Goal: Task Accomplishment & Management: Complete application form

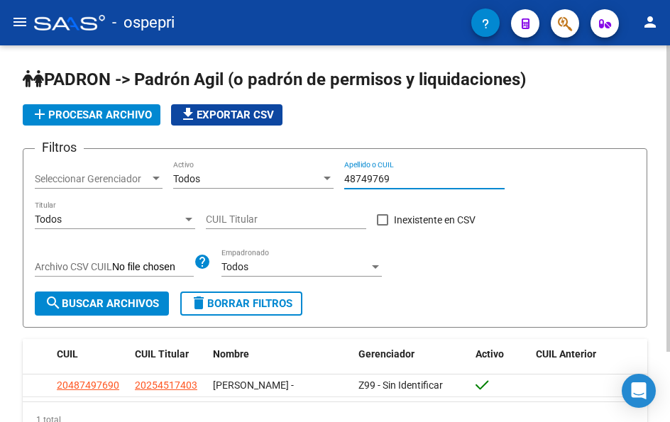
scroll to position [86, 0]
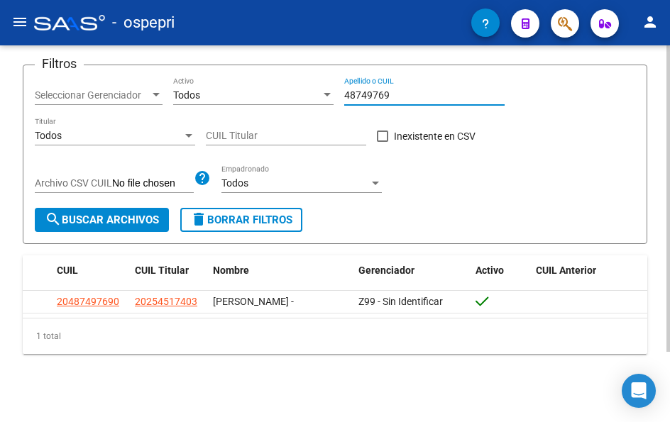
click at [394, 90] on input "48749769" at bounding box center [424, 95] width 160 height 12
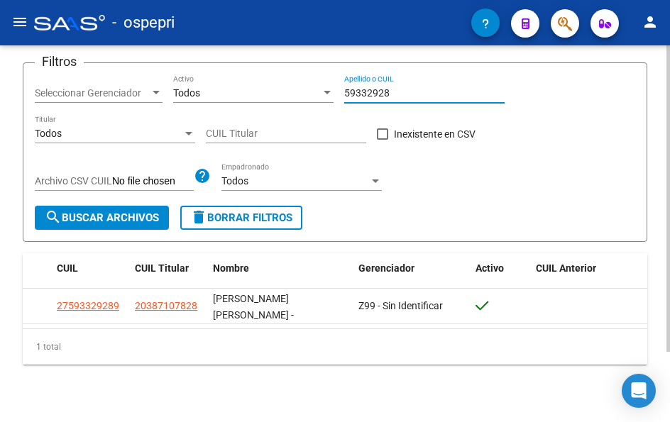
click at [425, 88] on input "59332928" at bounding box center [424, 93] width 160 height 12
click at [426, 88] on input "59332928" at bounding box center [424, 93] width 160 height 12
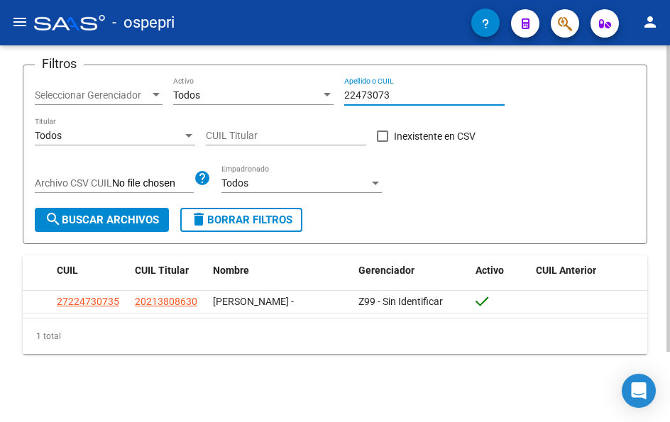
type input "22473073"
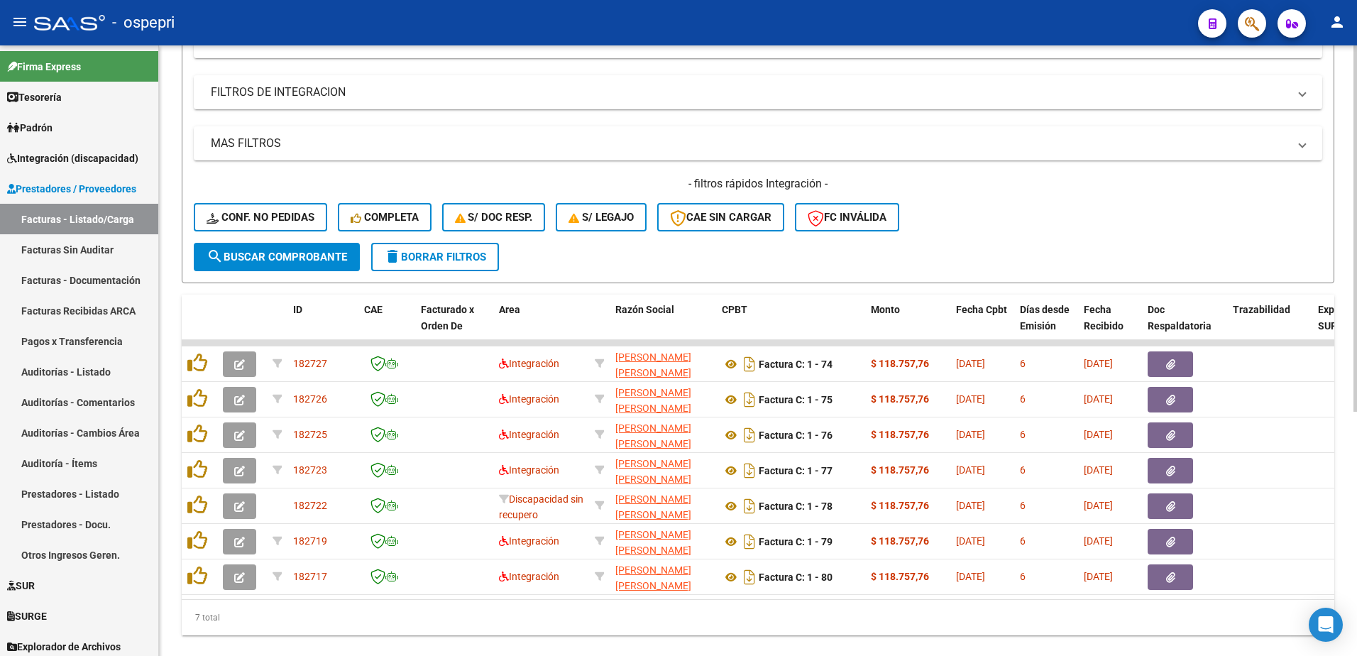
click at [423, 255] on span "delete Borrar Filtros" at bounding box center [435, 257] width 102 height 13
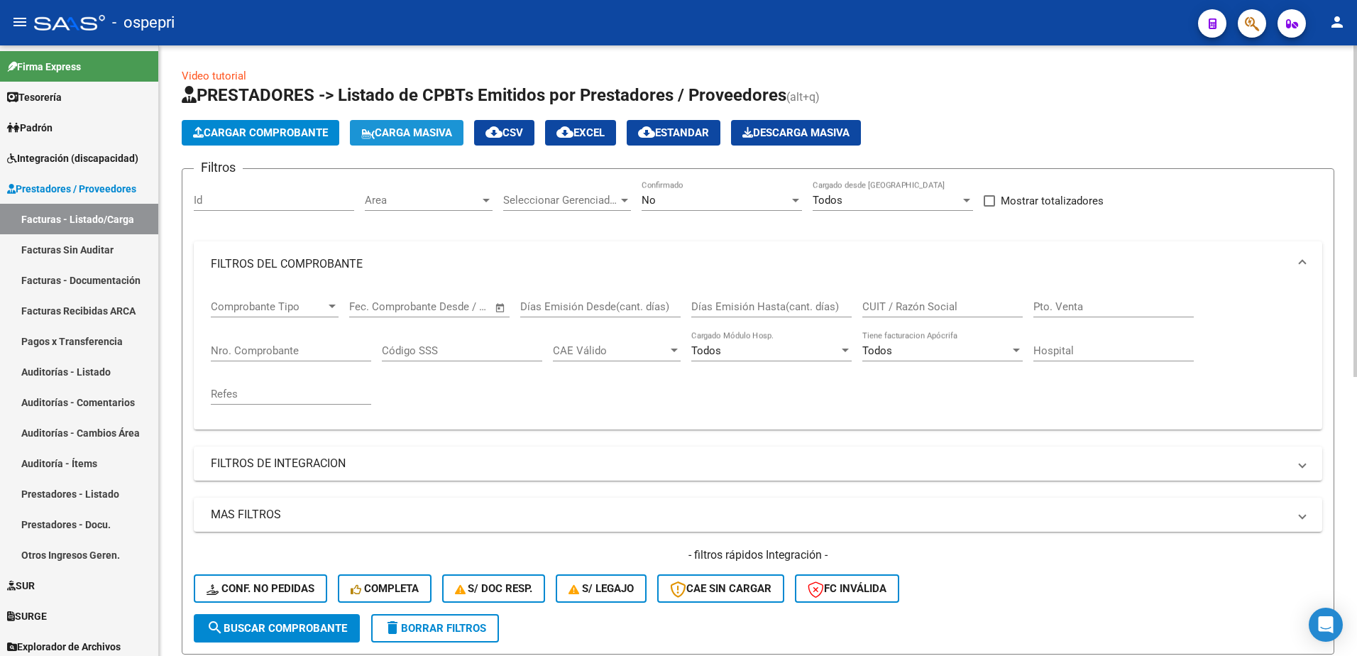
click at [429, 131] on span "Carga Masiva" at bounding box center [406, 132] width 91 height 13
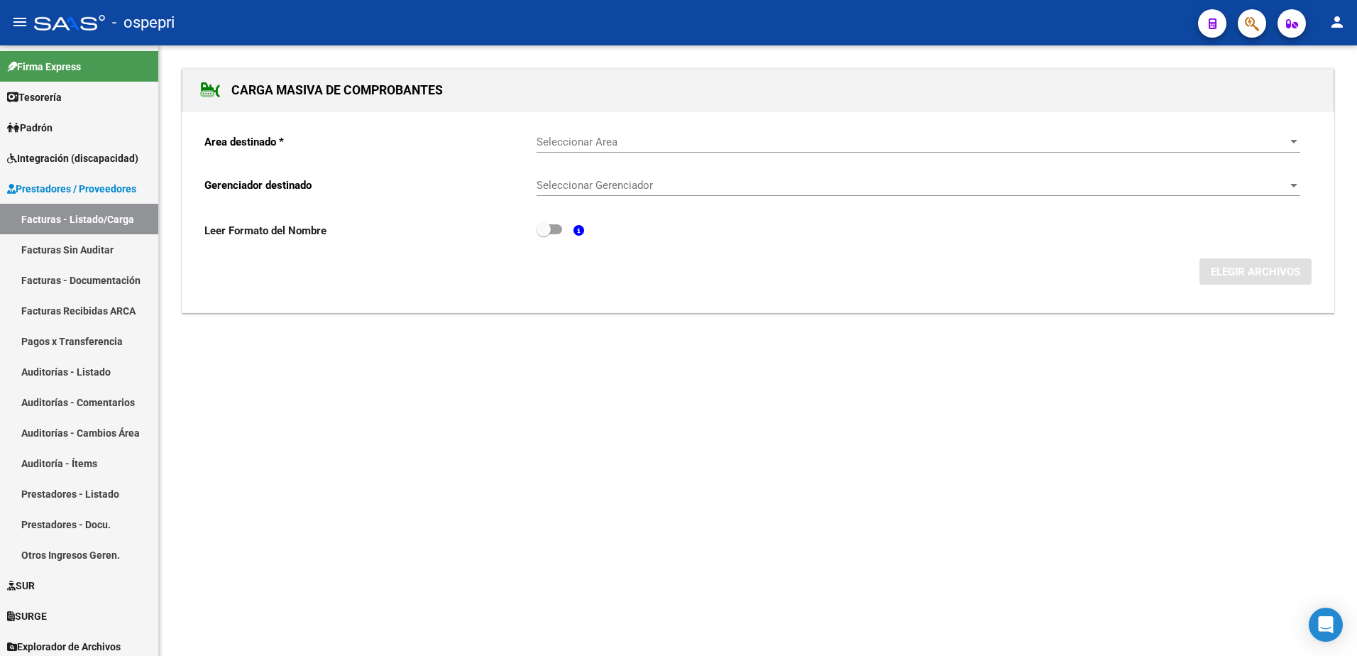
click at [644, 149] on div "Seleccionar Area Seleccionar Area" at bounding box center [918, 137] width 764 height 31
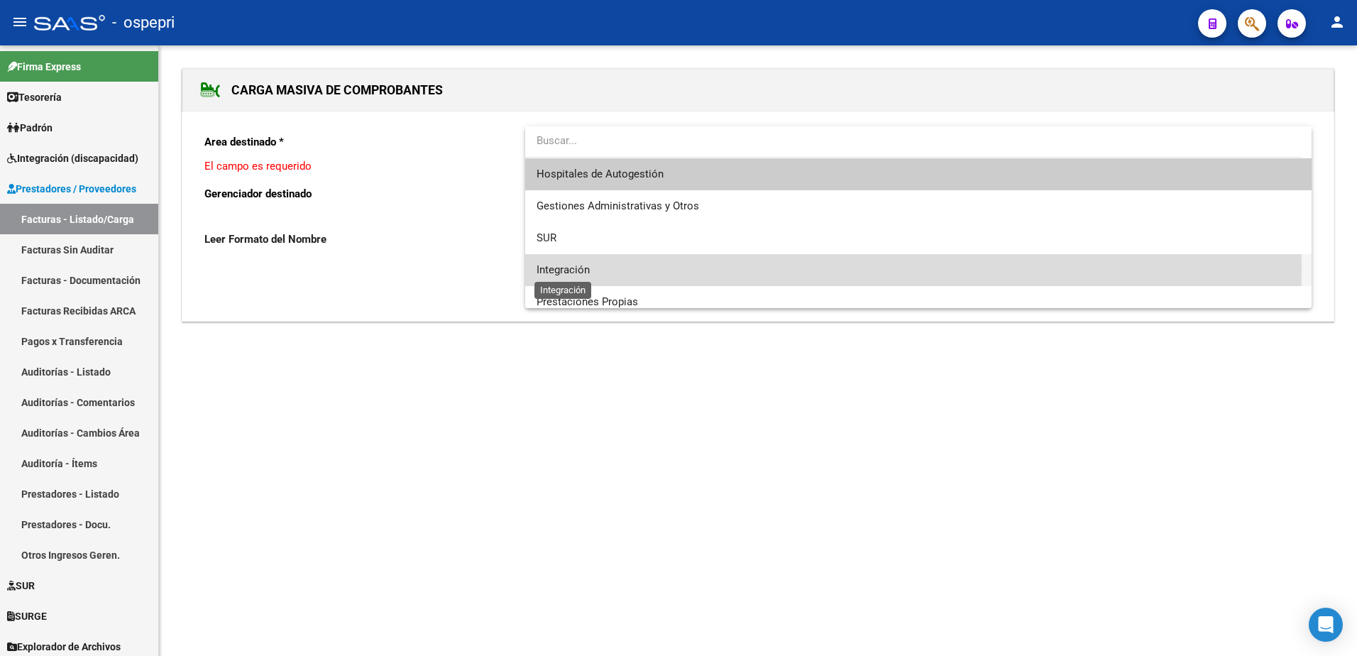
click at [577, 270] on span "Integración" at bounding box center [562, 269] width 53 height 13
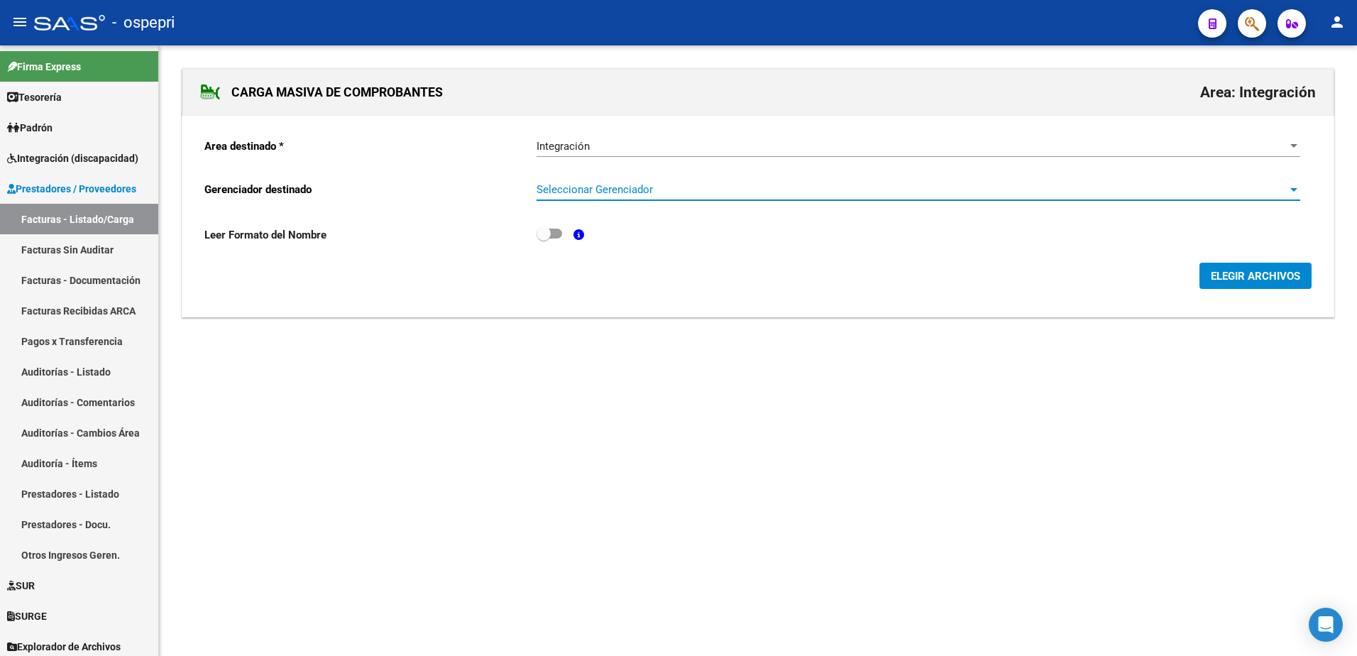
click at [568, 193] on span "Seleccionar Gerenciador" at bounding box center [911, 189] width 751 height 13
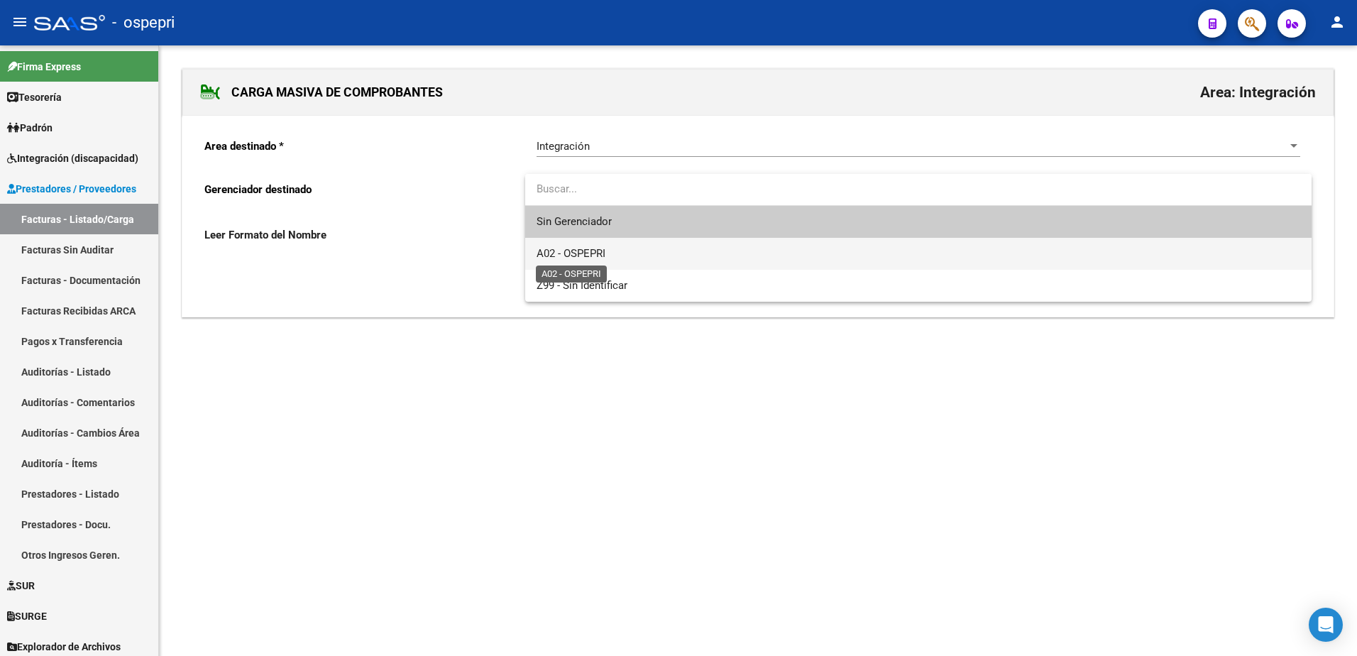
click at [583, 253] on span "A02 - OSPEPRI" at bounding box center [570, 253] width 69 height 13
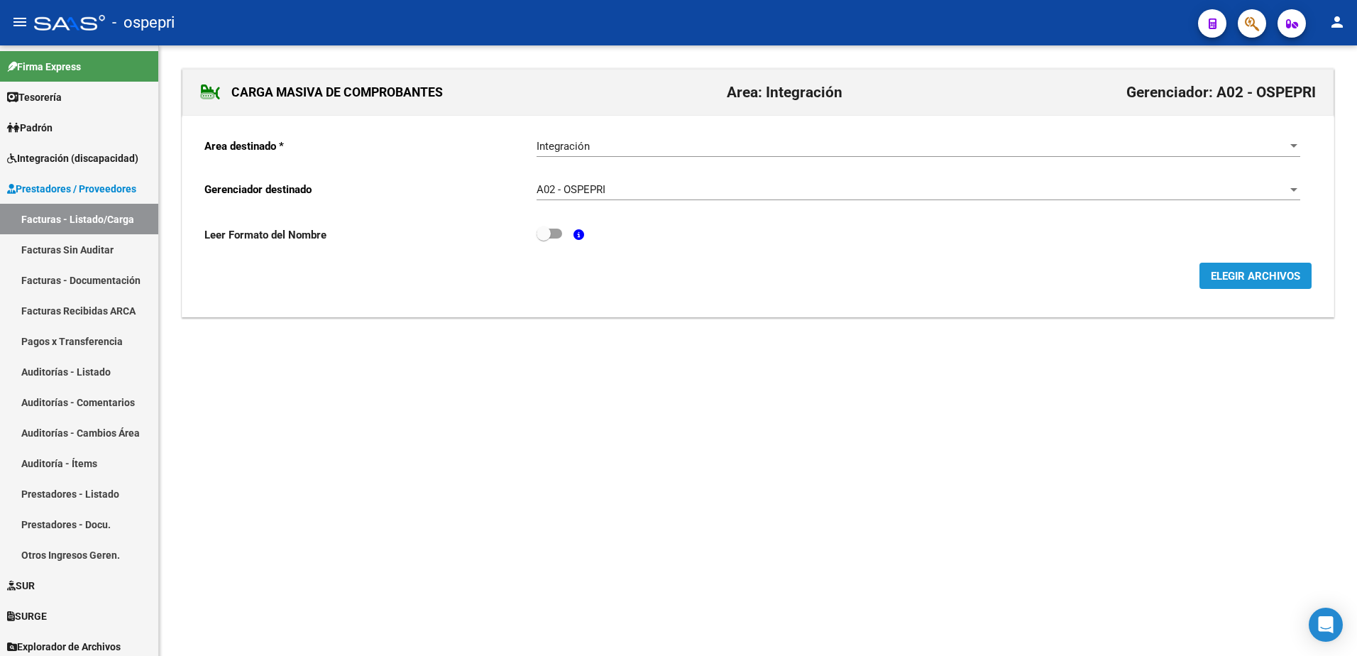
click at [1221, 270] on span "ELEGIR ARCHIVOS" at bounding box center [1255, 276] width 89 height 13
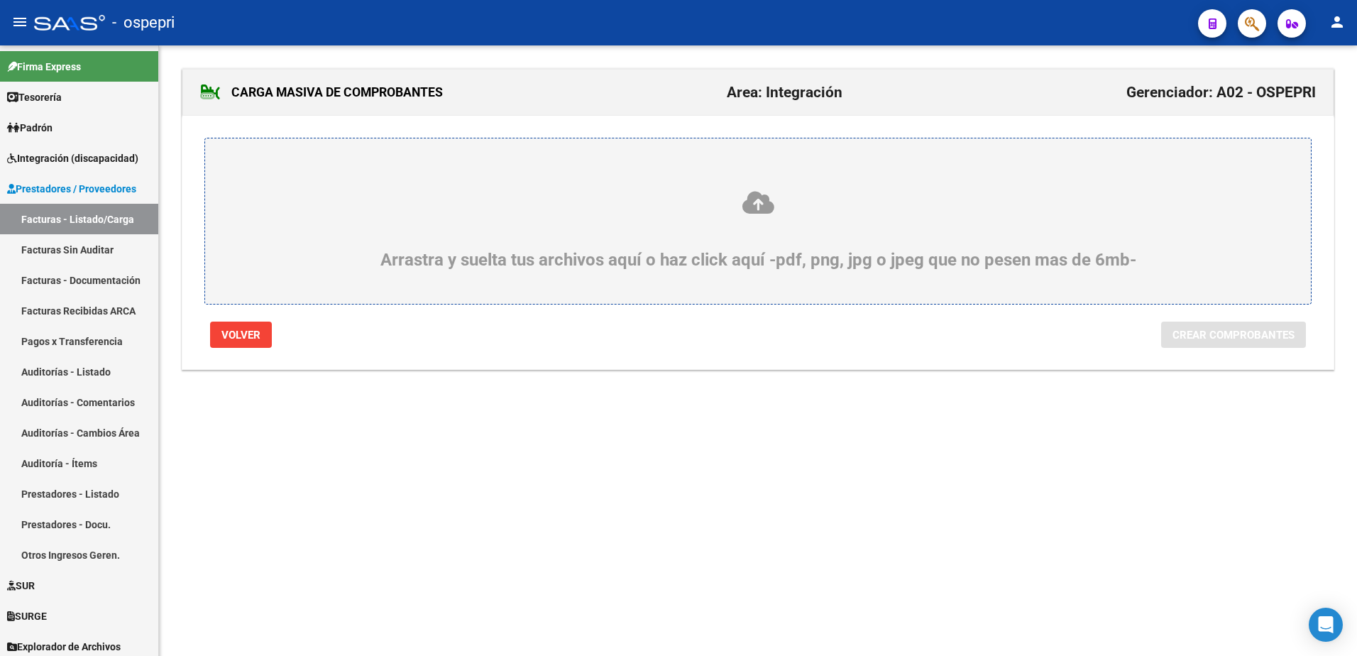
click at [763, 198] on icon at bounding box center [757, 202] width 1037 height 26
click at [0, 0] on input "Arrastra y suelta tus archivos aquí o haz click aquí -pdf, png, jpg o jpeg que …" at bounding box center [0, 0] width 0 height 0
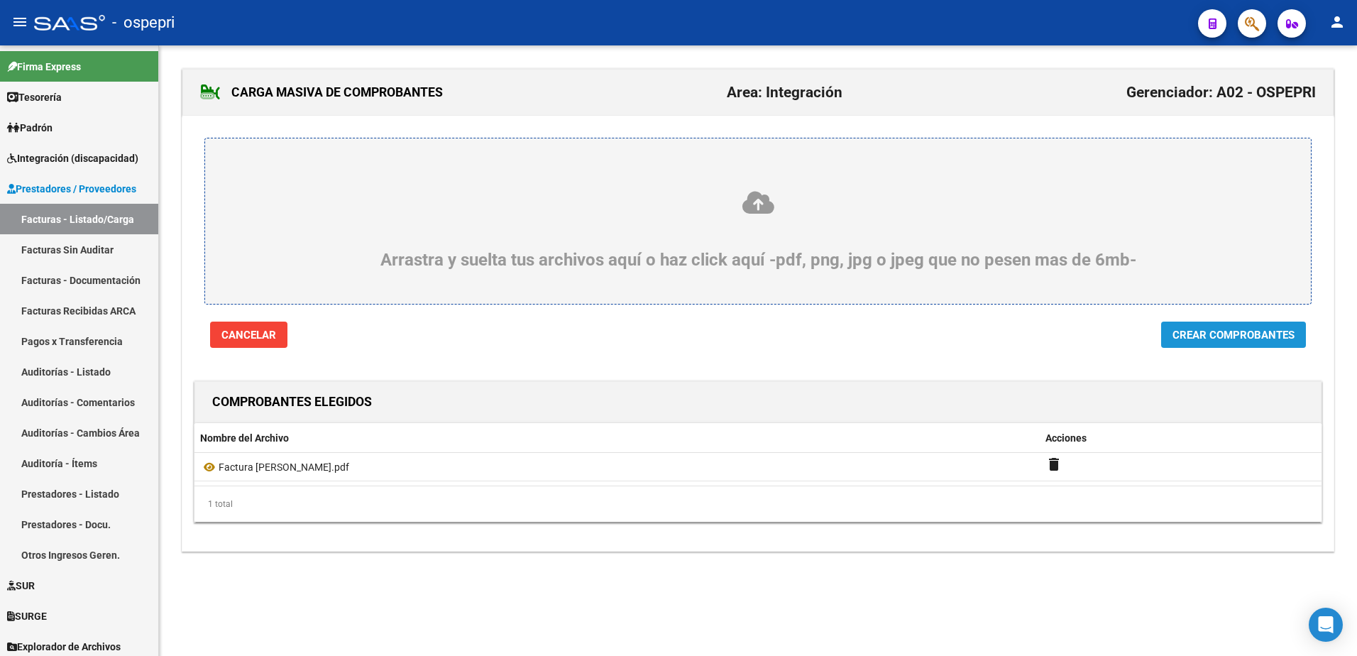
click at [1259, 338] on span "Crear Comprobantes" at bounding box center [1233, 335] width 122 height 13
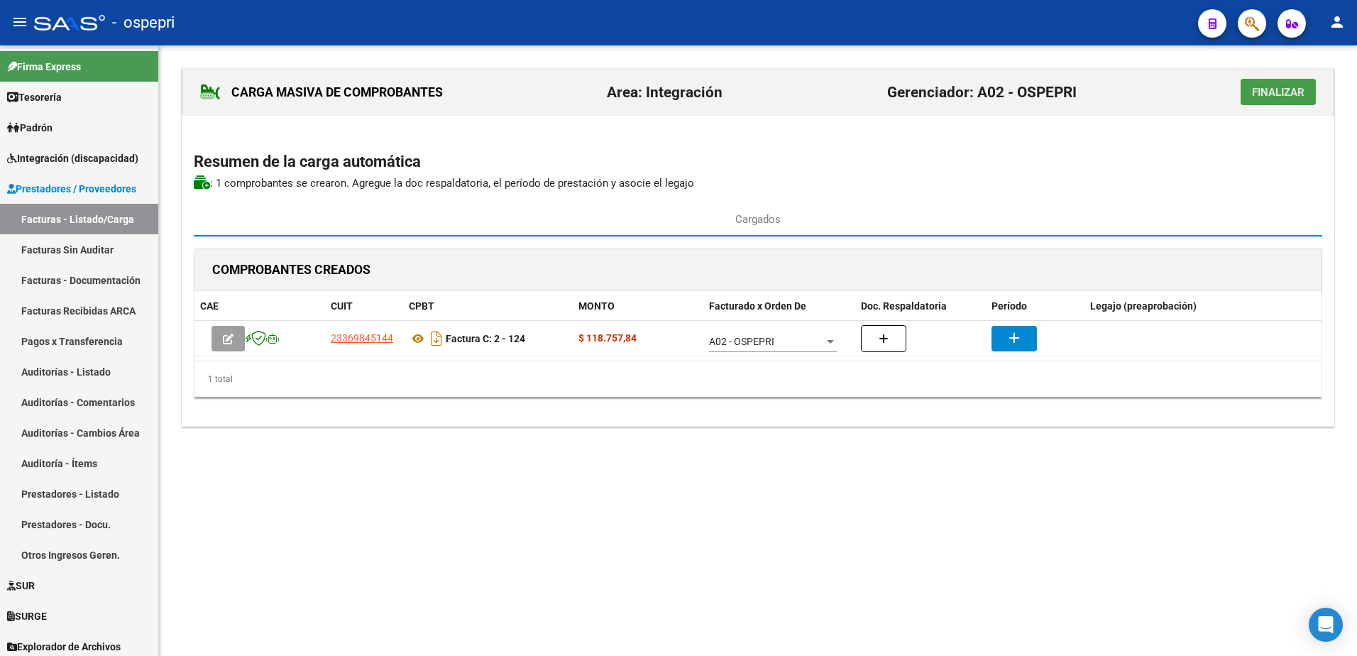
click at [1294, 92] on span "Finalizar" at bounding box center [1278, 92] width 53 height 13
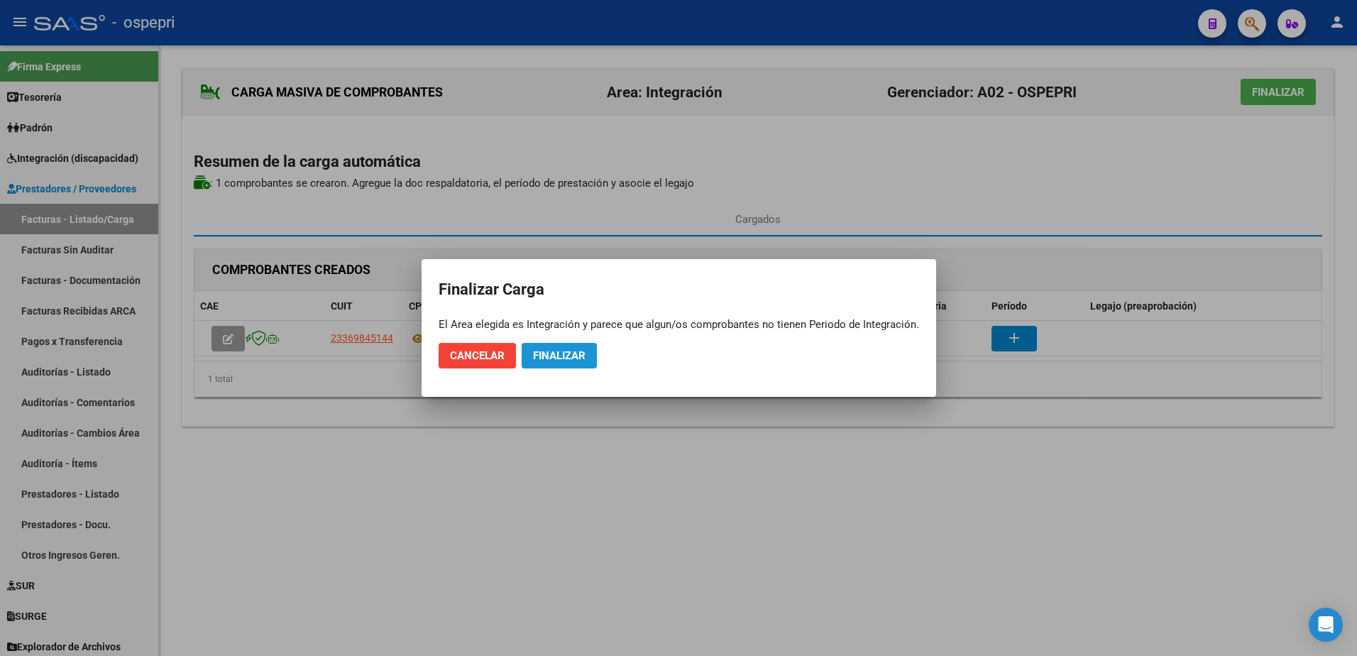
click at [540, 346] on button "Finalizar" at bounding box center [559, 356] width 75 height 26
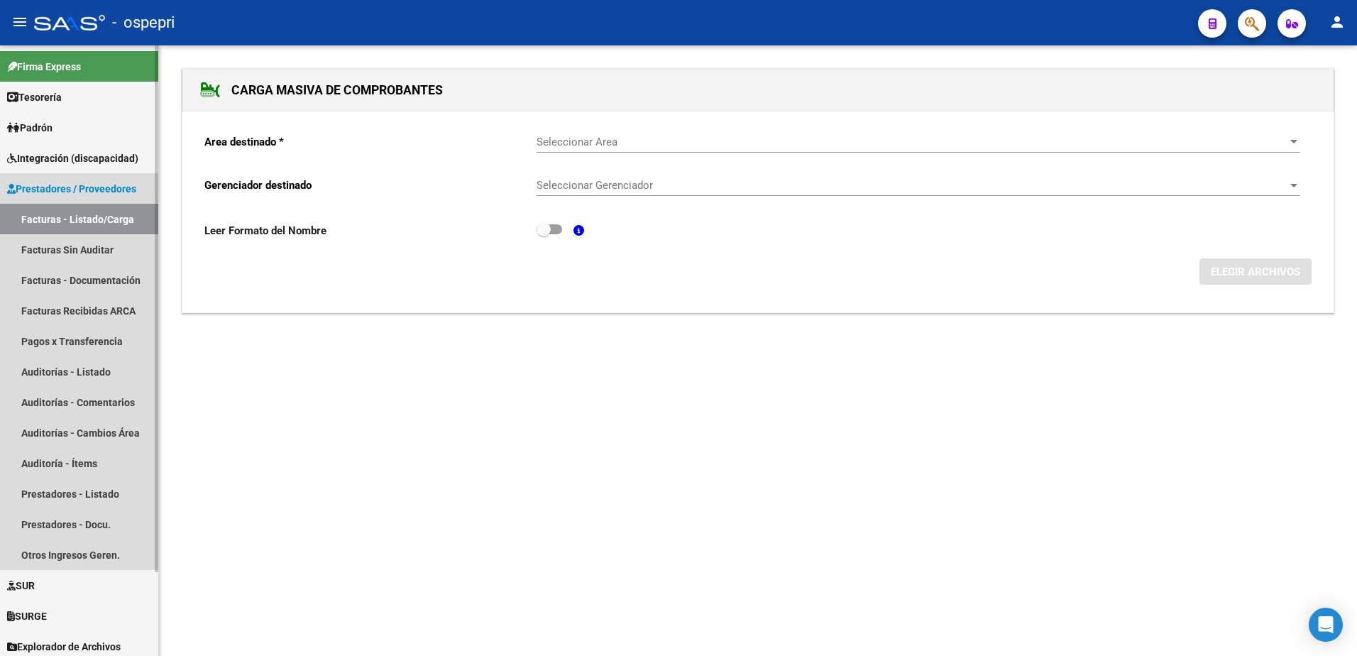
click at [66, 211] on link "Facturas - Listado/Carga" at bounding box center [79, 219] width 158 height 31
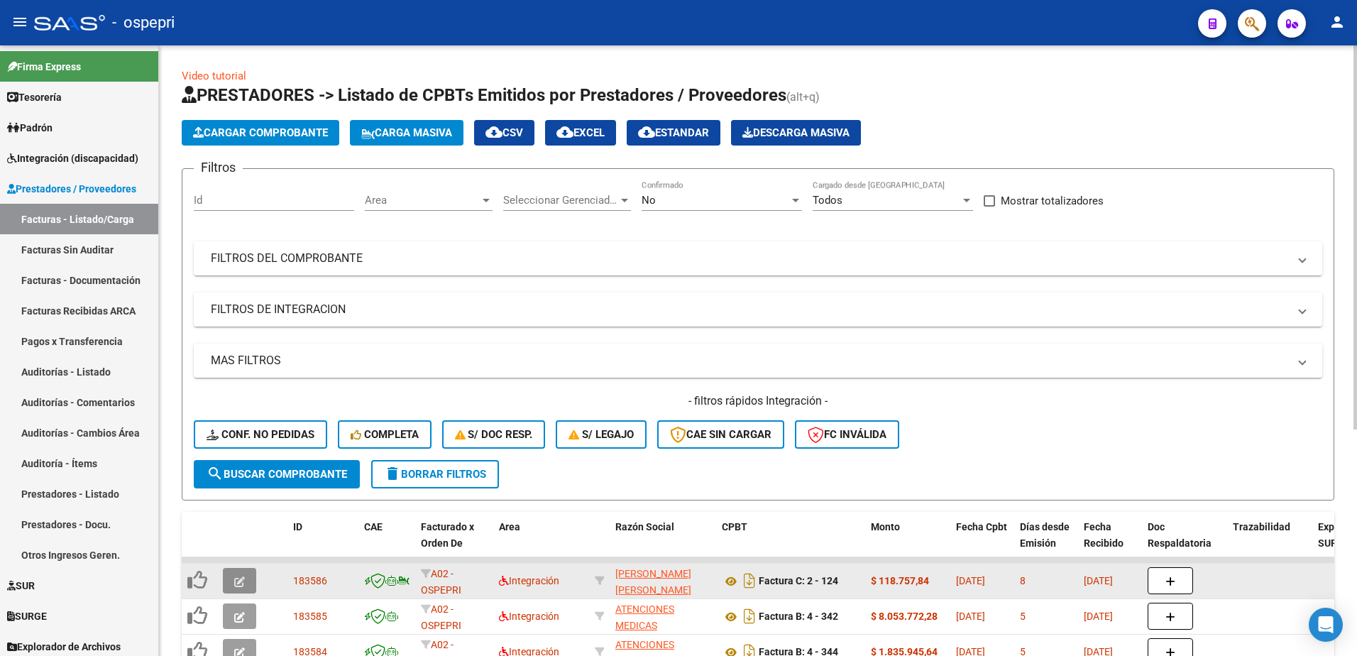
click at [239, 580] on icon "button" at bounding box center [239, 581] width 11 height 11
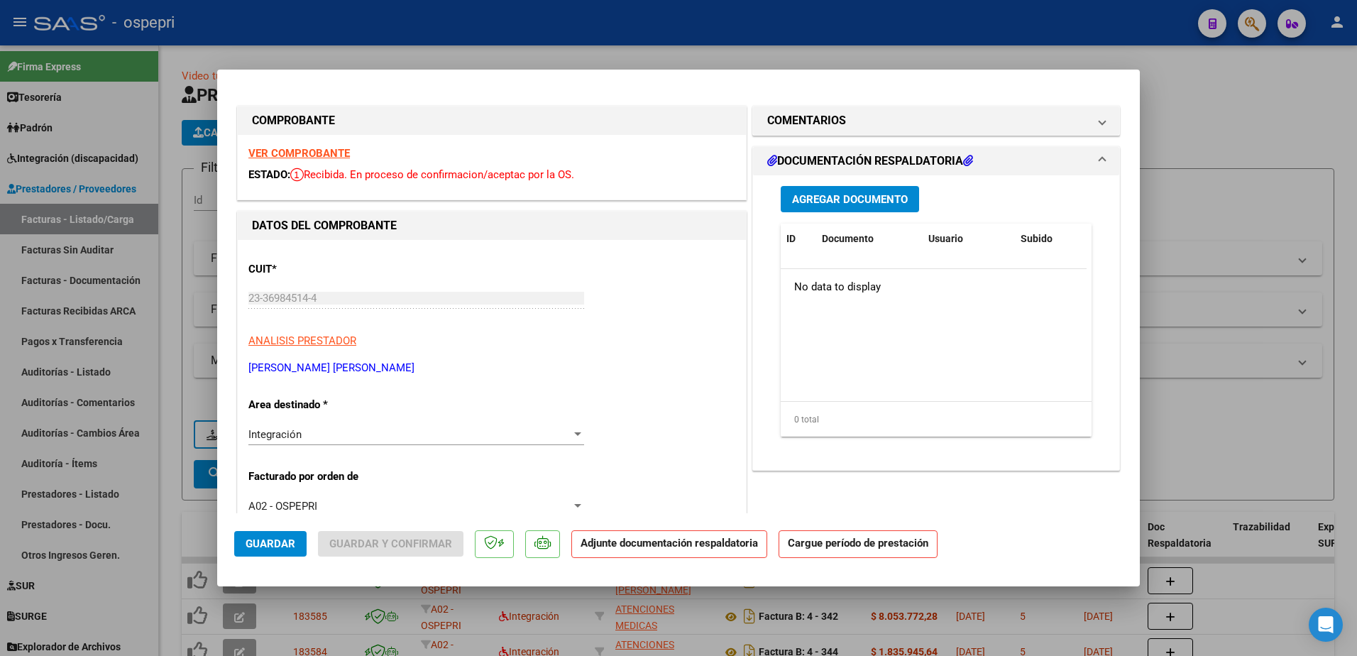
click at [331, 150] on strong "VER COMPROBANTE" at bounding box center [298, 153] width 101 height 13
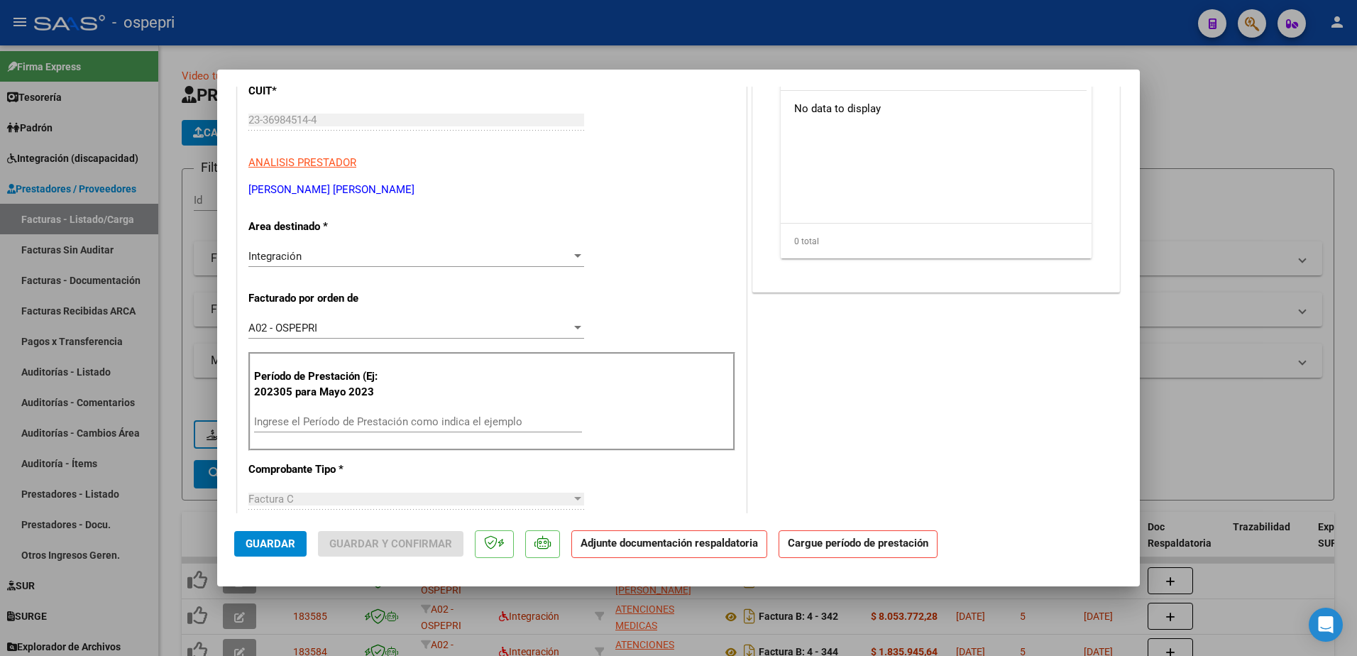
scroll to position [213, 0]
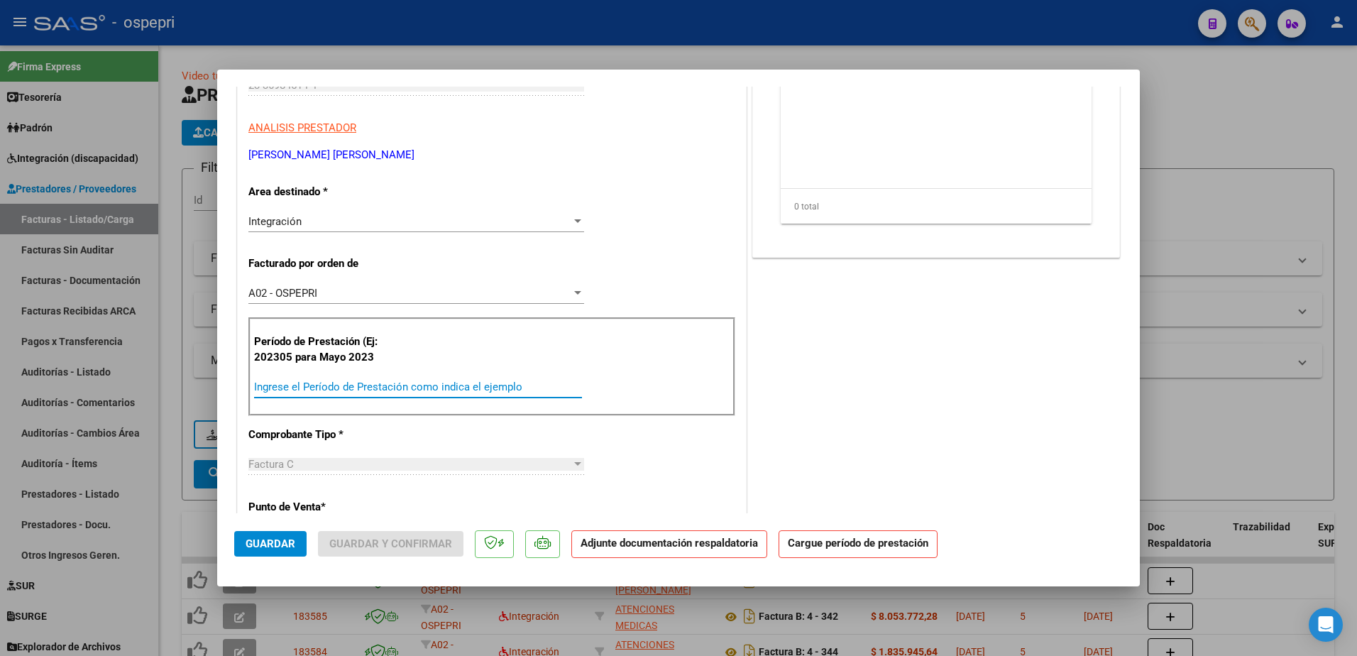
click at [415, 392] on input "Ingrese el Período de Prestación como indica el ejemplo" at bounding box center [418, 386] width 328 height 13
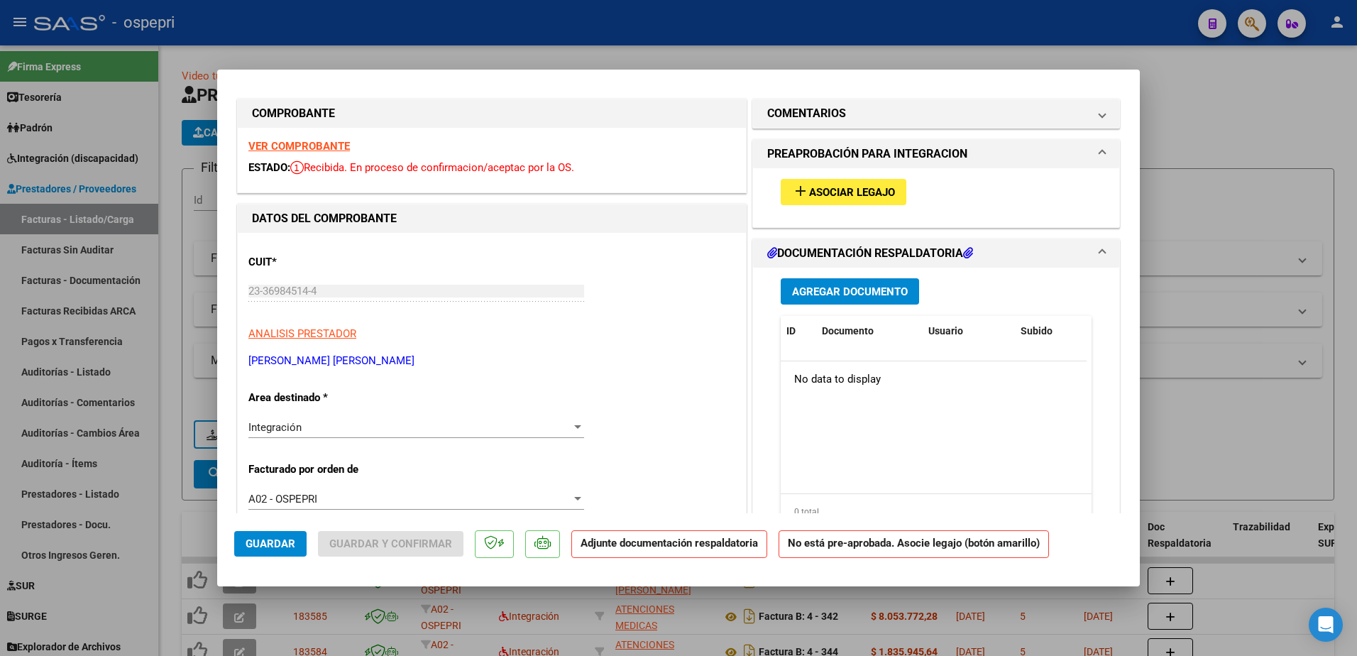
scroll to position [0, 0]
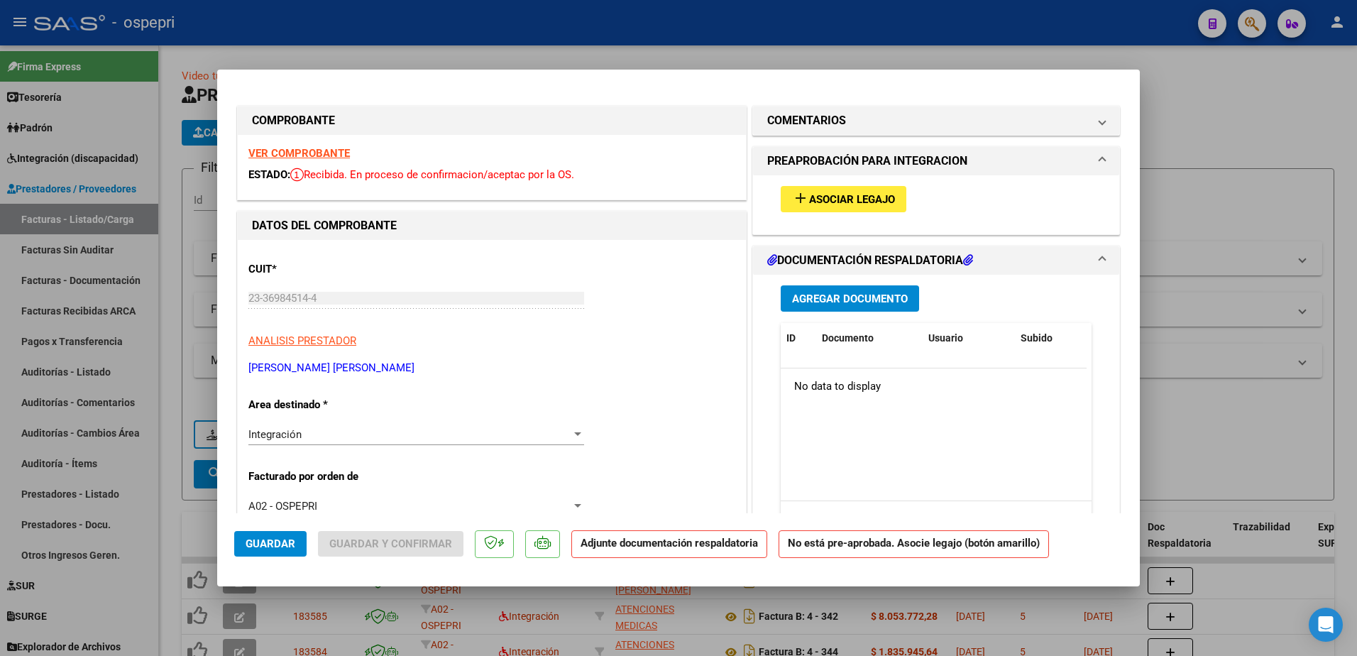
type input "202507"
click at [856, 189] on button "add Asociar Legajo" at bounding box center [844, 199] width 126 height 26
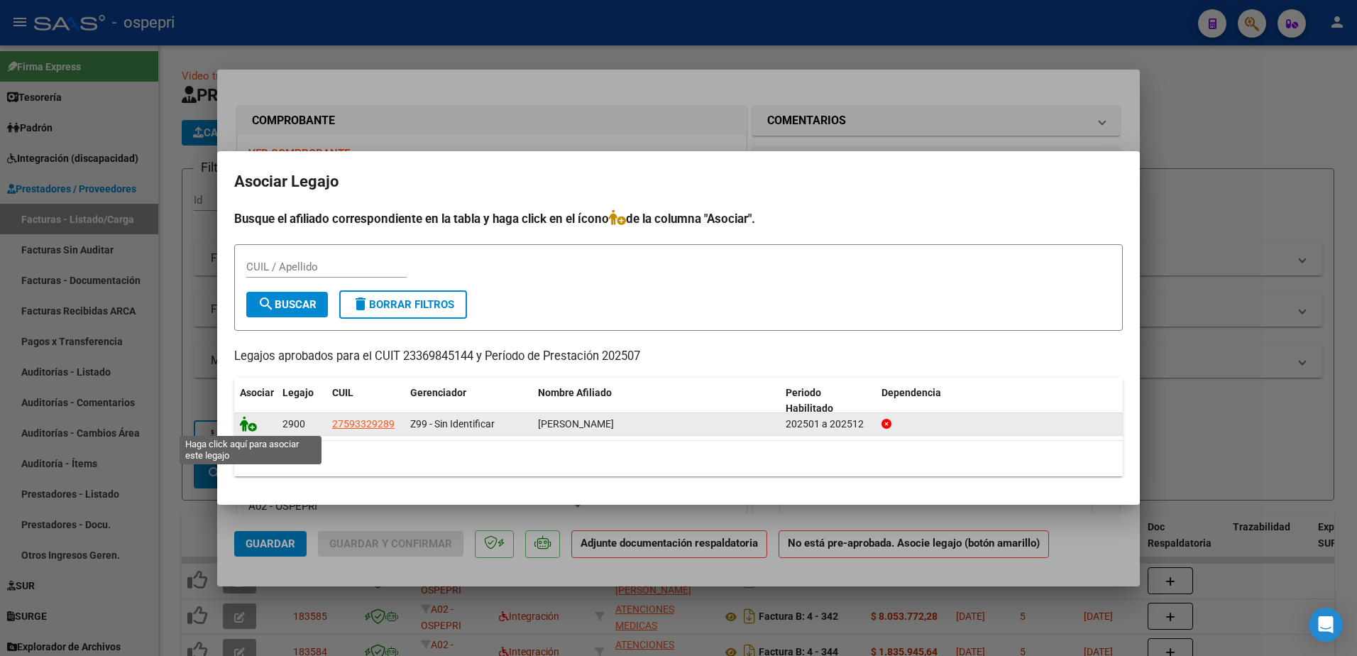
click at [249, 426] on icon at bounding box center [248, 424] width 17 height 16
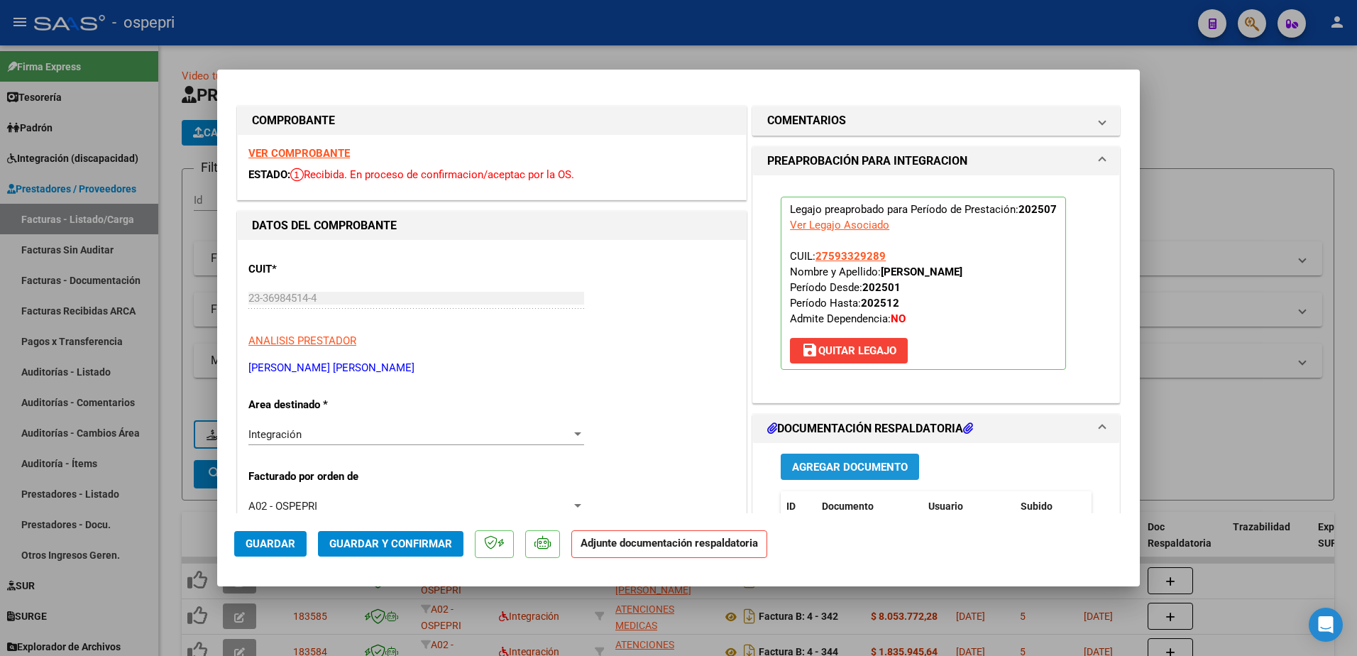
click at [820, 468] on span "Agregar Documento" at bounding box center [850, 467] width 116 height 13
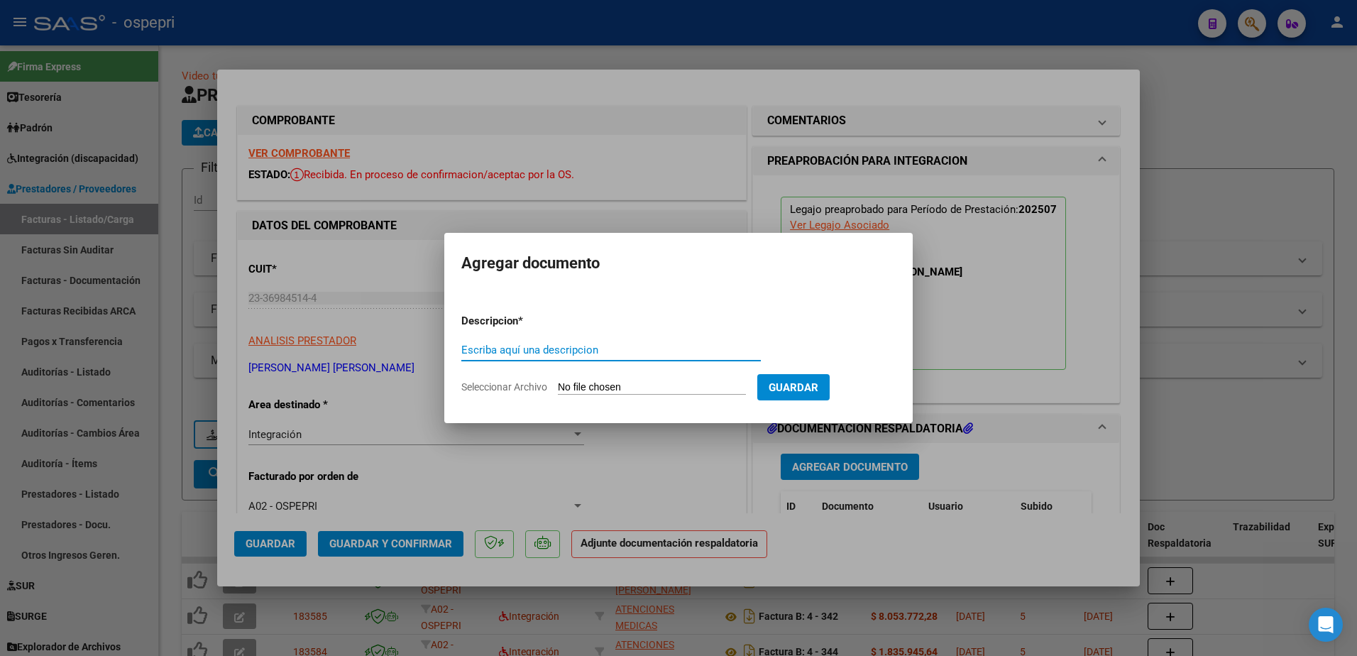
click at [532, 352] on input "Escriba aquí una descripcion" at bounding box center [610, 349] width 299 height 13
type input "asist"
click at [587, 382] on input "Seleccionar Archivo" at bounding box center [652, 387] width 188 height 13
type input "C:\fakepath\ASISTENCIA ASTOR BEDNARECK JULIO.pdf"
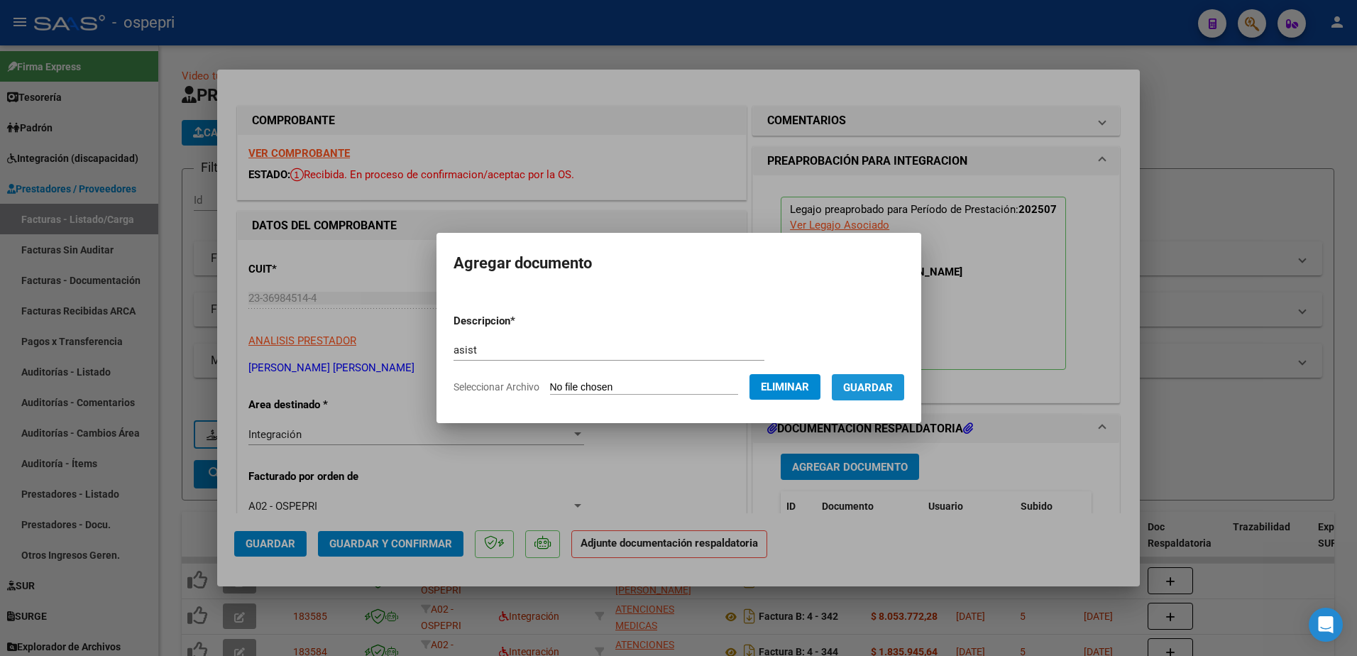
click at [898, 378] on button "Guardar" at bounding box center [868, 387] width 72 height 26
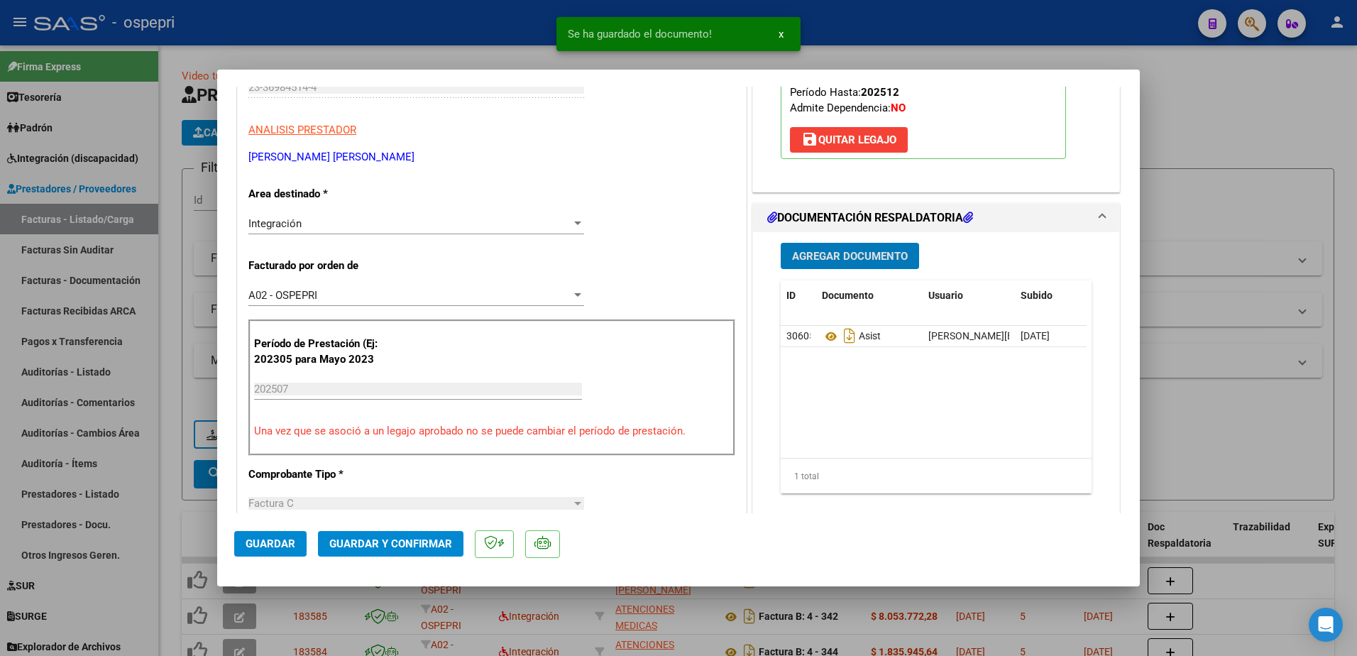
scroll to position [213, 0]
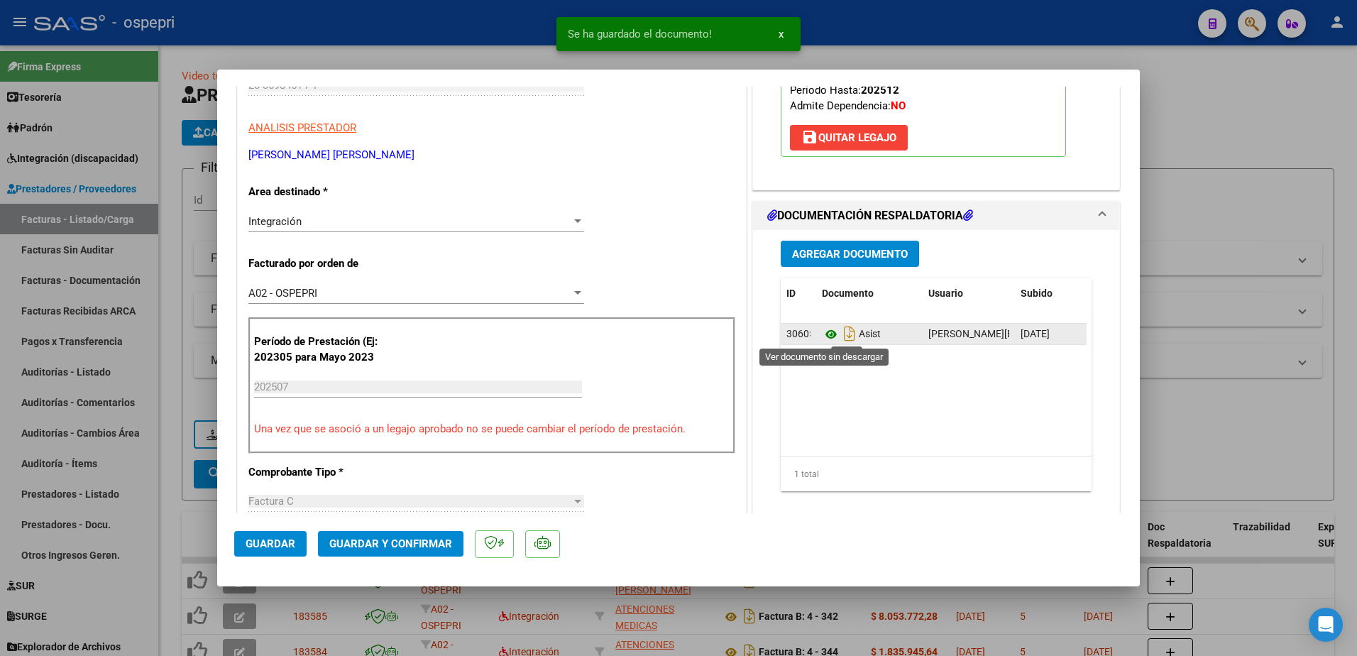
click at [825, 332] on icon at bounding box center [831, 334] width 18 height 17
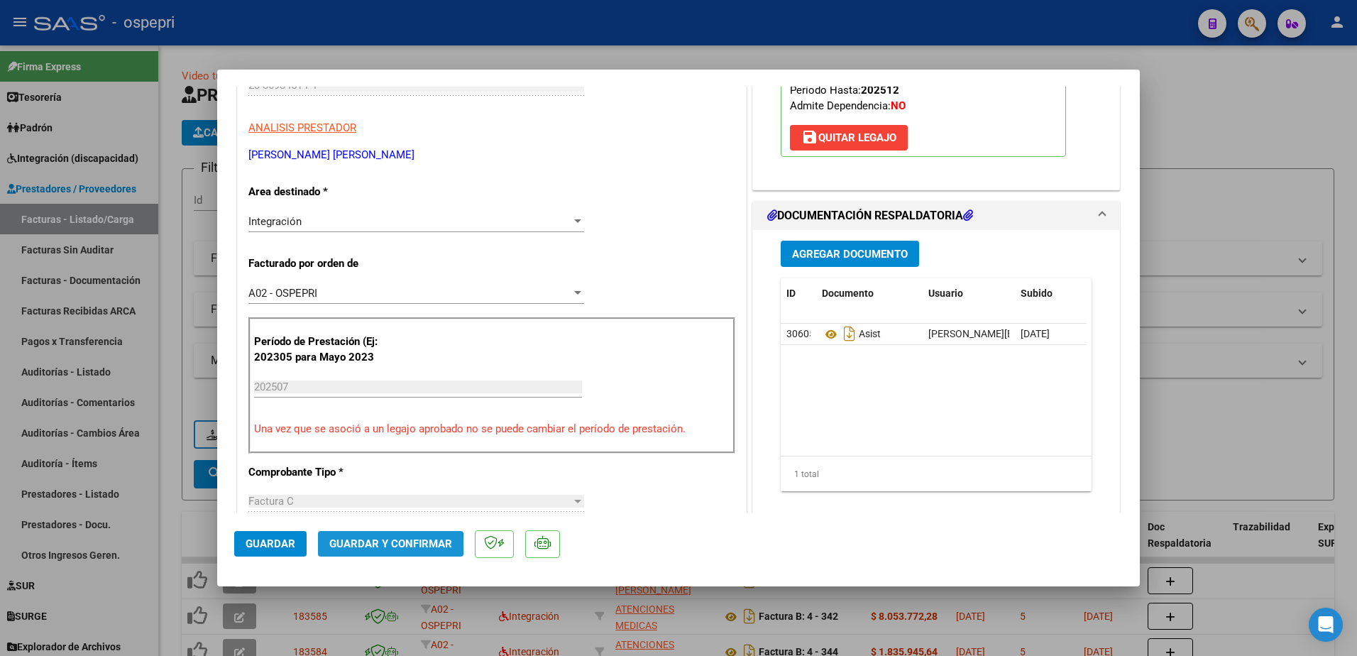
click at [382, 544] on span "Guardar y Confirmar" at bounding box center [390, 543] width 123 height 13
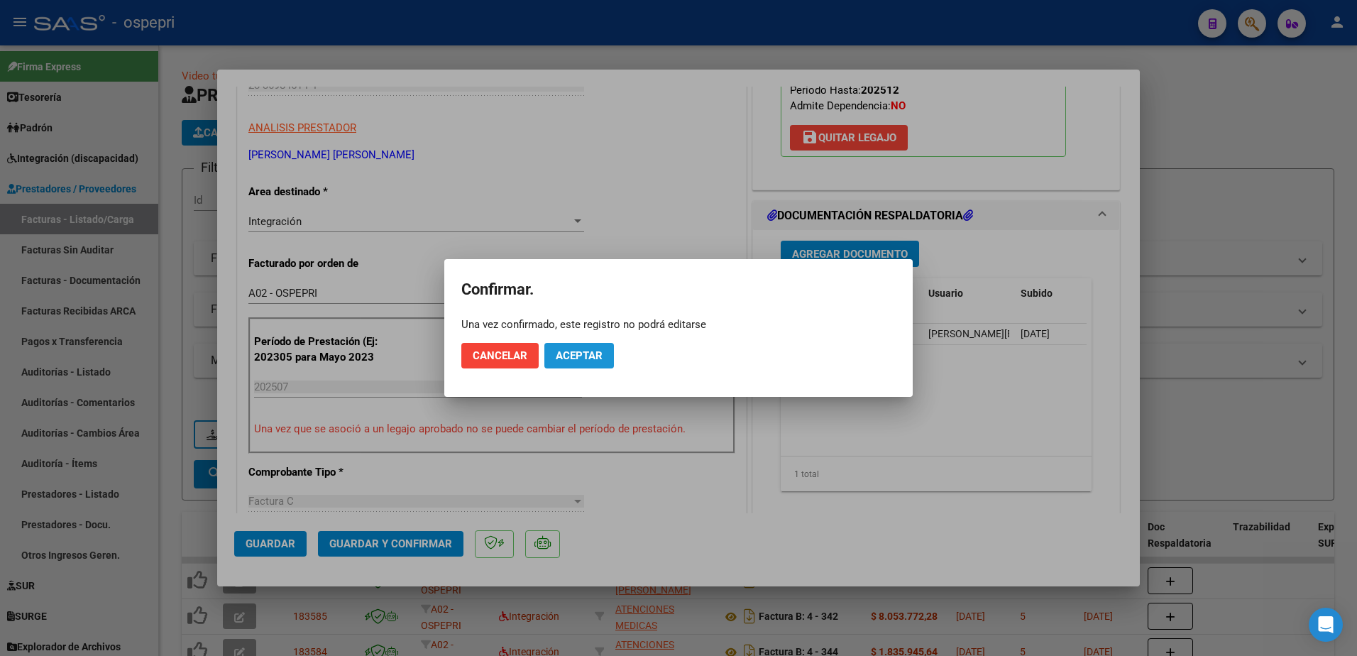
click at [580, 345] on button "Aceptar" at bounding box center [579, 356] width 70 height 26
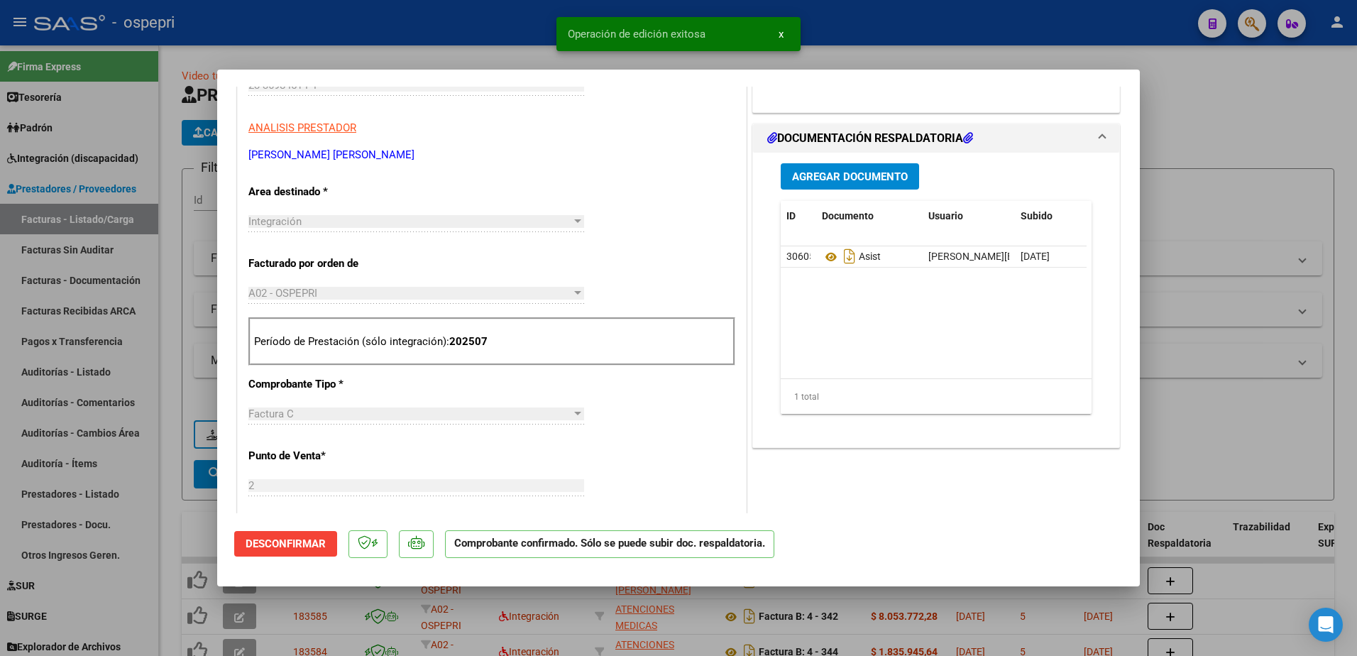
type input "$ 0,00"
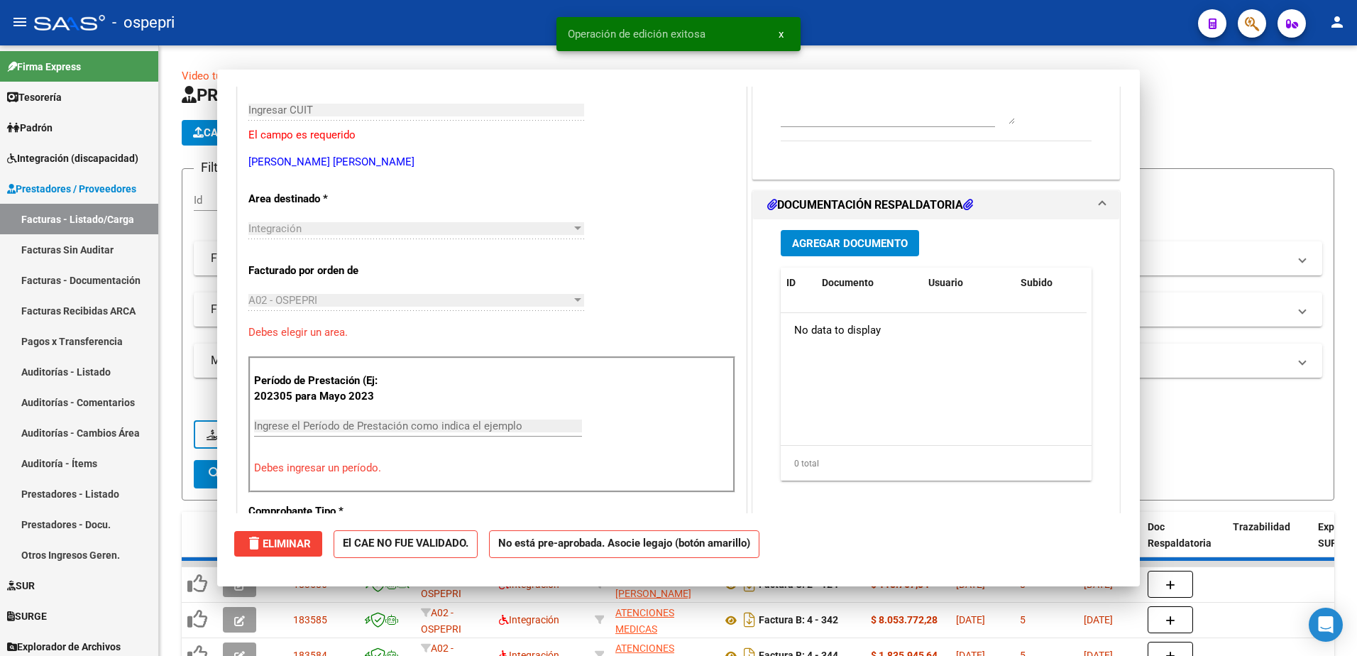
scroll to position [238, 0]
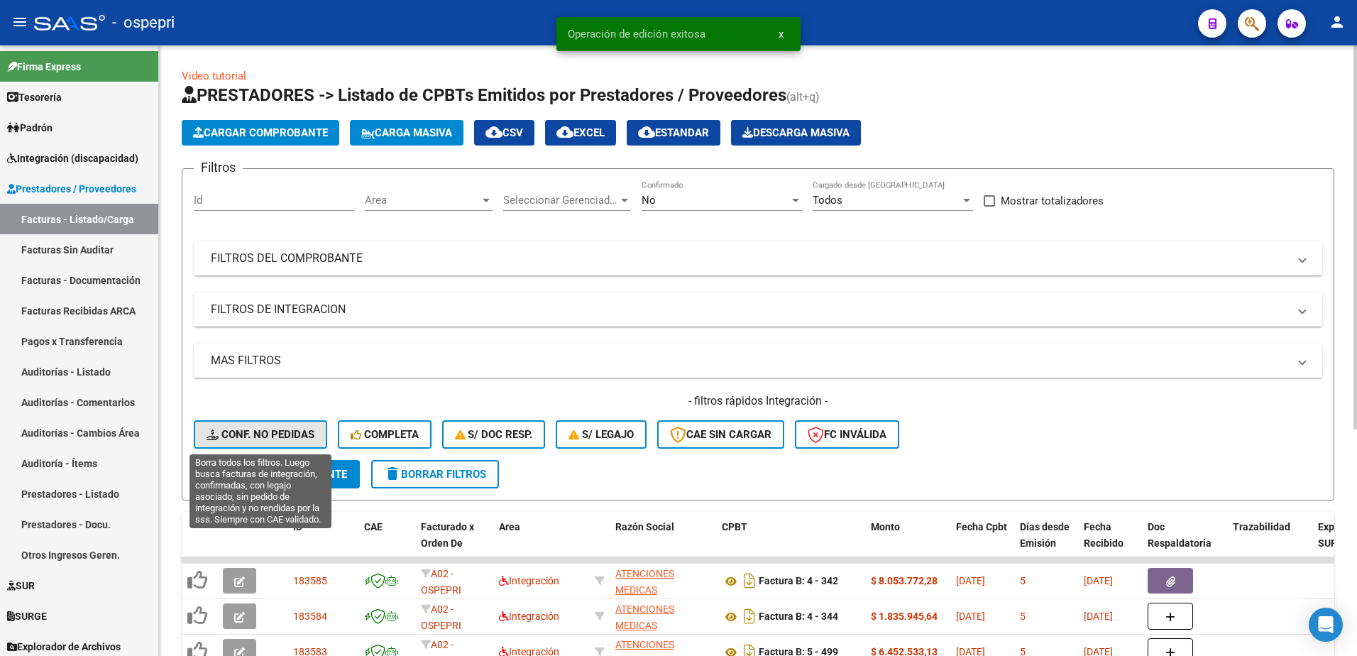
click at [273, 426] on button "Conf. no pedidas" at bounding box center [260, 434] width 133 height 28
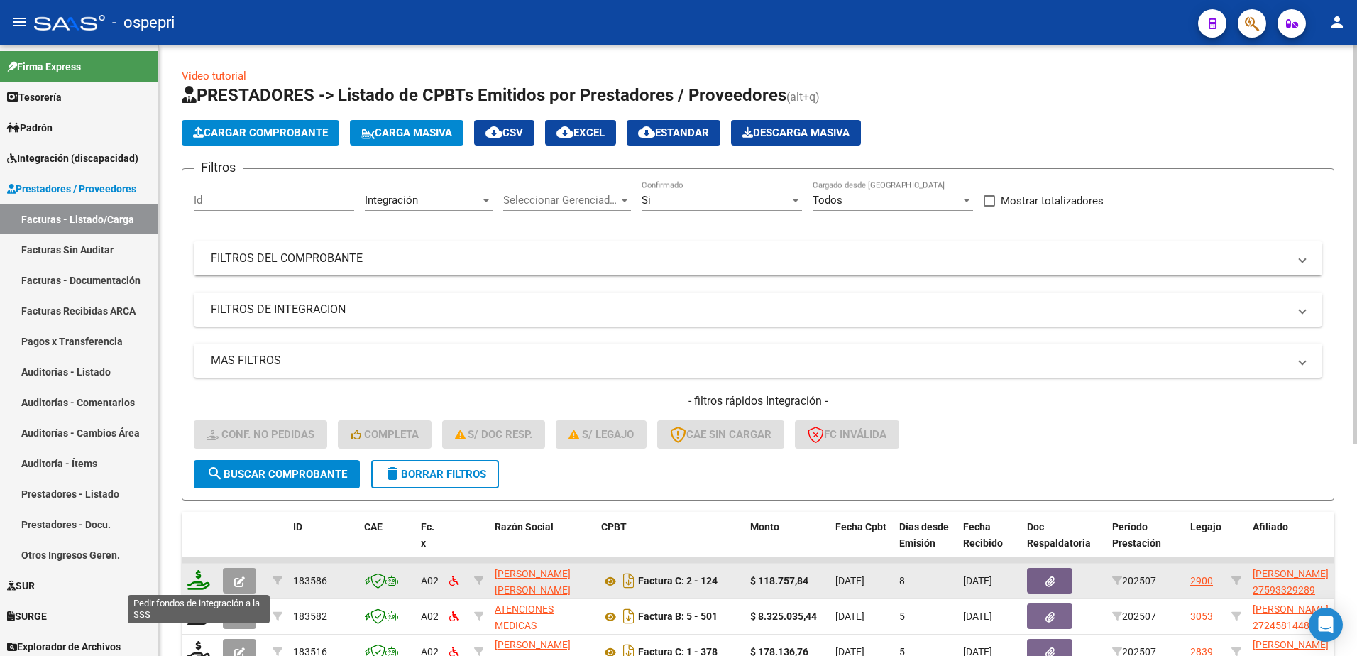
click at [200, 582] on icon at bounding box center [198, 580] width 23 height 20
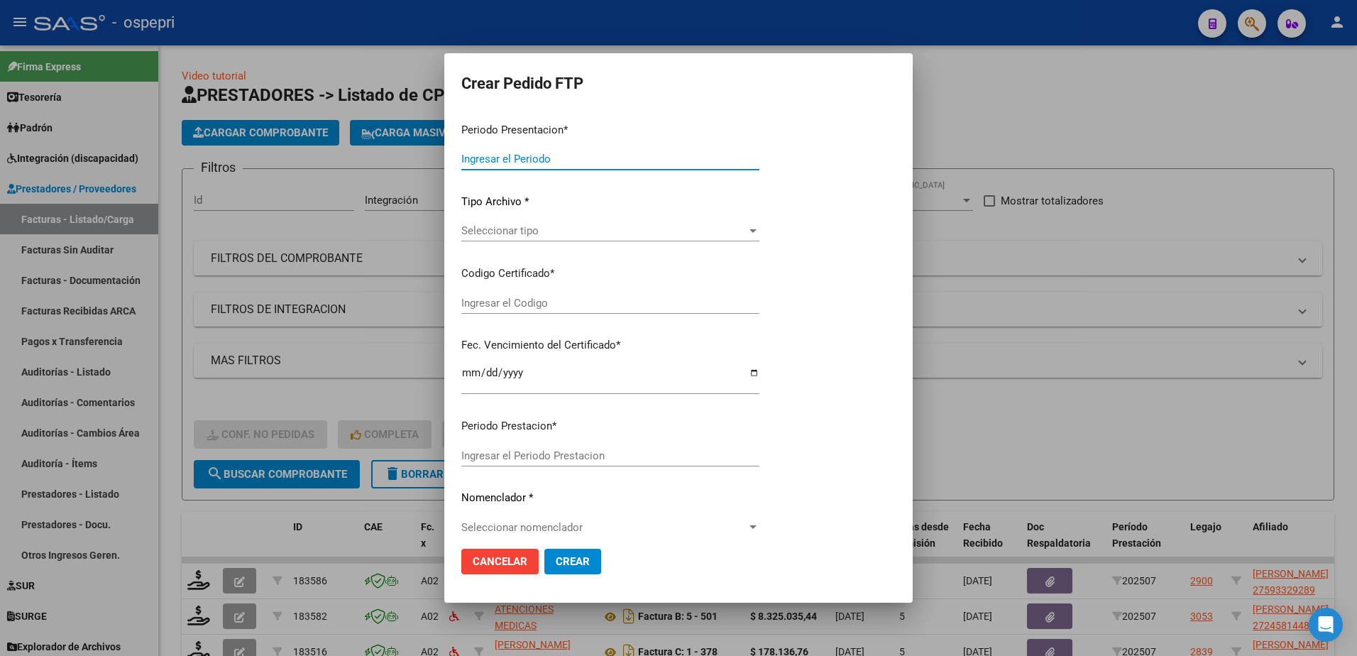
type input "202507"
type input "$ 118.757,84"
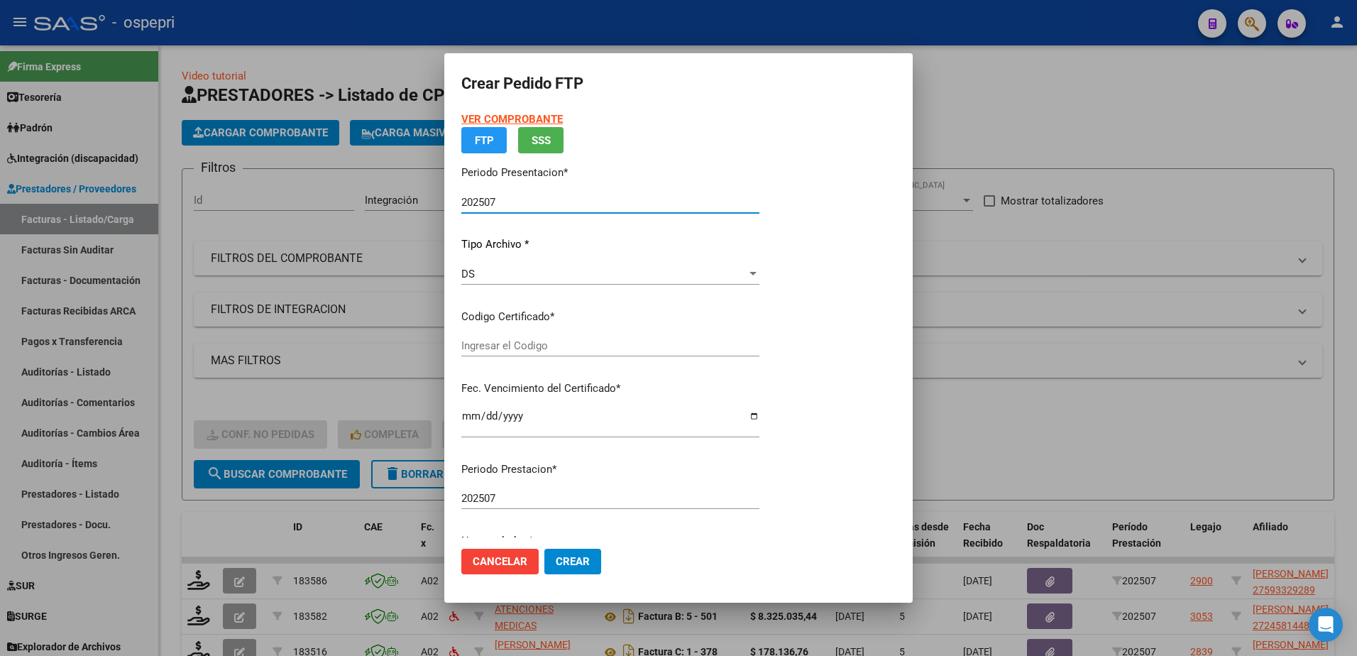
type input "2759332928-9"
type input "2026-05-05"
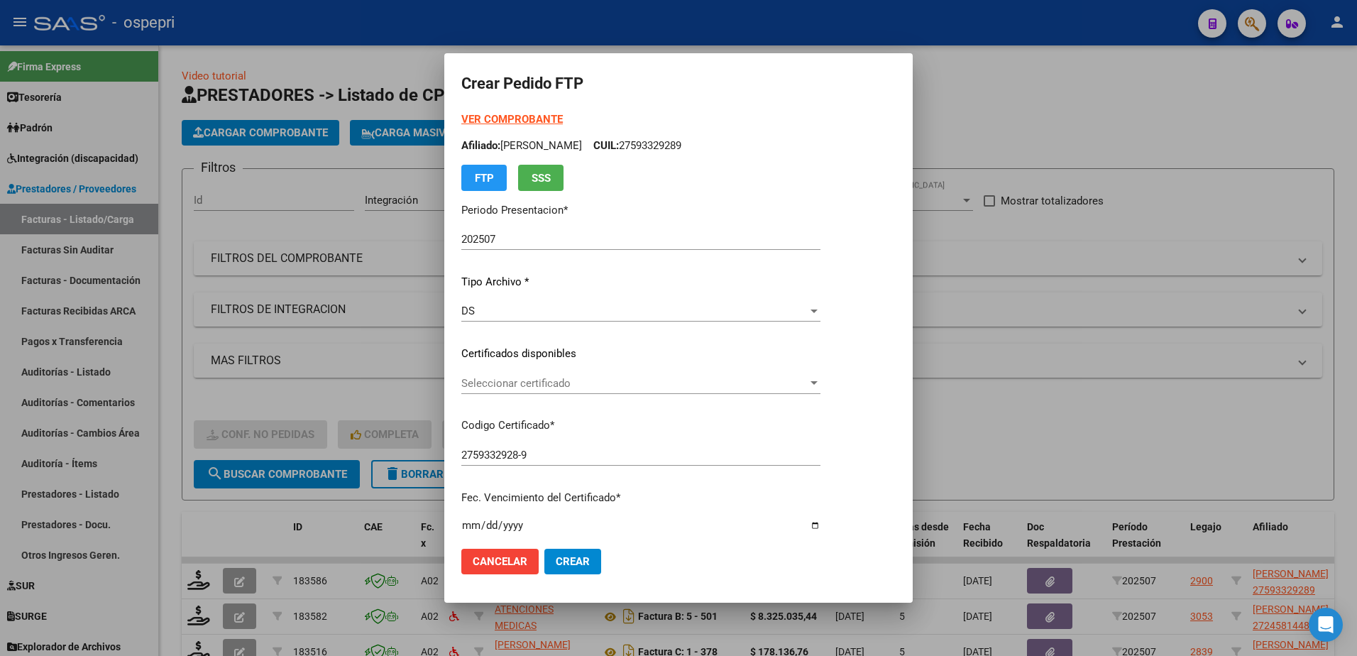
click at [527, 390] on div "Seleccionar certificado Seleccionar certificado" at bounding box center [640, 383] width 359 height 21
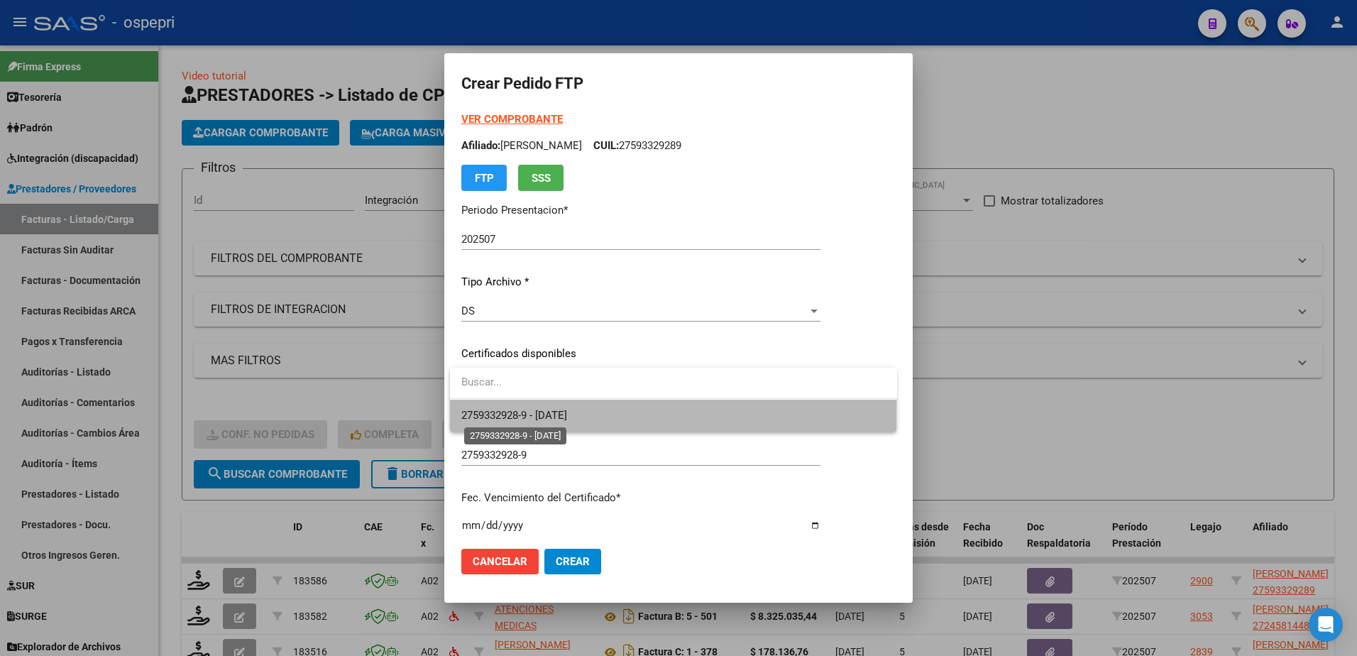
click at [528, 413] on span "2759332928-9 - 2026-05-05" at bounding box center [514, 415] width 106 height 13
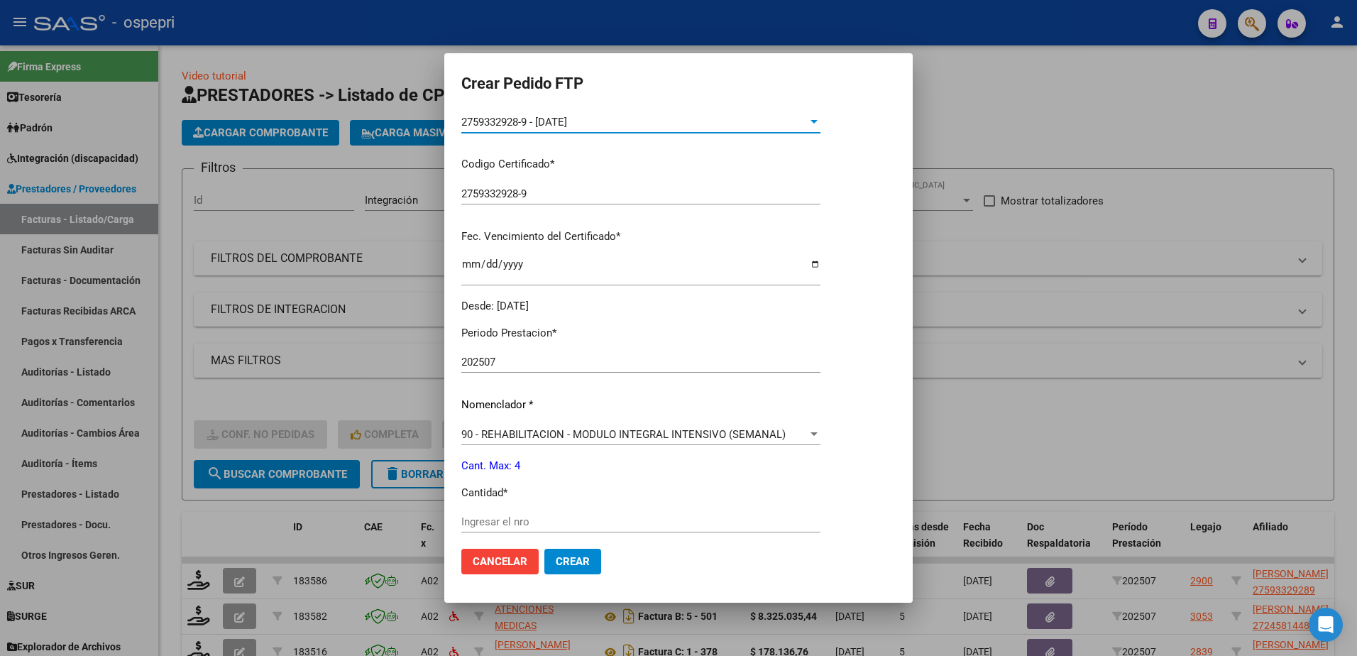
scroll to position [284, 0]
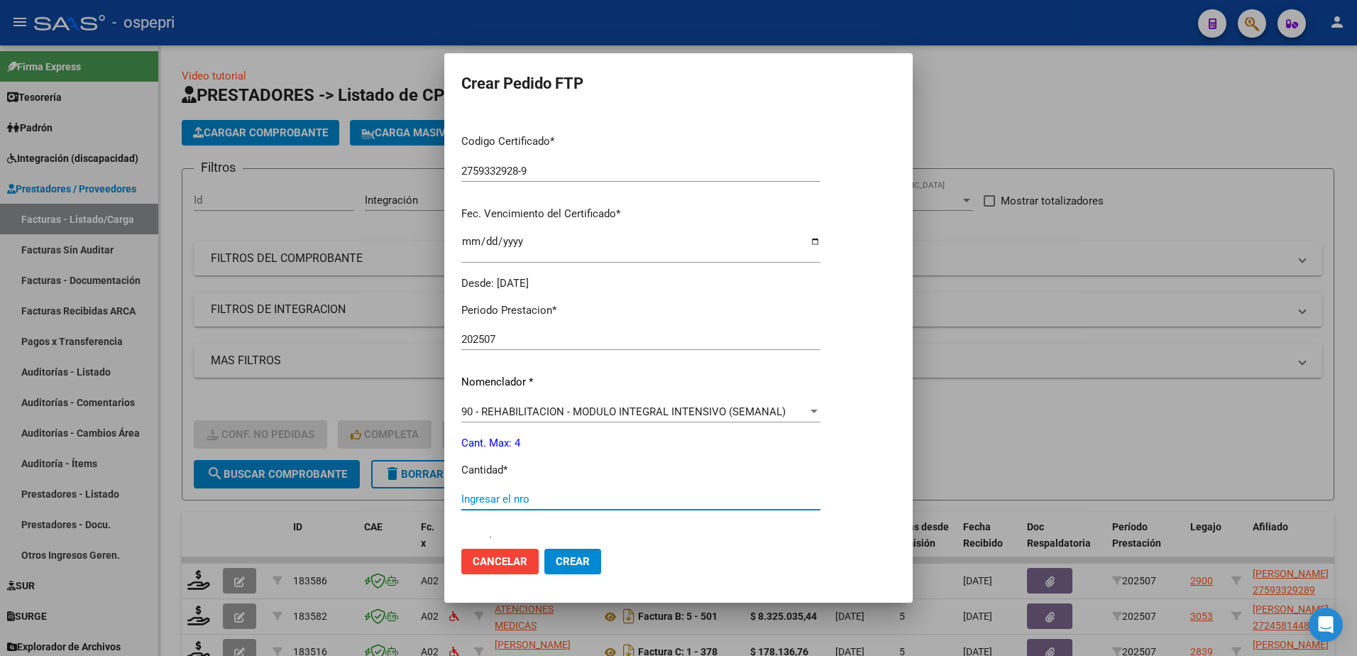
click at [527, 502] on input "Ingresar el nro" at bounding box center [640, 498] width 359 height 13
type input "4"
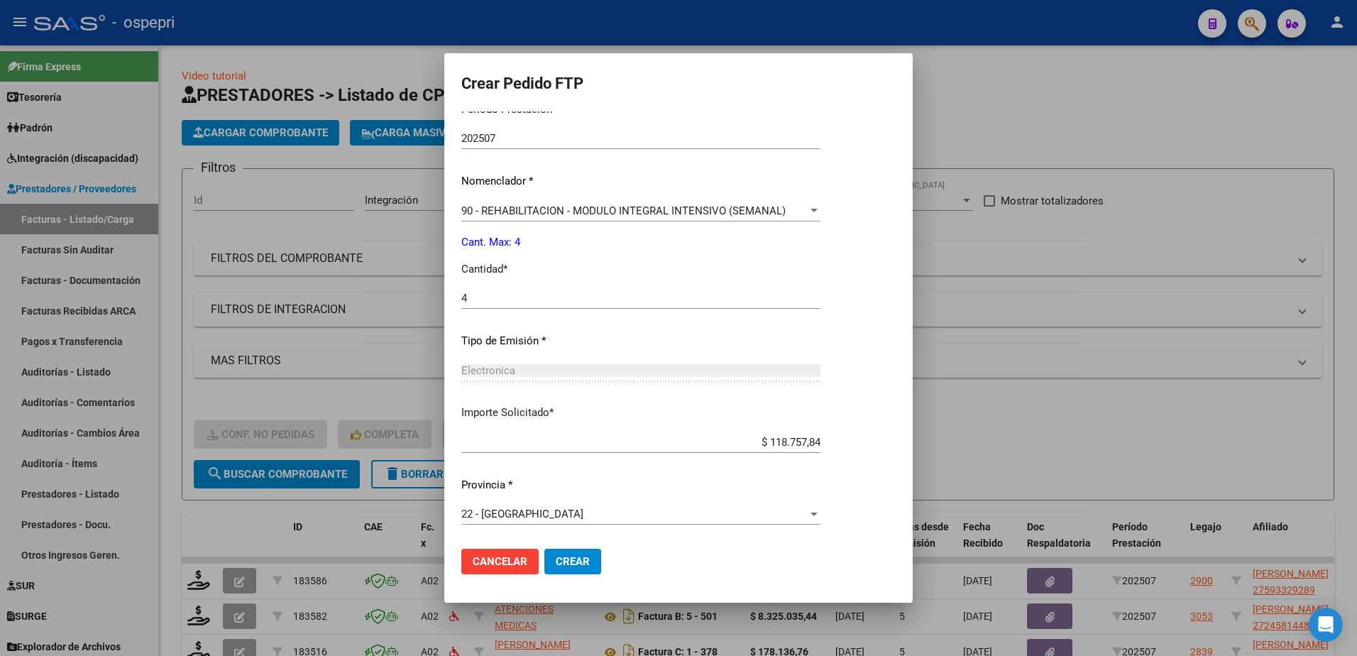
click at [583, 567] on span "Crear" at bounding box center [573, 561] width 34 height 13
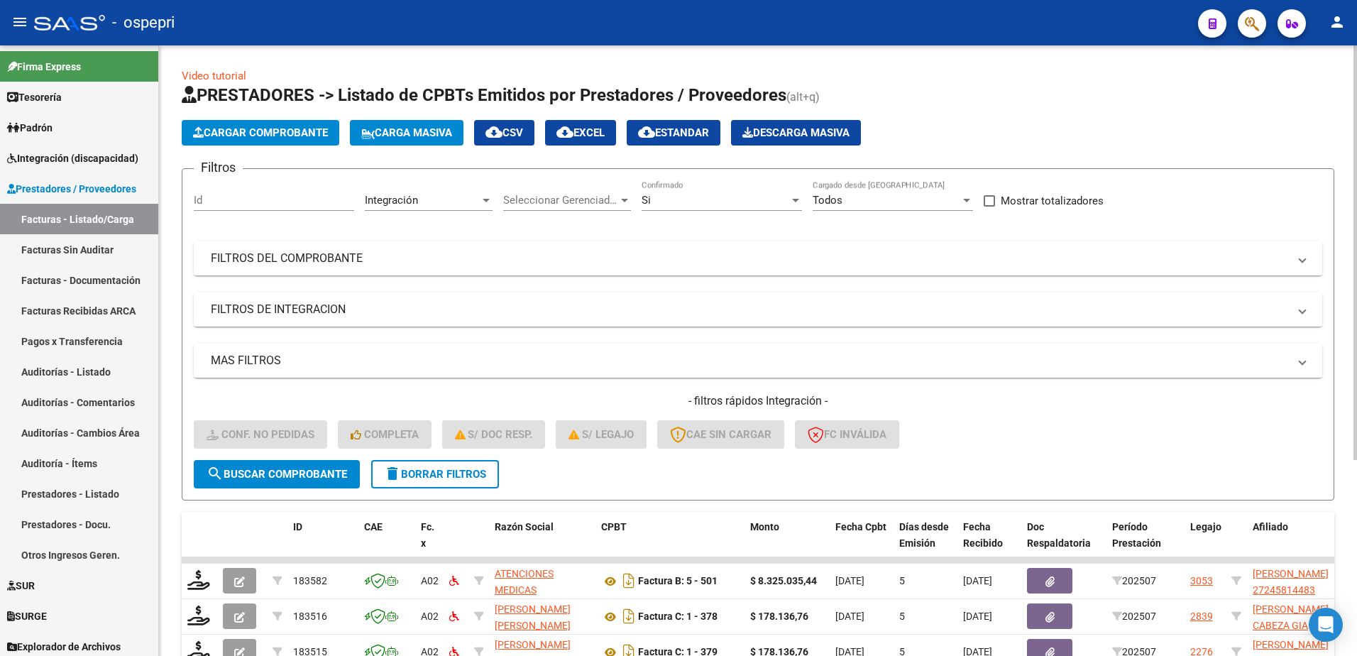
click at [439, 128] on span "Carga Masiva" at bounding box center [406, 132] width 91 height 13
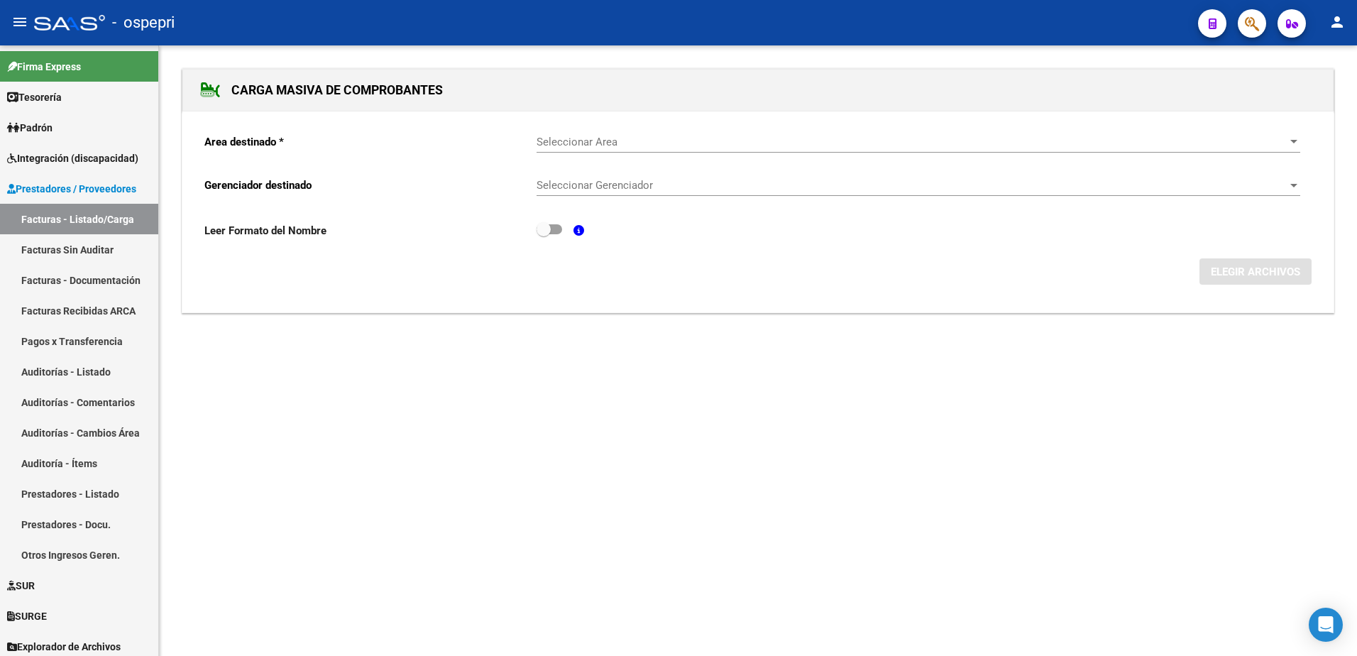
click at [605, 137] on span "Seleccionar Area" at bounding box center [911, 142] width 751 height 13
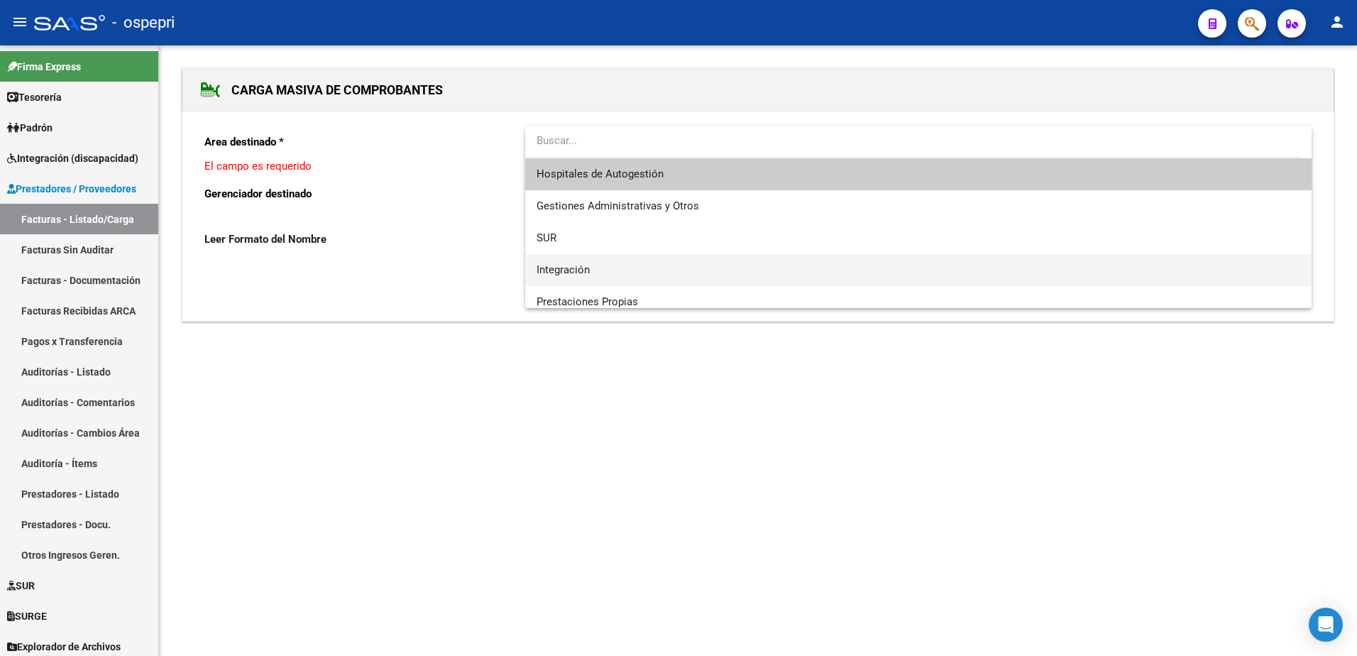
click at [599, 271] on span "Integración" at bounding box center [918, 270] width 764 height 32
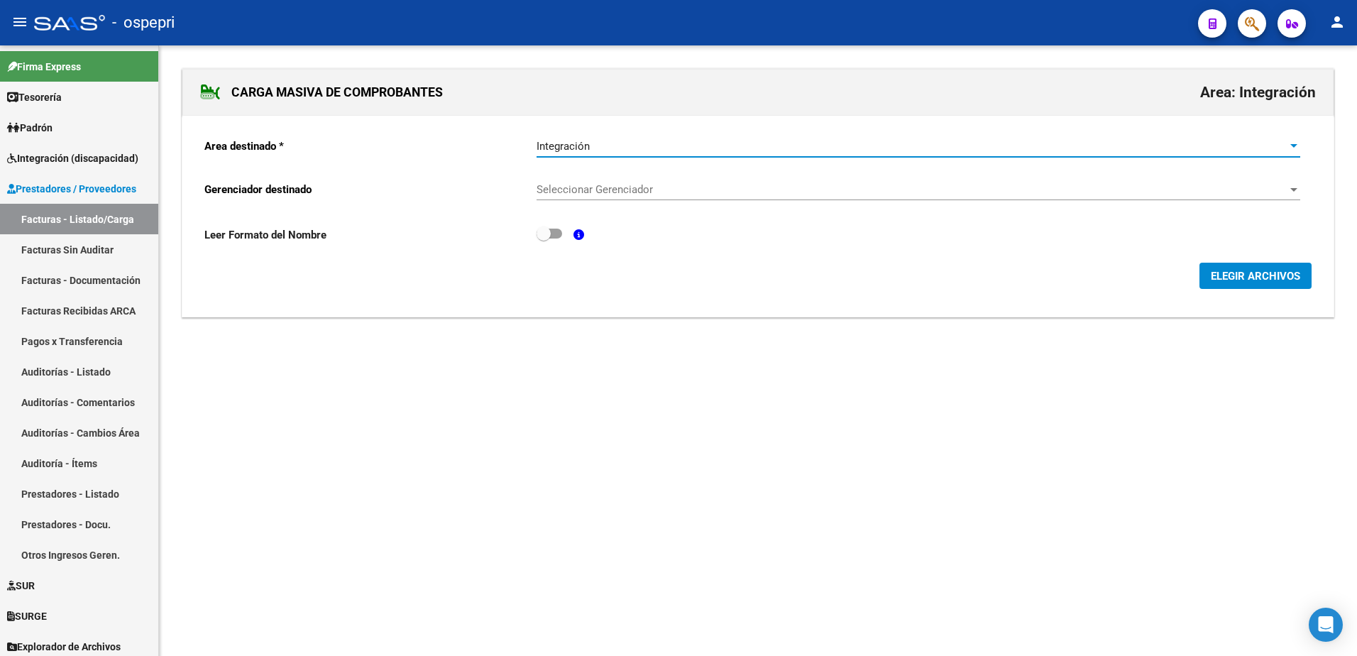
click at [622, 185] on span "Seleccionar Gerenciador" at bounding box center [911, 189] width 751 height 13
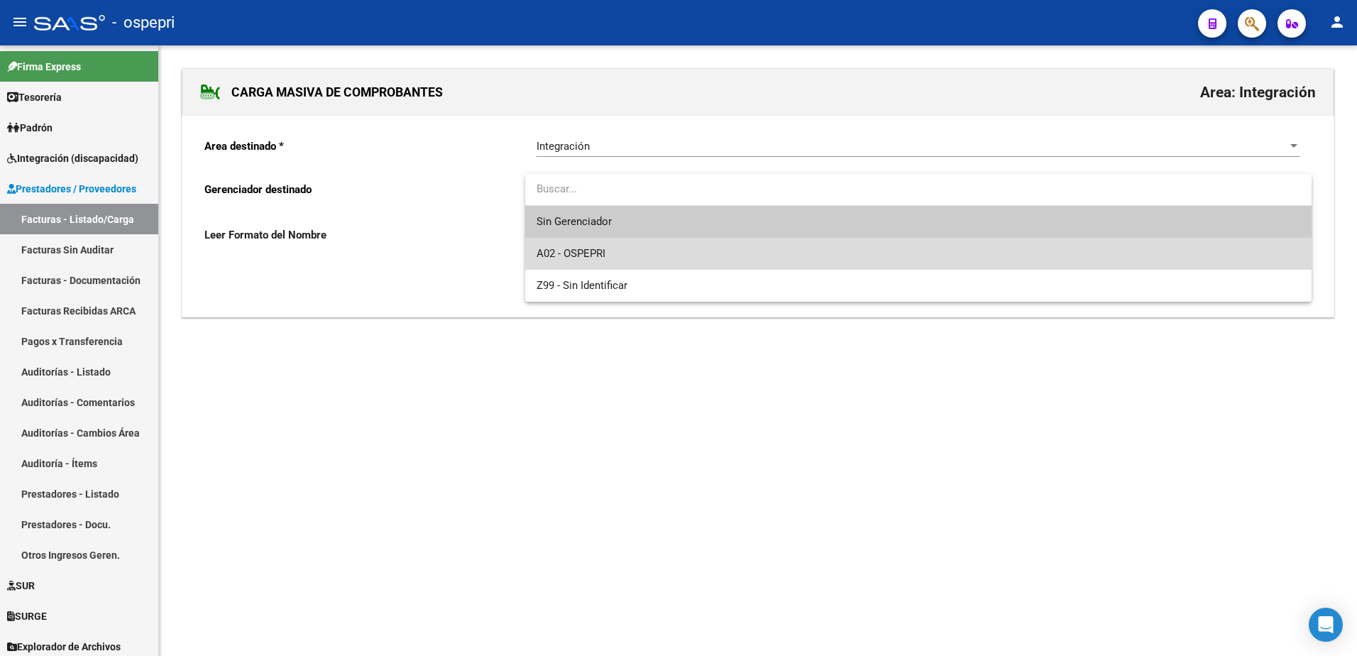
click at [608, 247] on span "A02 - OSPEPRI" at bounding box center [918, 254] width 764 height 32
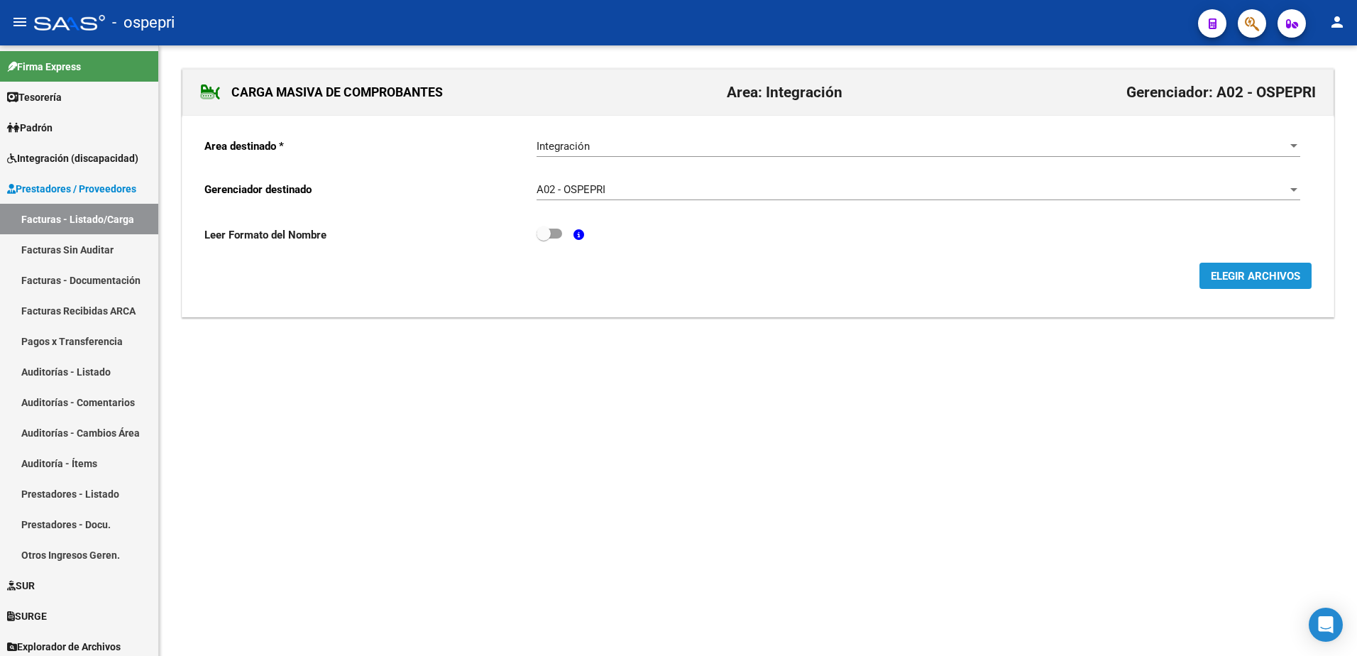
click at [1226, 273] on span "ELEGIR ARCHIVOS" at bounding box center [1255, 276] width 89 height 13
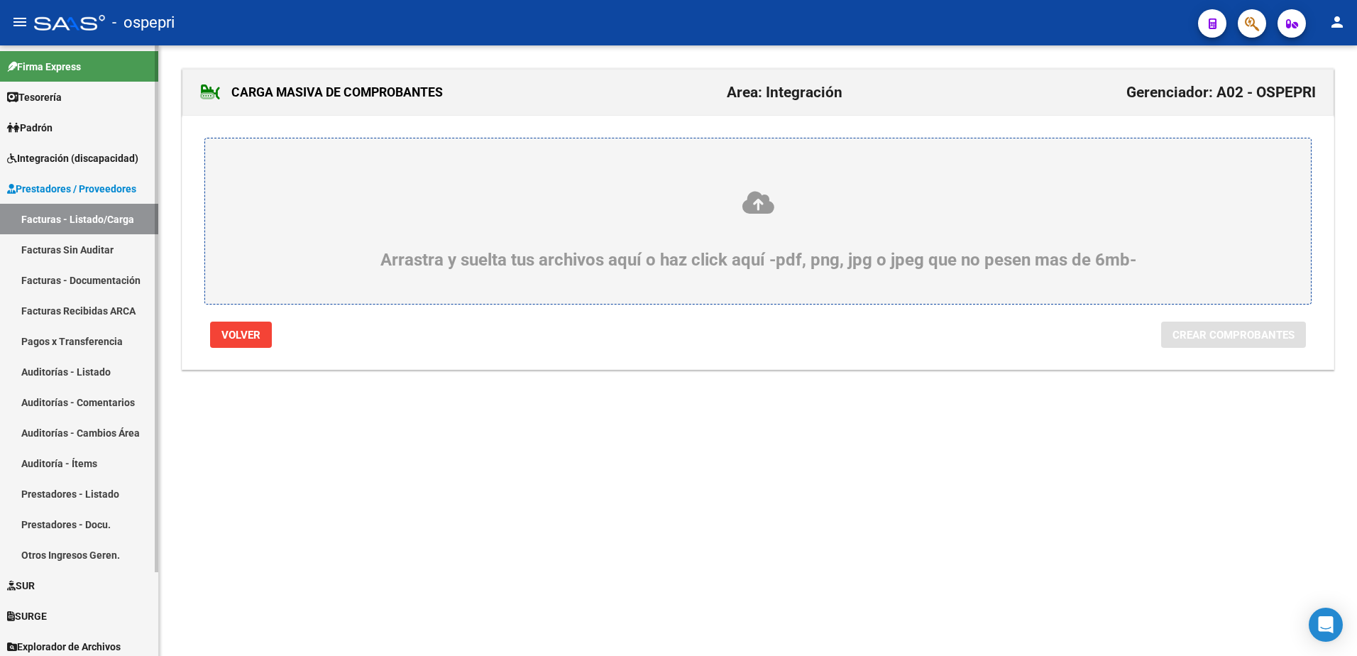
click at [86, 220] on link "Facturas - Listado/Carga" at bounding box center [79, 219] width 158 height 31
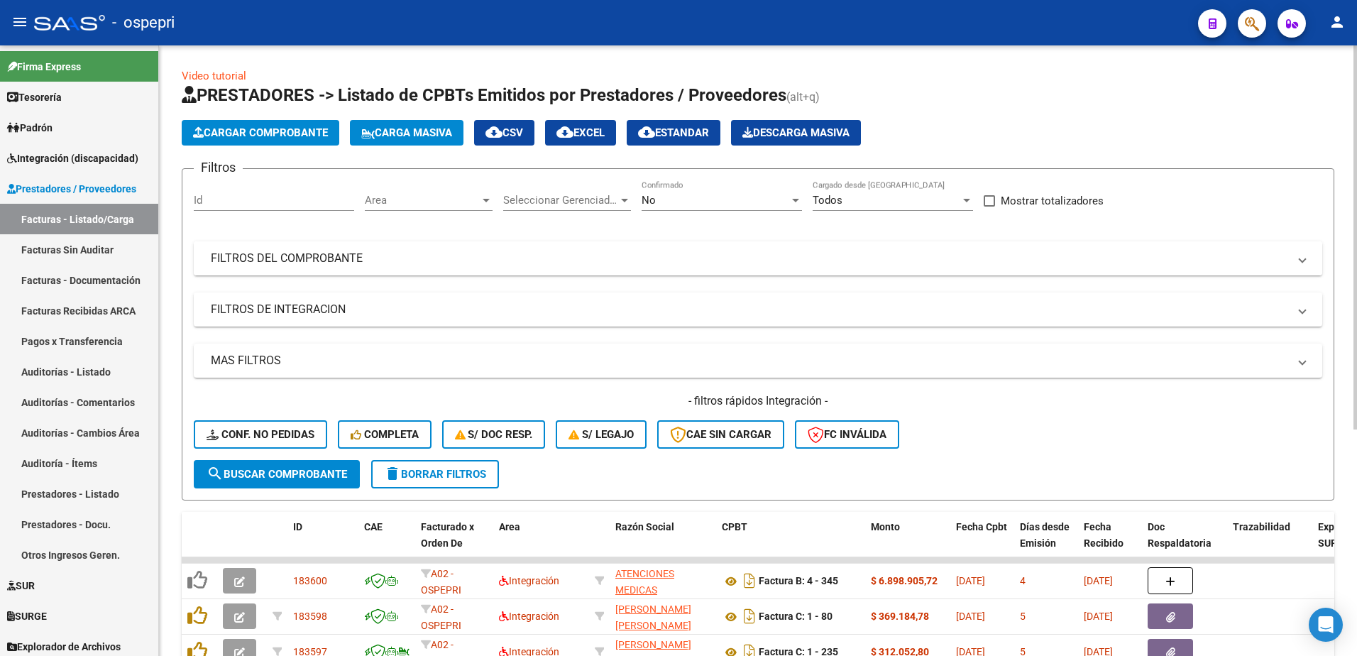
click at [1298, 263] on span "FILTROS DEL COMPROBANTE" at bounding box center [755, 259] width 1089 height 16
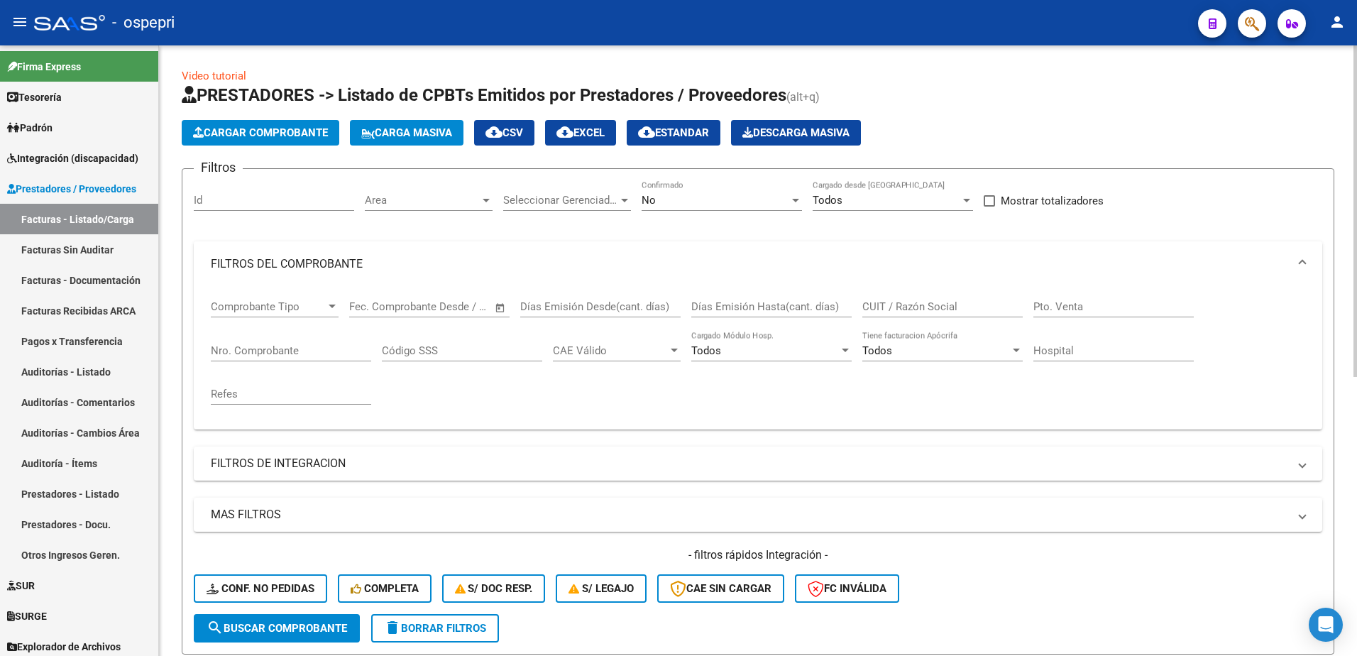
click at [942, 303] on input "CUIT / Razón Social" at bounding box center [942, 306] width 160 height 13
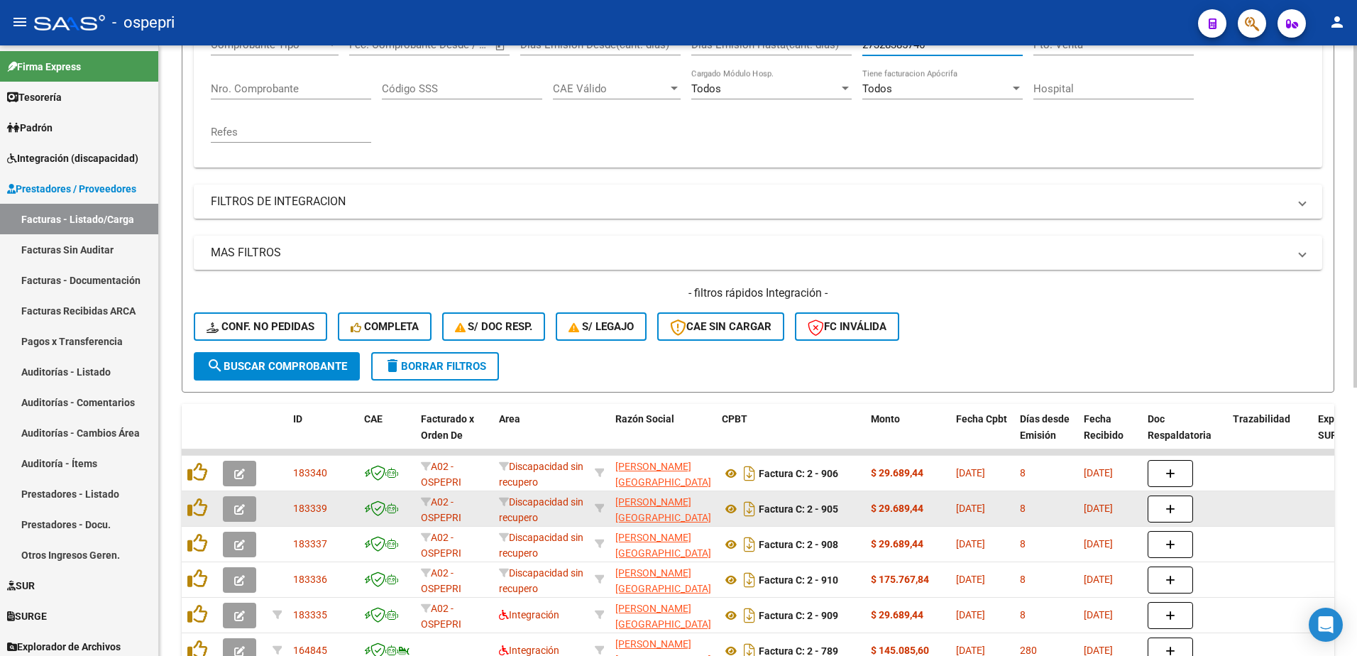
scroll to position [284, 0]
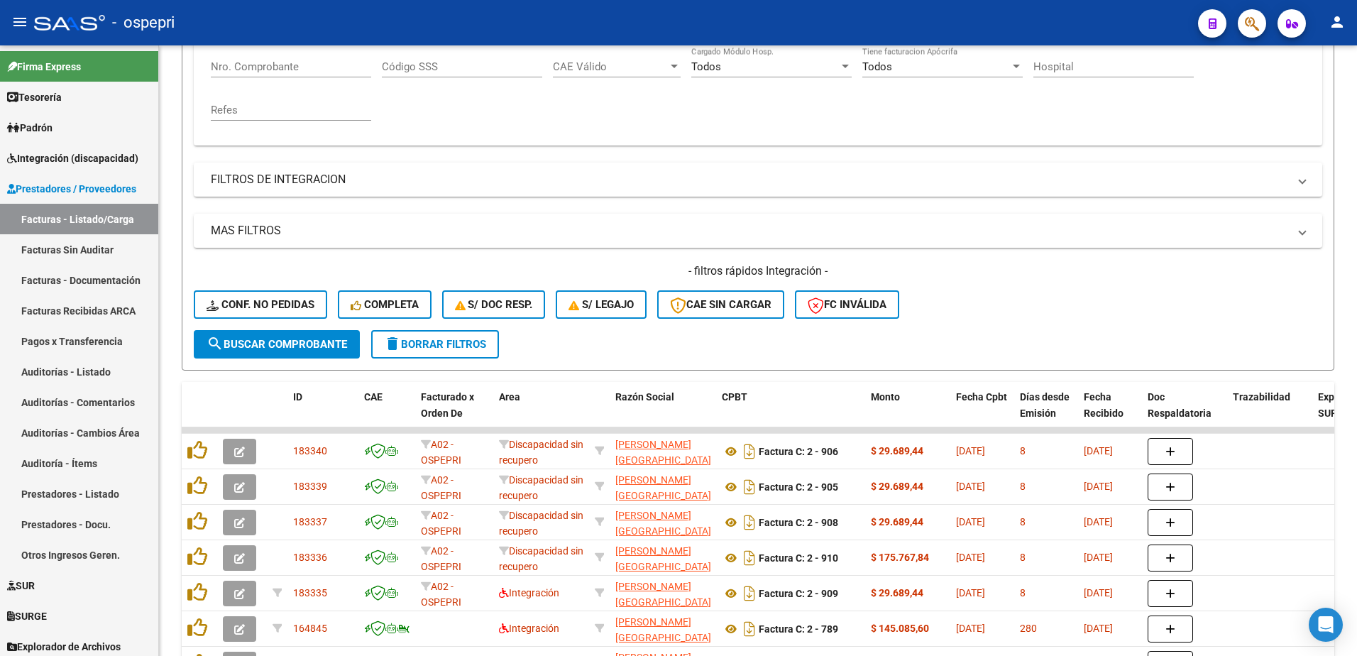
type input "27328385746"
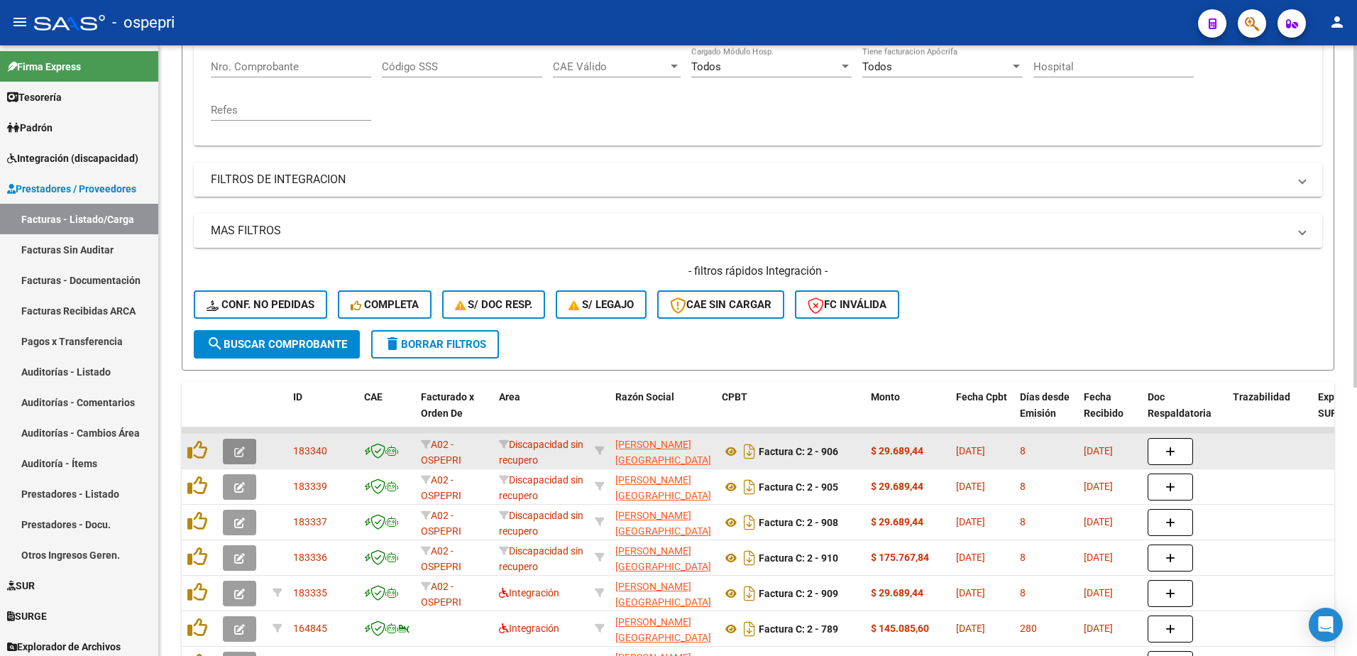
click at [238, 456] on icon "button" at bounding box center [239, 451] width 11 height 11
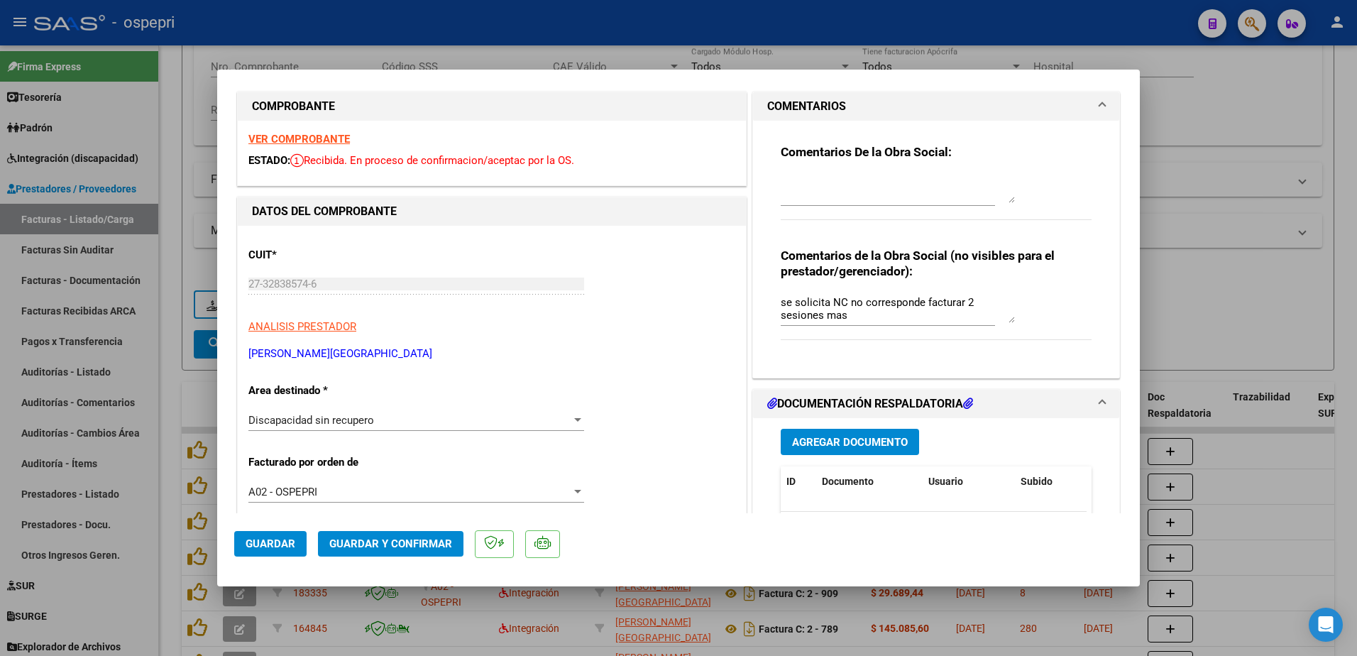
scroll to position [0, 0]
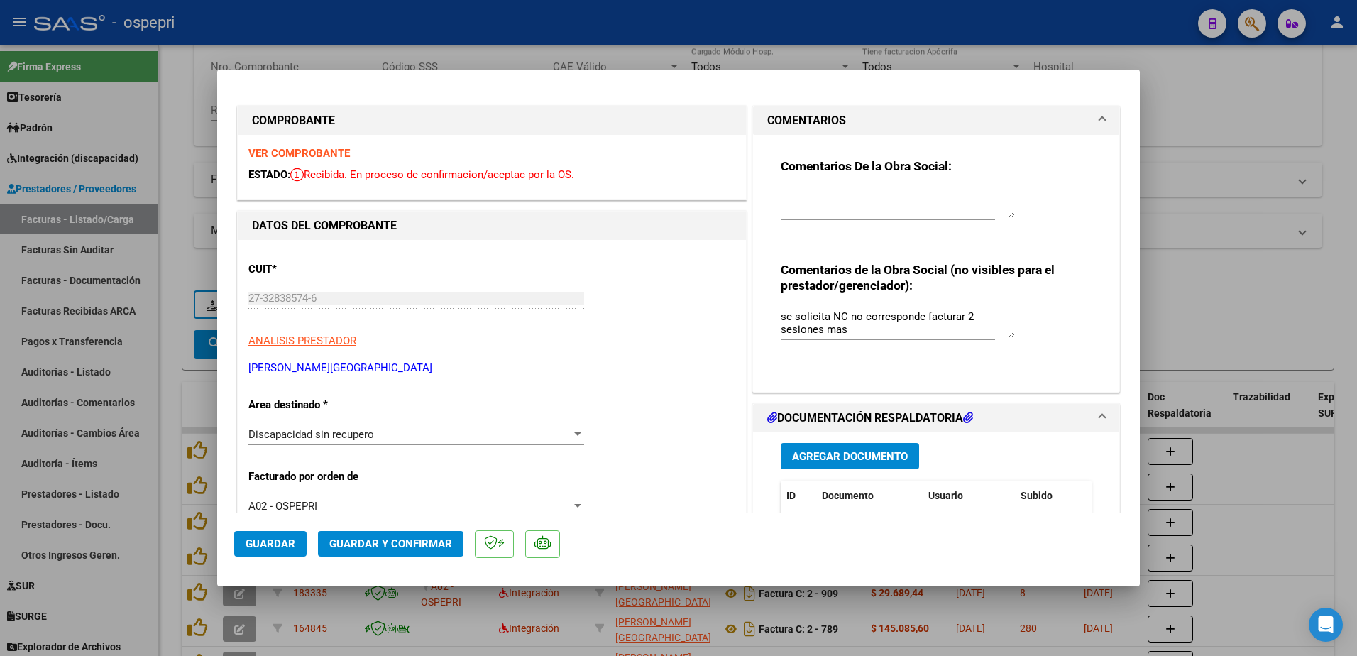
click at [306, 150] on strong "VER COMPROBANTE" at bounding box center [298, 153] width 101 height 13
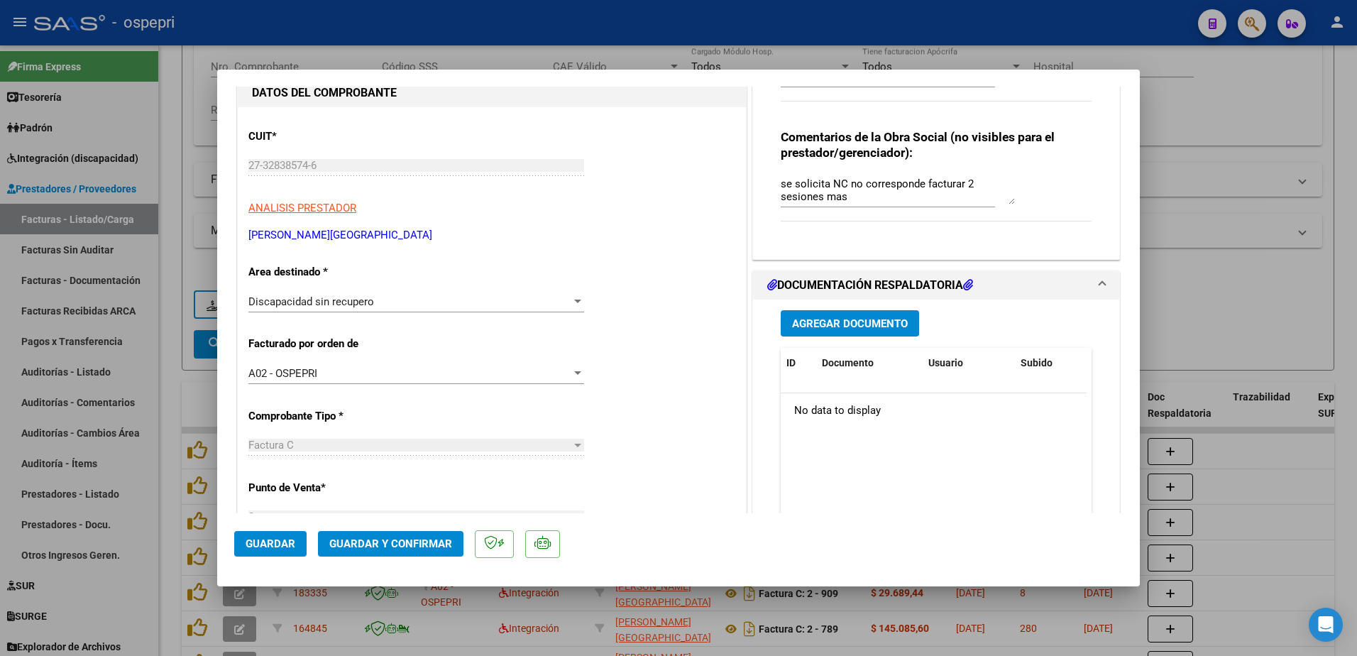
scroll to position [213, 0]
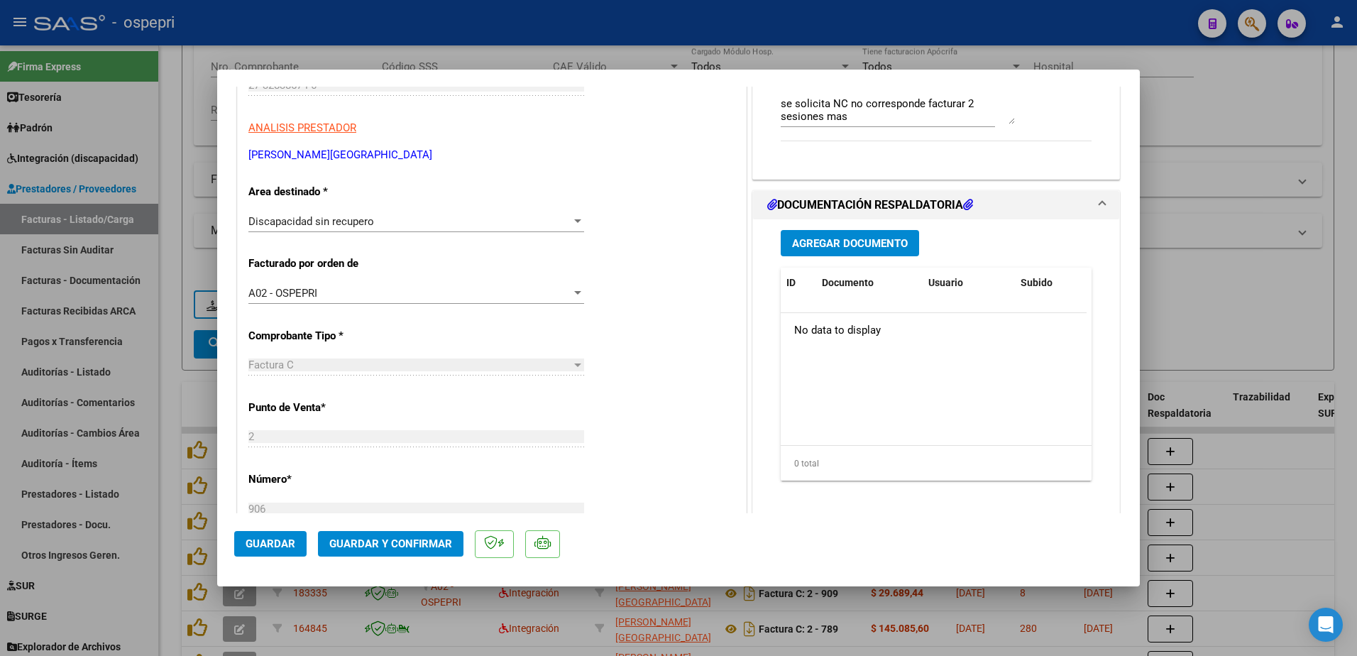
click at [830, 248] on span "Agregar Documento" at bounding box center [850, 243] width 116 height 13
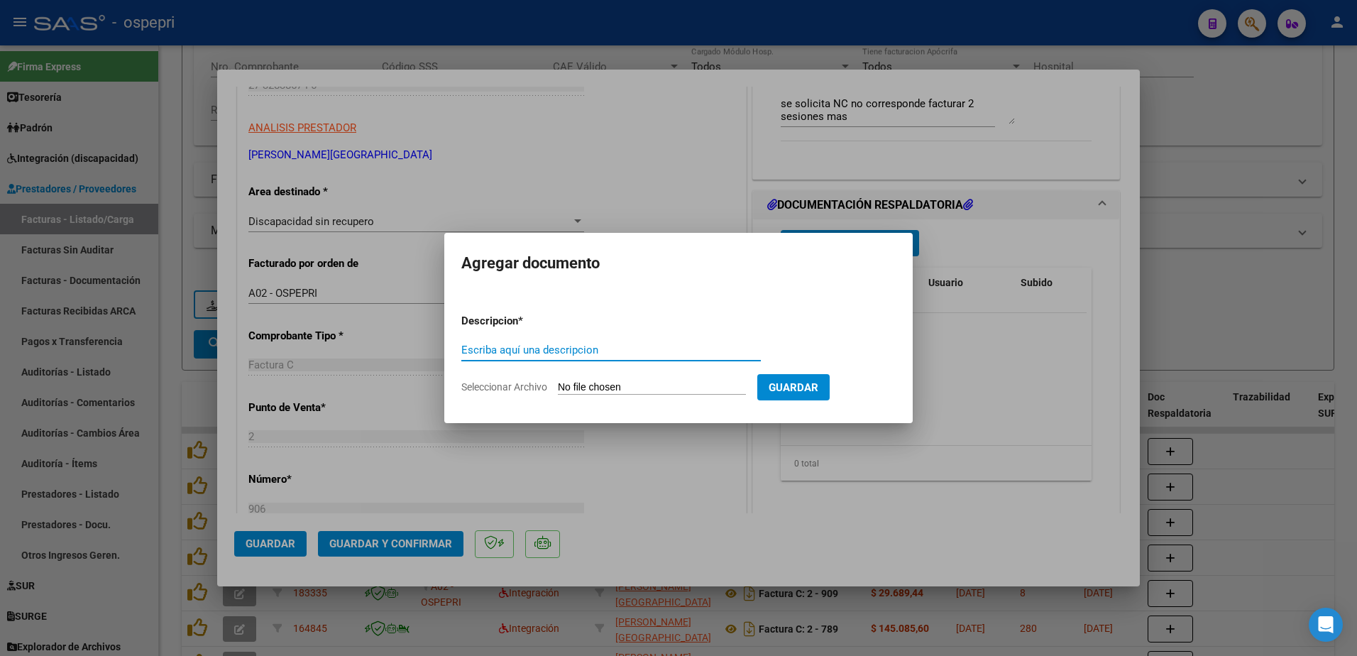
click at [511, 355] on input "Escriba aquí una descripcion" at bounding box center [610, 349] width 299 height 13
type input "nota de credito"
click at [633, 390] on input "Seleccionar Archivo" at bounding box center [652, 387] width 188 height 13
type input "C:\fakepath\27328385746_013_00002_00000089.pdf"
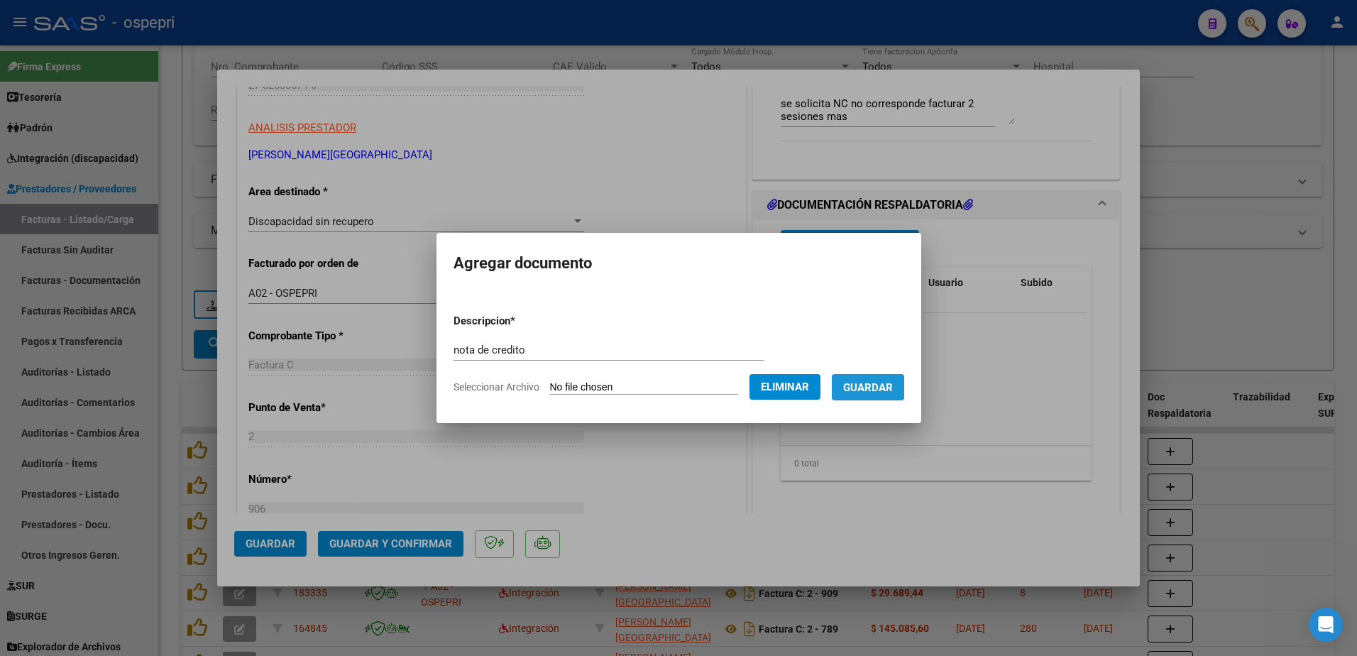
click at [891, 390] on span "Guardar" at bounding box center [868, 387] width 50 height 13
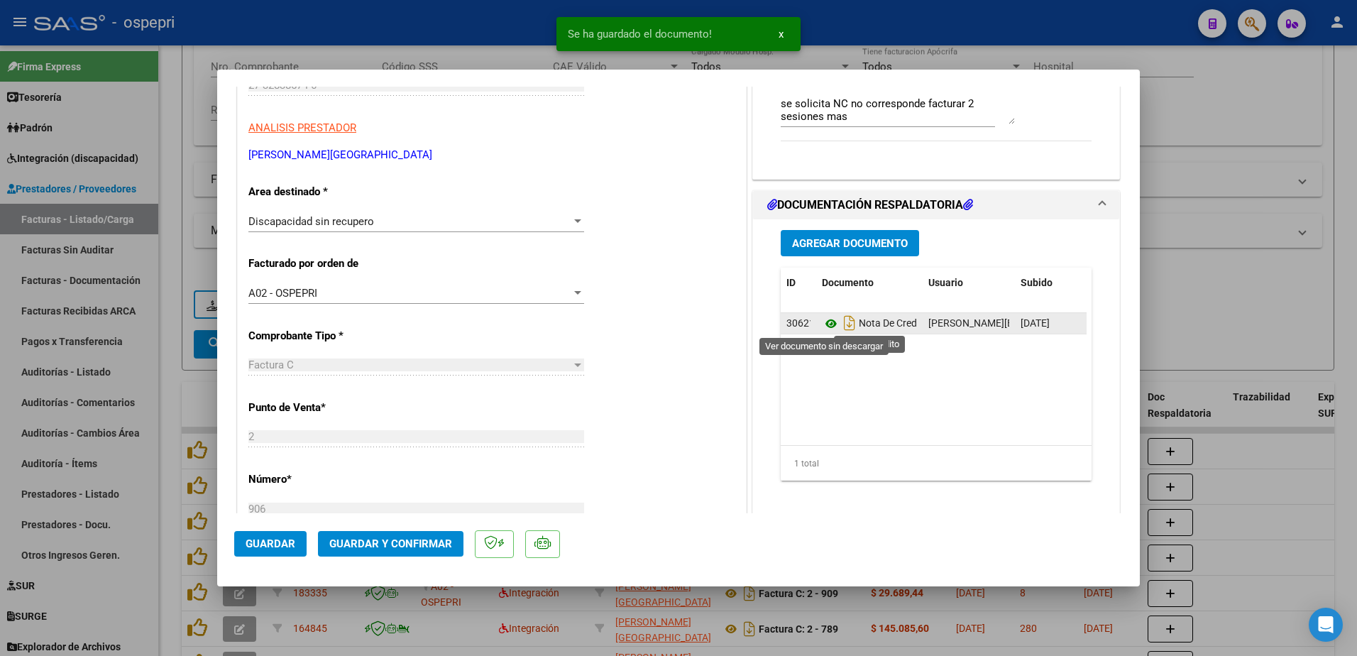
click at [825, 321] on icon at bounding box center [831, 323] width 18 height 17
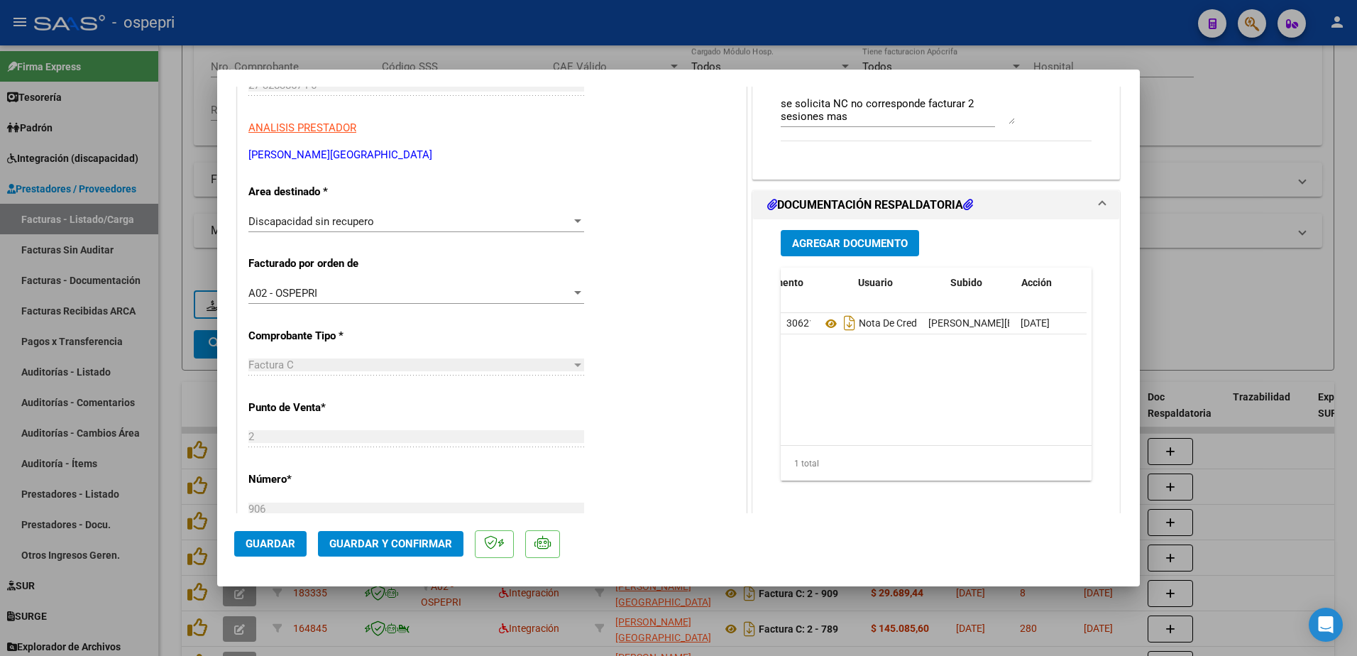
scroll to position [0, 70]
click at [1023, 320] on icon at bounding box center [1026, 322] width 11 height 13
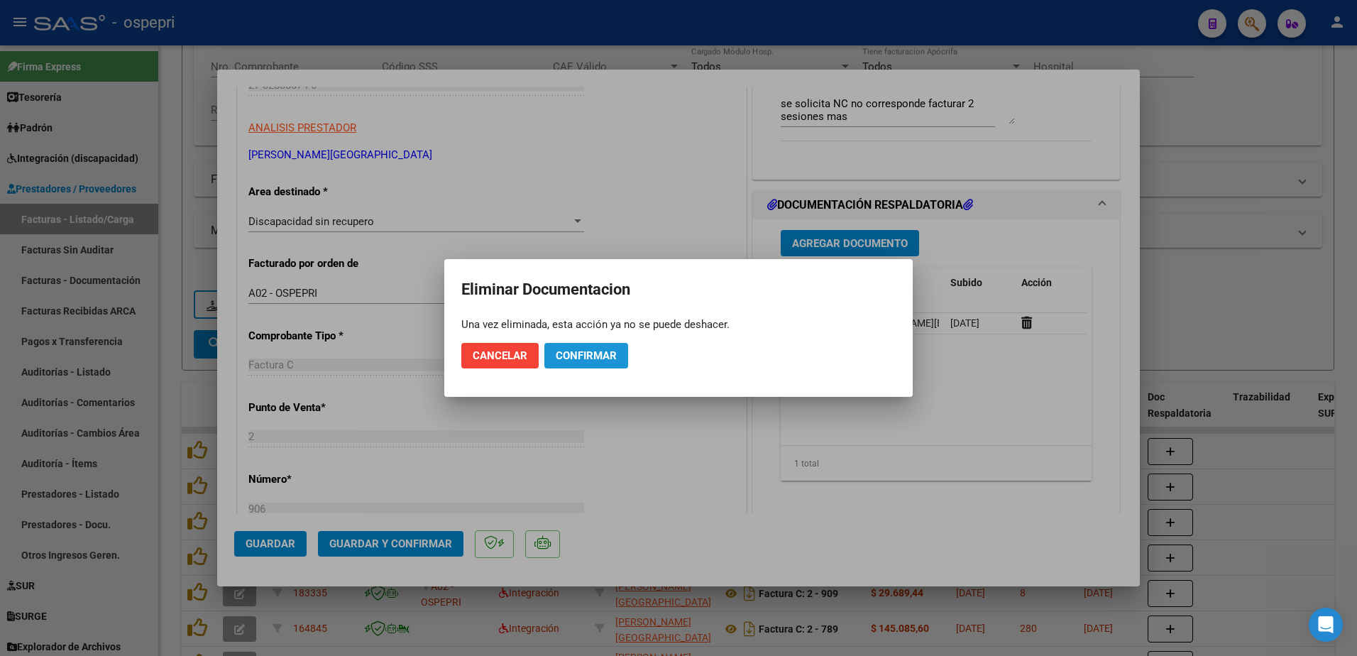
click at [607, 359] on span "Confirmar" at bounding box center [586, 355] width 61 height 13
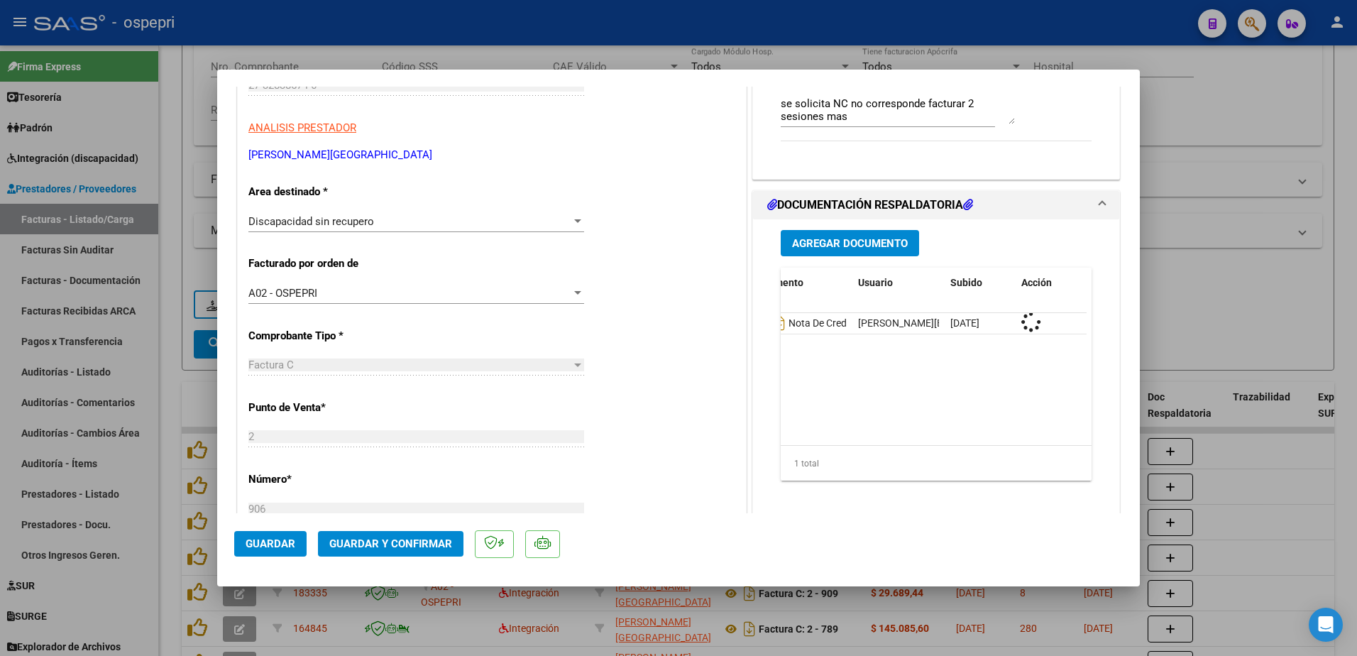
scroll to position [0, 0]
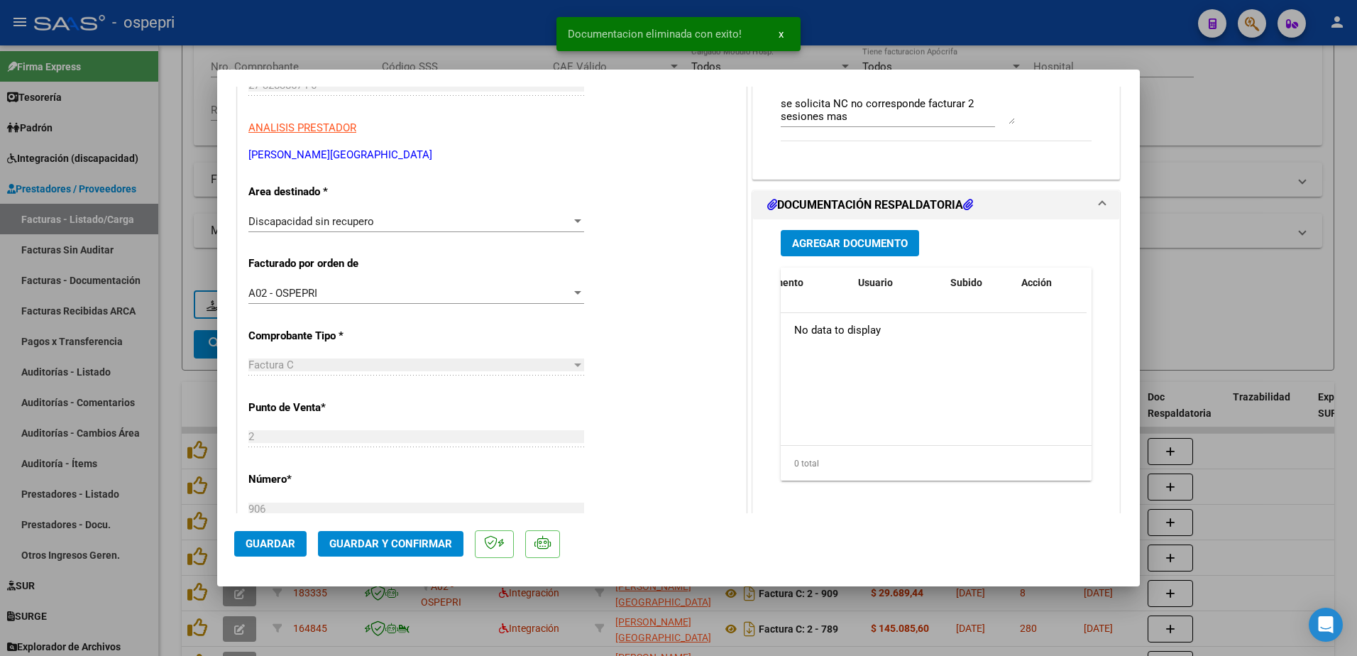
click at [856, 241] on span "Agregar Documento" at bounding box center [850, 243] width 116 height 13
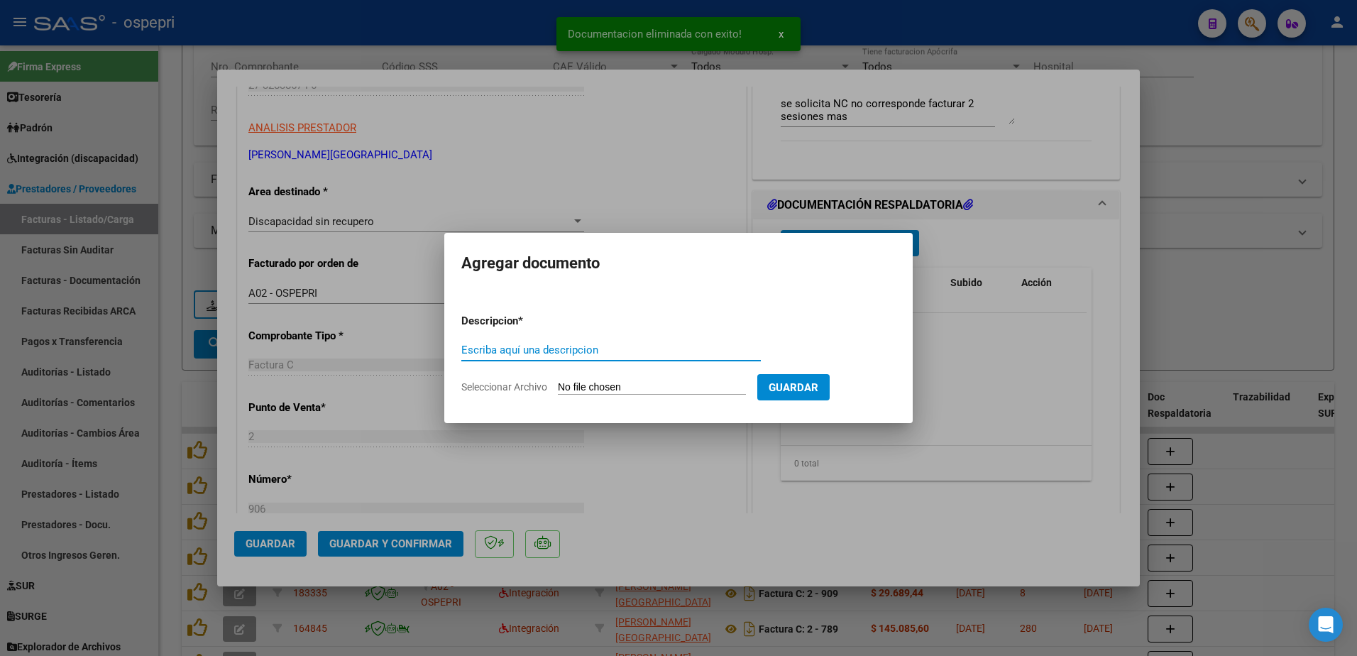
click at [539, 350] on input "Escriba aquí una descripcion" at bounding box center [610, 349] width 299 height 13
type input "asistencia"
click at [628, 387] on input "Seleccionar Archivo" at bounding box center [652, 387] width 188 height 13
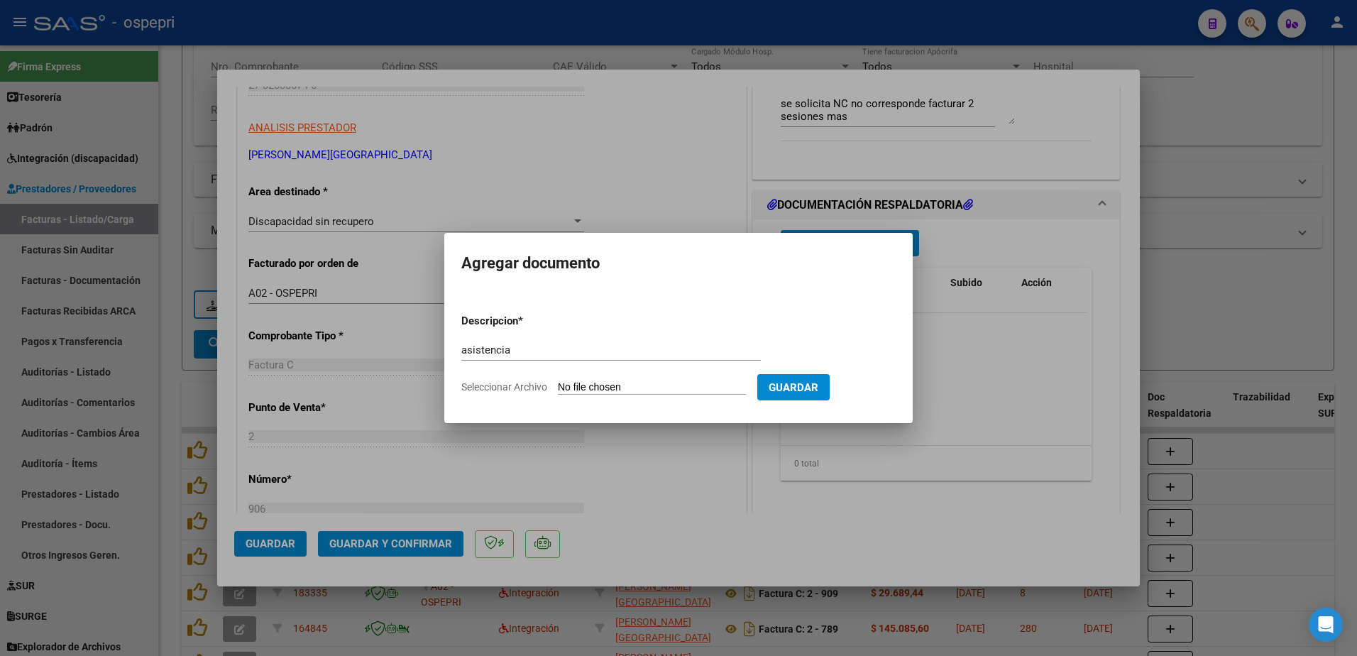
type input "C:\fakepath\27328385746_013_00002_00000088.pdf"
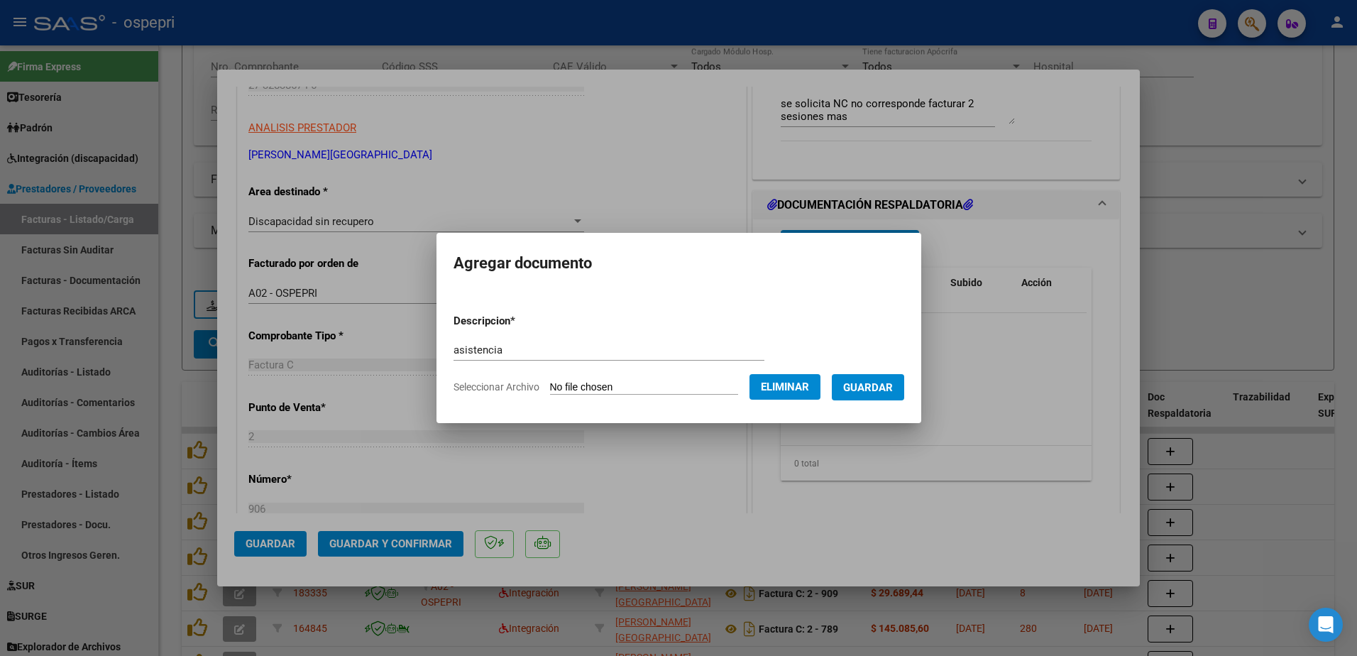
click at [893, 381] on span "Guardar" at bounding box center [868, 387] width 50 height 13
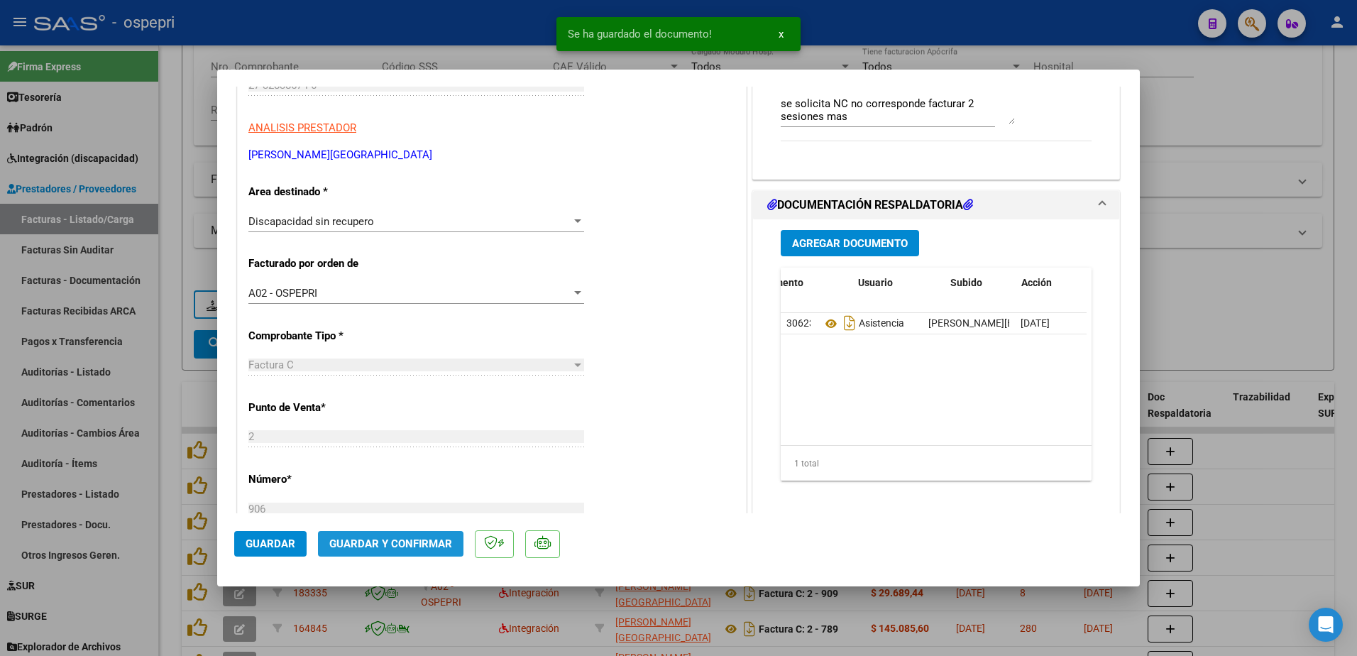
click at [415, 541] on span "Guardar y Confirmar" at bounding box center [390, 543] width 123 height 13
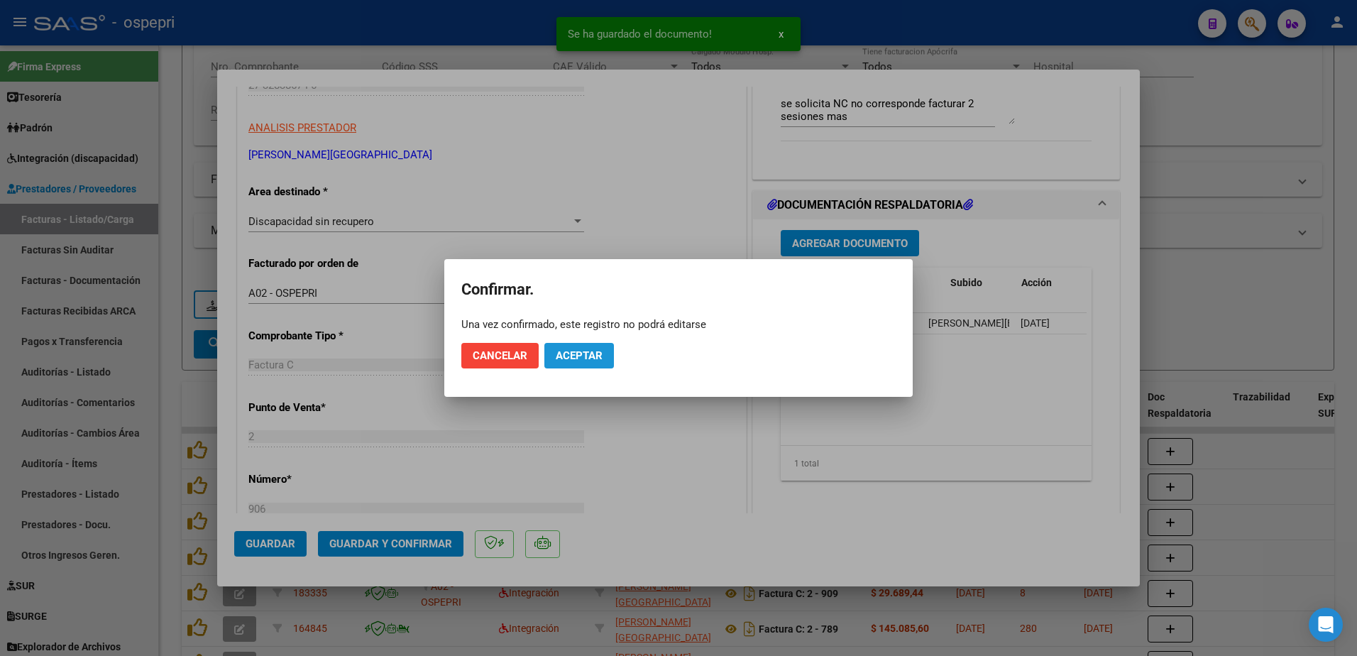
click at [605, 355] on button "Aceptar" at bounding box center [579, 356] width 70 height 26
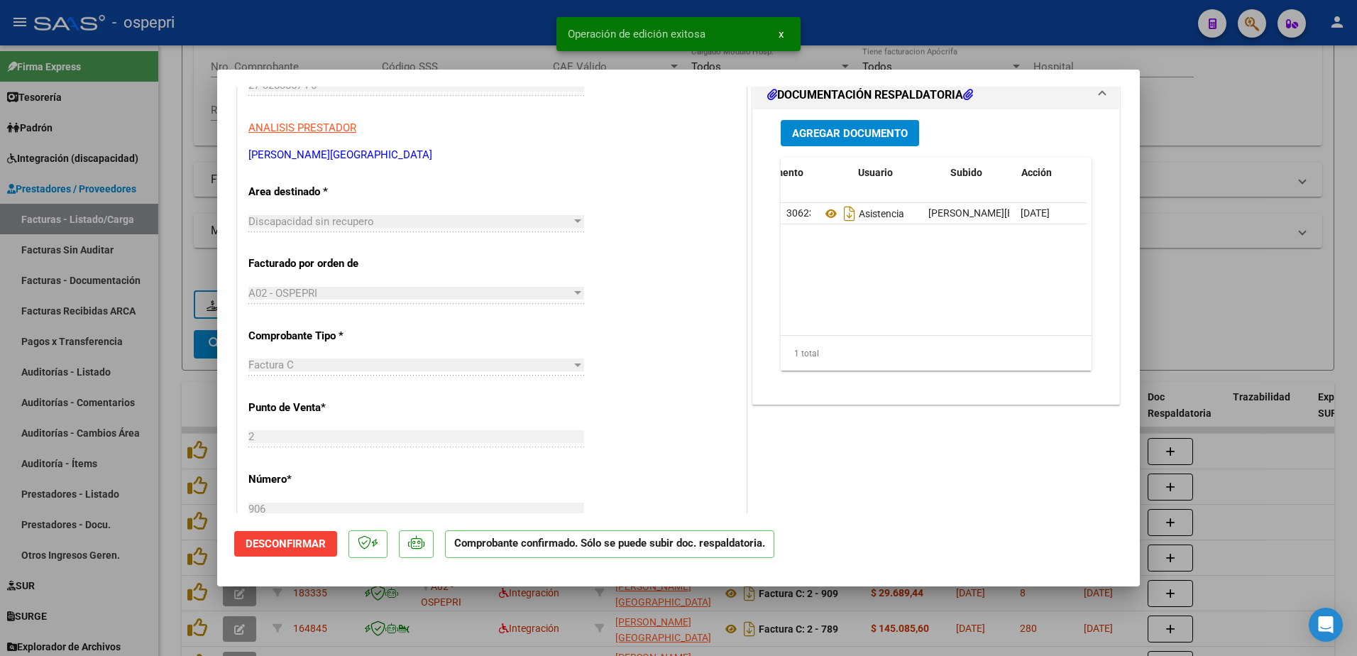
type input "$ 0,00"
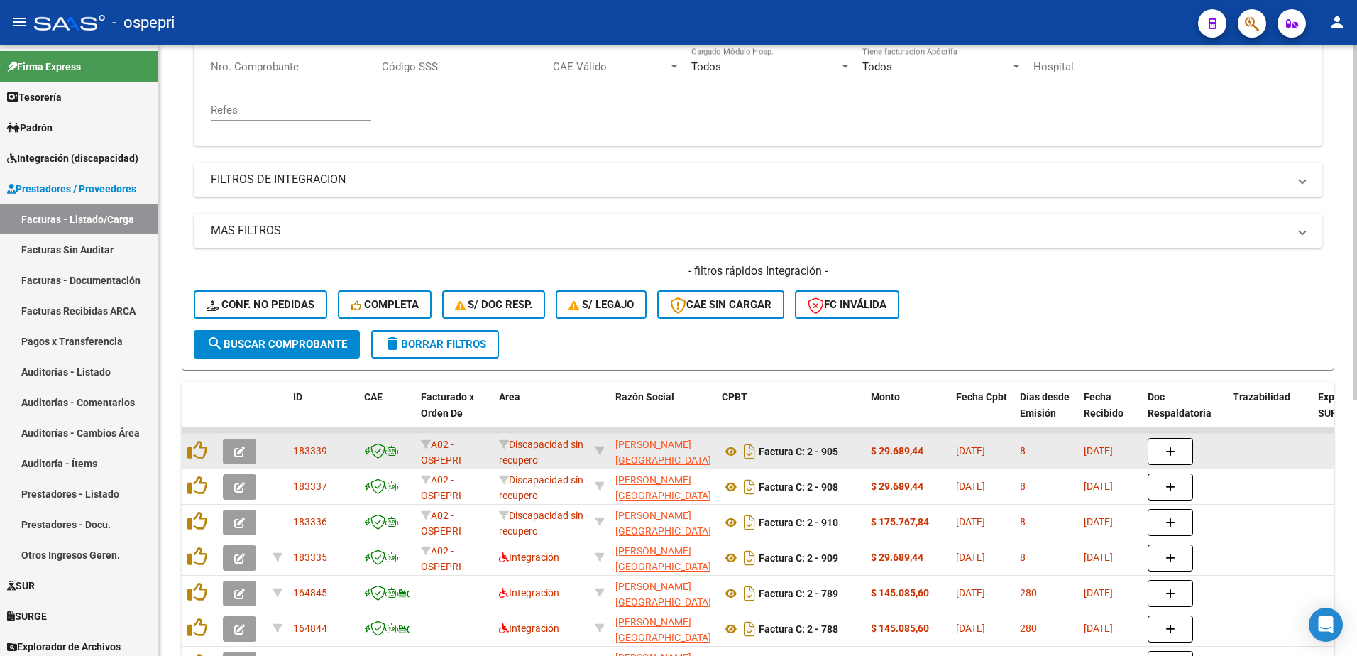
click at [232, 455] on button "button" at bounding box center [239, 452] width 33 height 26
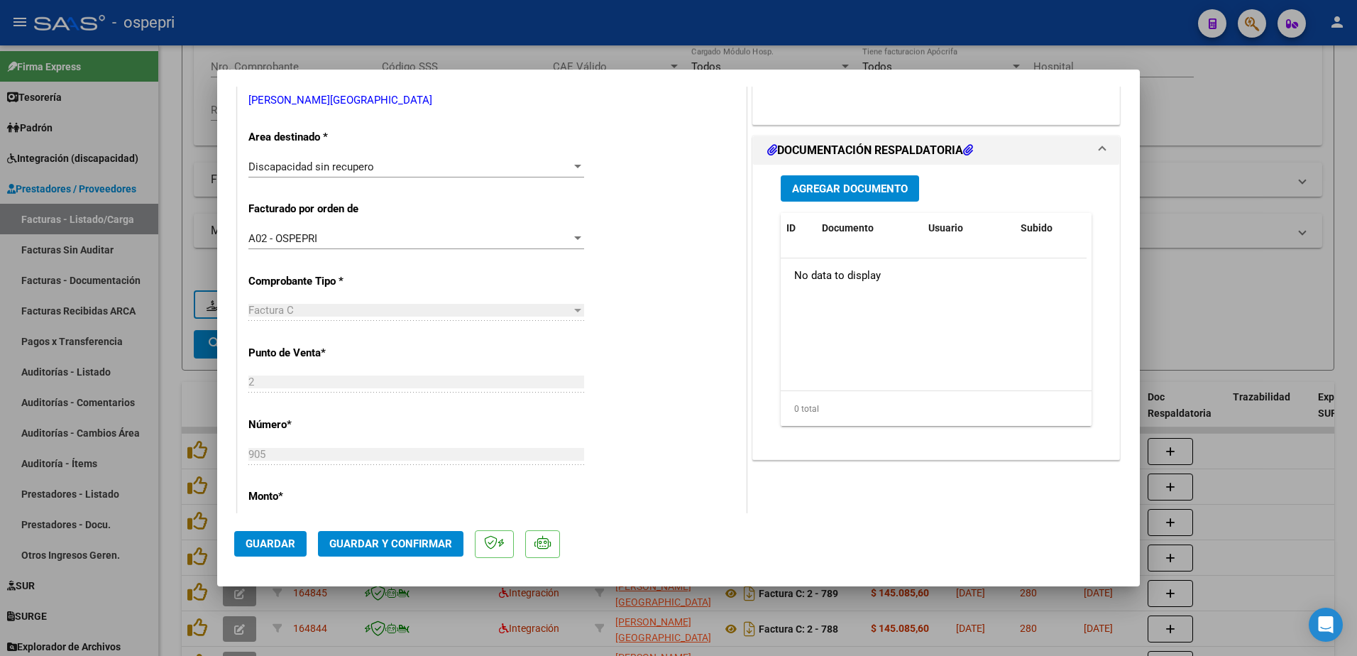
scroll to position [284, 0]
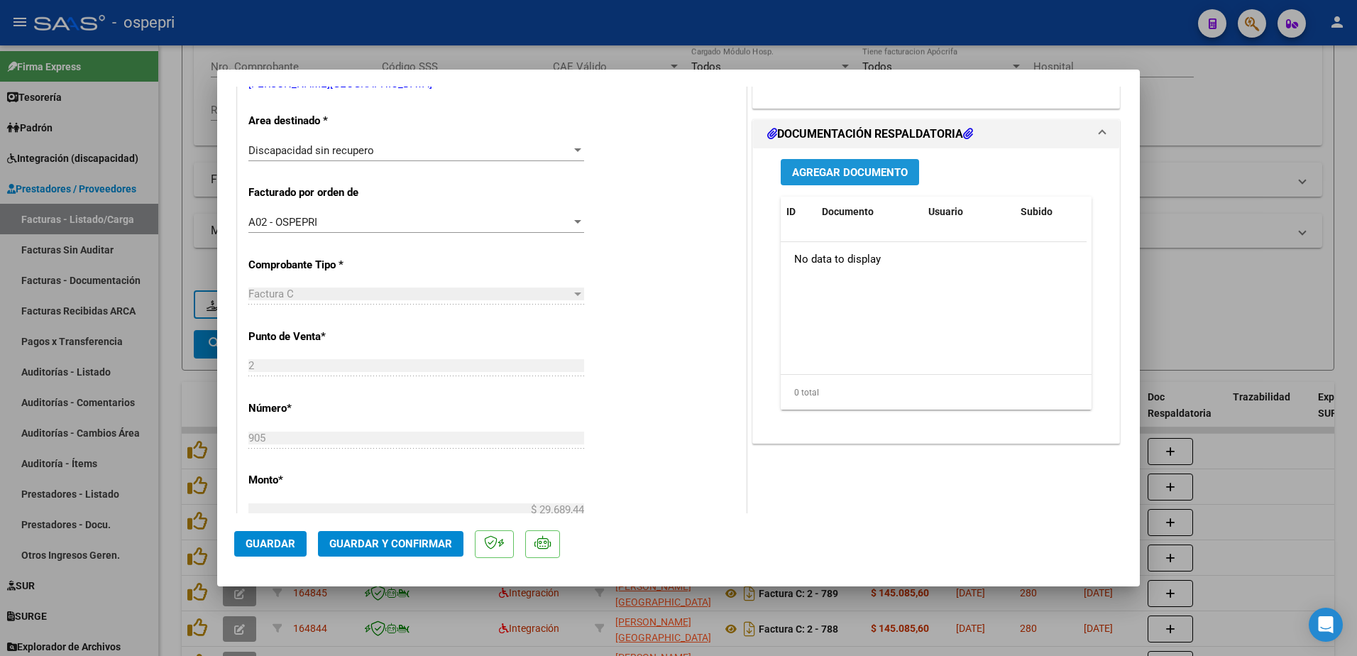
click at [849, 167] on span "Agregar Documento" at bounding box center [850, 172] width 116 height 13
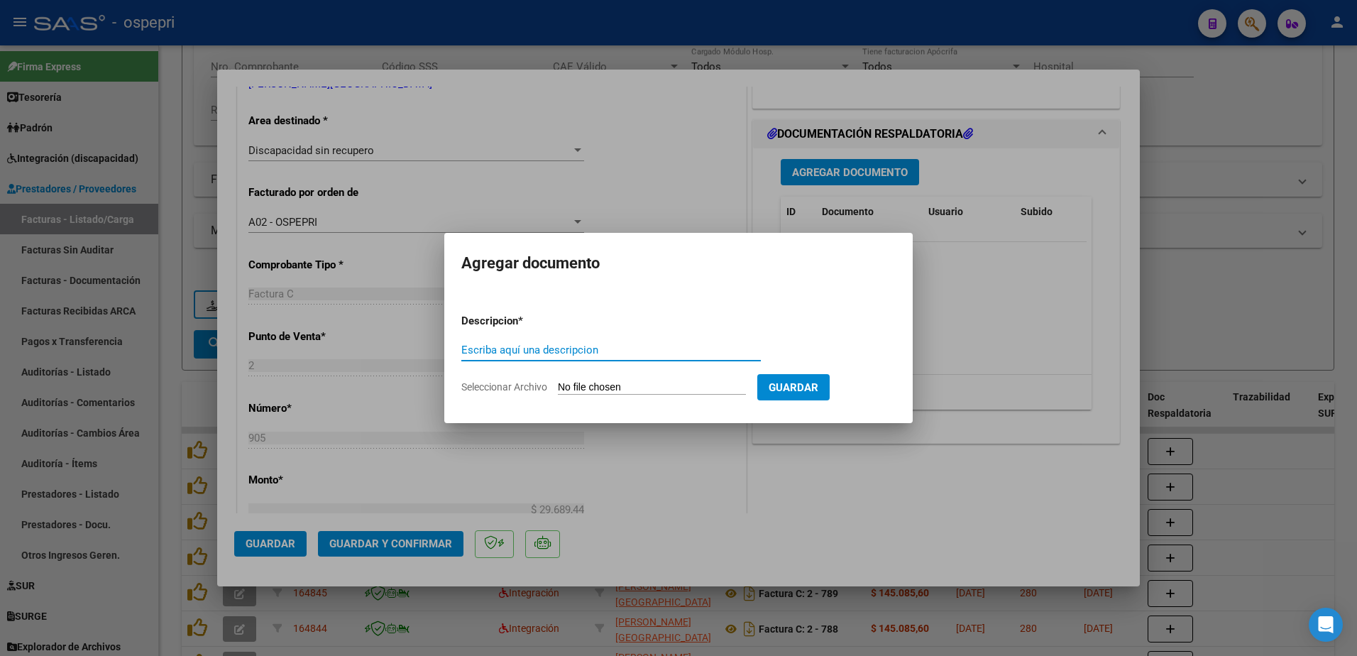
click at [600, 355] on input "Escriba aquí una descripcion" at bounding box center [610, 349] width 299 height 13
type input "nota de credito"
click at [669, 388] on input "Seleccionar Archivo" at bounding box center [652, 387] width 188 height 13
type input "C:\fakepath\27328385746_013_00002_00000089.pdf"
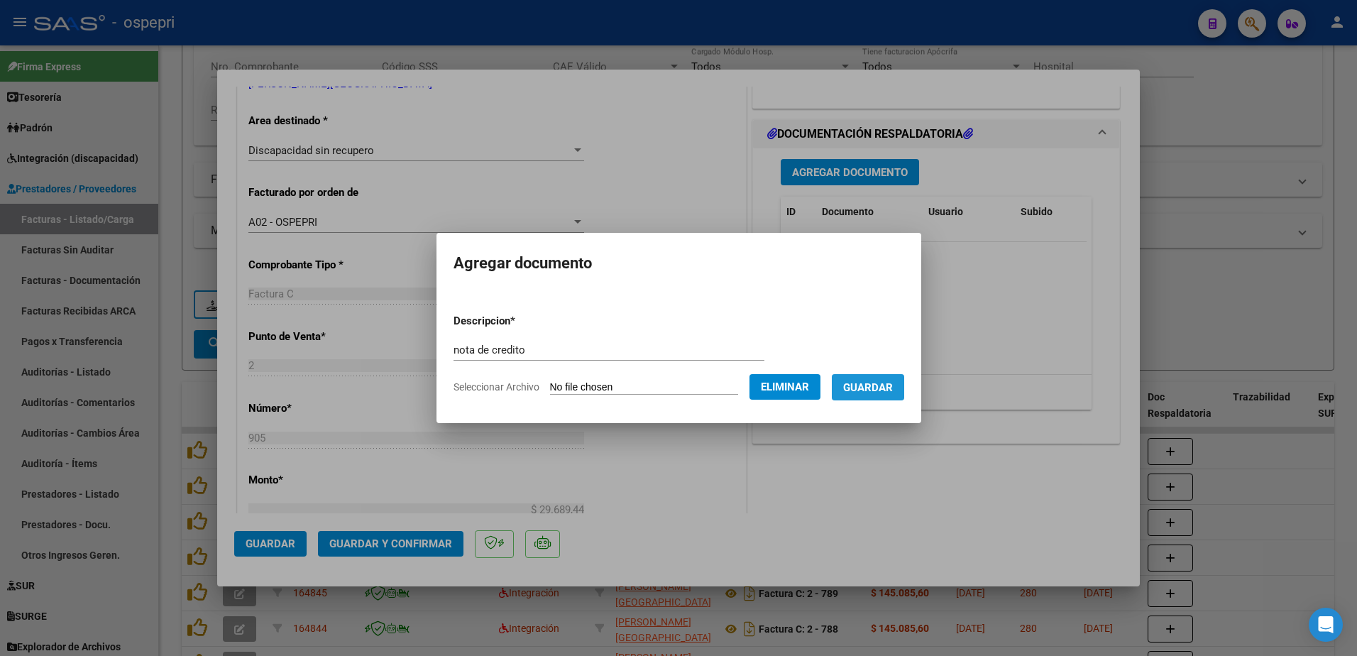
click at [893, 385] on span "Guardar" at bounding box center [868, 387] width 50 height 13
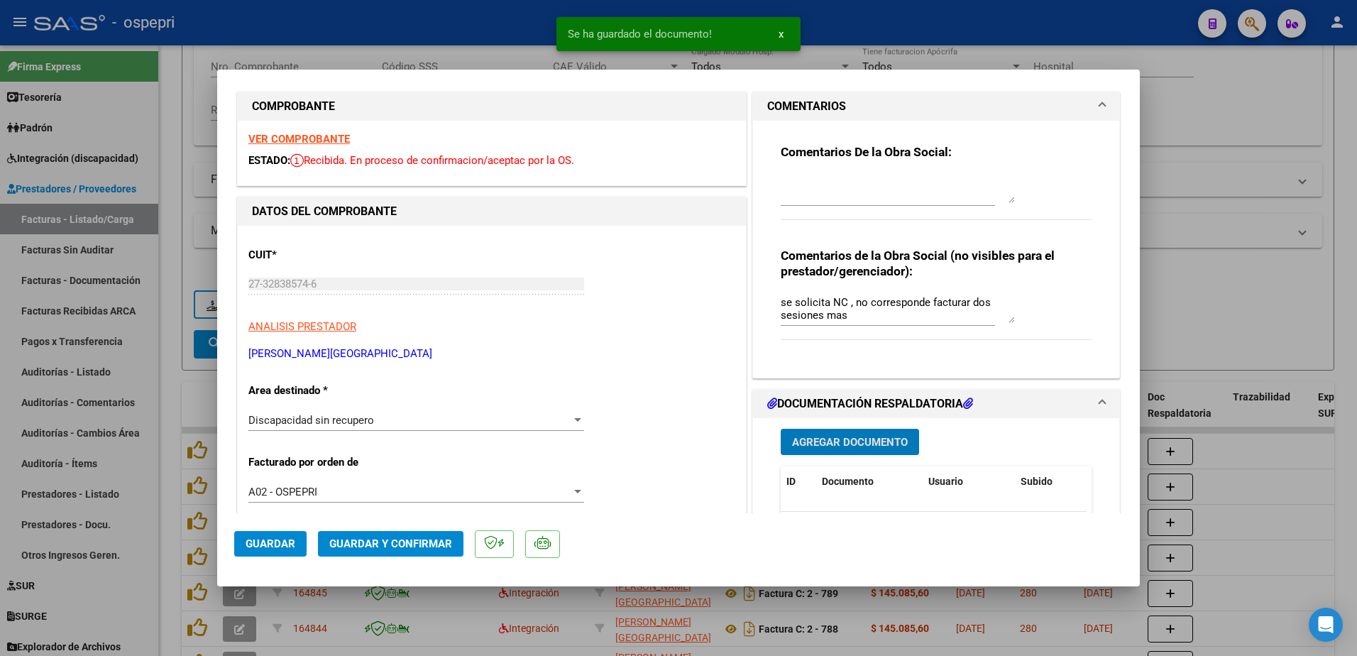
scroll to position [0, 0]
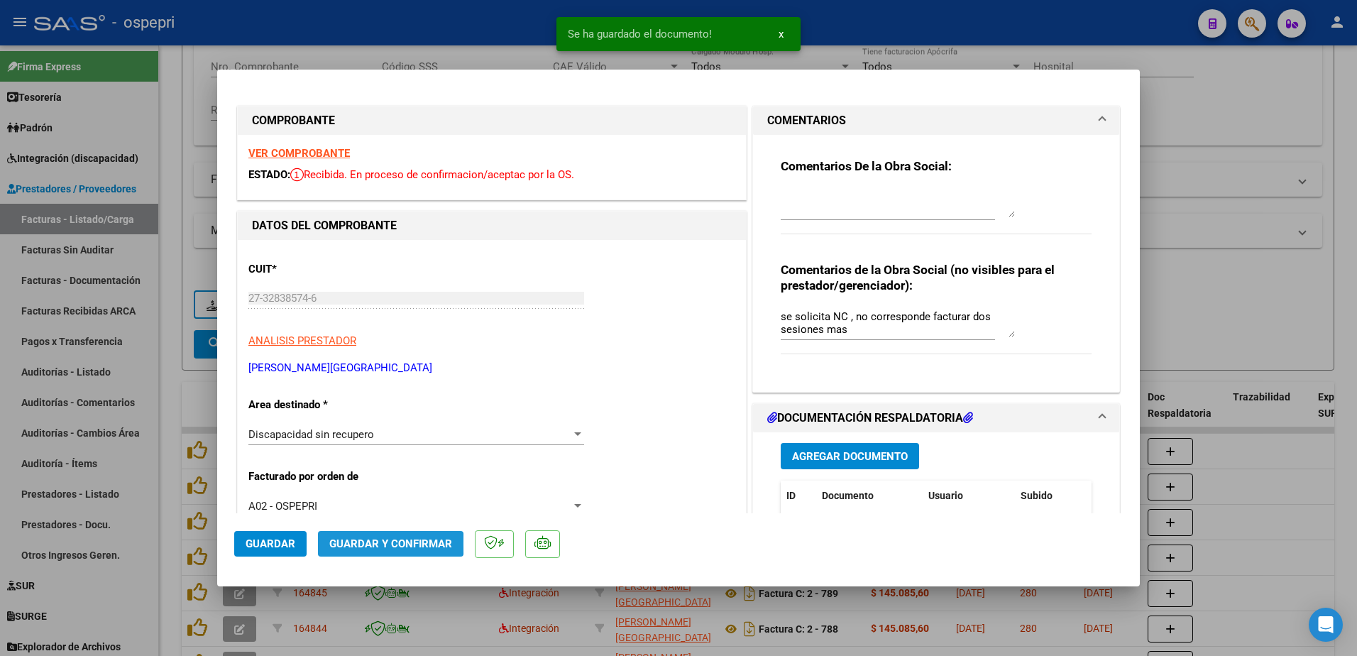
click at [375, 543] on span "Guardar y Confirmar" at bounding box center [390, 543] width 123 height 13
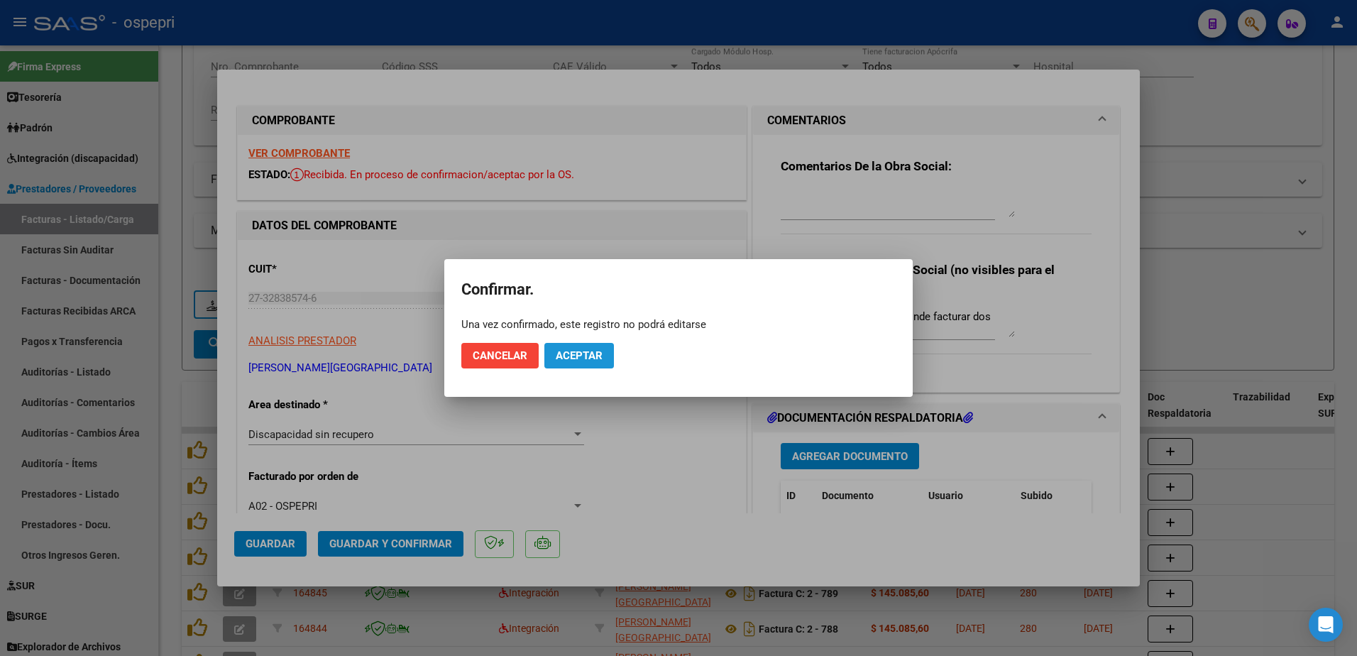
click at [592, 353] on span "Aceptar" at bounding box center [579, 355] width 47 height 13
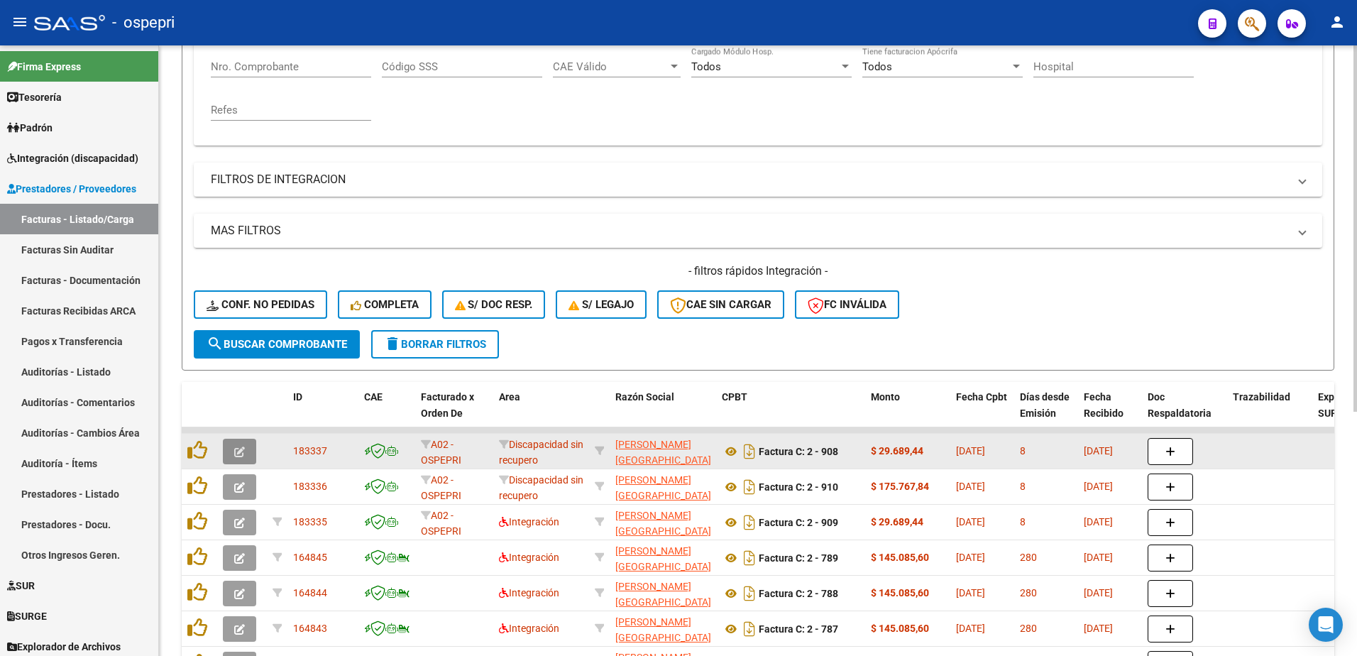
click at [238, 447] on icon "button" at bounding box center [239, 451] width 11 height 11
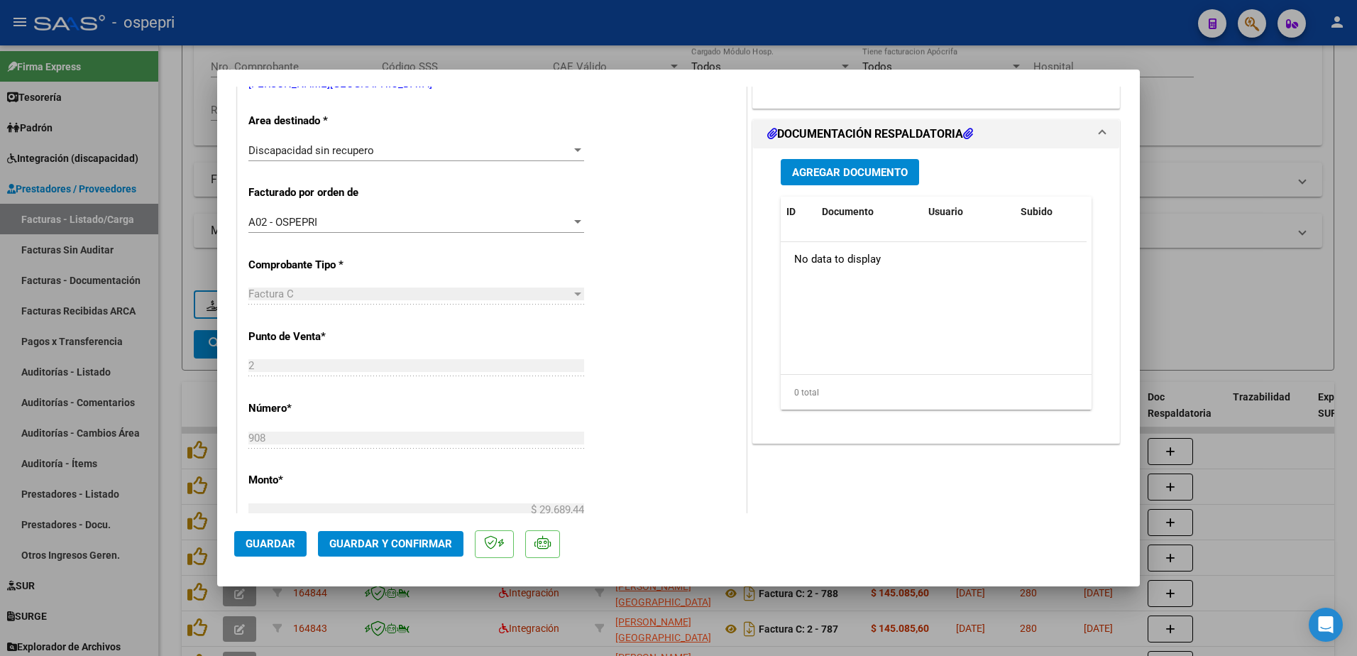
scroll to position [355, 0]
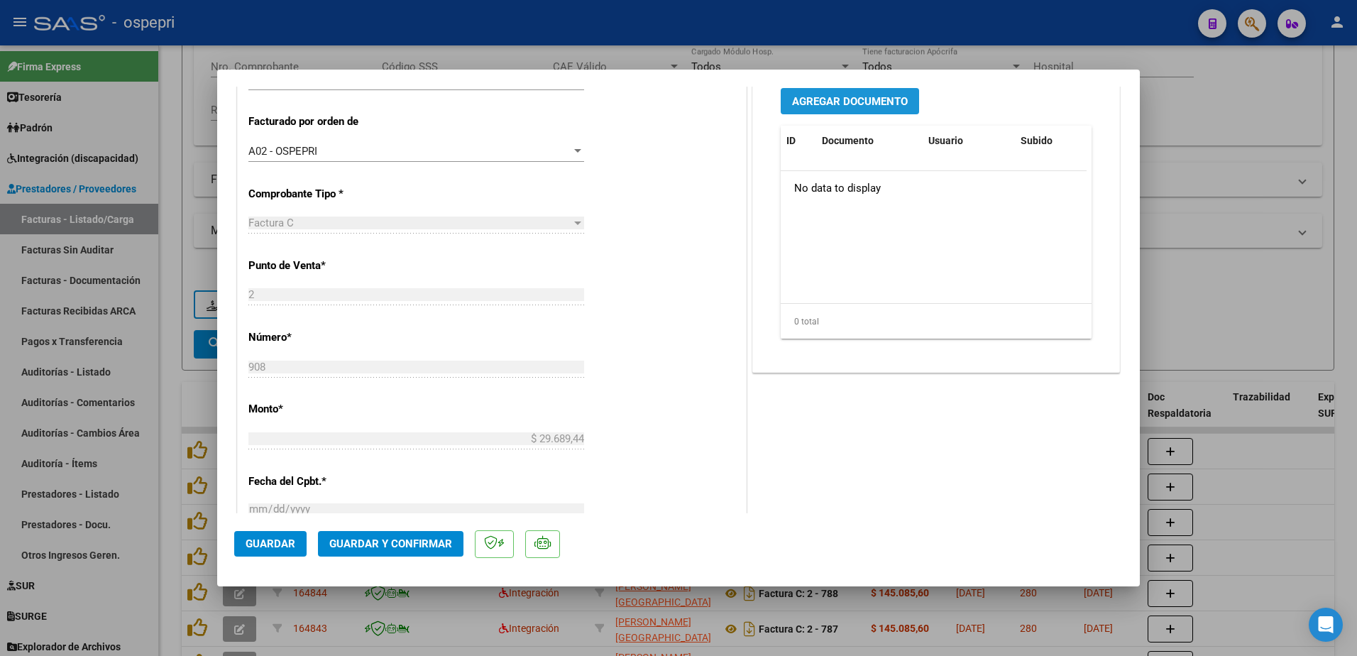
click at [845, 106] on span "Agregar Documento" at bounding box center [850, 101] width 116 height 13
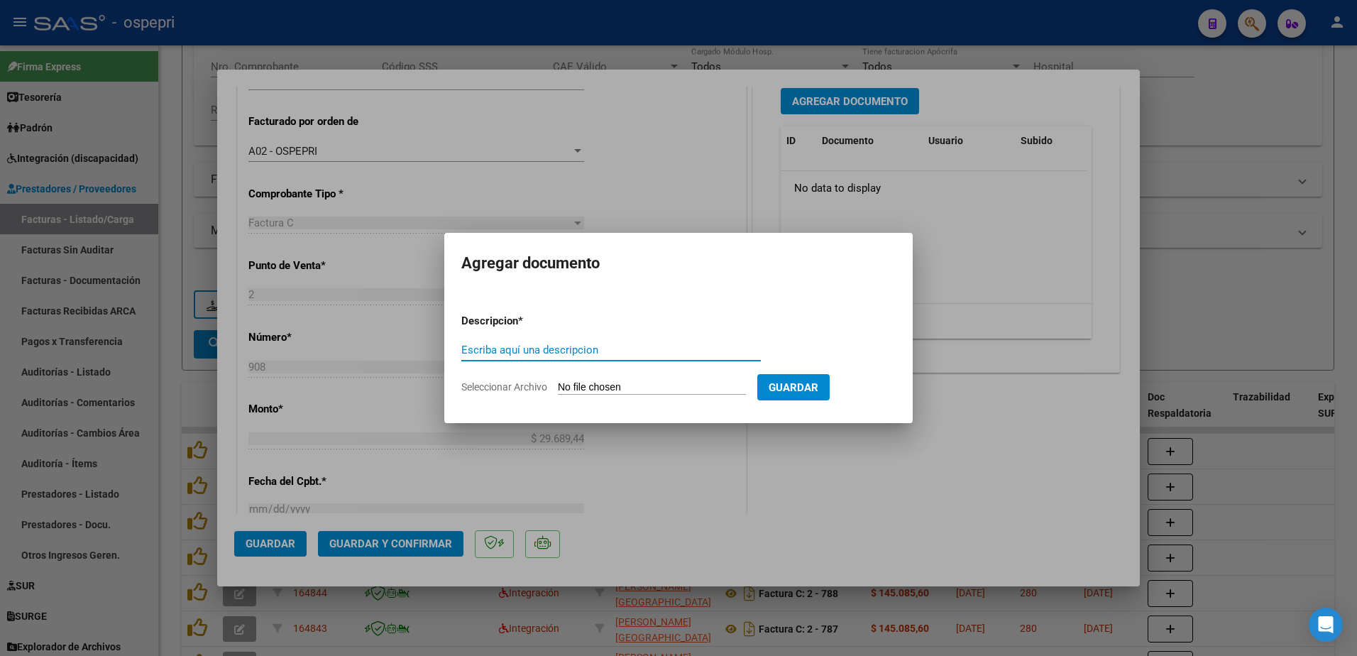
click at [556, 356] on input "Escriba aquí una descripcion" at bounding box center [610, 349] width 299 height 13
type input "nota de credito"
click at [635, 385] on input "Seleccionar Archivo" at bounding box center [652, 387] width 188 height 13
type input "C:\fakepath\27328385746_013_00002_00000090.pdf"
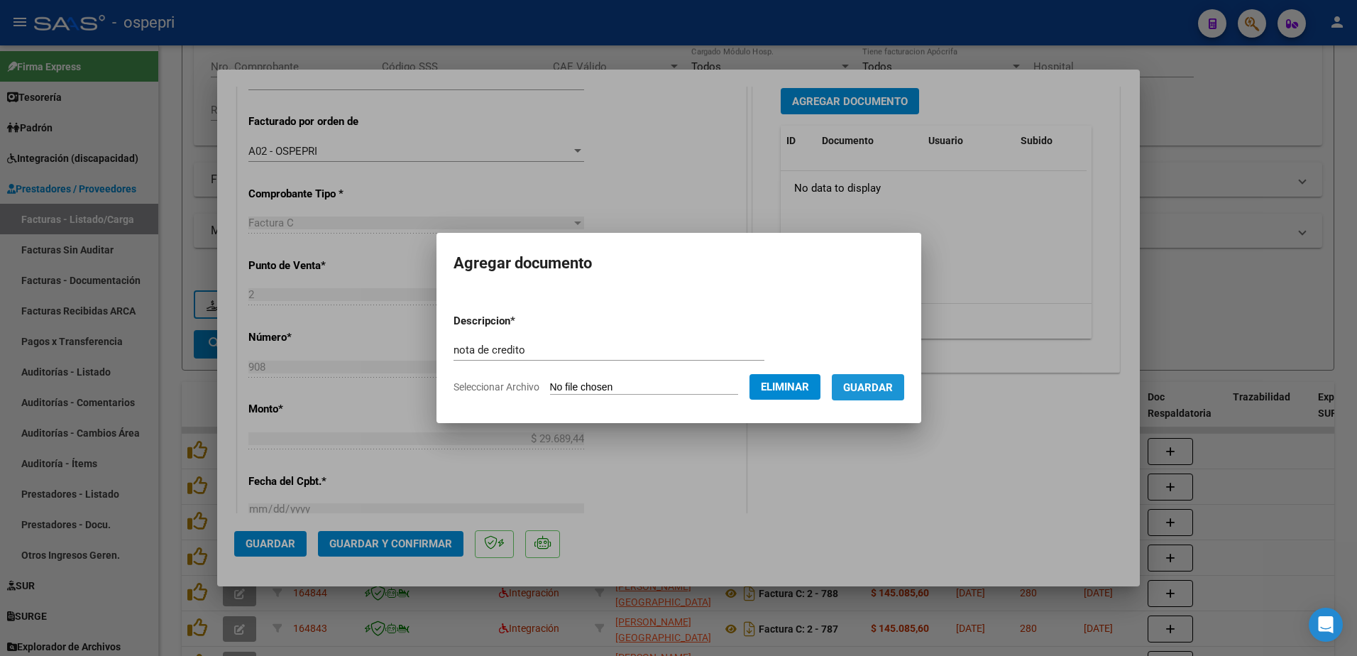
click at [893, 390] on span "Guardar" at bounding box center [868, 387] width 50 height 13
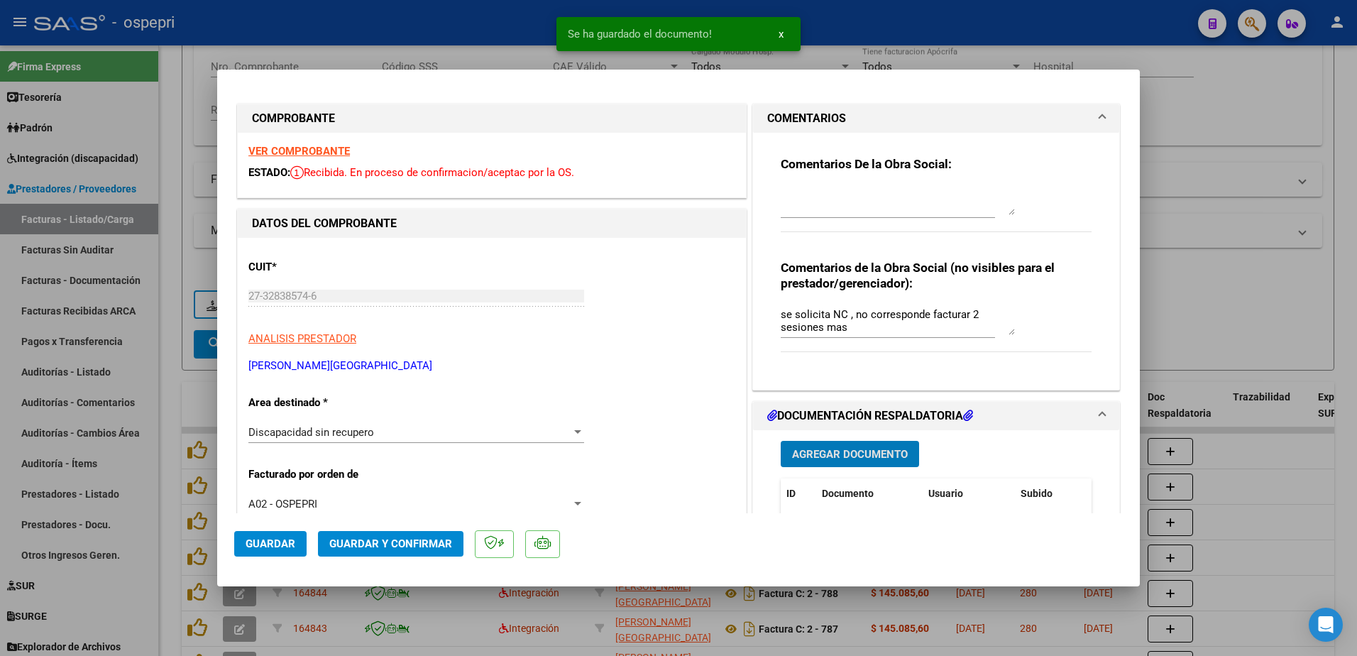
scroll to position [0, 0]
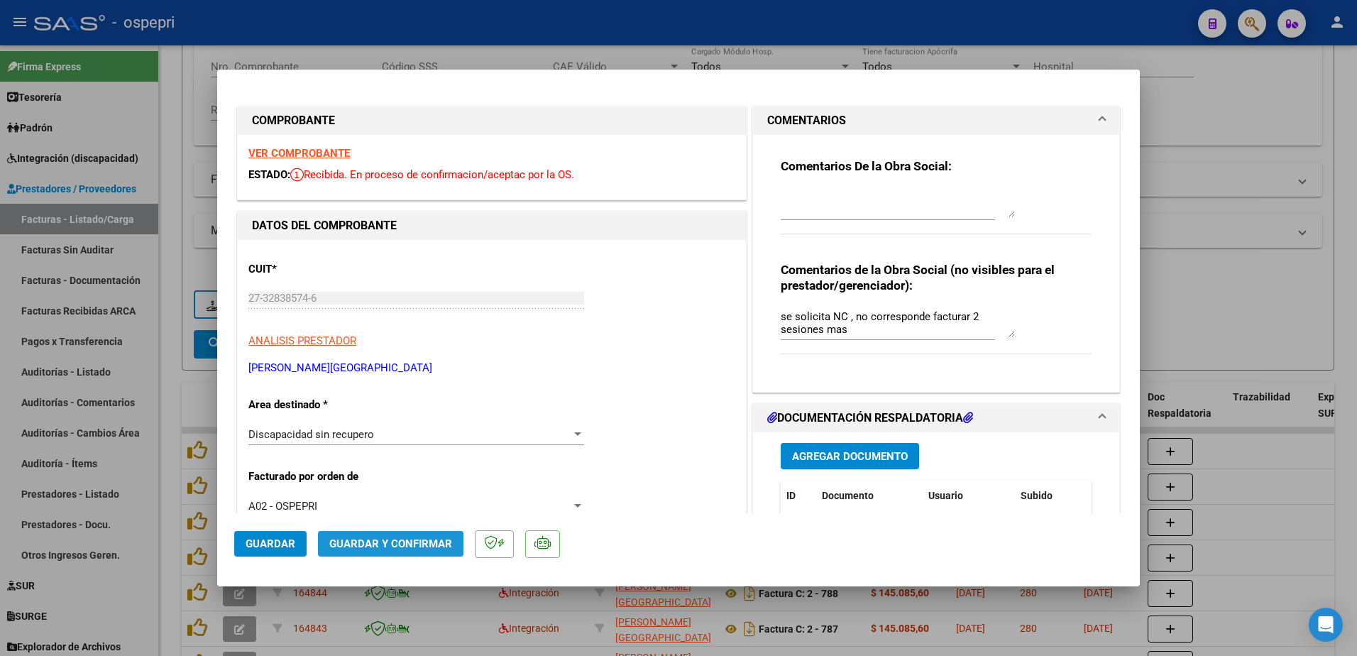
click at [395, 542] on span "Guardar y Confirmar" at bounding box center [390, 543] width 123 height 13
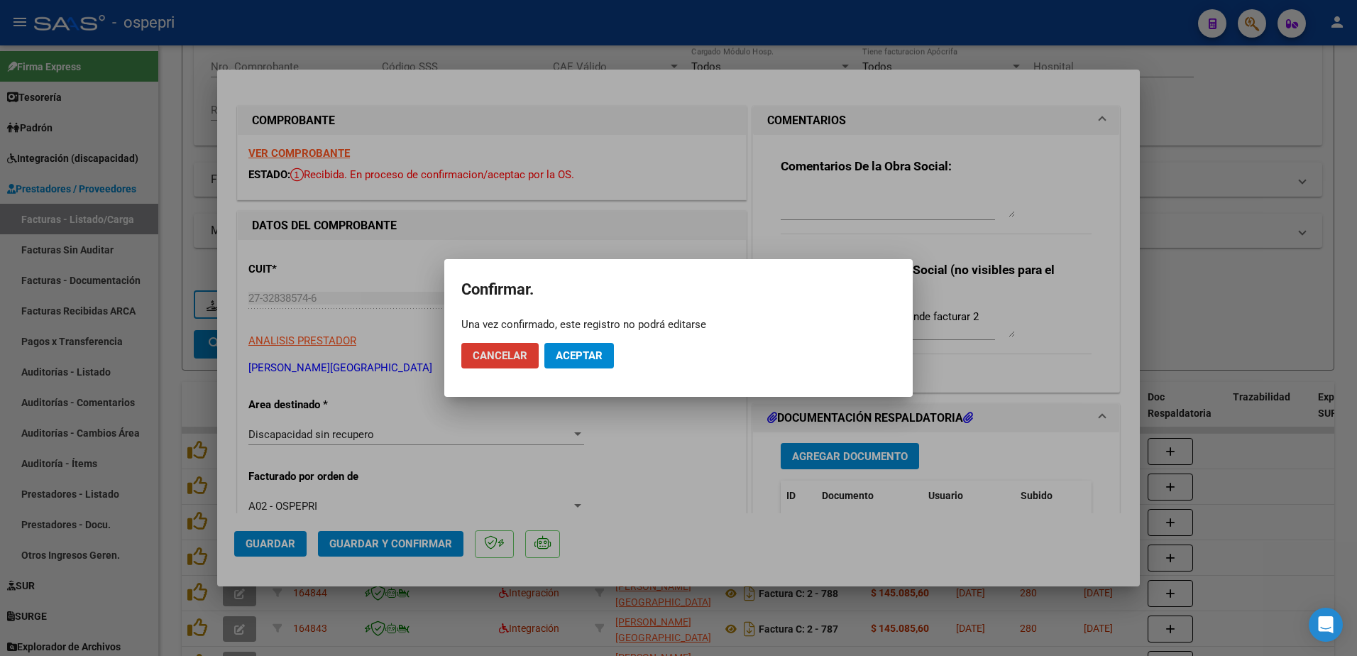
click at [593, 357] on span "Aceptar" at bounding box center [579, 355] width 47 height 13
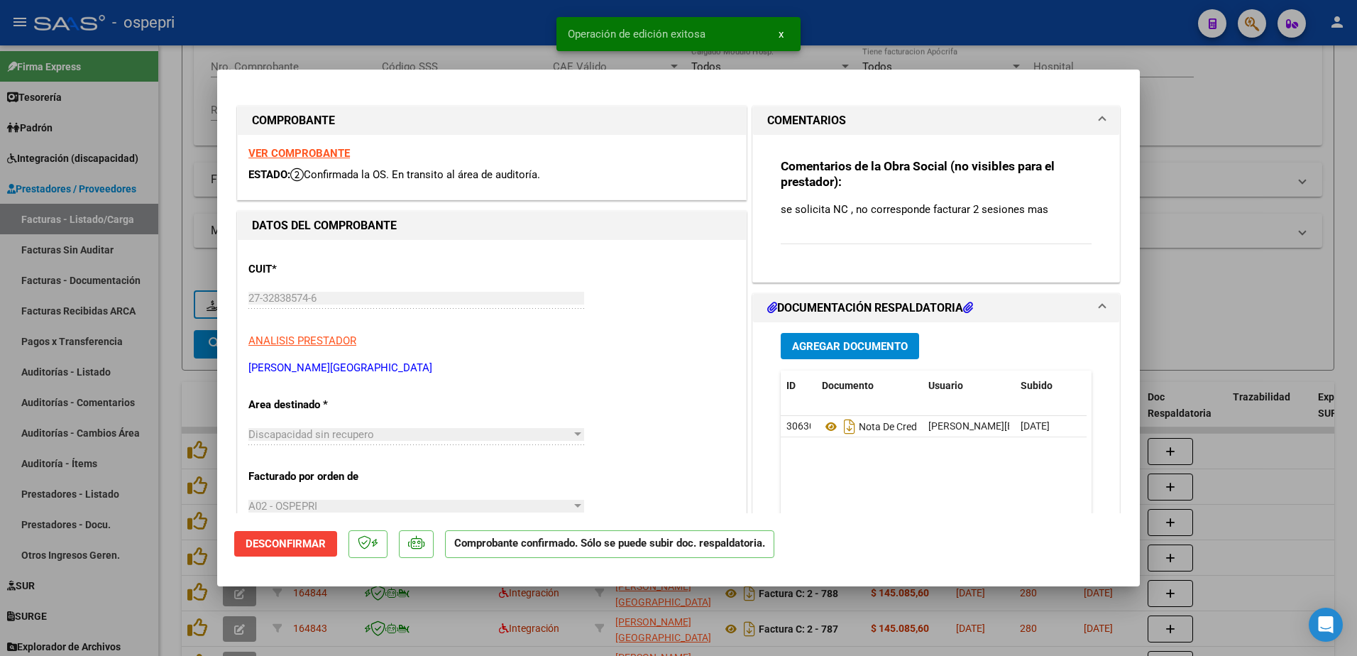
type input "$ 0,00"
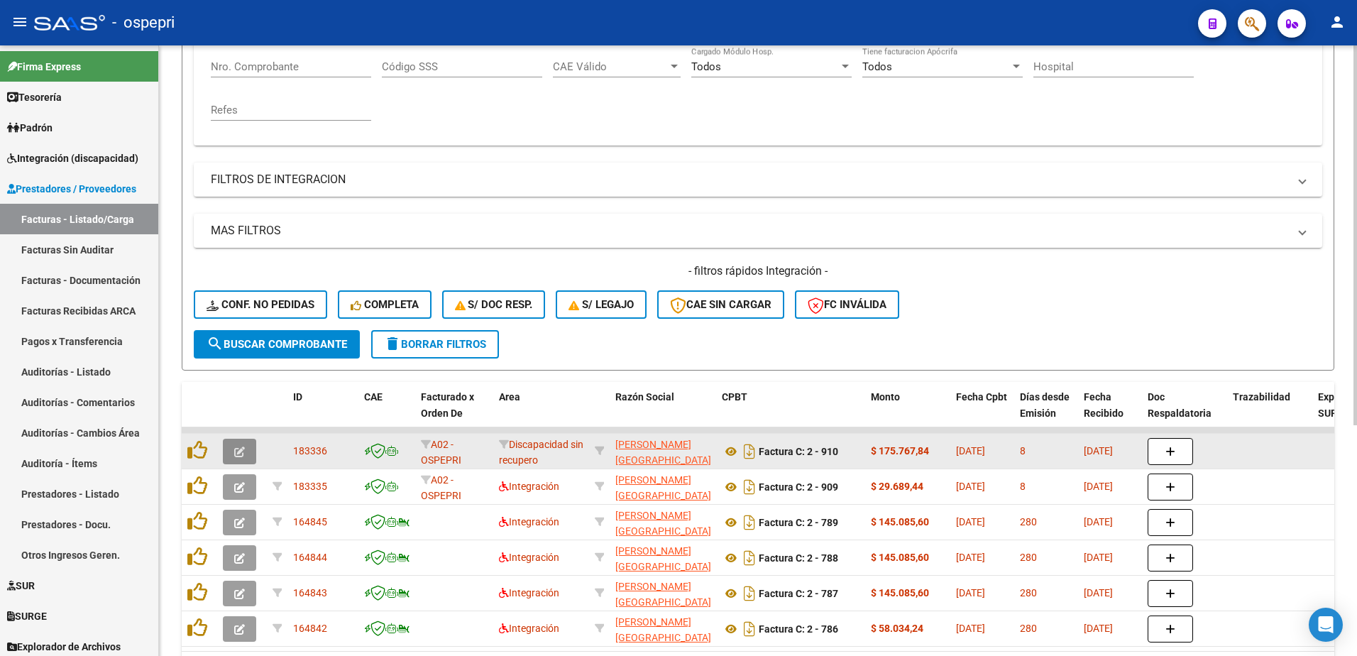
click at [234, 449] on icon "button" at bounding box center [239, 451] width 11 height 11
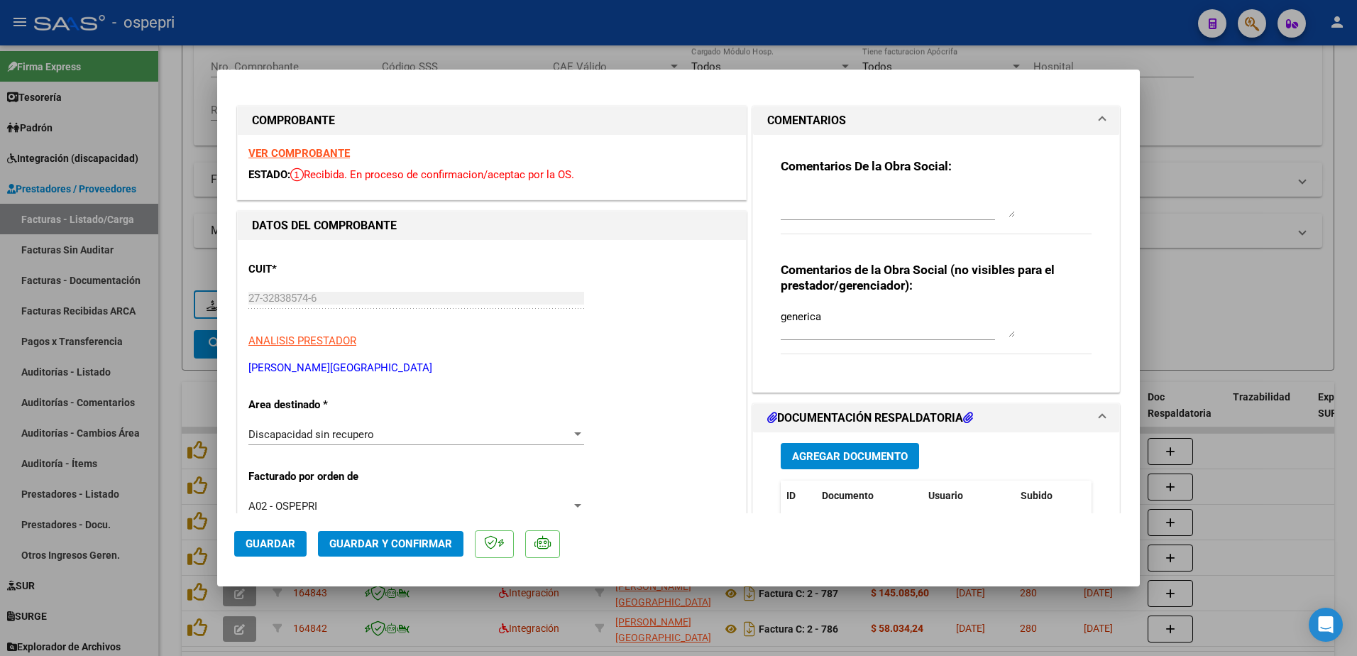
type input "$ 0,00"
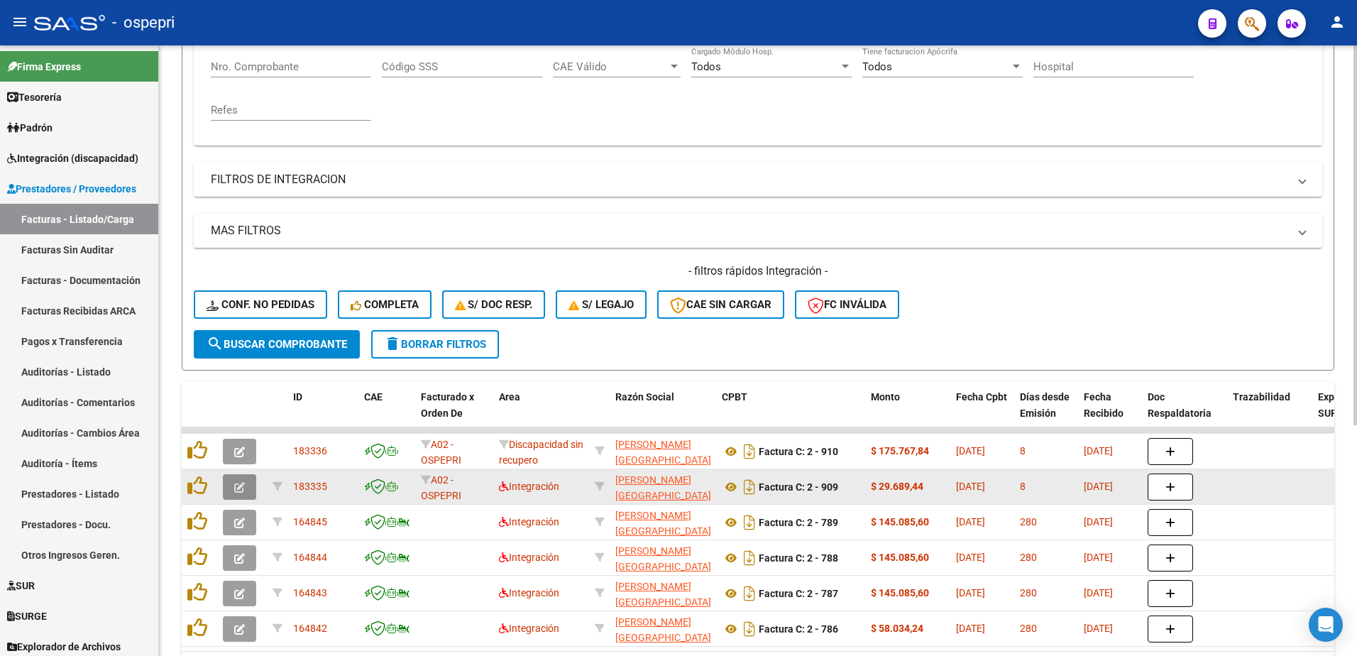
click at [238, 488] on icon "button" at bounding box center [239, 487] width 11 height 11
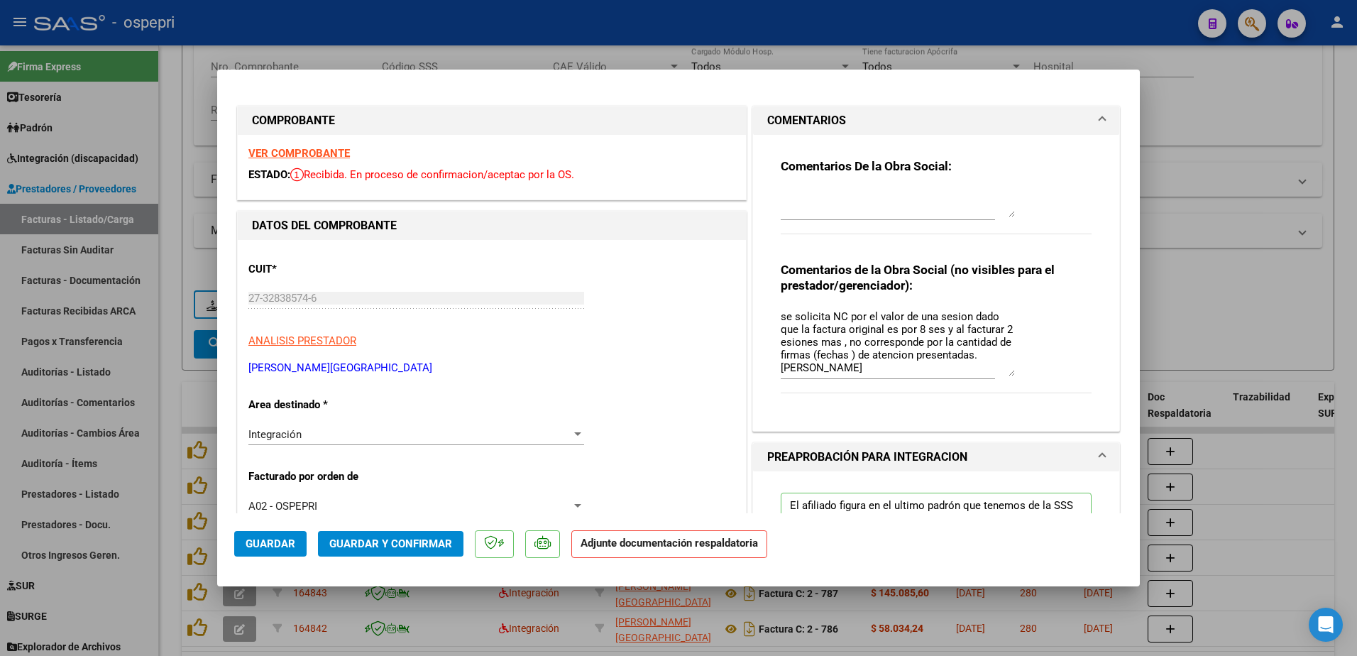
drag, startPoint x: 1007, startPoint y: 331, endPoint x: 1007, endPoint y: 370, distance: 39.0
click at [1007, 370] on textarea "se solicita NC por el valor de una sesion dado que la factura original es por 8…" at bounding box center [898, 342] width 234 height 67
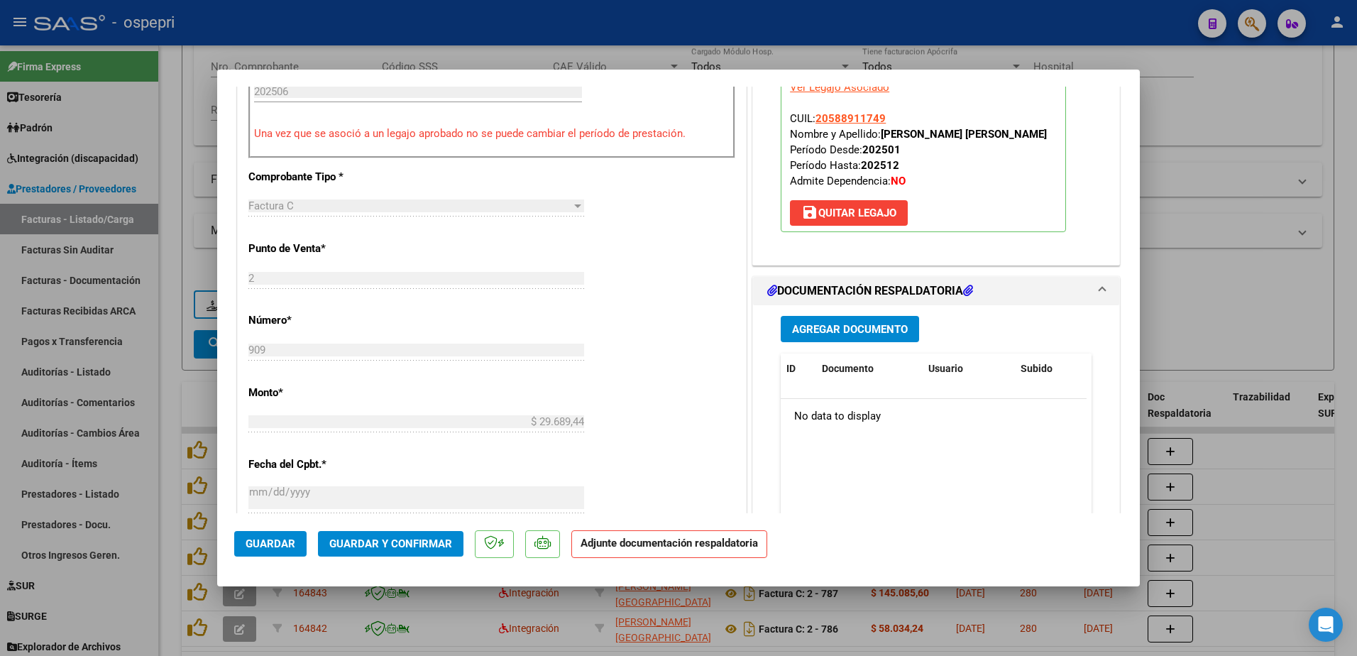
scroll to position [497, 0]
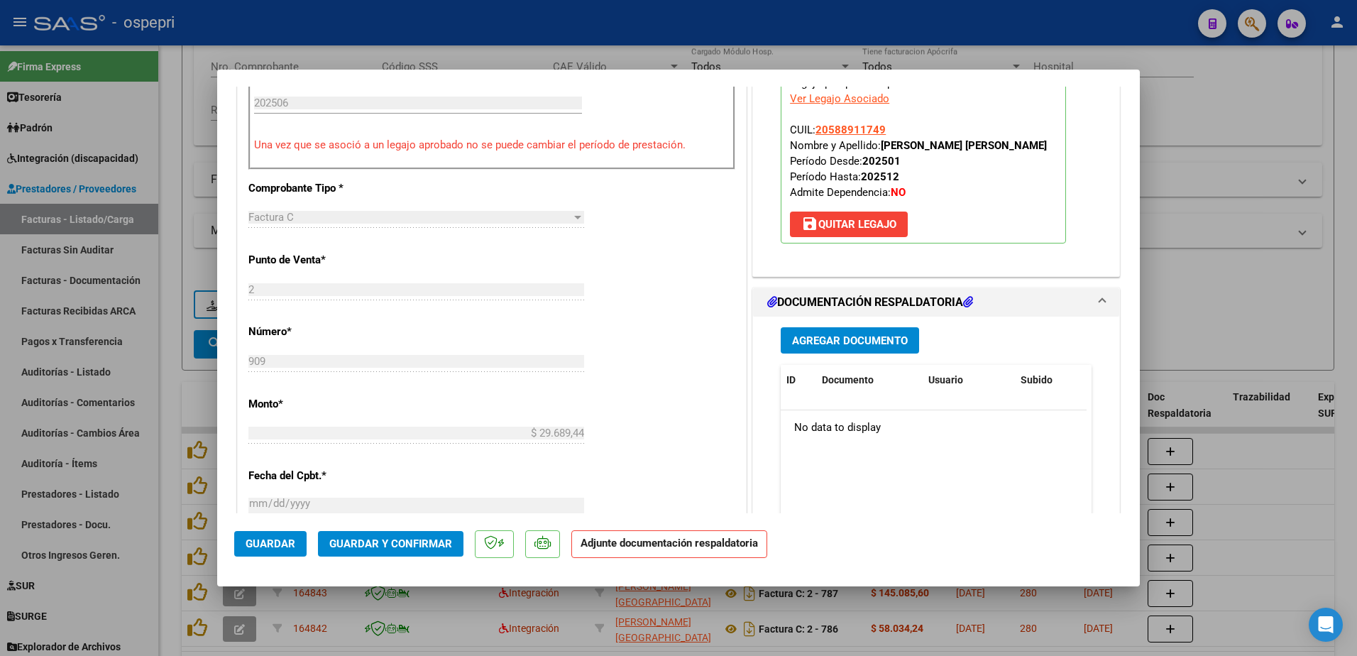
click at [857, 336] on span "Agregar Documento" at bounding box center [850, 340] width 116 height 13
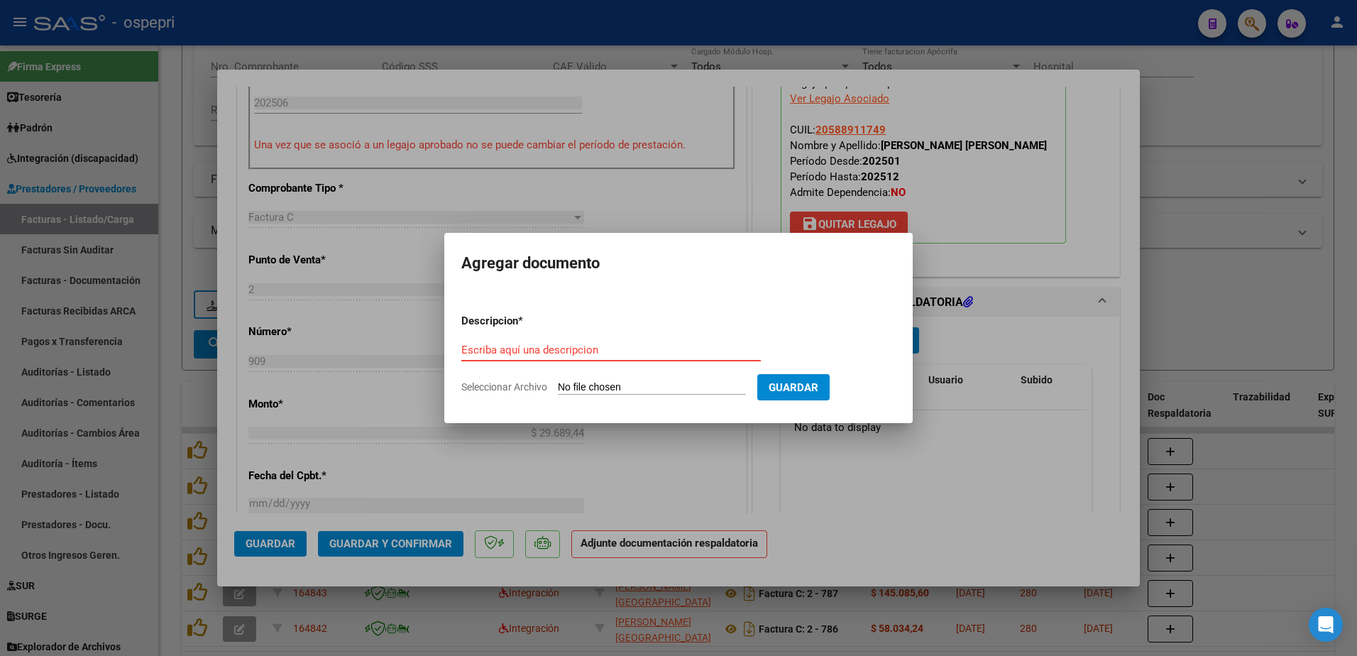
click at [510, 347] on input "Escriba aquí una descripcion" at bounding box center [610, 349] width 299 height 13
type input "asist"
click at [602, 386] on input "Seleccionar Archivo" at bounding box center [652, 387] width 188 height 13
type input "C:\fakepath\CamScanner 5-8-25 09.16.pdf"
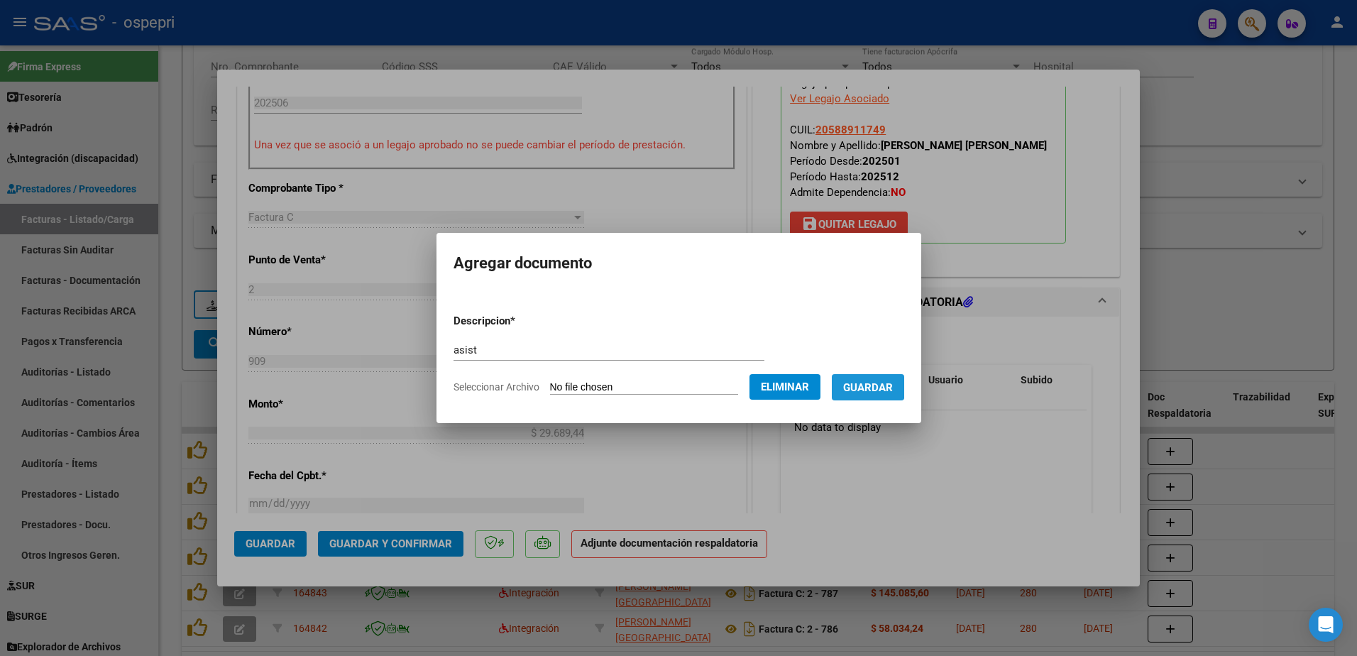
click at [889, 386] on span "Guardar" at bounding box center [868, 387] width 50 height 13
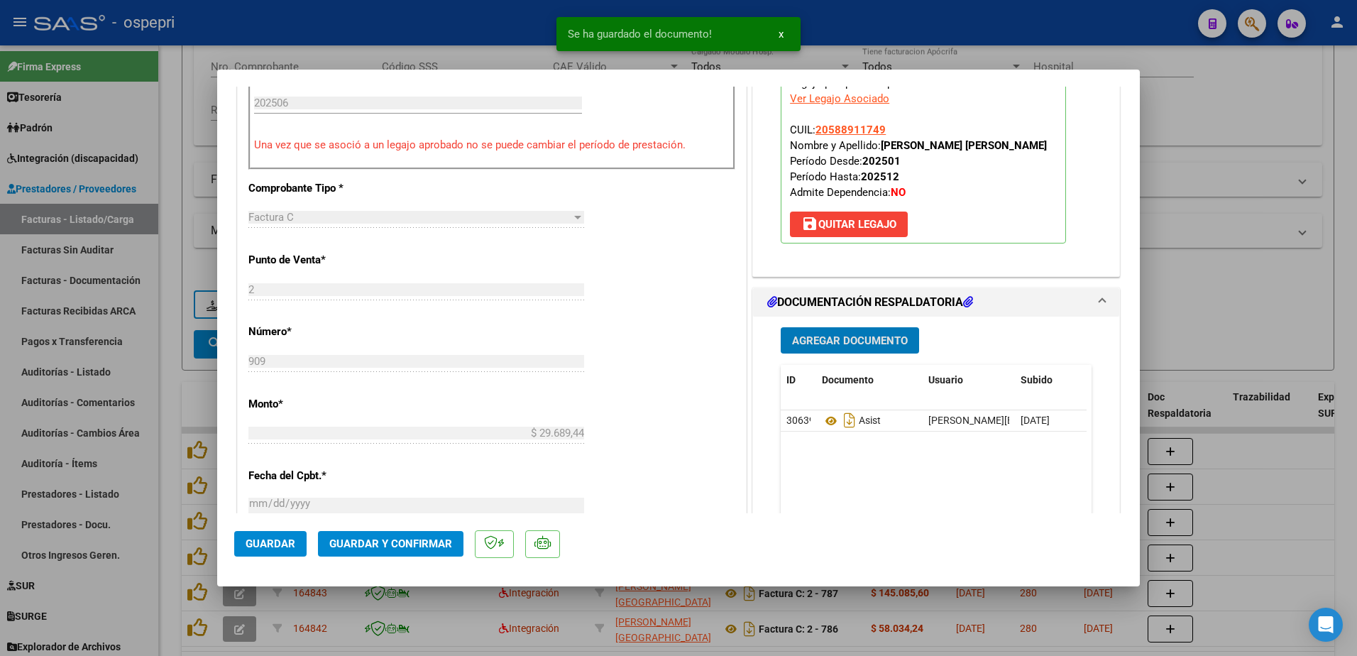
click at [827, 336] on span "Agregar Documento" at bounding box center [850, 340] width 116 height 13
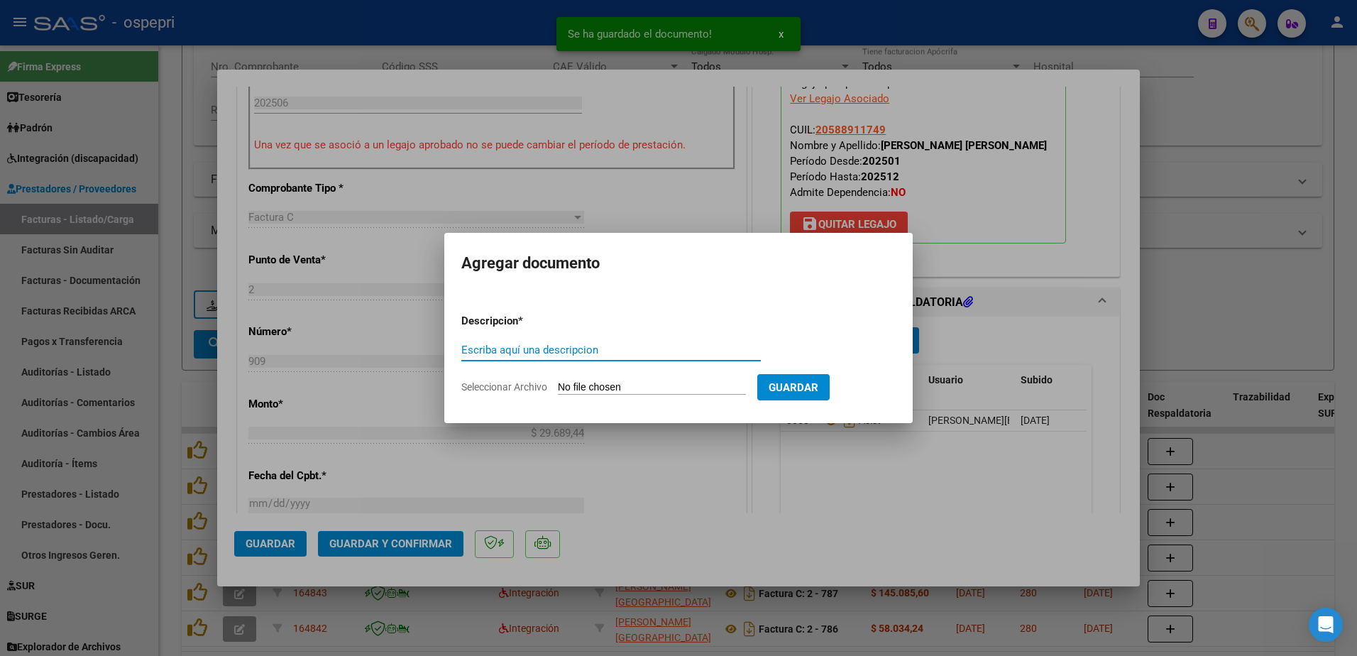
click at [578, 345] on input "Escriba aquí una descripcion" at bounding box center [610, 349] width 299 height 13
type input "nota de credito"
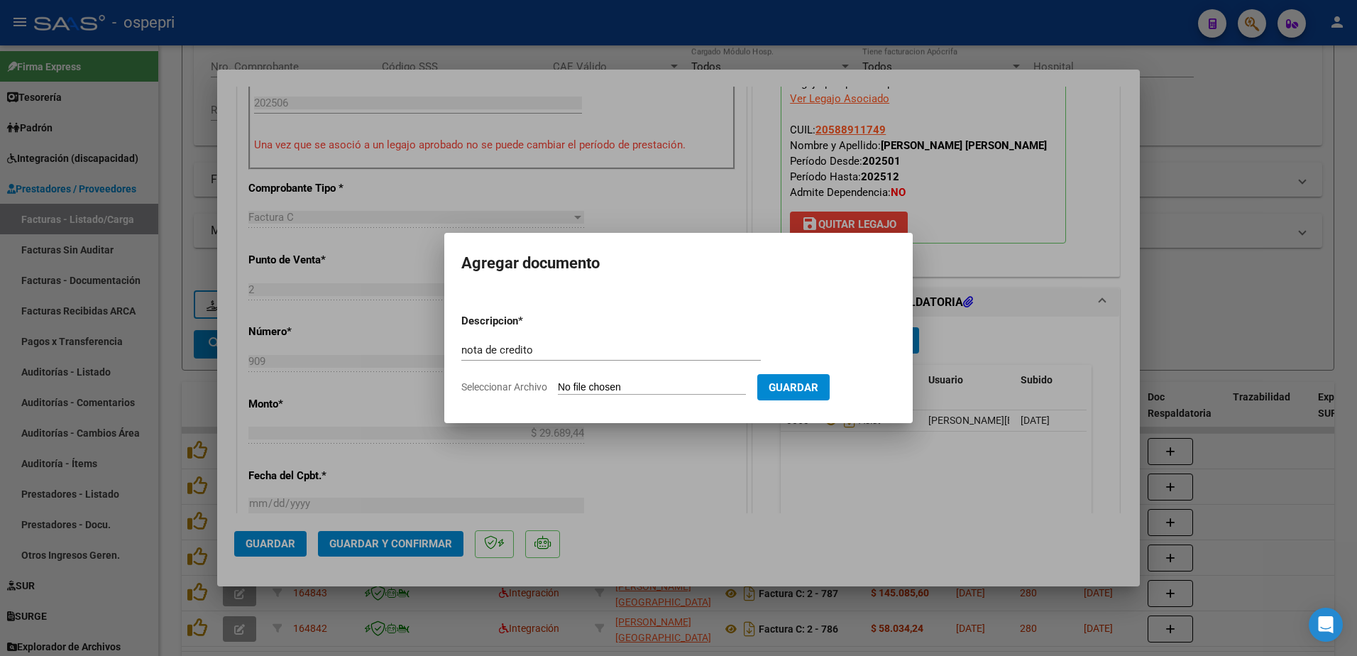
click at [647, 385] on input "Seleccionar Archivo" at bounding box center [652, 387] width 188 height 13
type input "C:\fakepath\27328385746_013_00002_00000091.pdf"
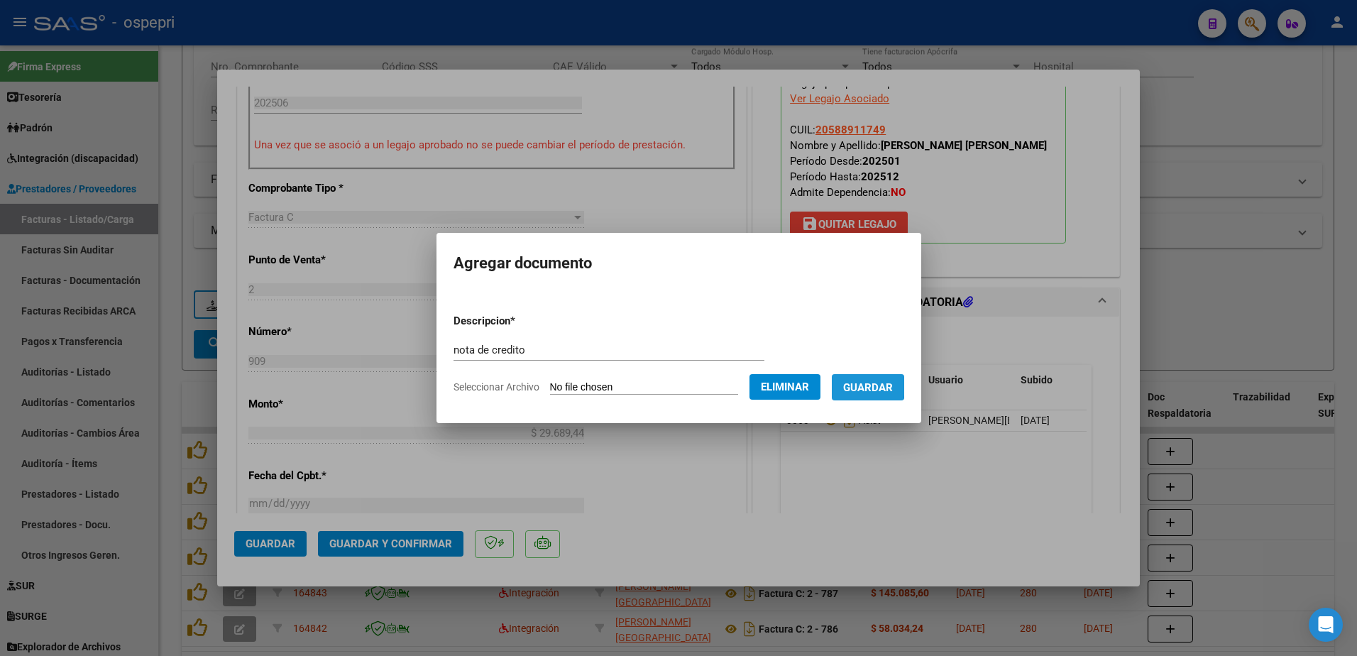
click at [870, 386] on span "Guardar" at bounding box center [868, 387] width 50 height 13
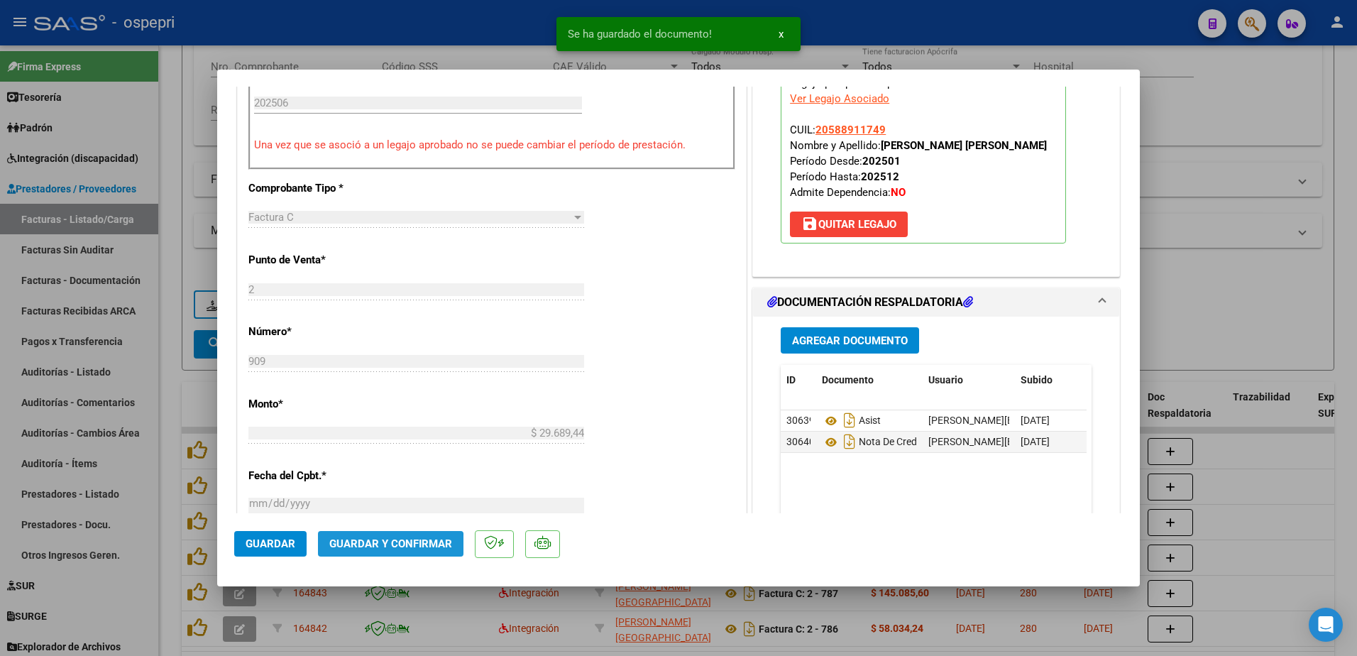
click at [385, 546] on span "Guardar y Confirmar" at bounding box center [390, 543] width 123 height 13
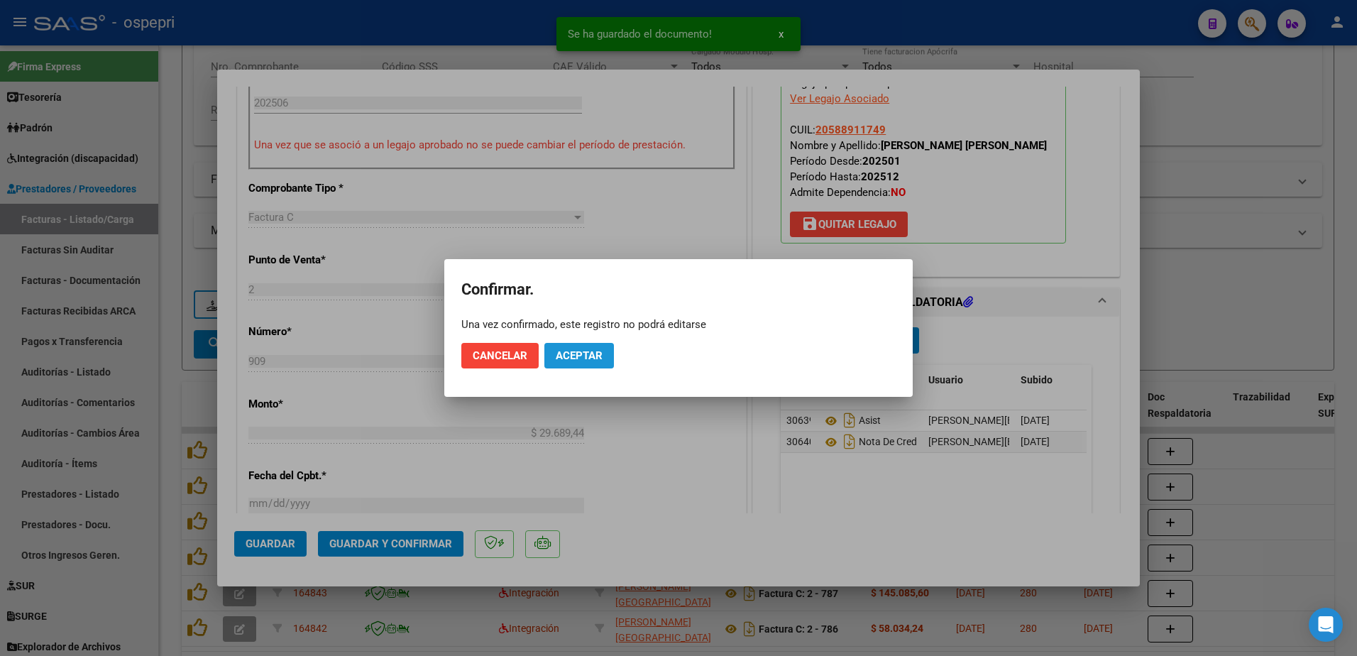
click at [589, 354] on span "Aceptar" at bounding box center [579, 355] width 47 height 13
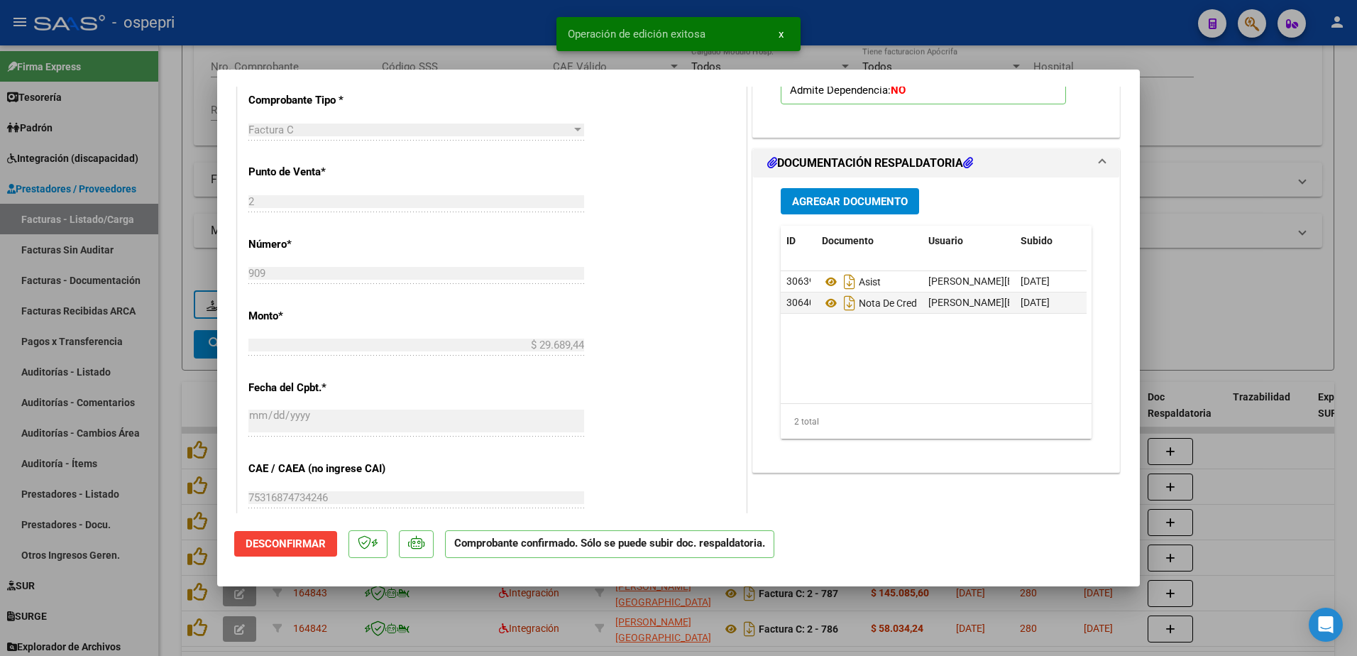
type input "$ 0,00"
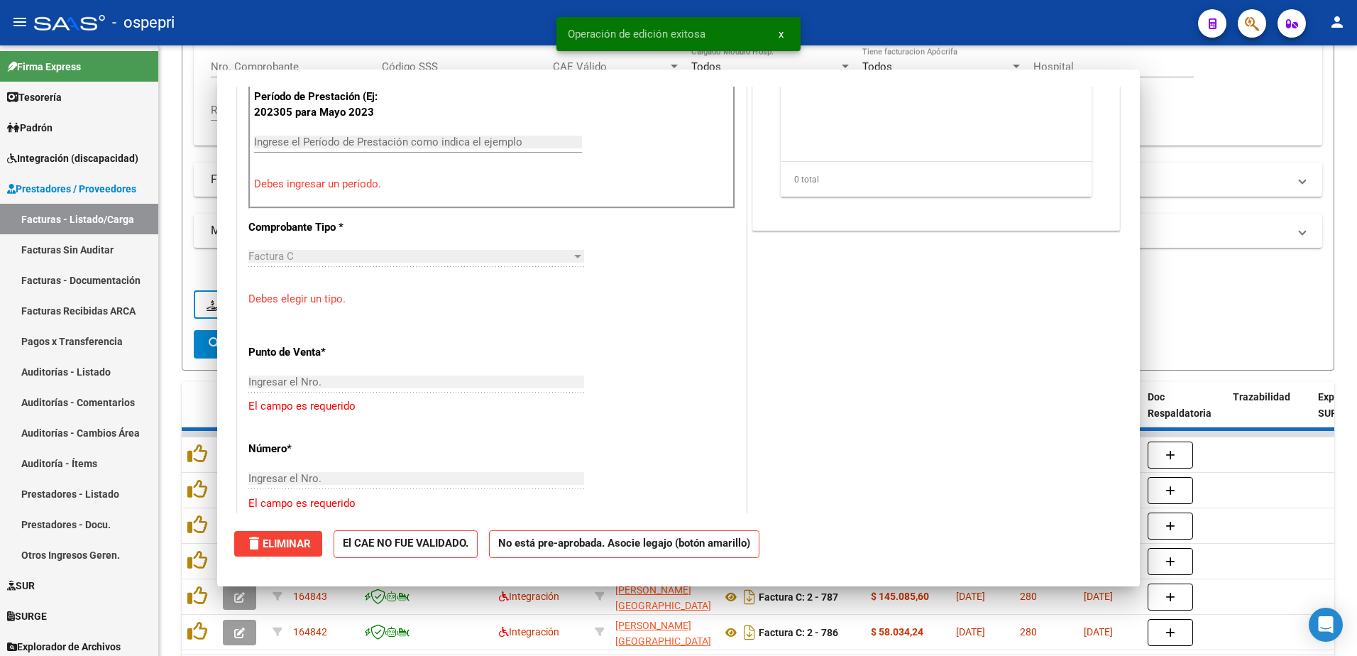
scroll to position [522, 0]
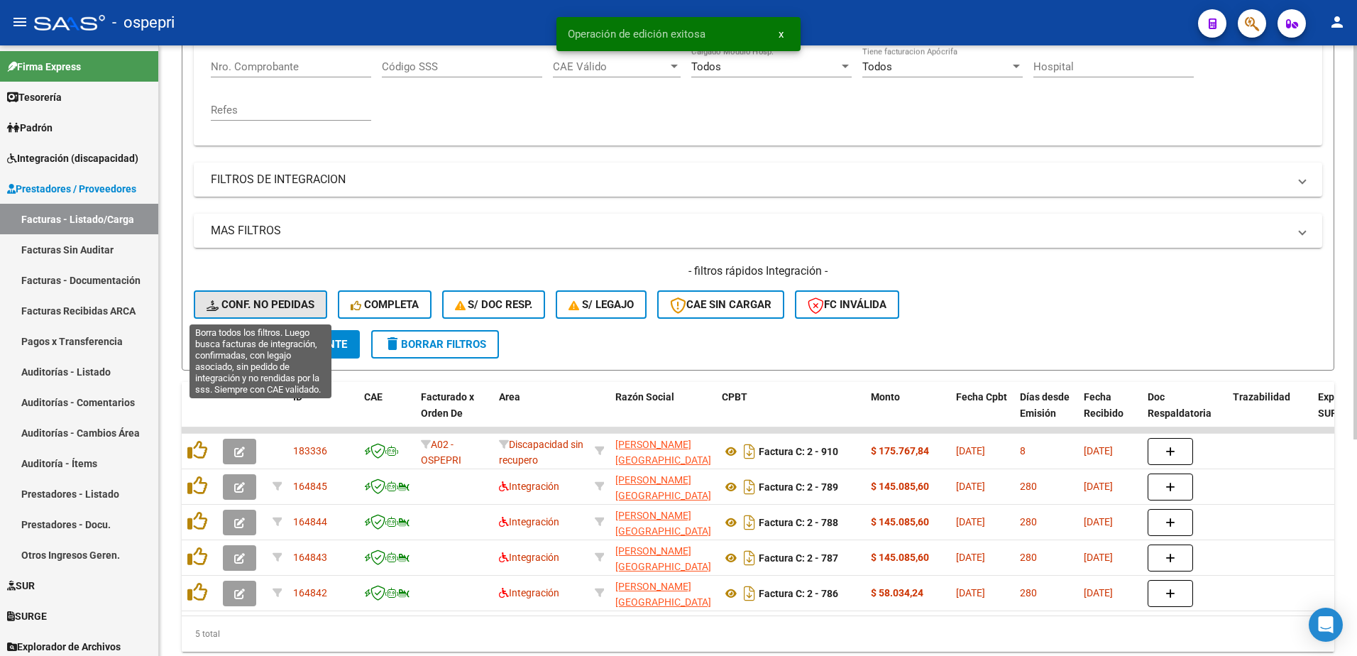
click at [255, 308] on span "Conf. no pedidas" at bounding box center [261, 304] width 108 height 13
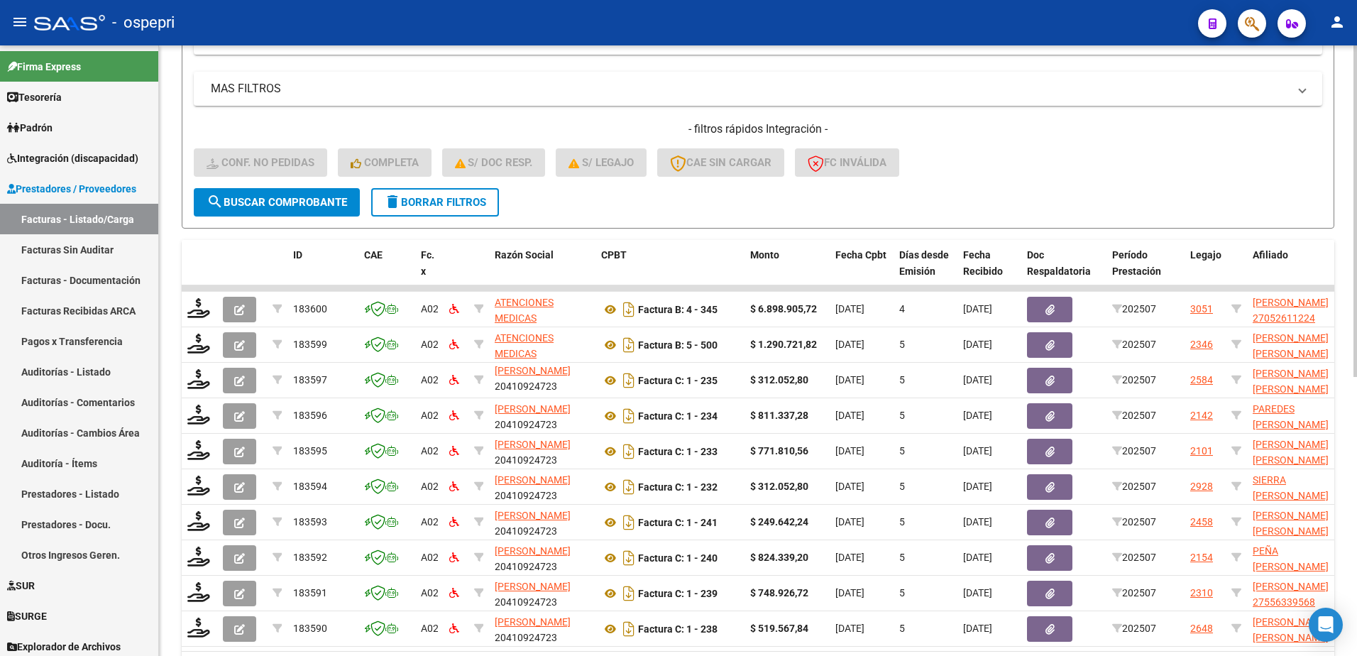
scroll to position [497, 0]
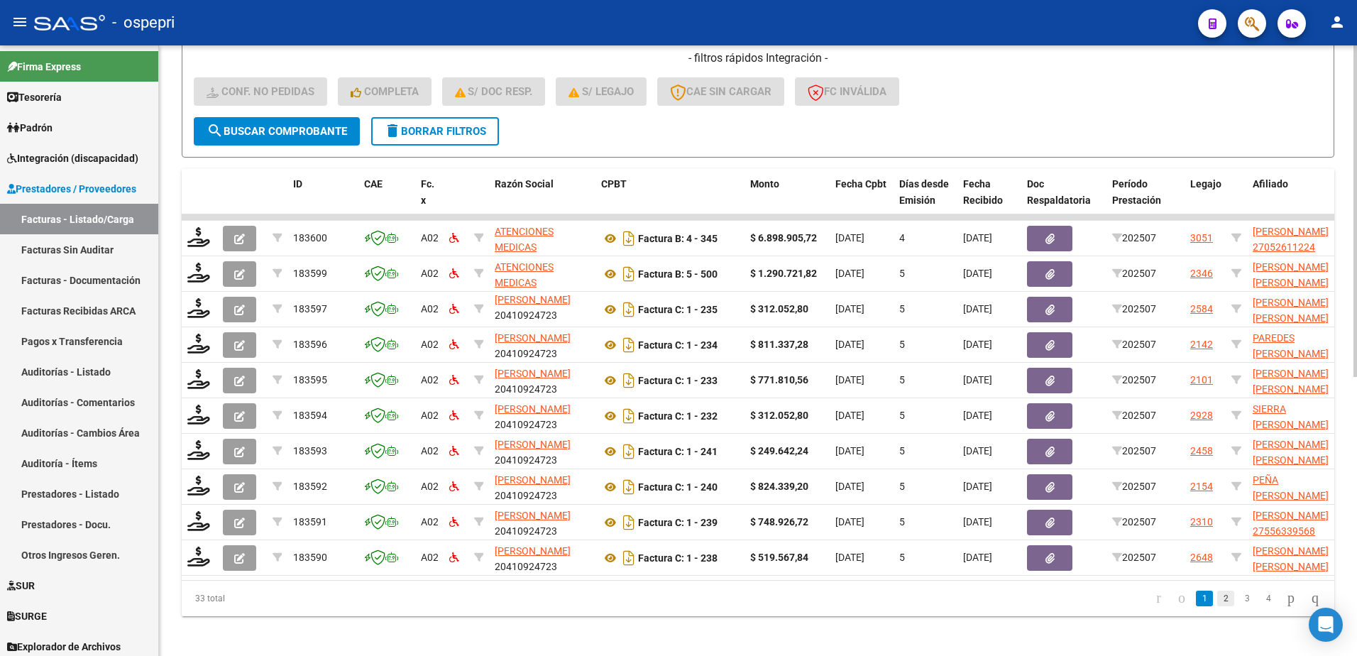
click at [1217, 606] on link "2" at bounding box center [1225, 598] width 17 height 16
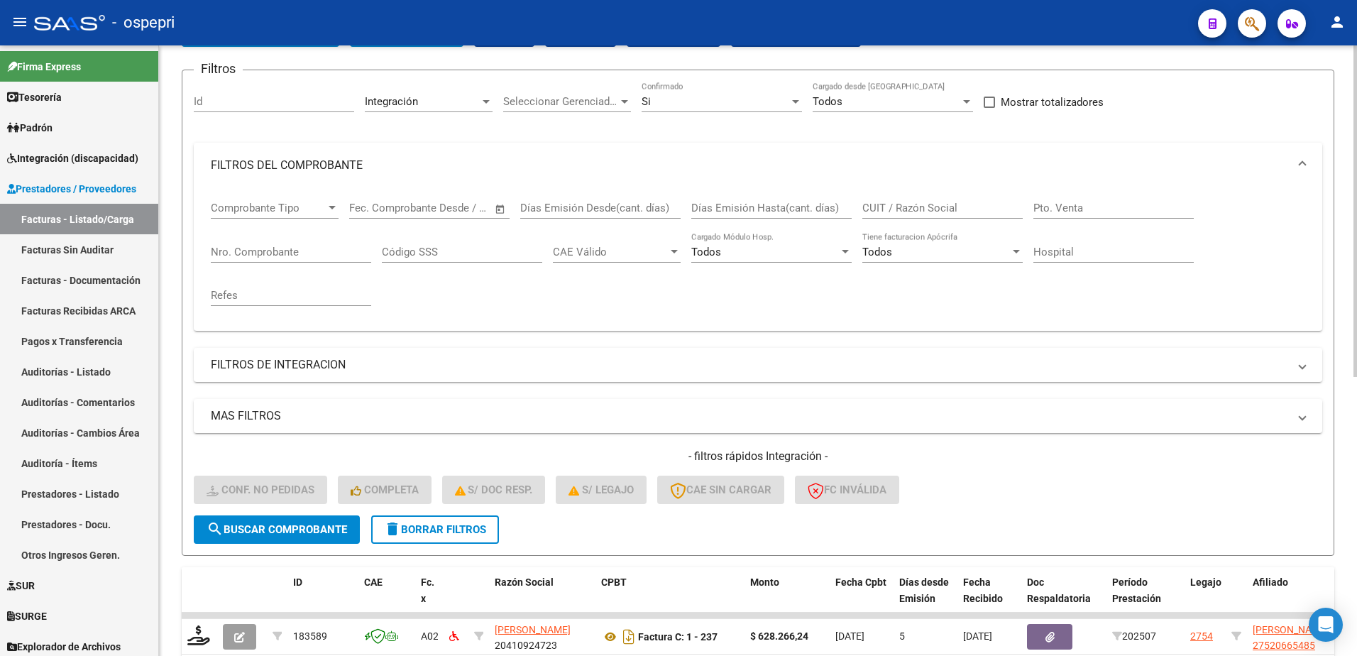
scroll to position [71, 0]
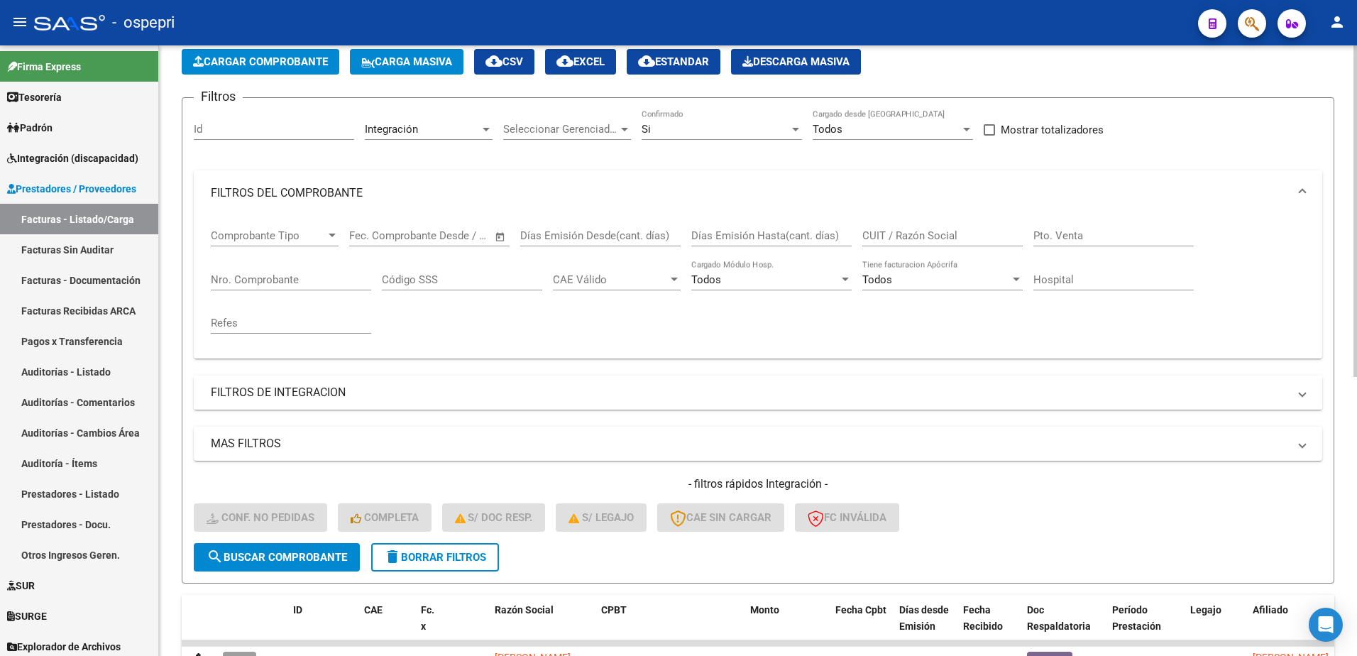
click at [1301, 391] on span at bounding box center [1302, 393] width 6 height 16
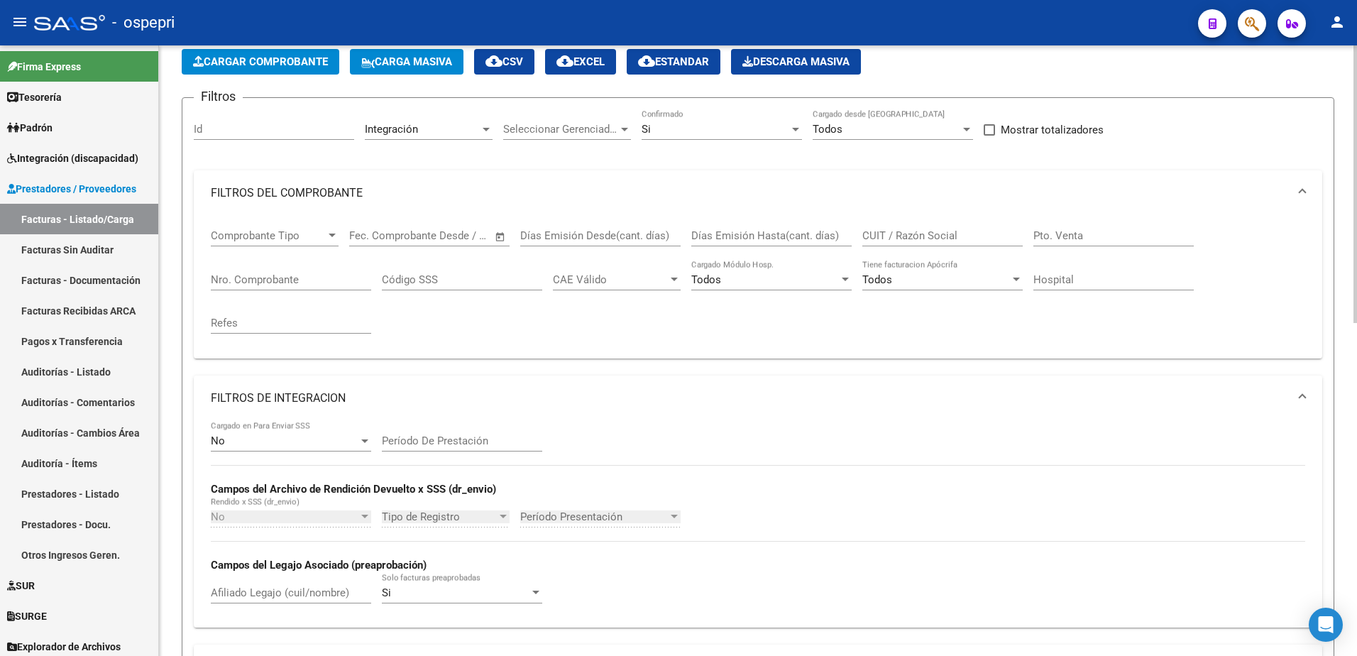
click at [971, 236] on input "CUIT / Razón Social" at bounding box center [942, 235] width 160 height 13
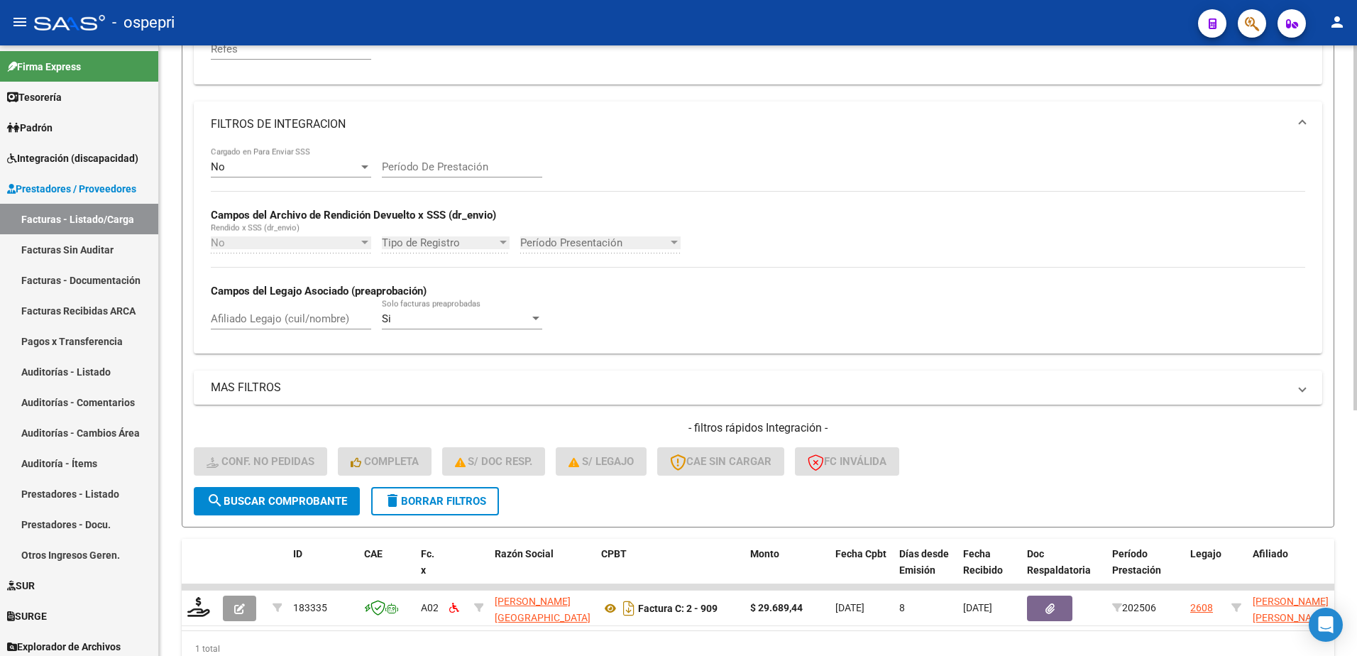
scroll to position [355, 0]
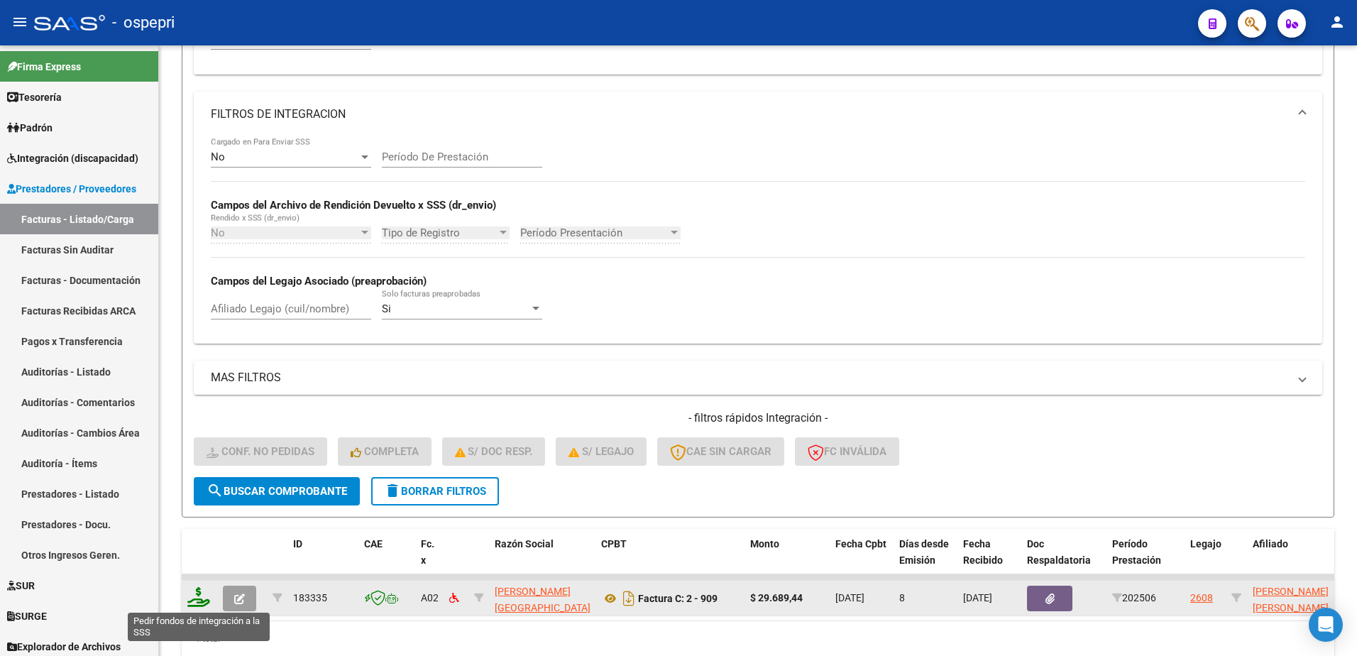
type input "reus"
click at [195, 597] on icon at bounding box center [198, 597] width 23 height 20
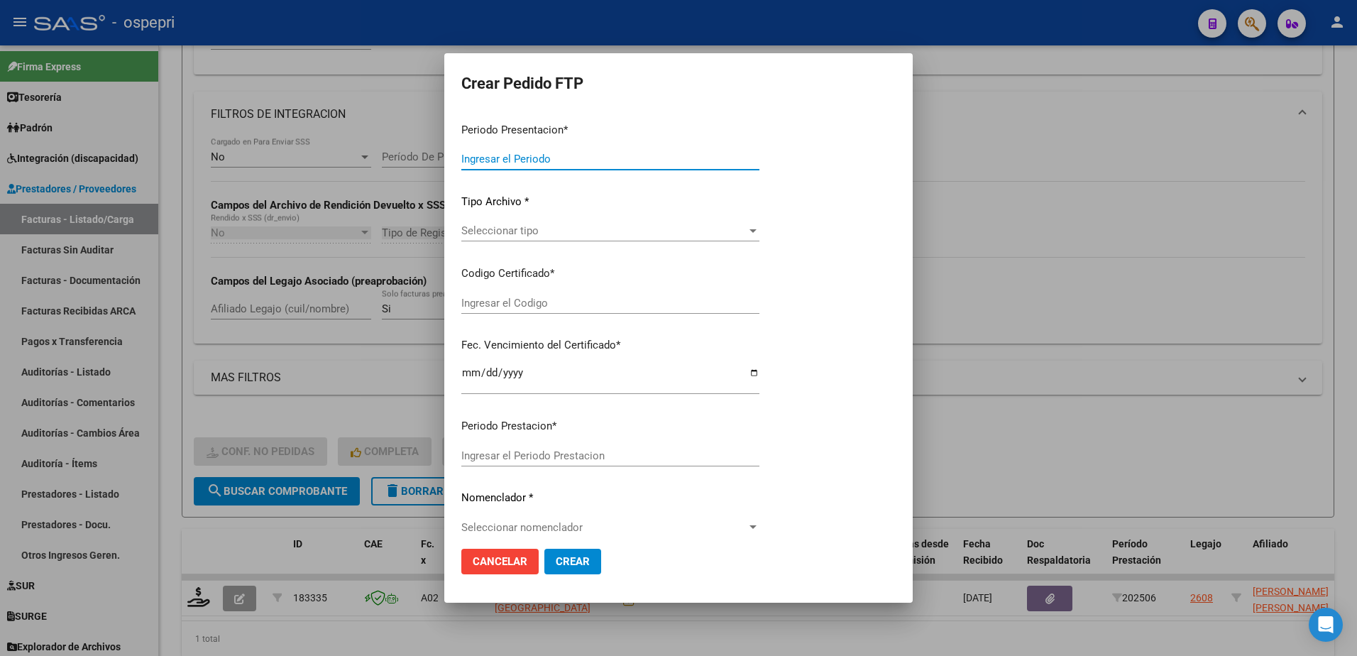
type input "202507"
type input "202506"
type input "$ 29.689,44"
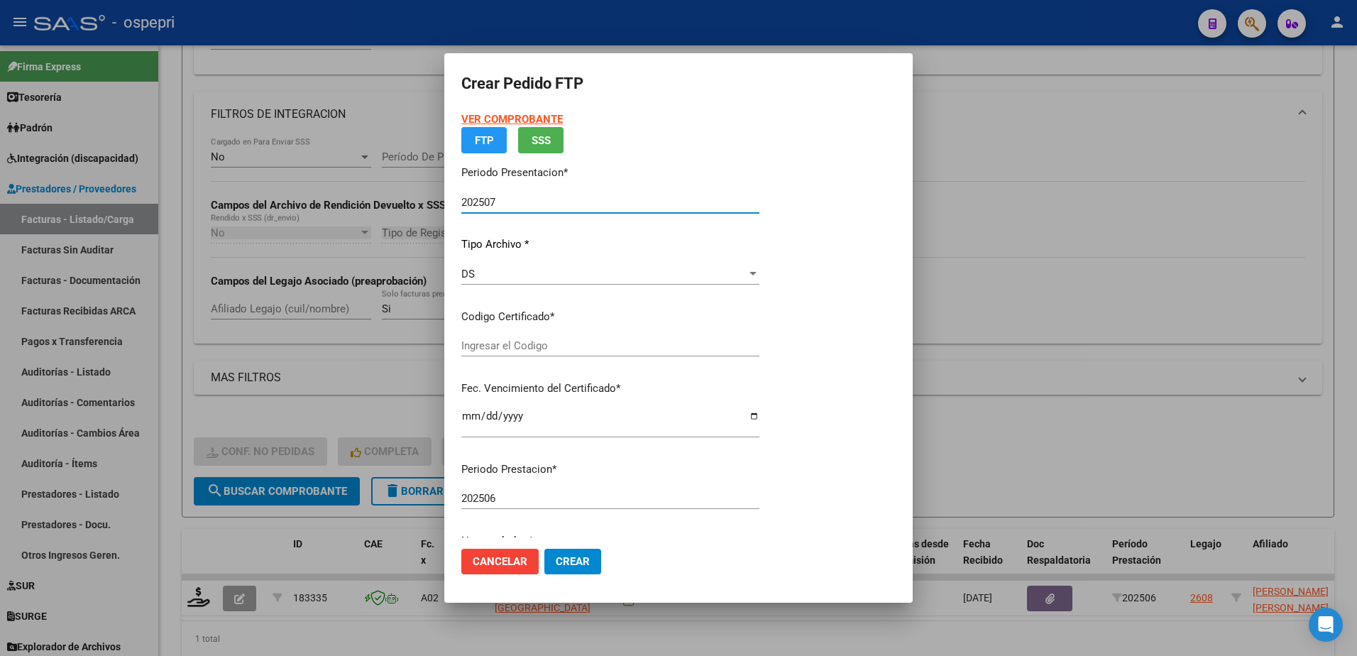
type input "2058891174-9"
type input "2026-07-01"
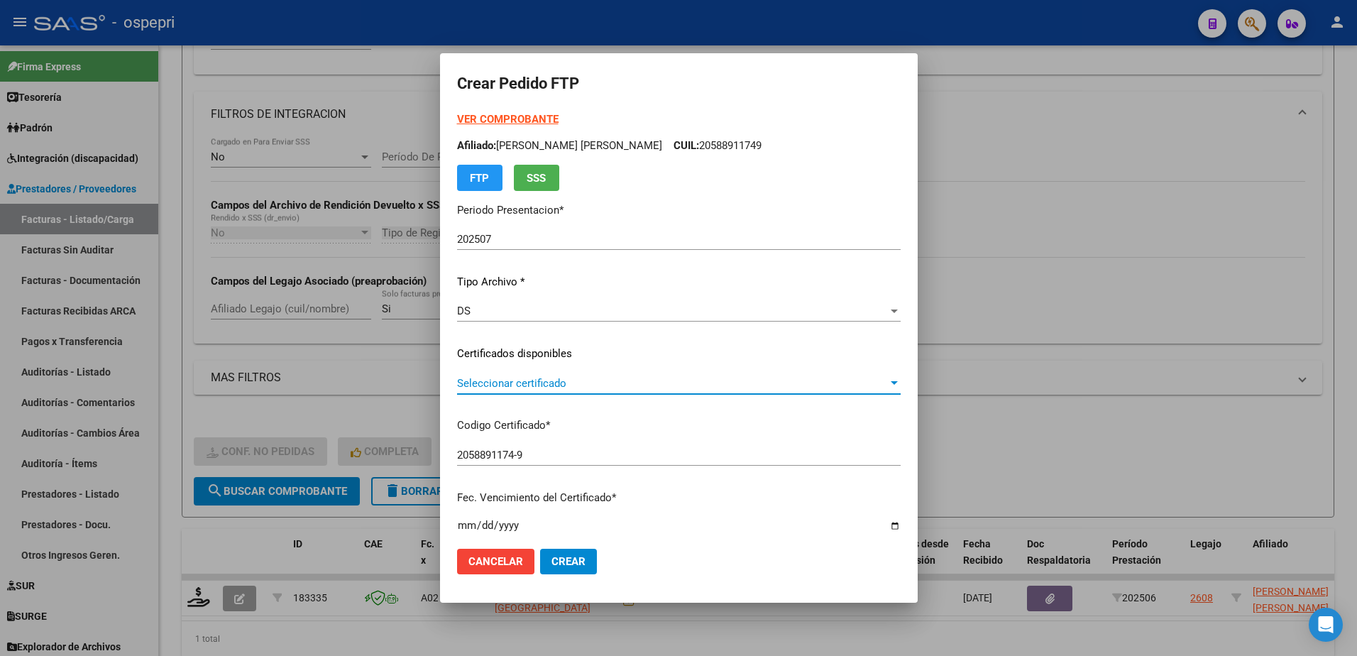
click at [558, 382] on span "Seleccionar certificado" at bounding box center [672, 383] width 431 height 13
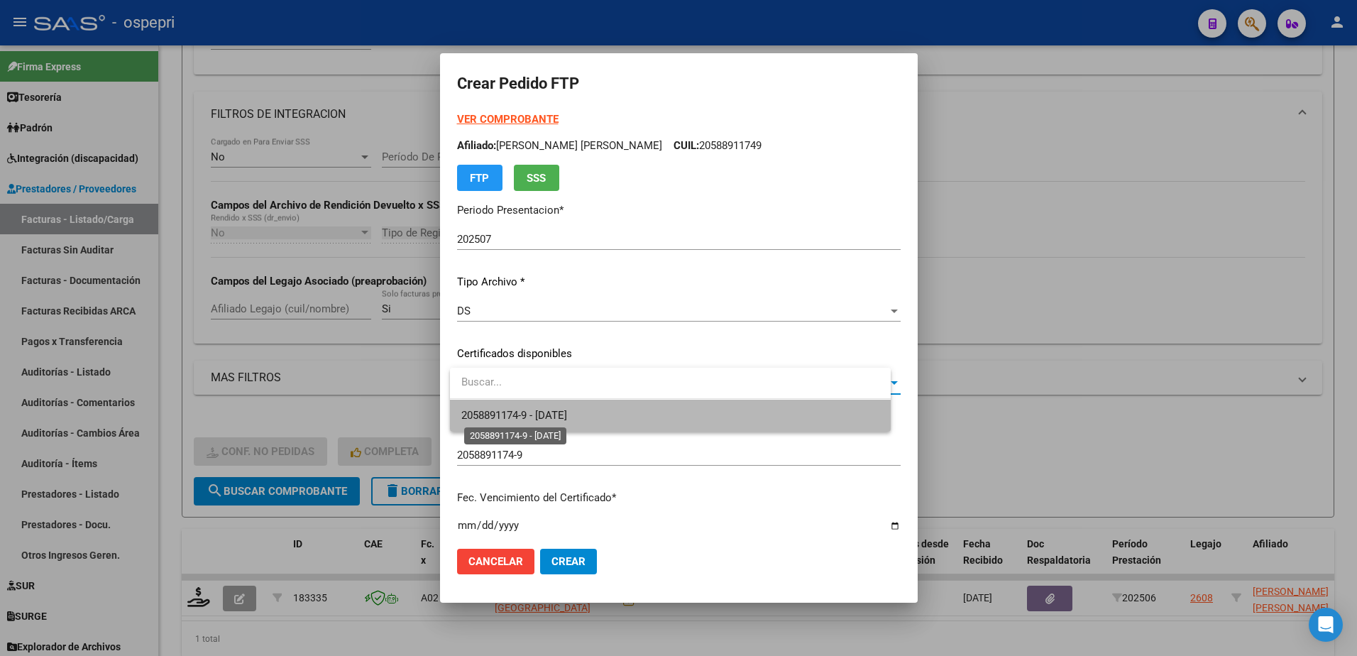
click at [563, 418] on span "2058891174-9 - 2026-07-01" at bounding box center [514, 415] width 106 height 13
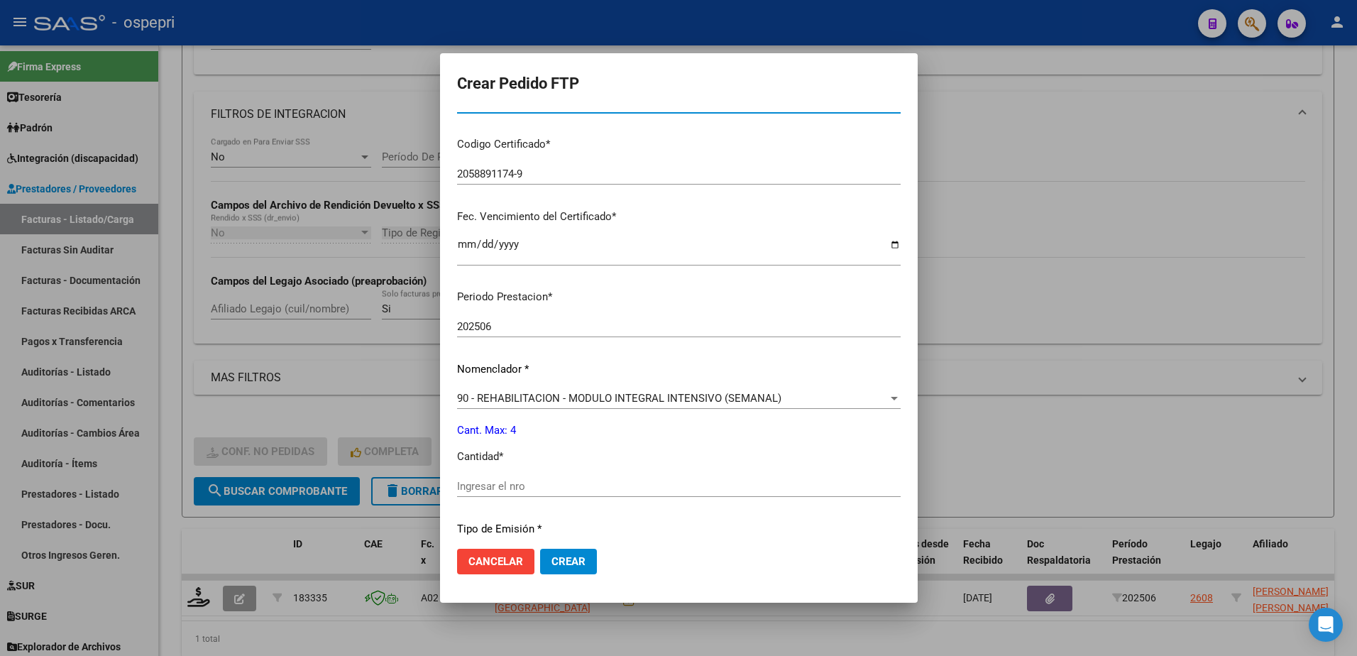
scroll to position [284, 0]
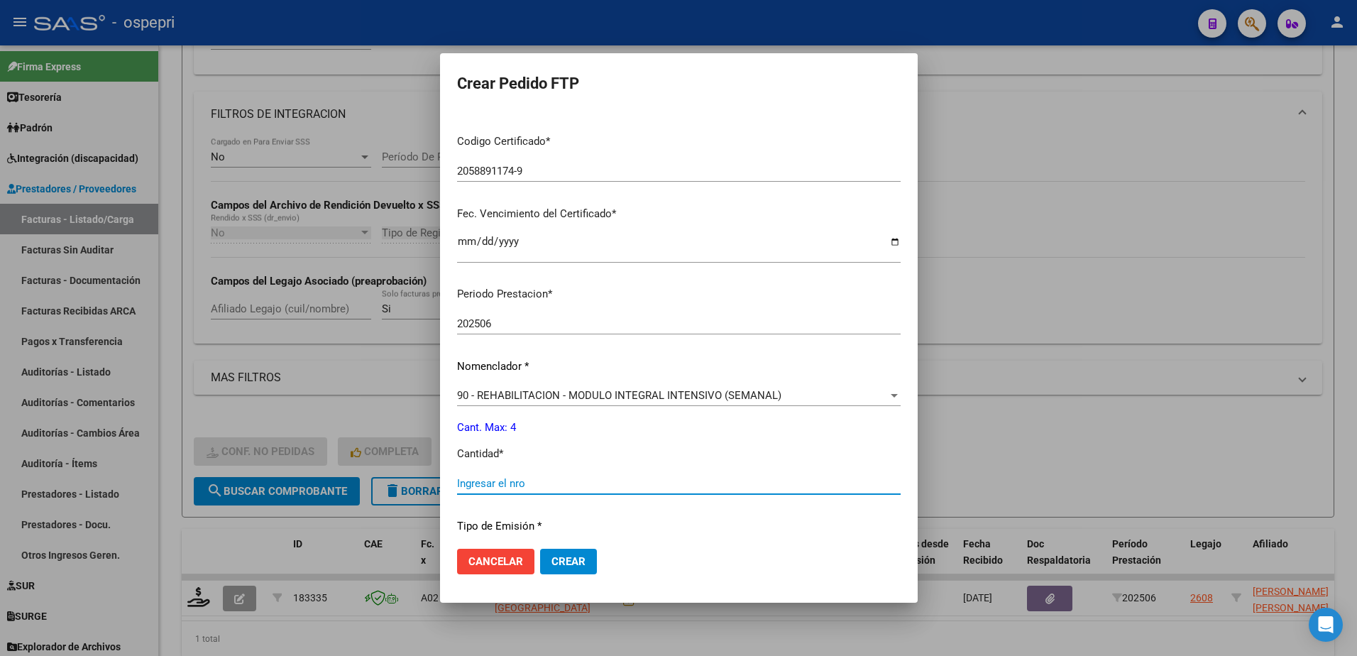
click at [548, 488] on input "Ingresar el nro" at bounding box center [679, 483] width 444 height 13
type input "4"
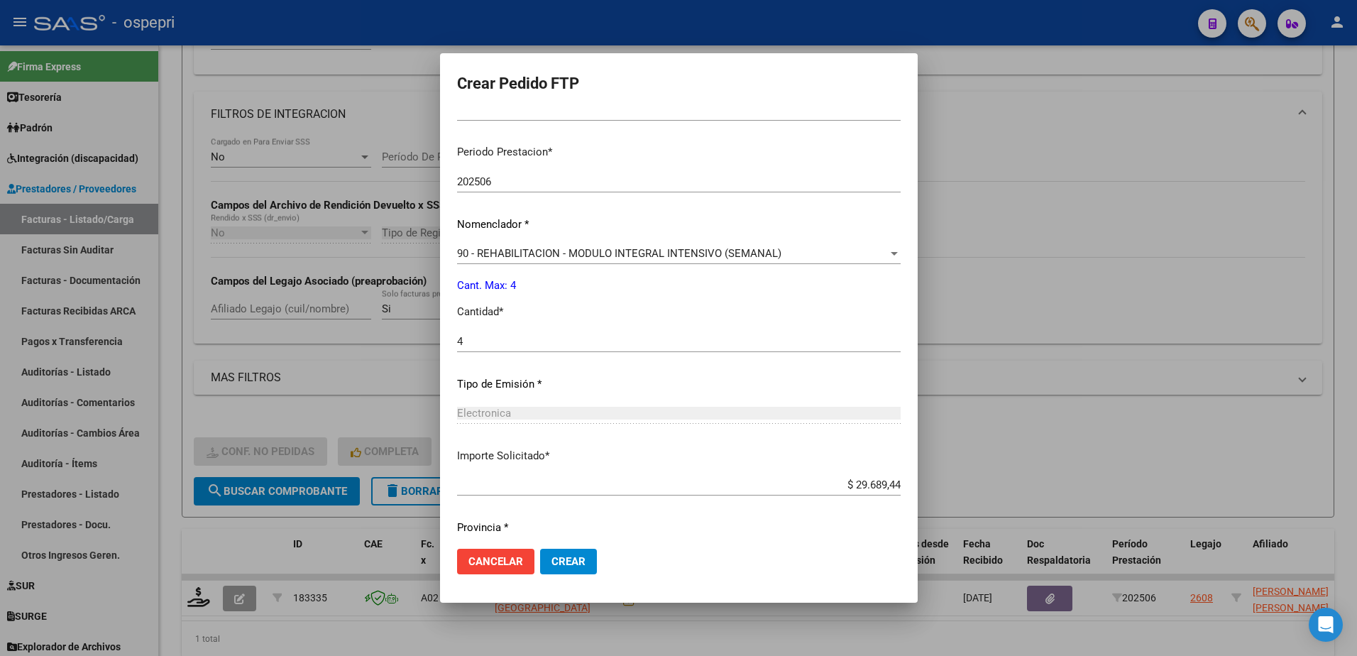
scroll to position [469, 0]
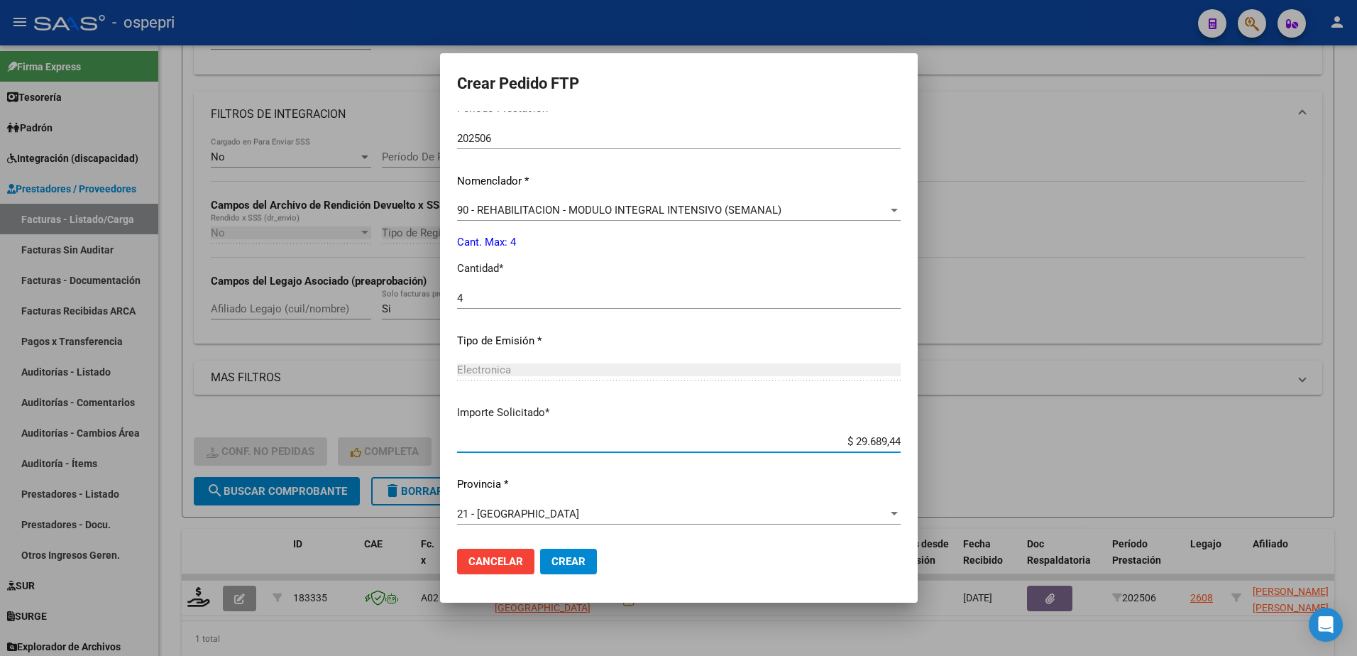
drag, startPoint x: 832, startPoint y: 437, endPoint x: 882, endPoint y: 431, distance: 50.1
click at [882, 431] on div "VER COMPROBANTE ARCA Padrón Afiliado: SOTO FRANCISCO LEONEL CUIL: 20588911749 F…" at bounding box center [679, 90] width 444 height 896
type input "$ 14.844,72"
click at [579, 559] on span "Crear" at bounding box center [568, 561] width 34 height 13
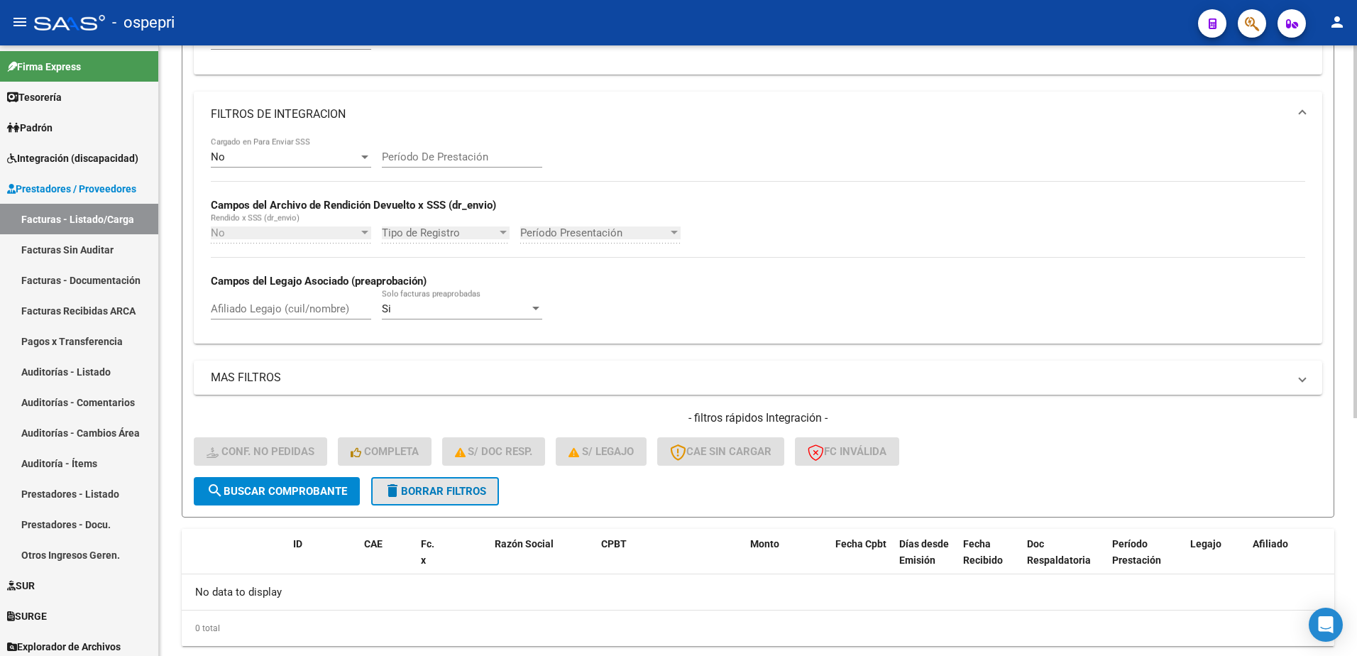
click at [409, 490] on span "delete Borrar Filtros" at bounding box center [435, 491] width 102 height 13
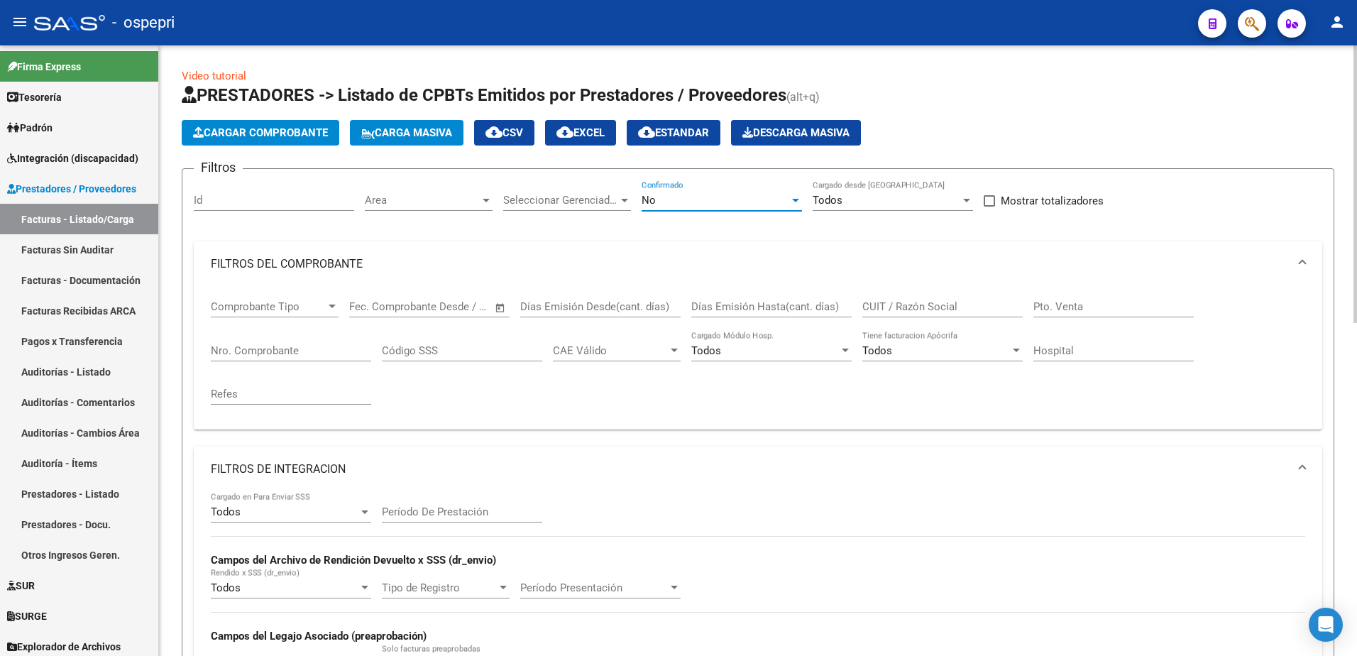
click at [794, 194] on div at bounding box center [795, 199] width 13 height 11
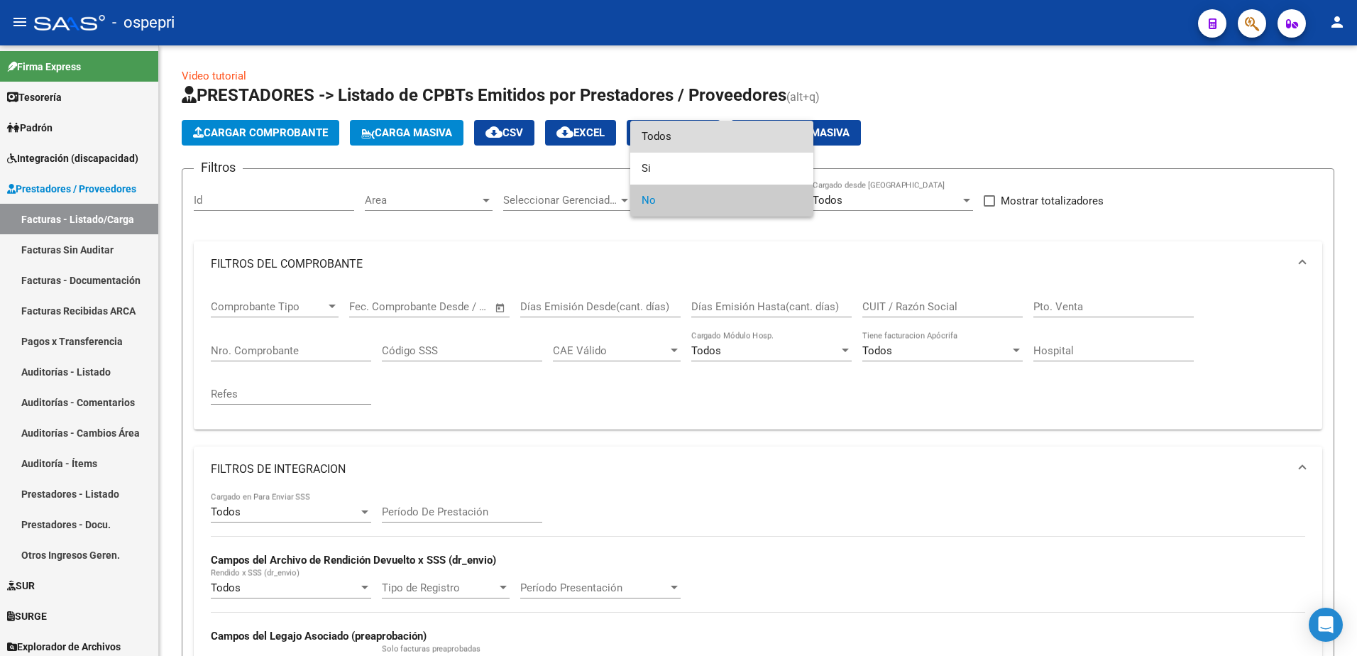
click at [672, 134] on span "Todos" at bounding box center [722, 137] width 160 height 32
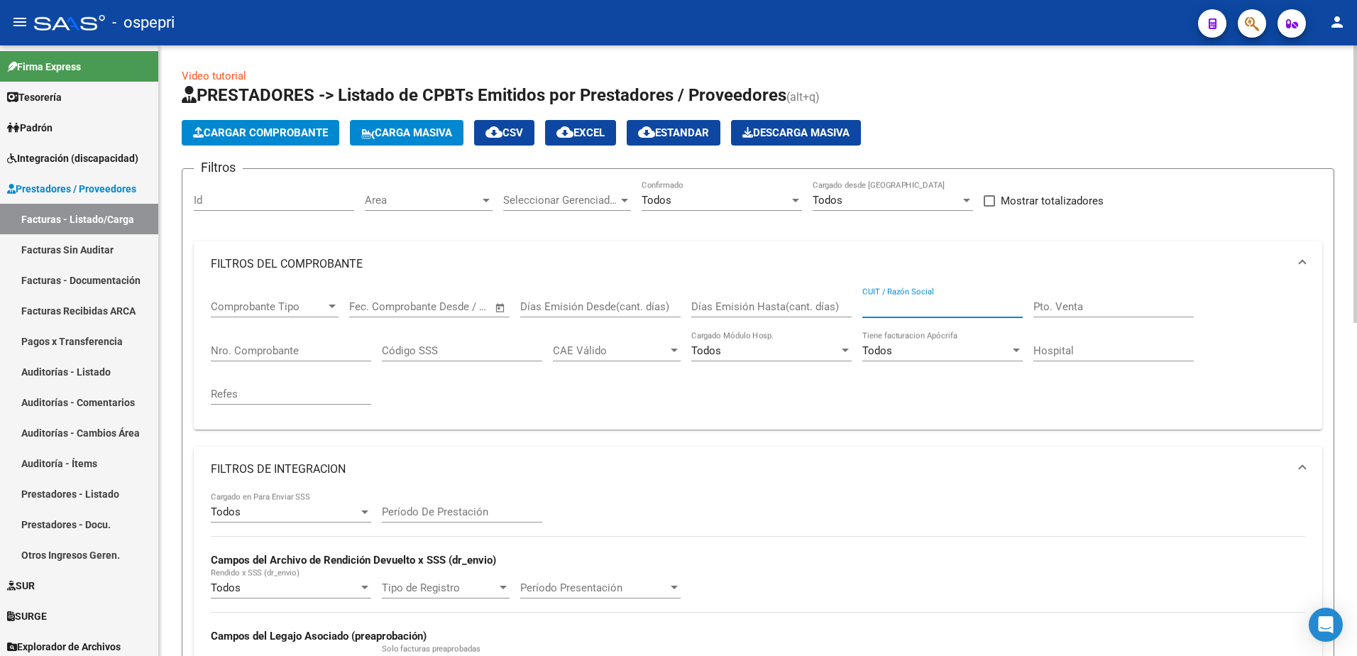
click at [913, 302] on input "CUIT / Razón Social" at bounding box center [942, 306] width 160 height 13
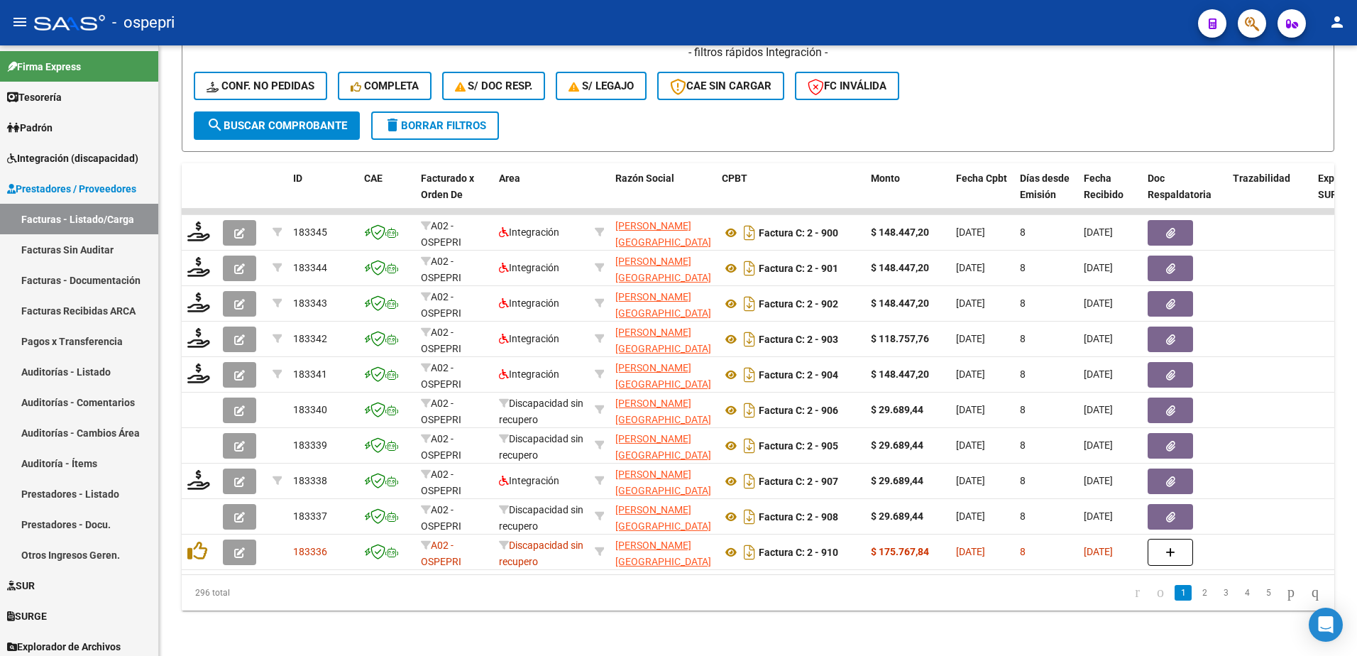
scroll to position [731, 0]
type input "reus"
click at [1196, 596] on link "2" at bounding box center [1204, 593] width 17 height 16
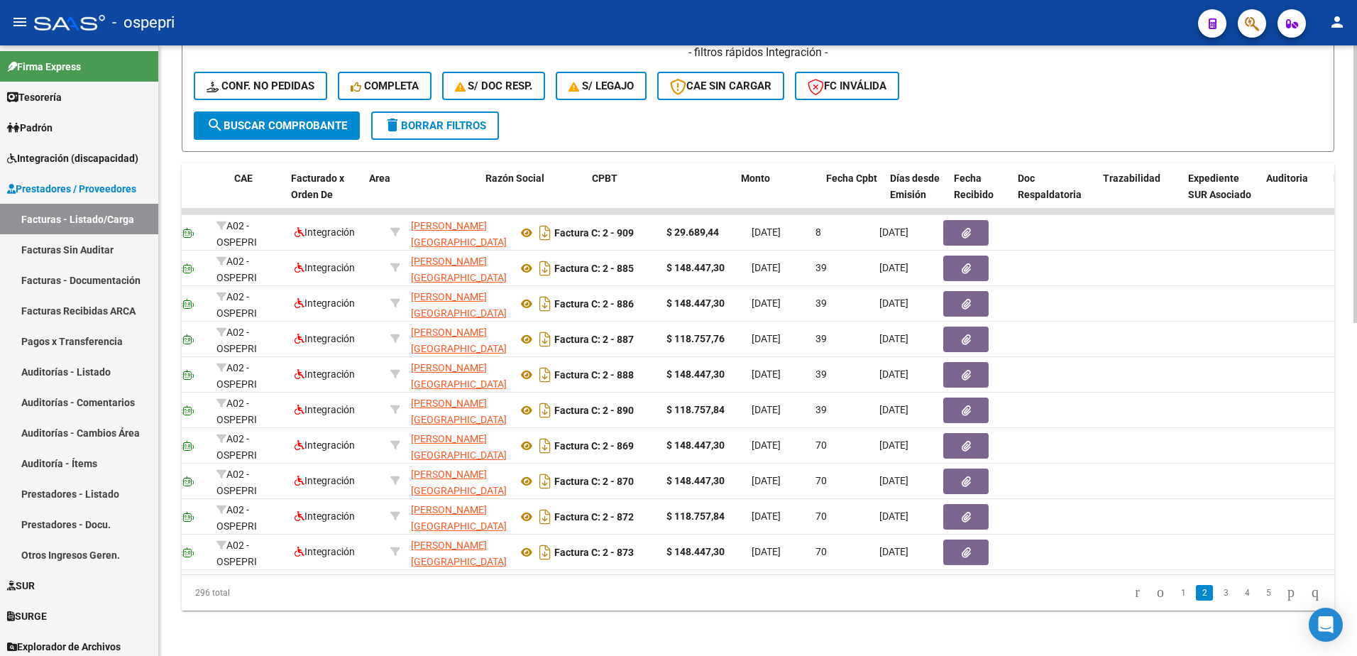
scroll to position [0, 0]
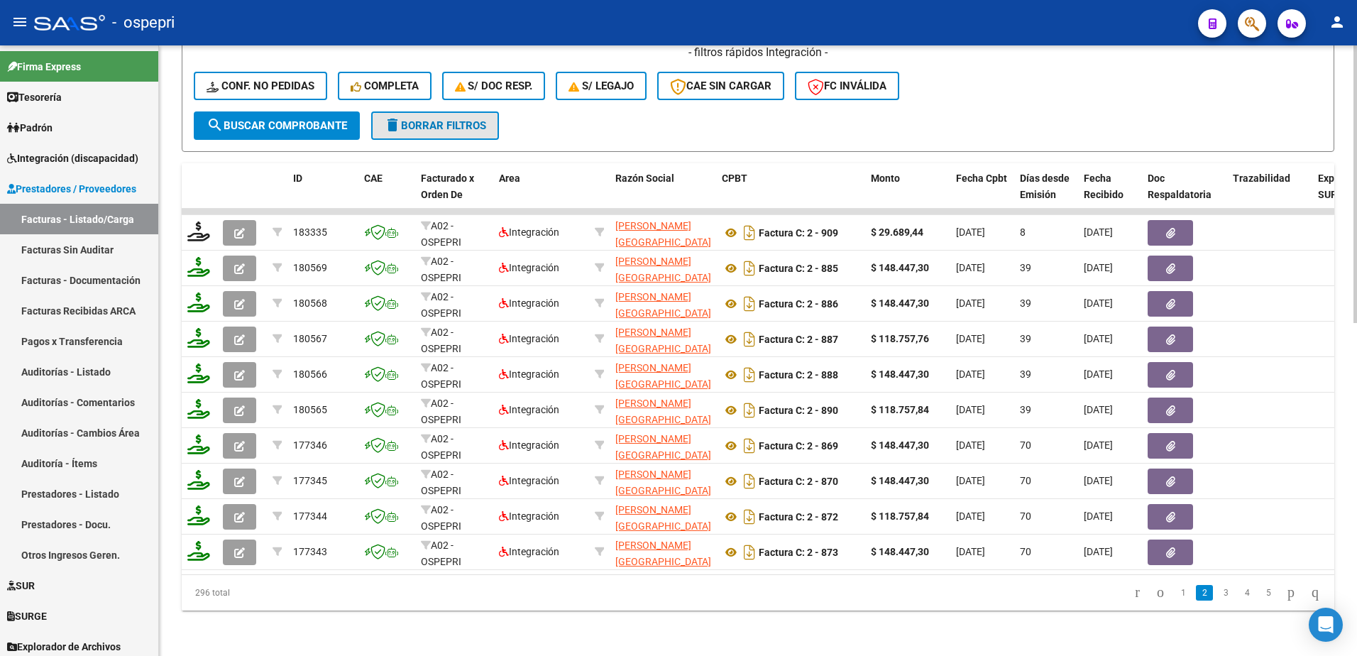
click at [451, 119] on span "delete Borrar Filtros" at bounding box center [435, 125] width 102 height 13
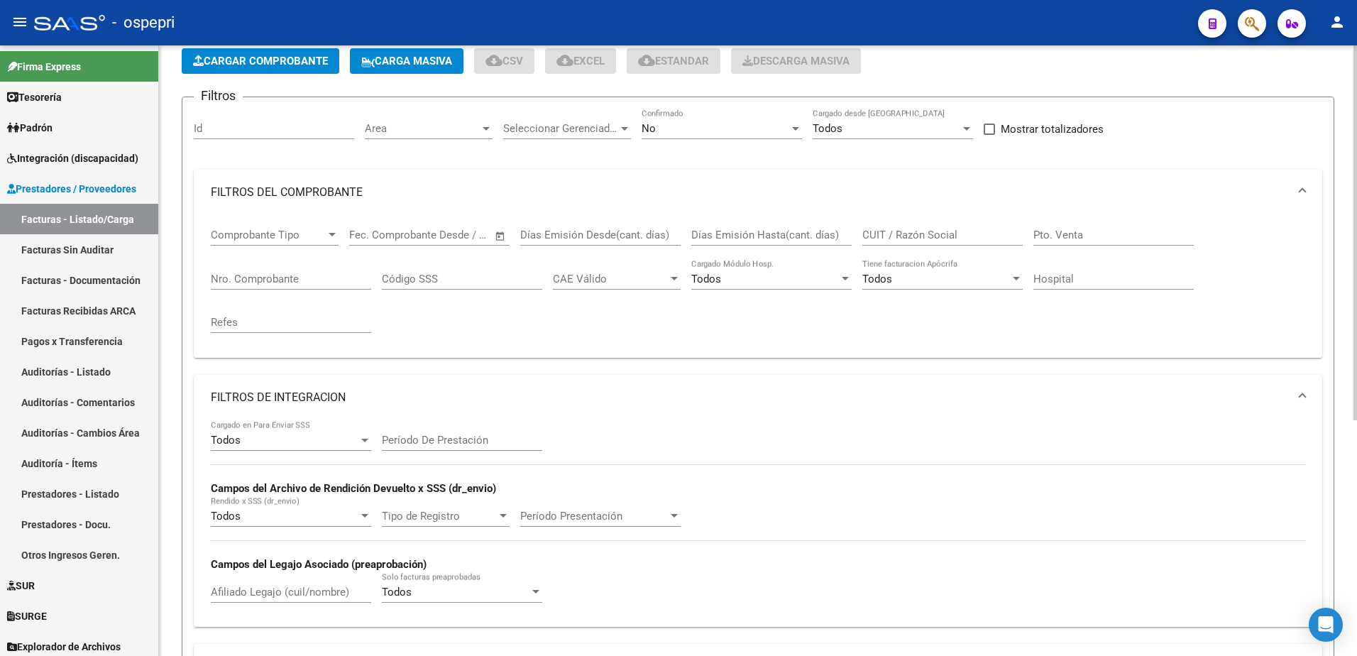
scroll to position [30, 0]
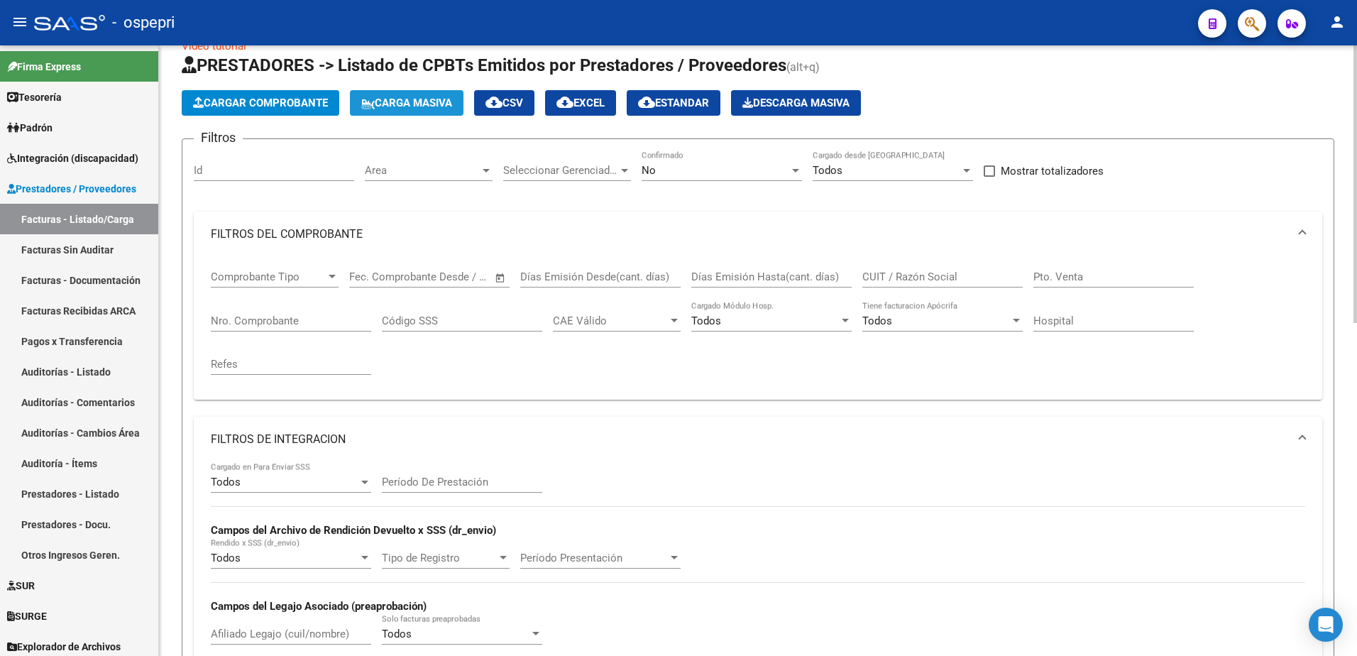
click at [436, 96] on button "Carga Masiva" at bounding box center [407, 103] width 114 height 26
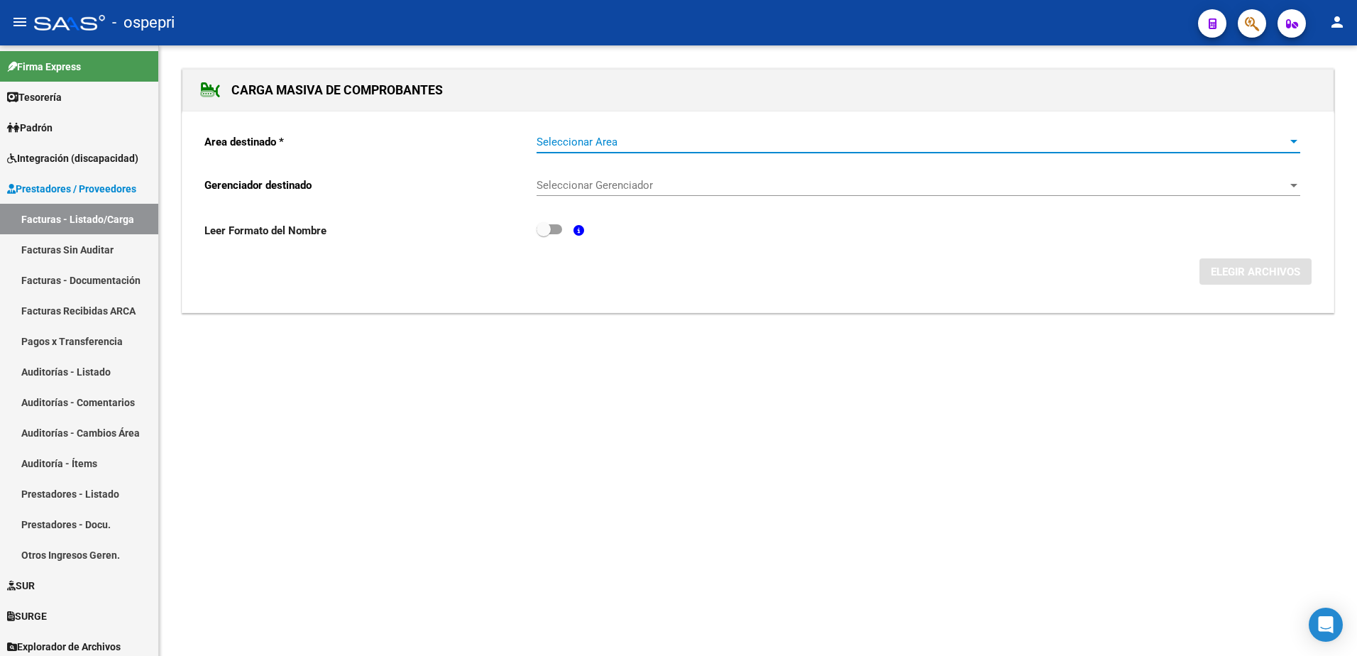
click at [591, 145] on span "Seleccionar Area" at bounding box center [911, 142] width 751 height 13
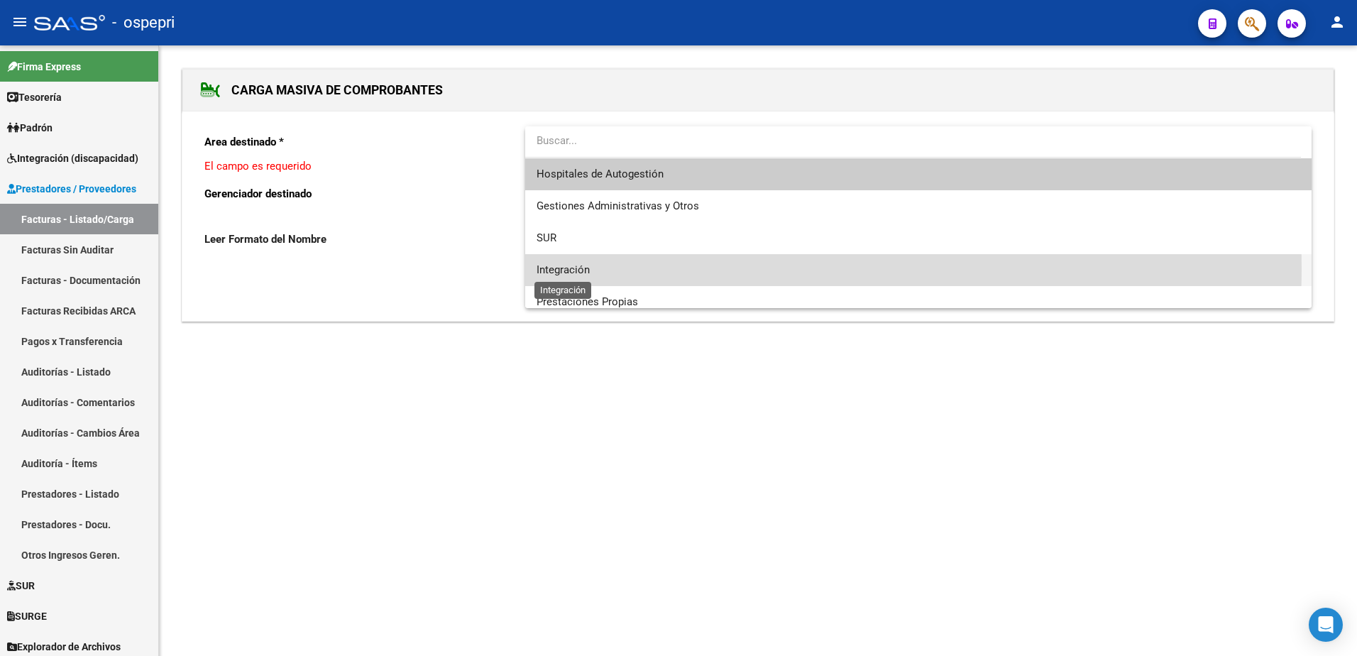
click at [588, 268] on span "Integración" at bounding box center [562, 269] width 53 height 13
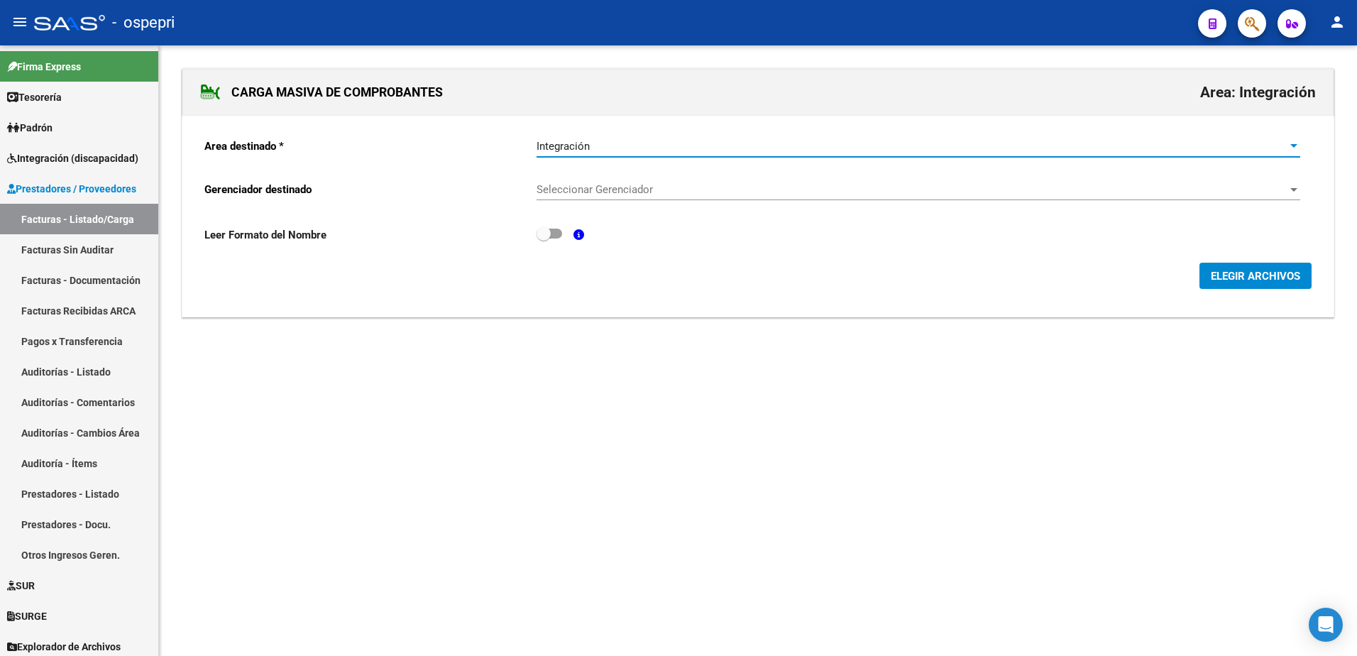
click at [627, 186] on span "Seleccionar Gerenciador" at bounding box center [911, 189] width 751 height 13
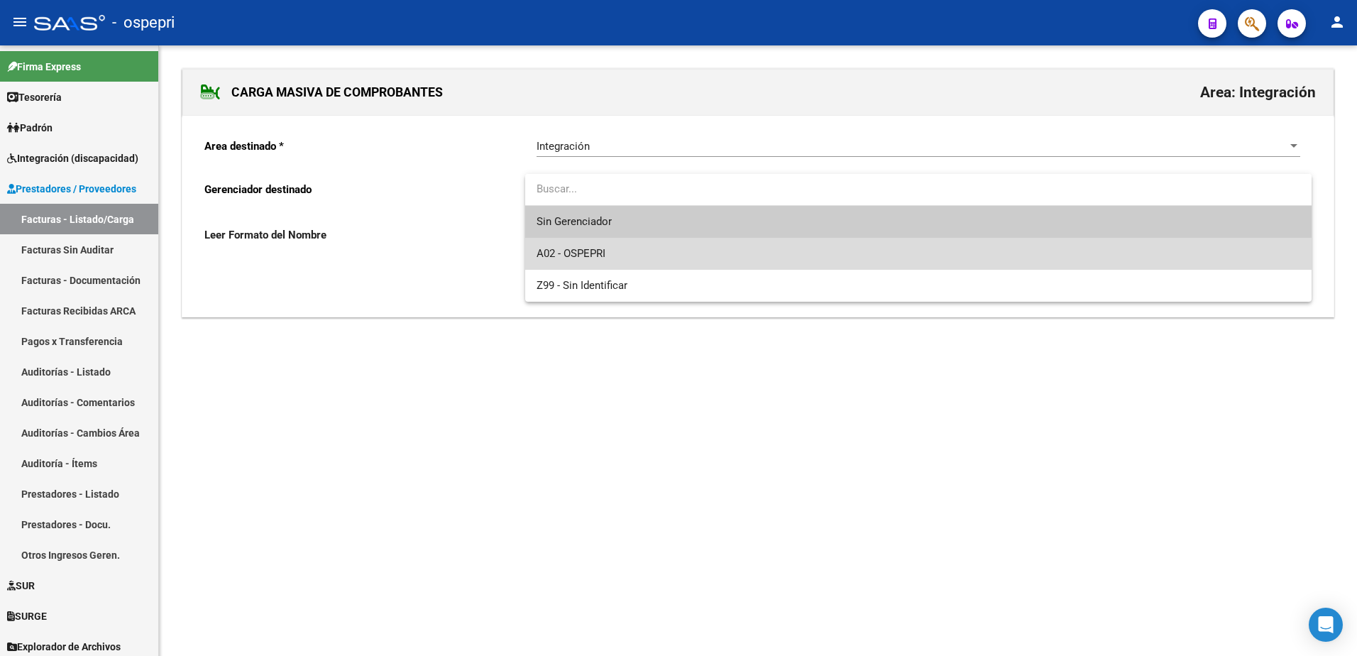
click at [612, 250] on span "A02 - OSPEPRI" at bounding box center [918, 254] width 764 height 32
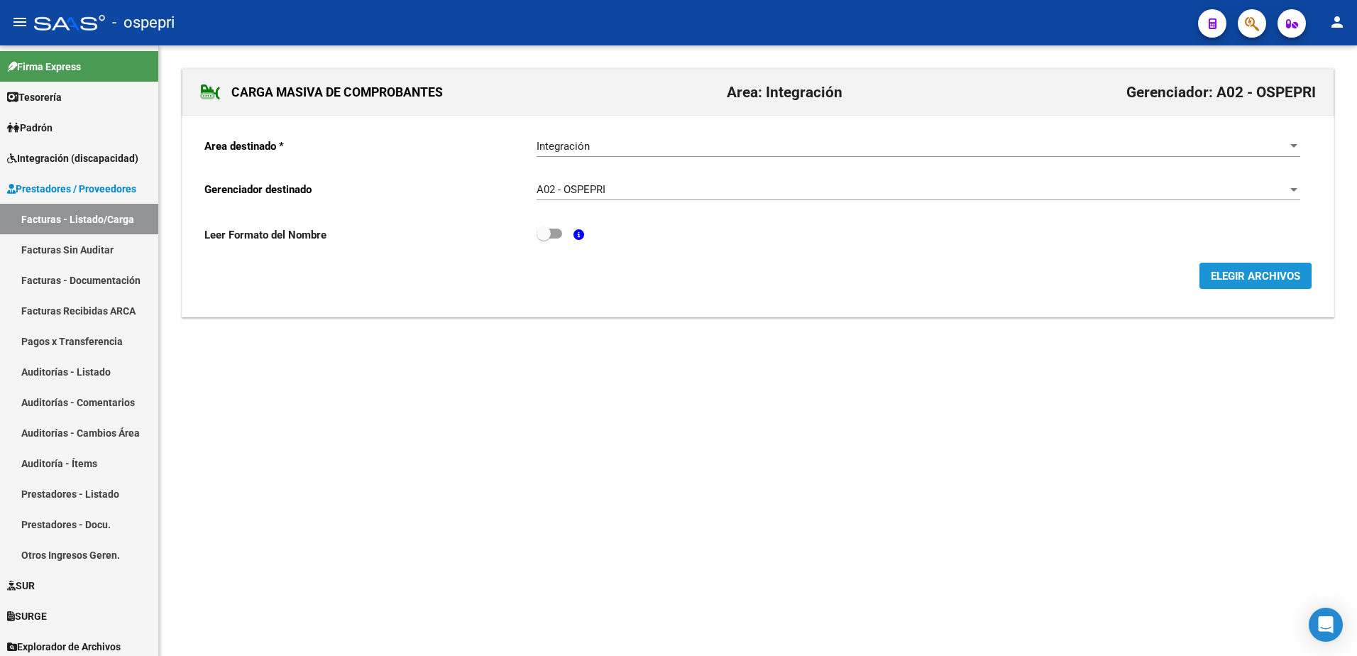
click at [1249, 275] on span "ELEGIR ARCHIVOS" at bounding box center [1255, 276] width 89 height 13
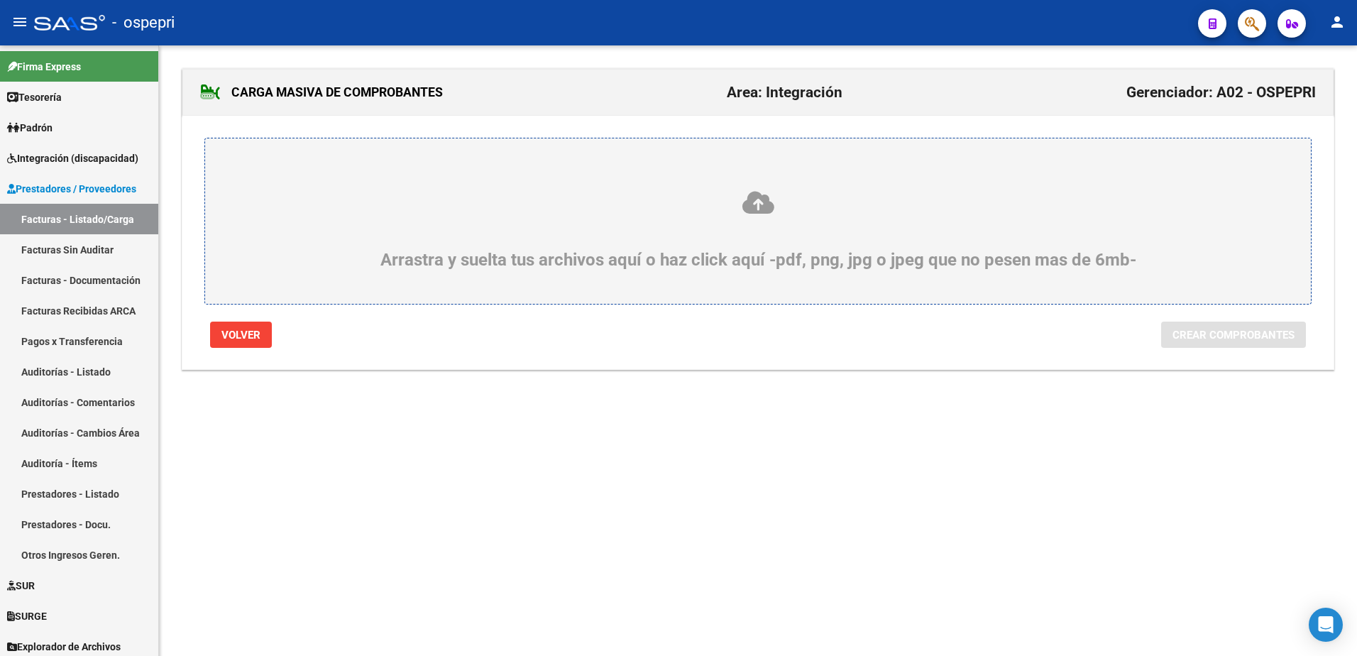
click at [761, 193] on icon at bounding box center [757, 202] width 1037 height 26
click at [0, 0] on input "Arrastra y suelta tus archivos aquí o haz click aquí -pdf, png, jpg o jpeg que …" at bounding box center [0, 0] width 0 height 0
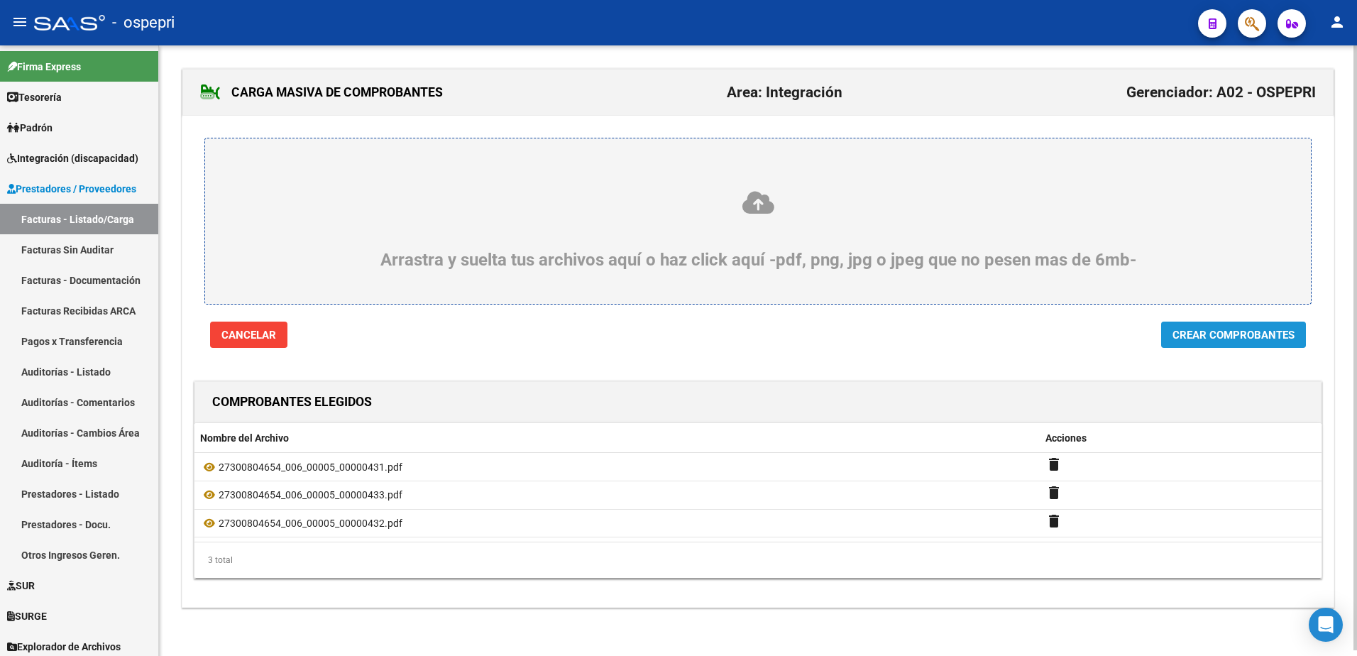
click at [1223, 335] on span "Crear Comprobantes" at bounding box center [1233, 335] width 122 height 13
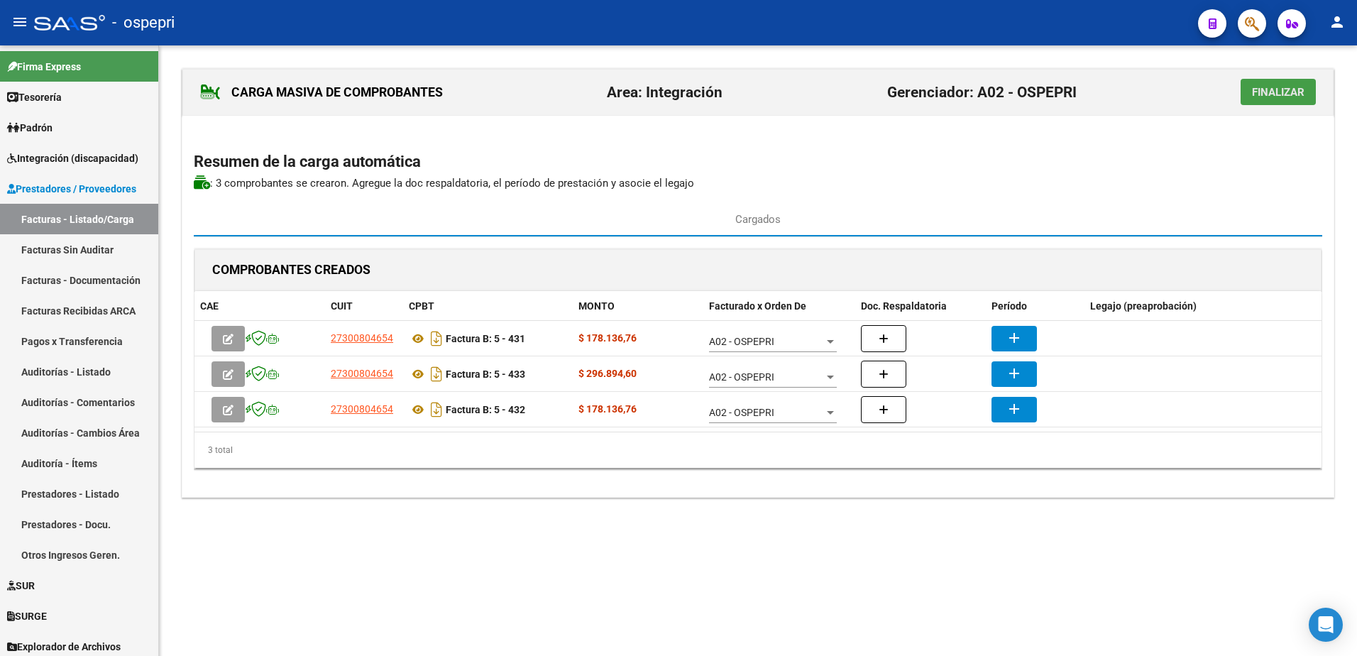
click at [1270, 86] on span "Finalizar" at bounding box center [1278, 92] width 53 height 13
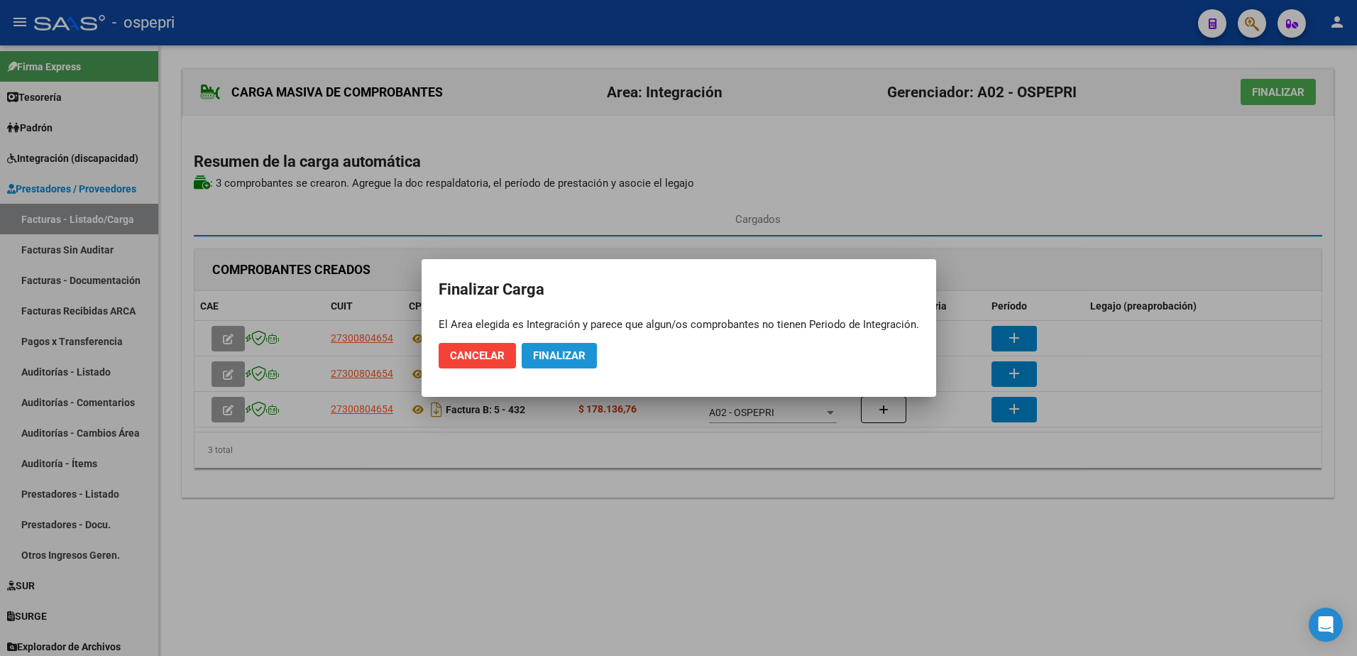
click at [562, 352] on span "Finalizar" at bounding box center [559, 355] width 53 height 13
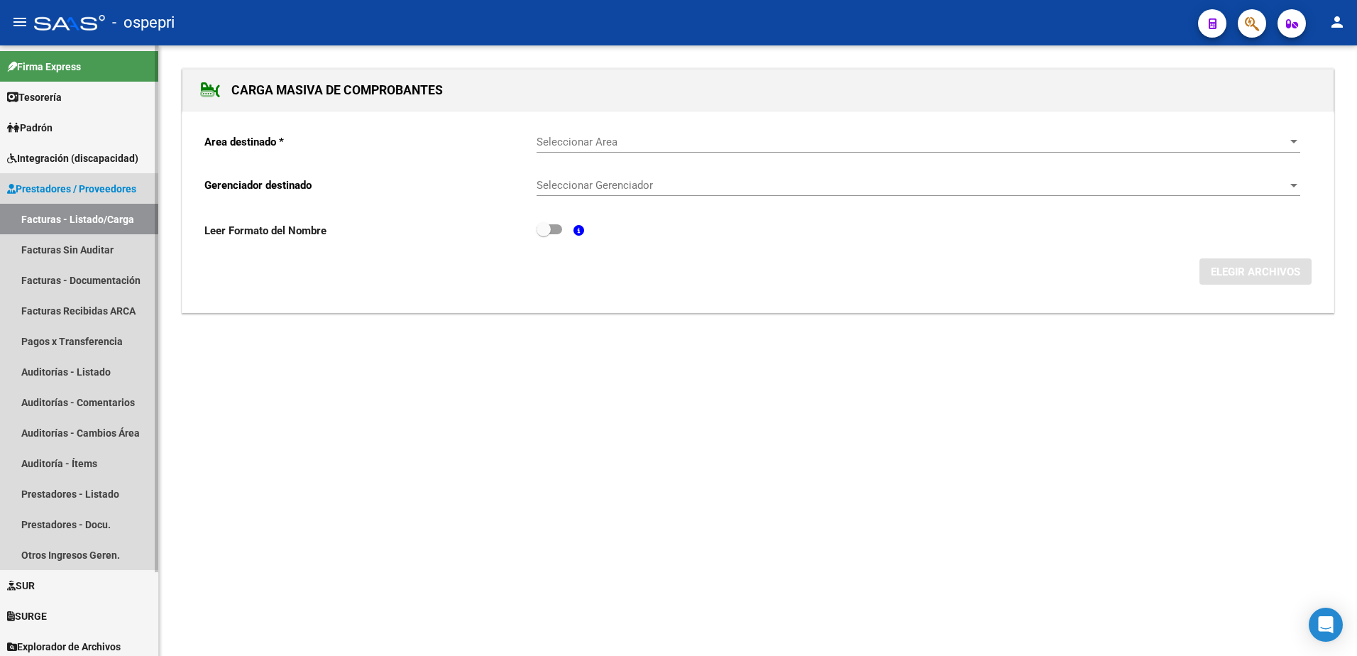
click at [110, 221] on link "Facturas - Listado/Carga" at bounding box center [79, 219] width 158 height 31
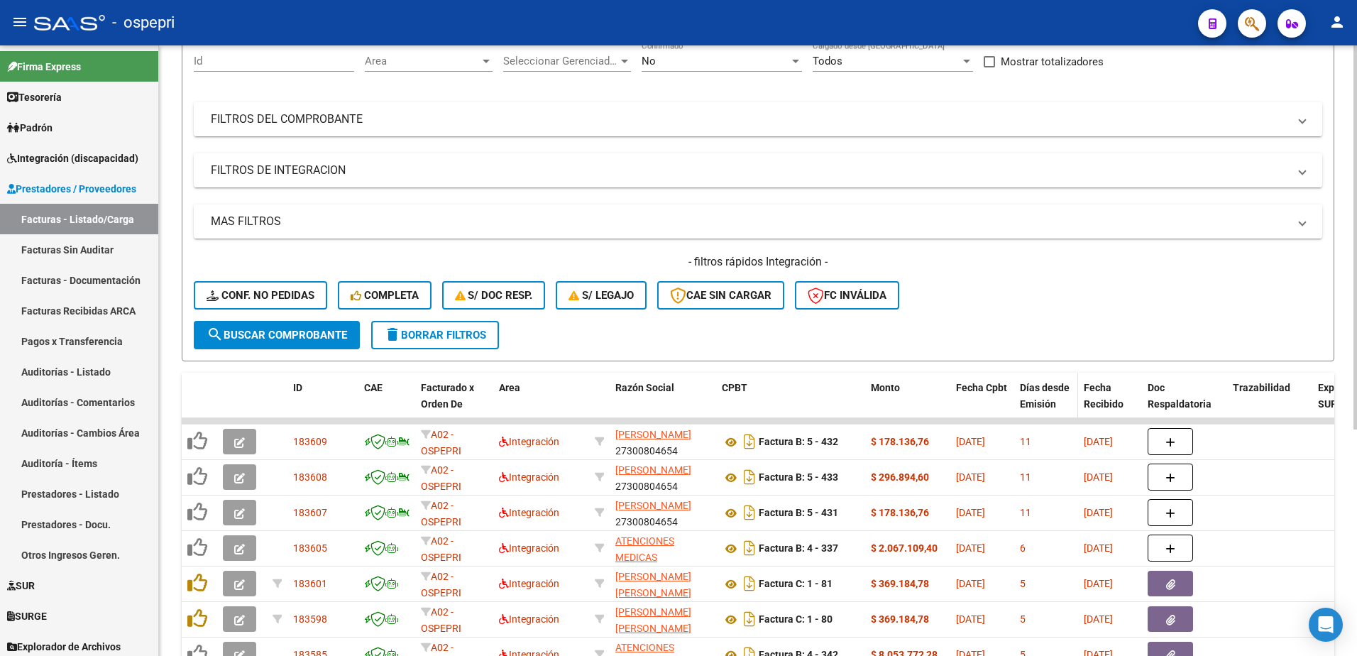
scroll to position [142, 0]
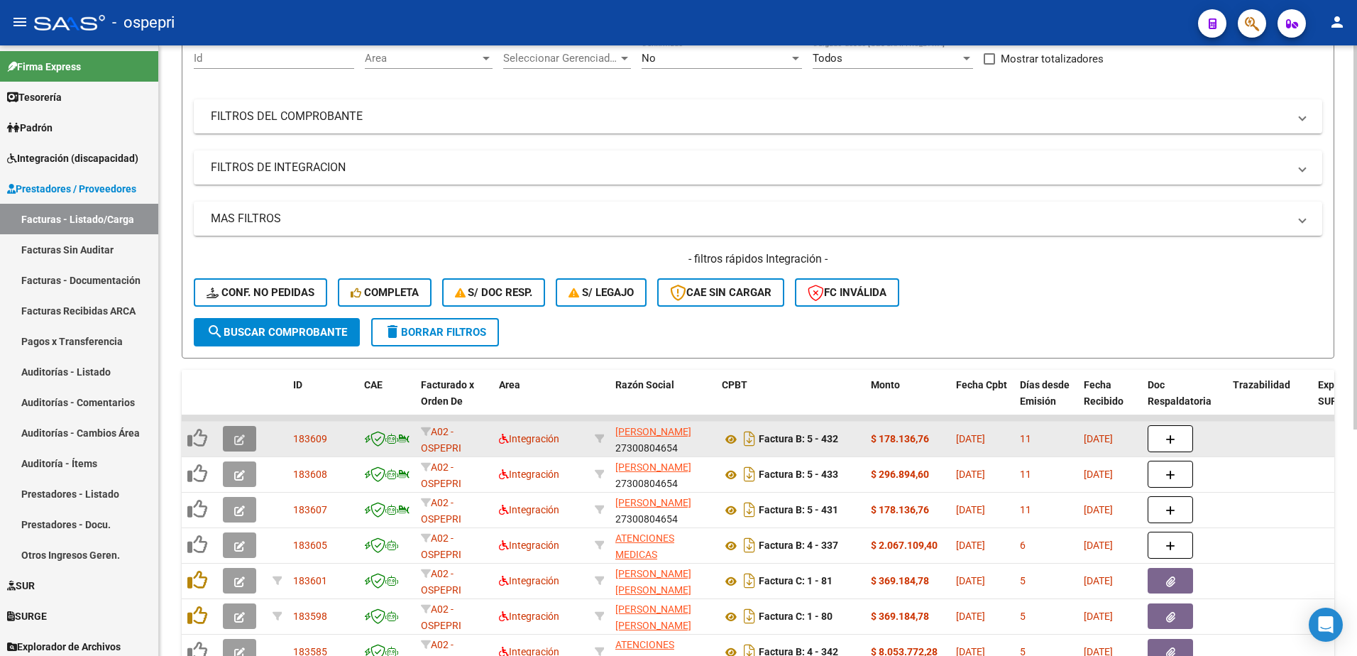
click at [238, 434] on icon "button" at bounding box center [239, 439] width 11 height 11
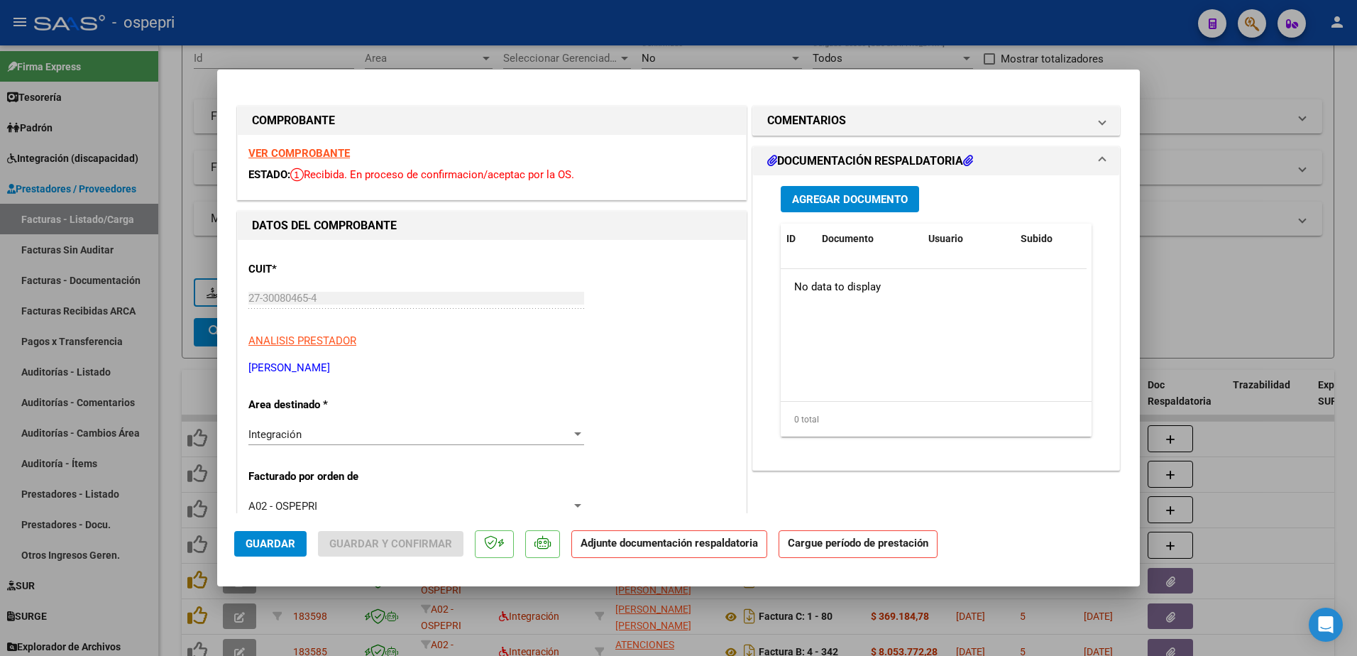
click at [329, 152] on strong "VER COMPROBANTE" at bounding box center [298, 153] width 101 height 13
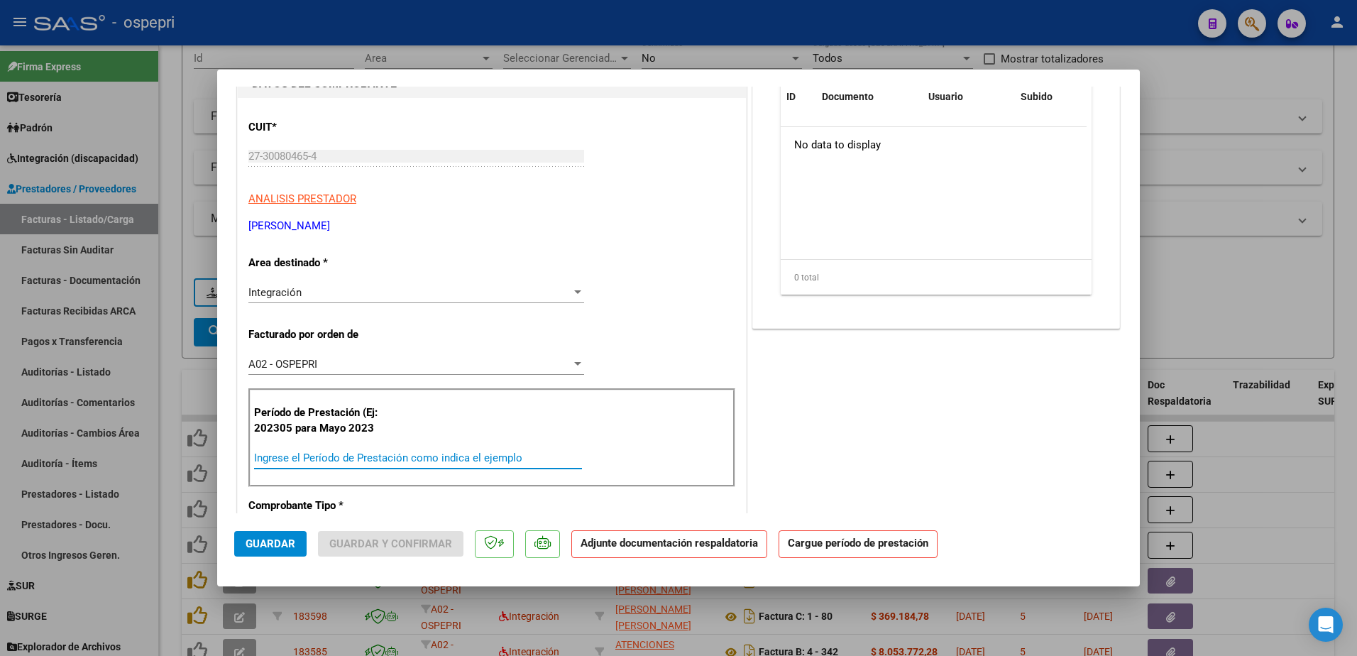
click at [324, 459] on input "Ingrese el Período de Prestación como indica el ejemplo" at bounding box center [418, 457] width 328 height 13
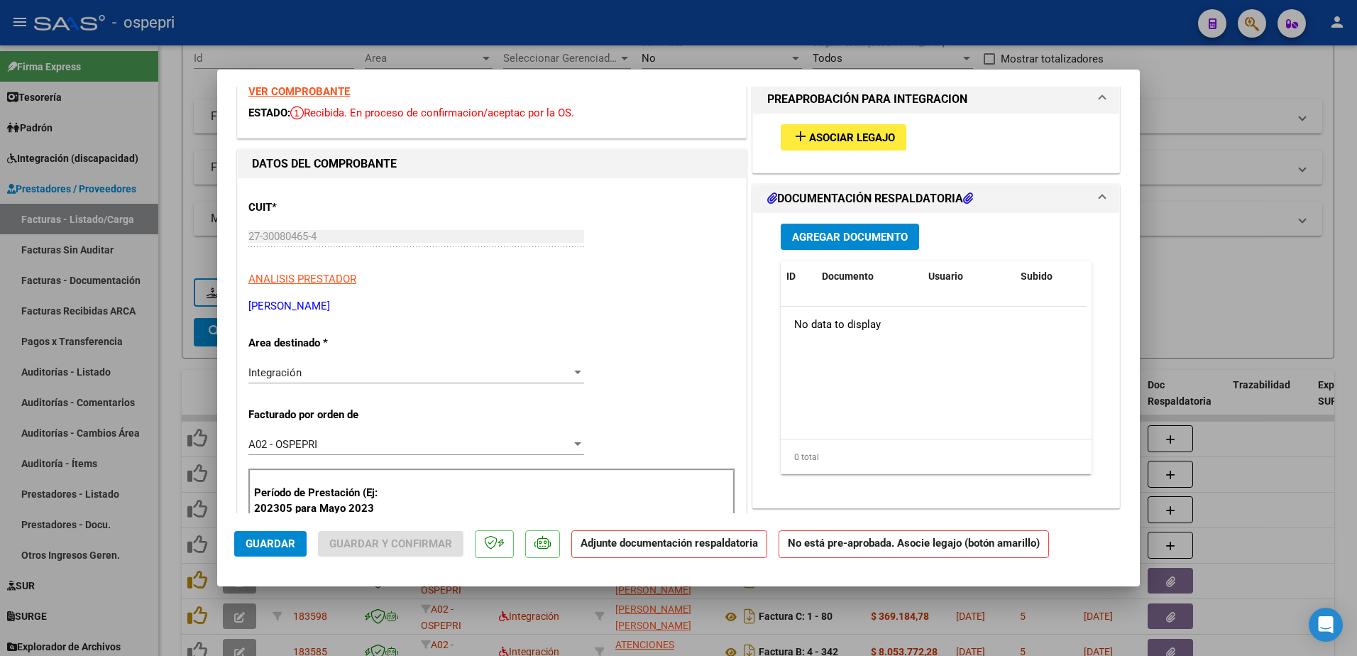
scroll to position [0, 0]
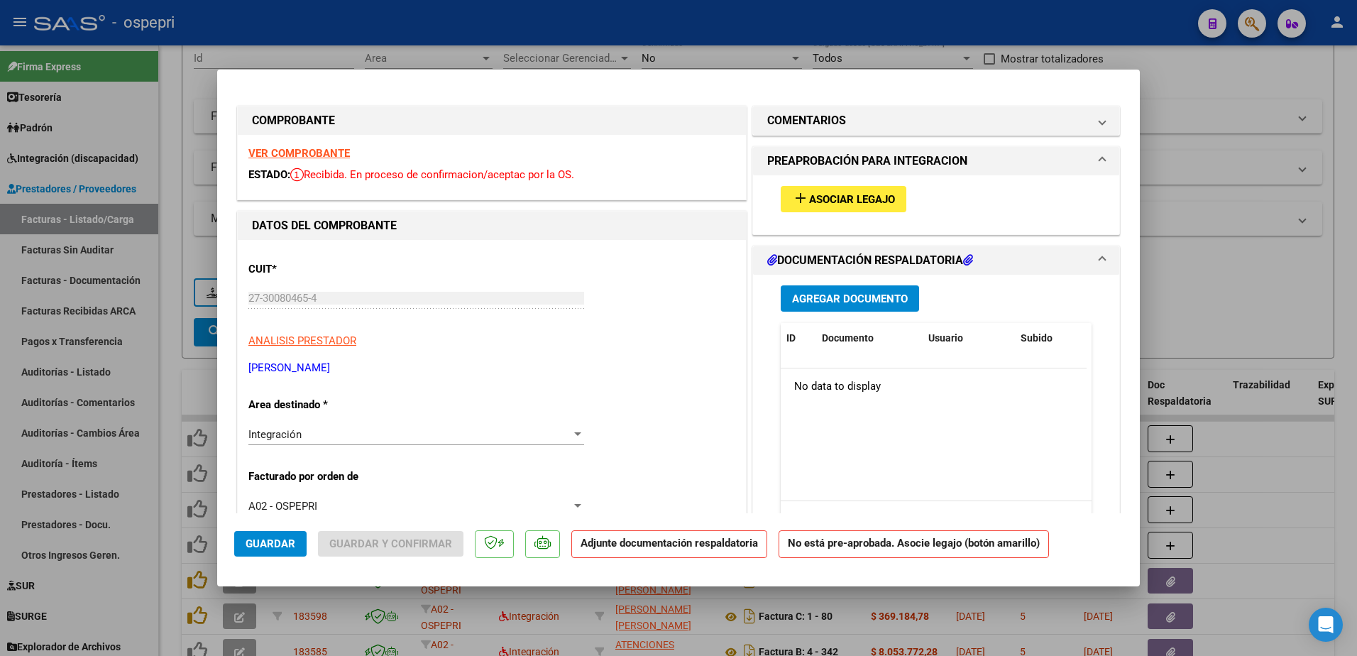
type input "202507"
click at [842, 189] on button "add Asociar Legajo" at bounding box center [844, 199] width 126 height 26
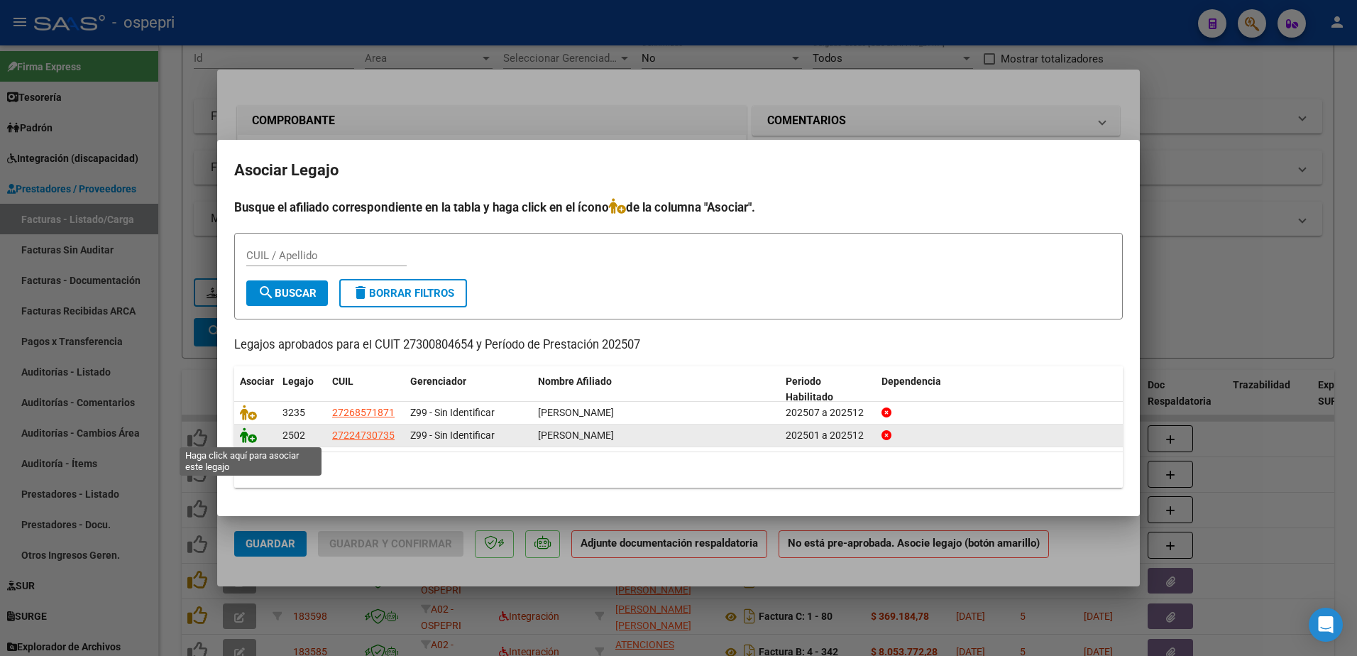
click at [251, 438] on icon at bounding box center [248, 435] width 17 height 16
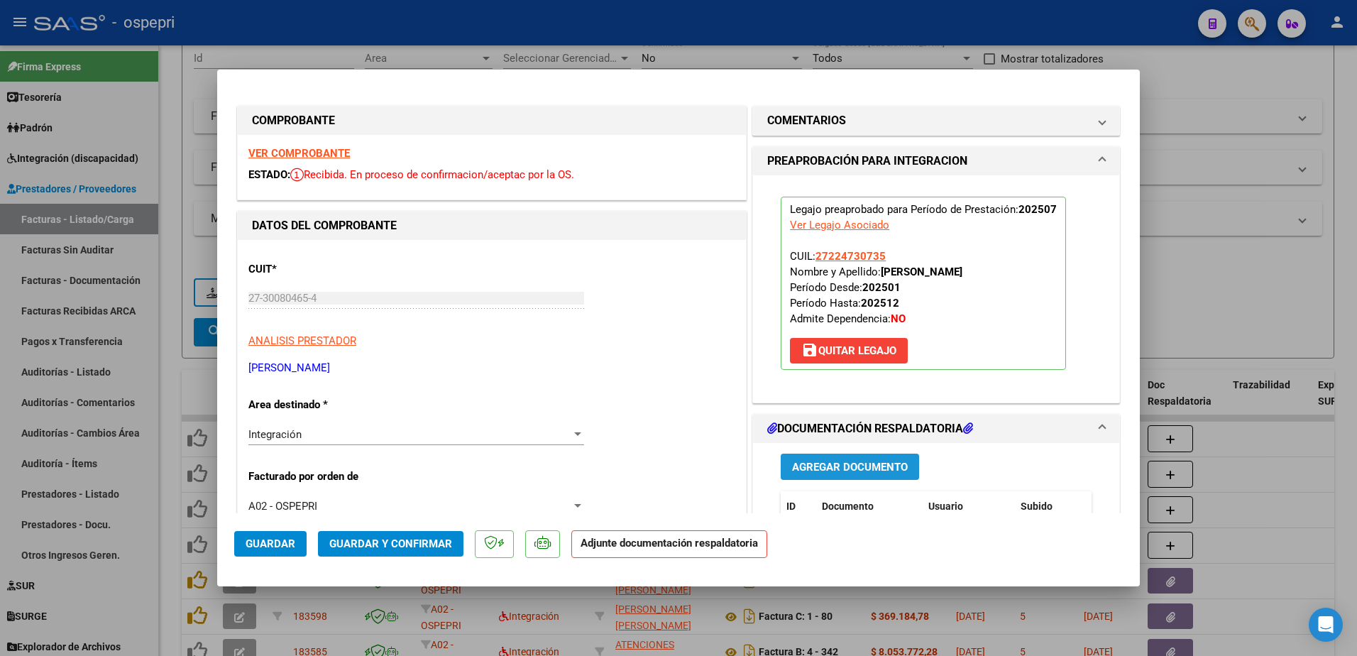
click at [839, 470] on span "Agregar Documento" at bounding box center [850, 467] width 116 height 13
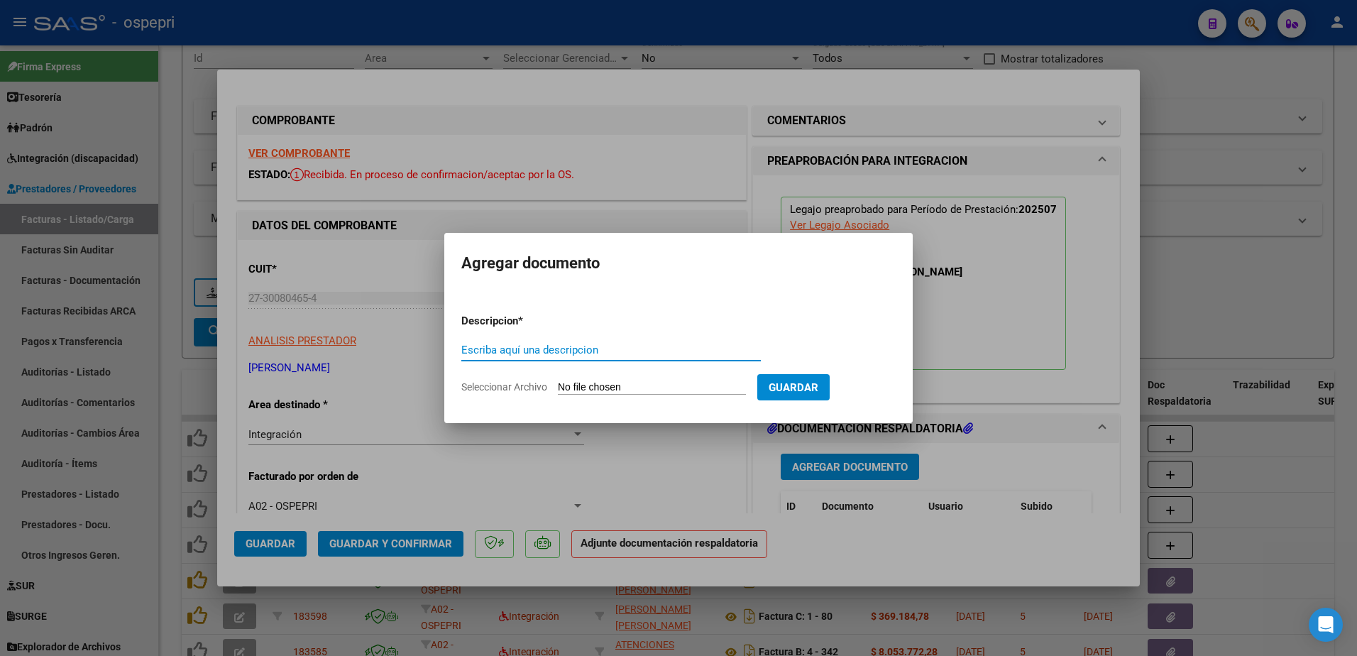
click at [571, 348] on input "Escriba aquí una descripcion" at bounding box center [610, 349] width 299 height 13
type input "asistencia"
click at [639, 389] on input "Seleccionar Archivo" at bounding box center [652, 387] width 188 height 13
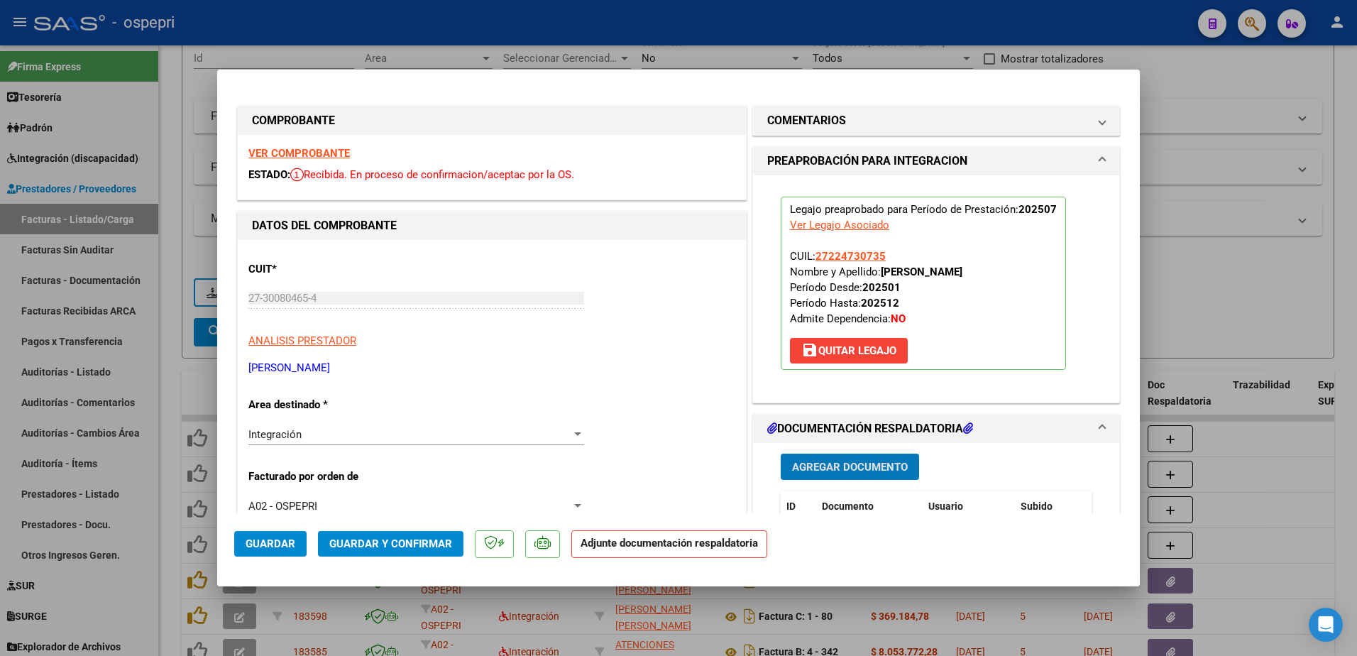
click at [845, 465] on span "Agregar Documento" at bounding box center [850, 467] width 116 height 13
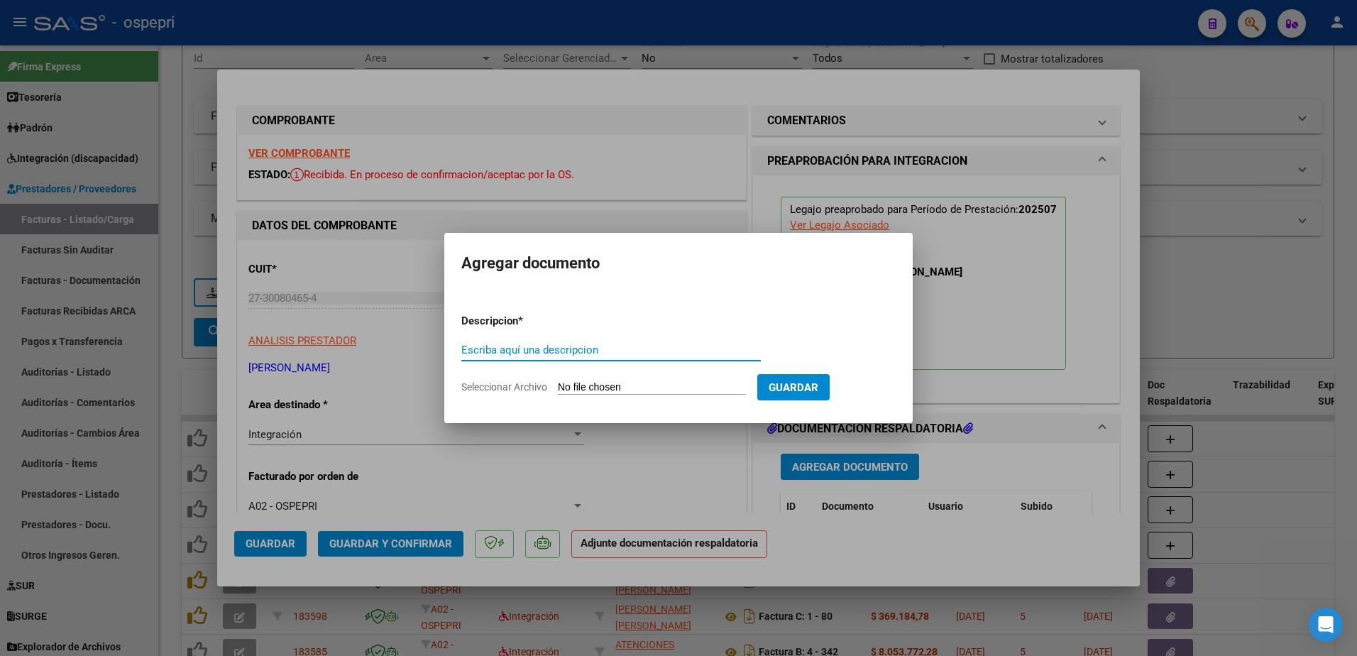
click at [524, 345] on input "Escriba aquí una descripcion" at bounding box center [610, 349] width 299 height 13
type input "asist"
click at [605, 385] on input "Seleccionar Archivo" at bounding box center [652, 387] width 188 height 13
type input "C:\fakepath\bezic julio I.jpg"
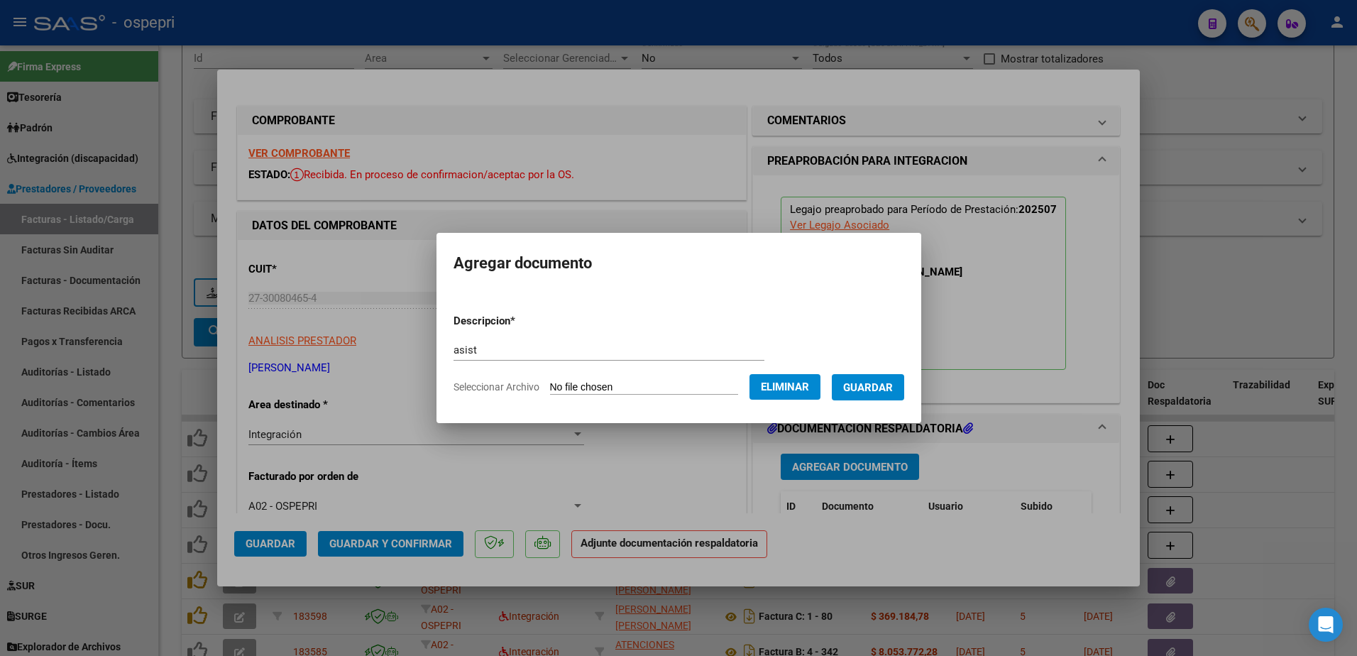
click at [882, 389] on span "Guardar" at bounding box center [868, 387] width 50 height 13
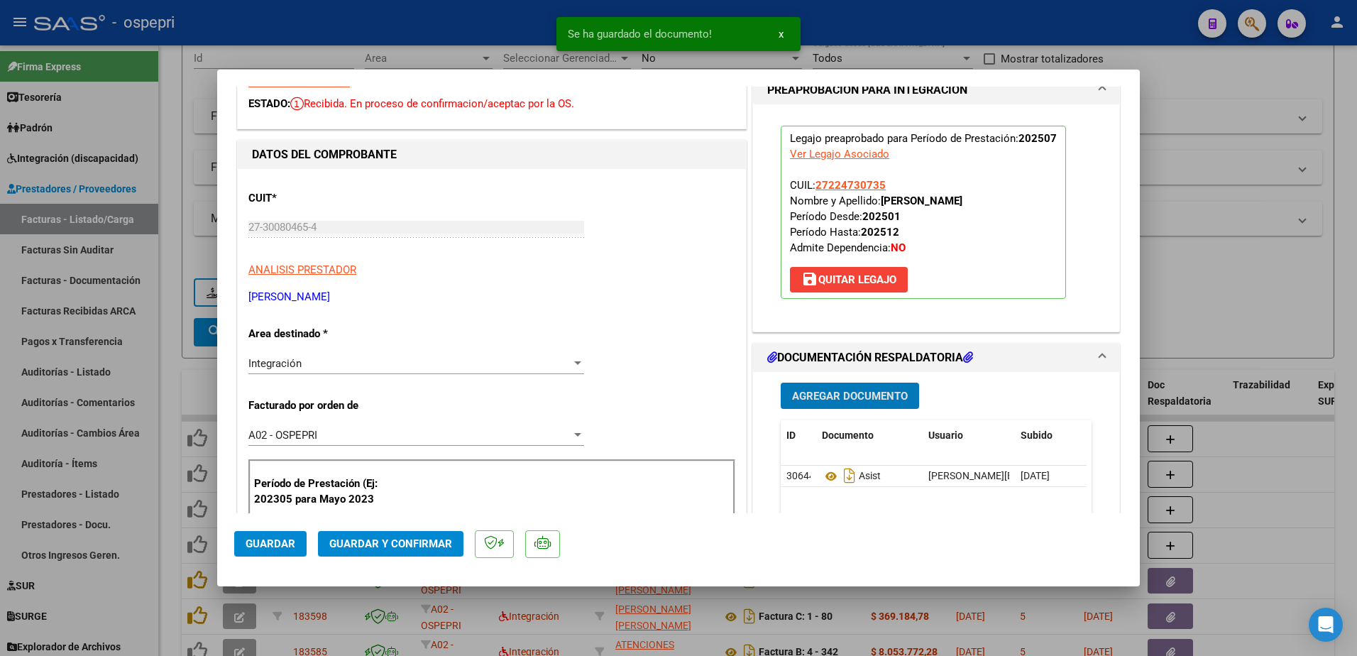
scroll to position [213, 0]
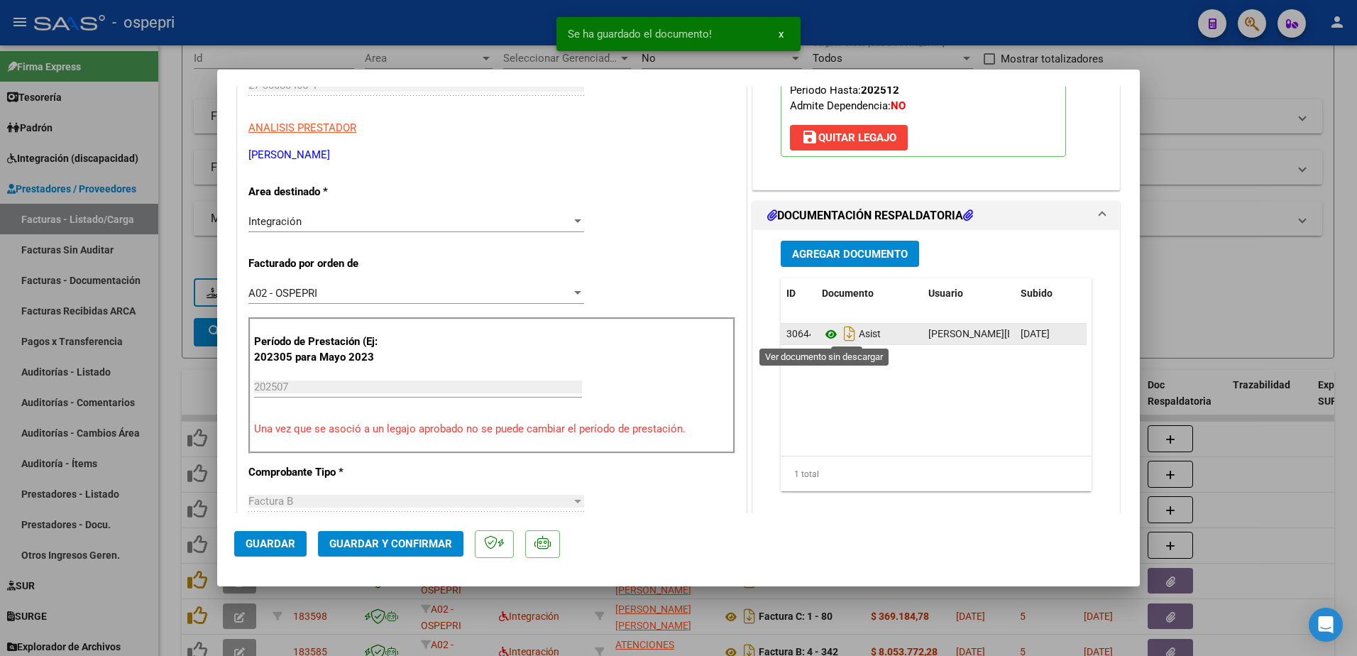
click at [822, 333] on icon at bounding box center [831, 334] width 18 height 17
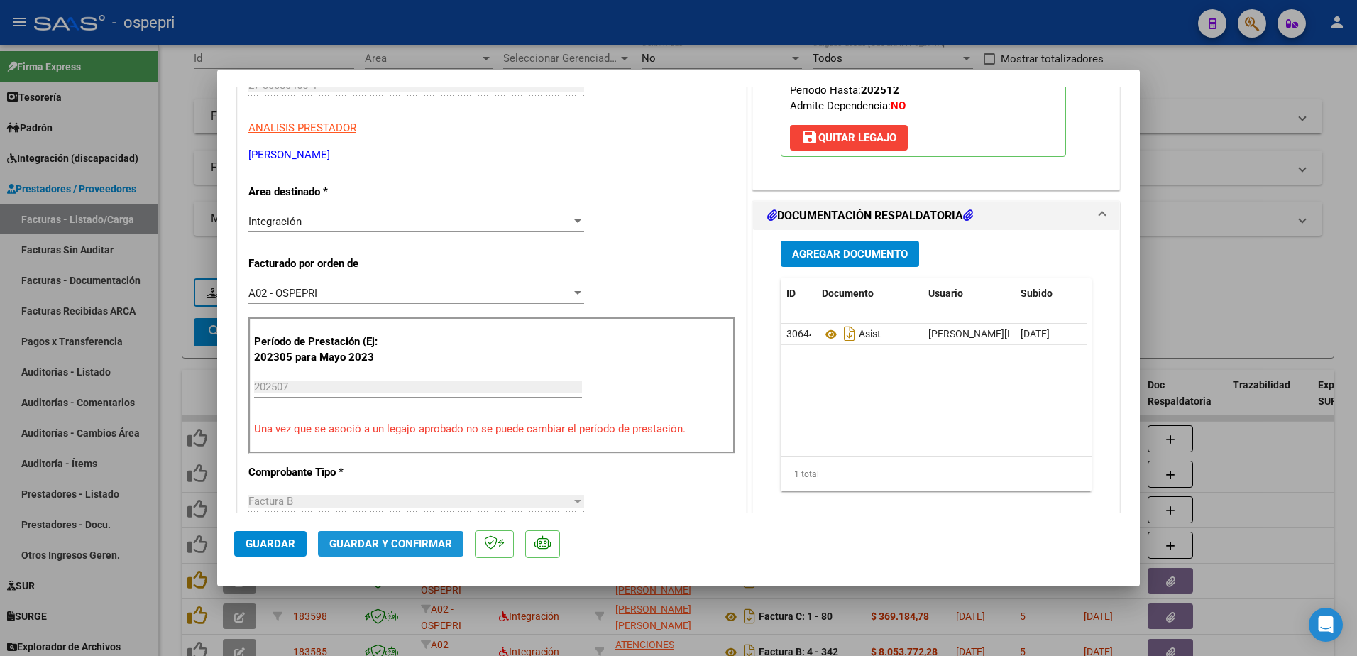
click at [434, 536] on button "Guardar y Confirmar" at bounding box center [390, 544] width 145 height 26
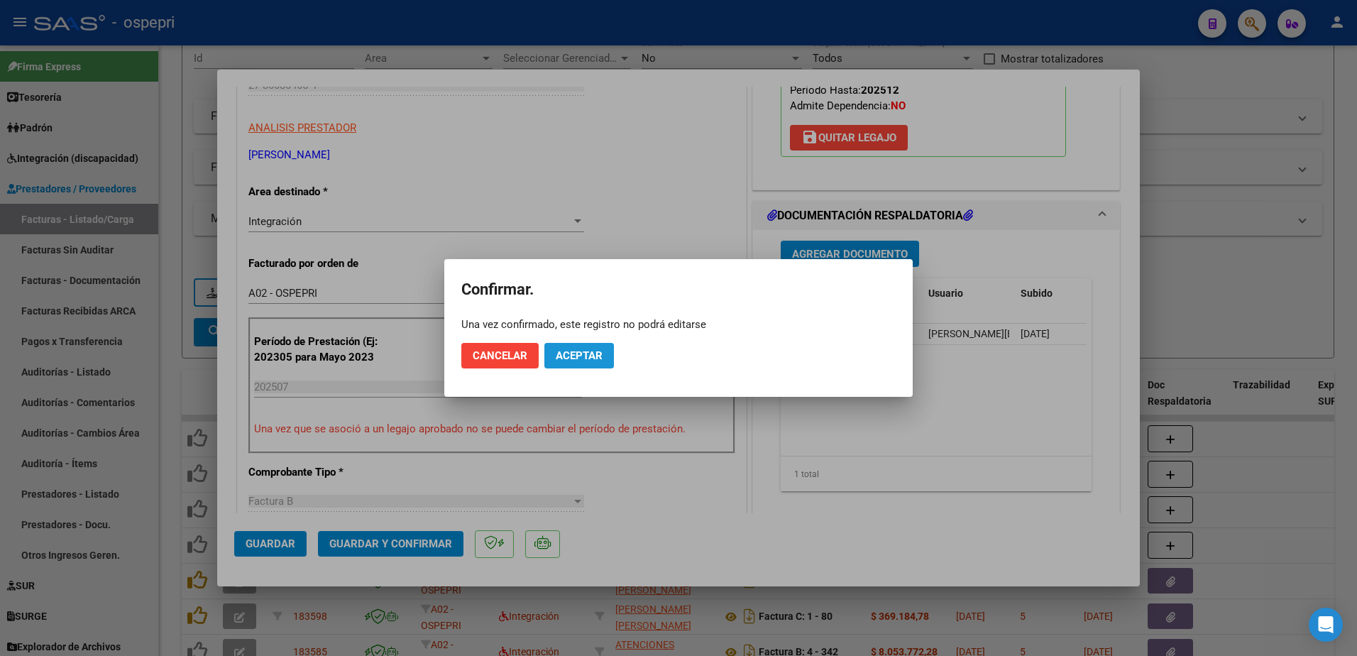
click at [603, 349] on button "Aceptar" at bounding box center [579, 356] width 70 height 26
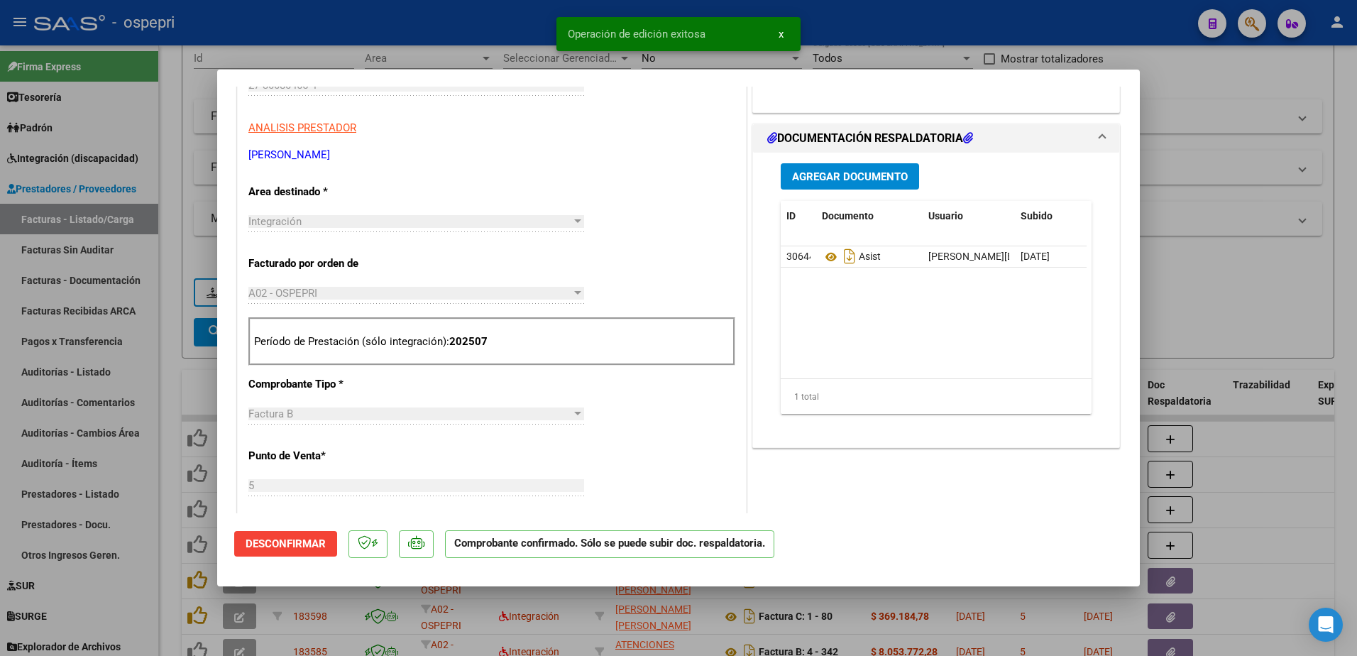
type input "$ 0,00"
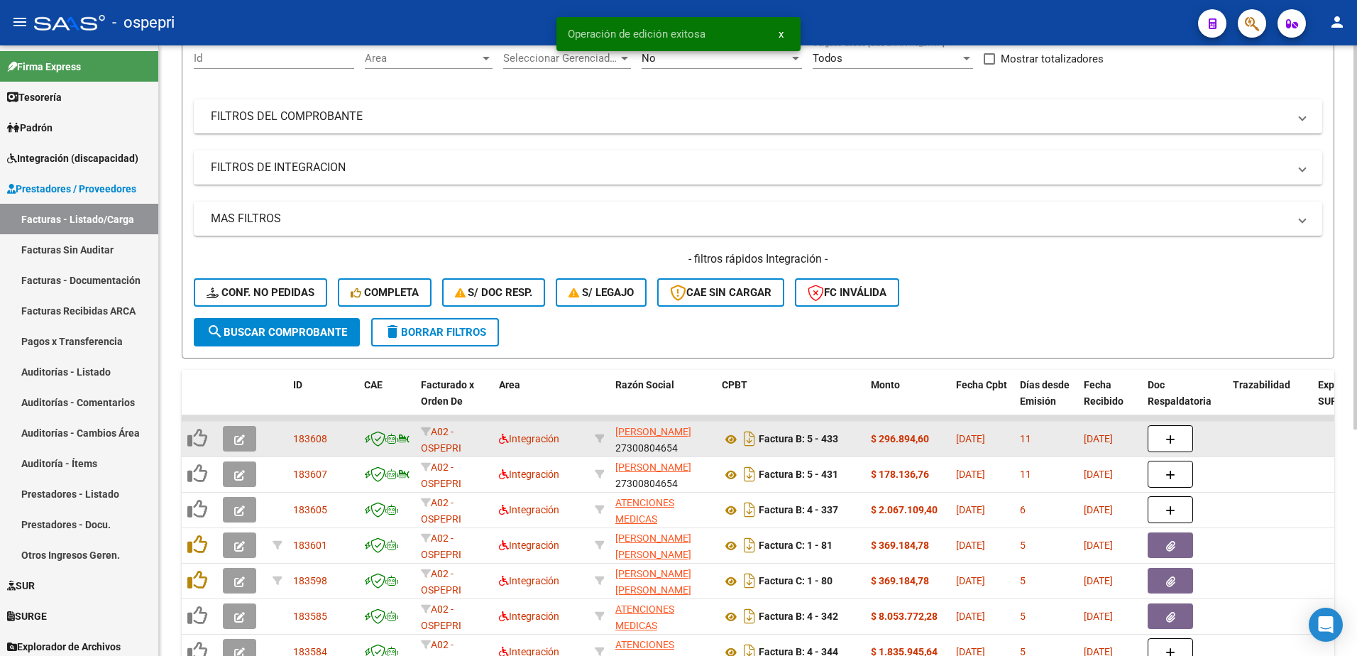
click at [238, 443] on icon "button" at bounding box center [239, 439] width 11 height 11
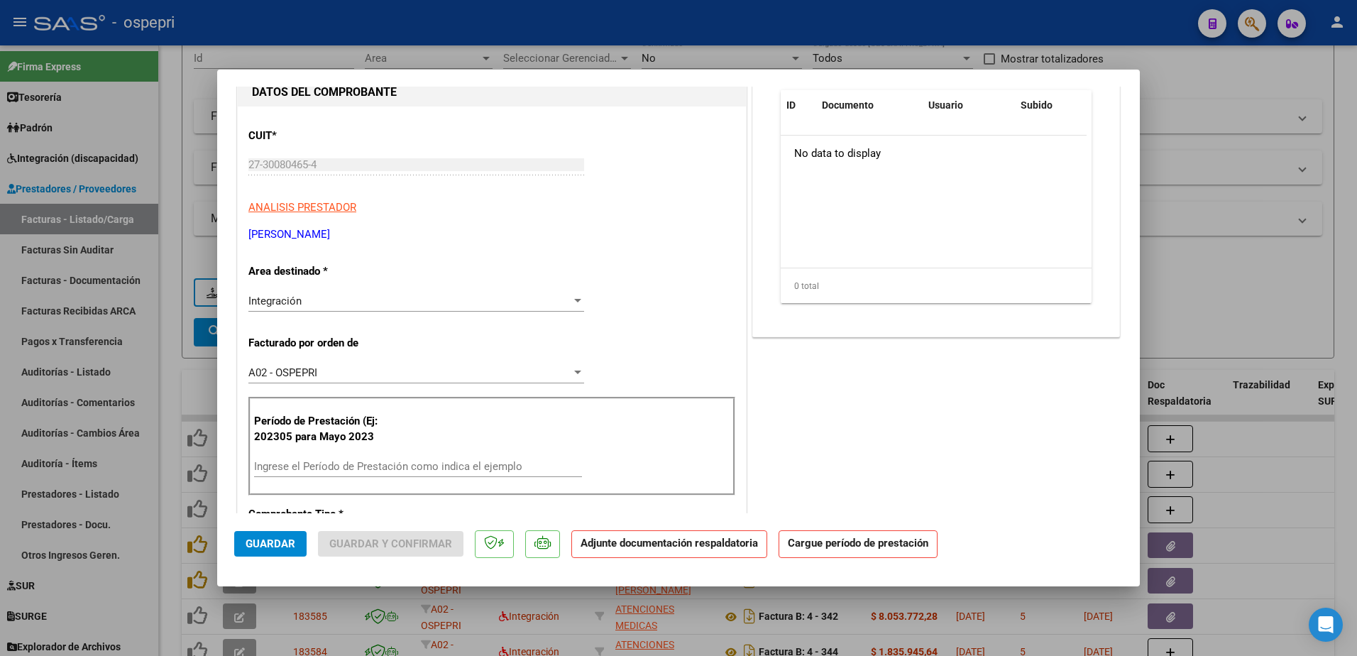
scroll to position [0, 0]
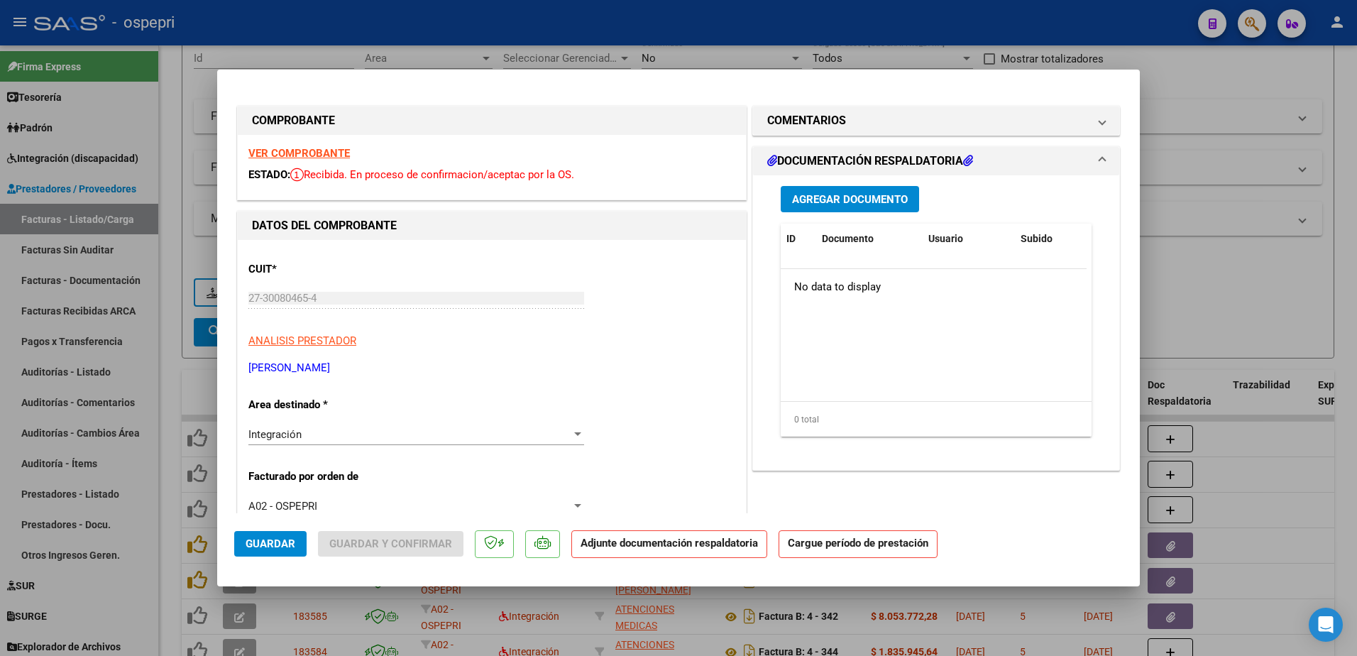
click at [304, 153] on strong "VER COMPROBANTE" at bounding box center [298, 153] width 101 height 13
click at [323, 431] on div "Integración" at bounding box center [409, 434] width 323 height 13
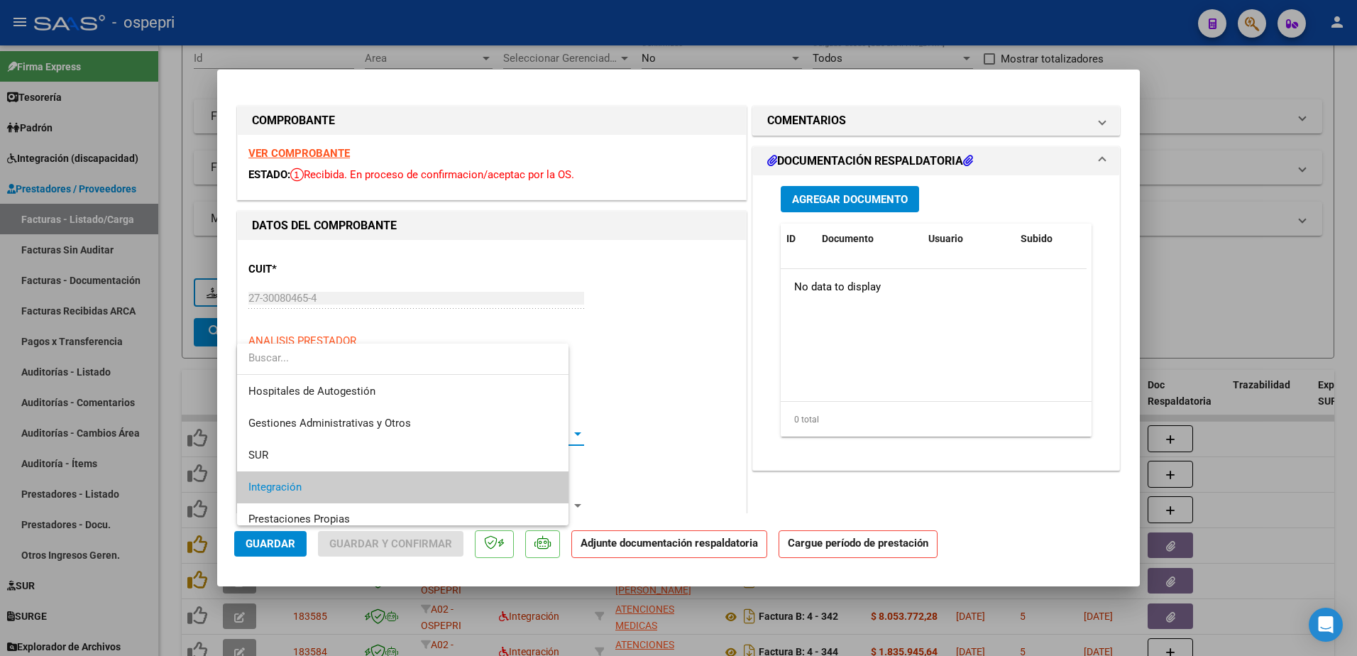
scroll to position [53, 0]
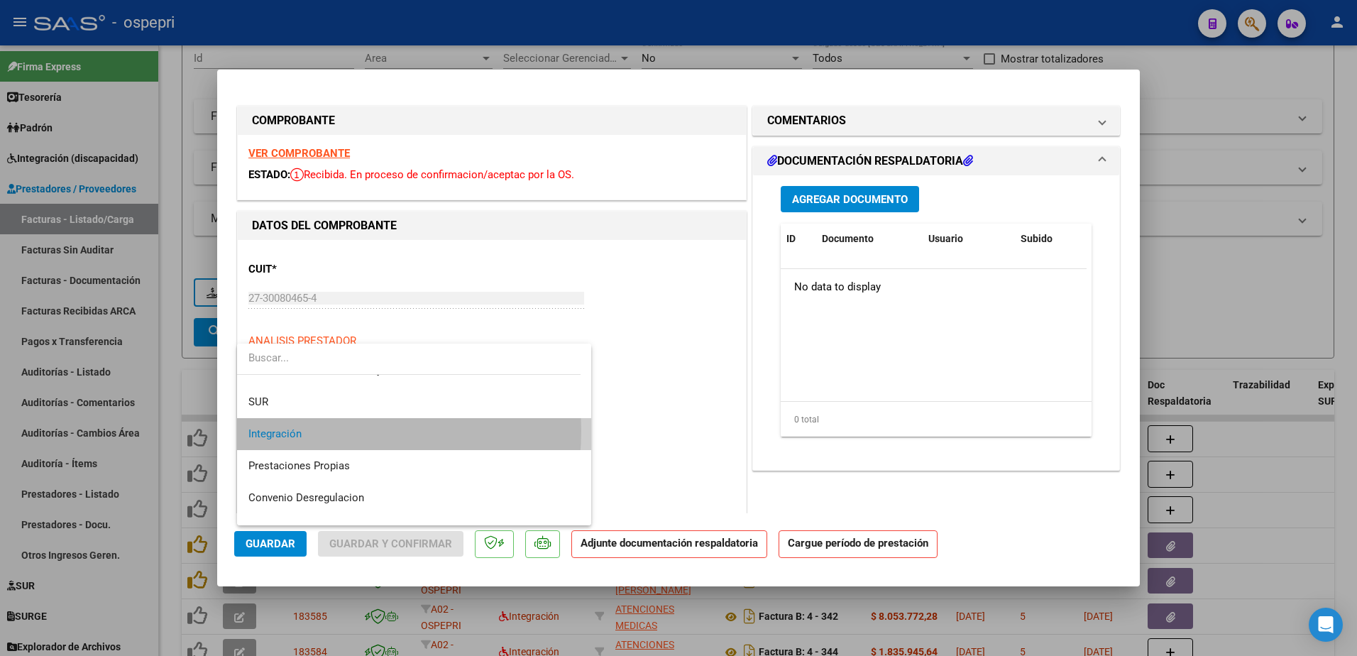
click at [323, 431] on span "Integración" at bounding box center [413, 434] width 331 height 32
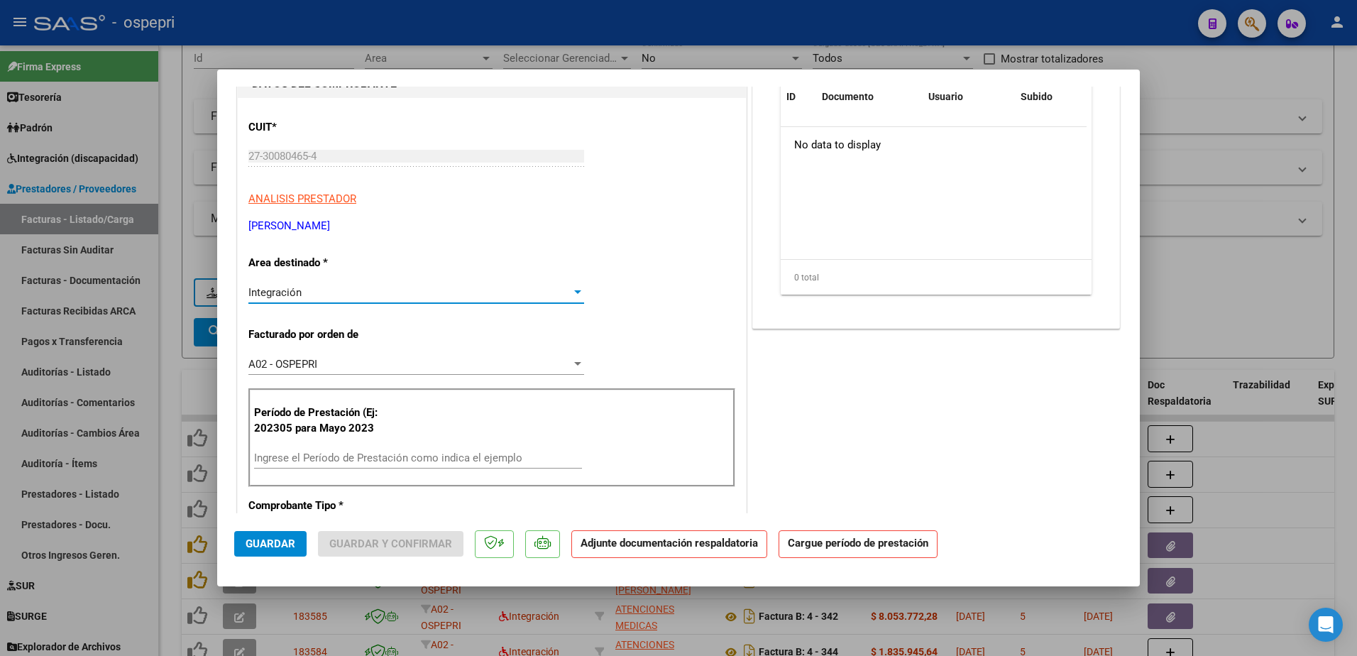
scroll to position [213, 0]
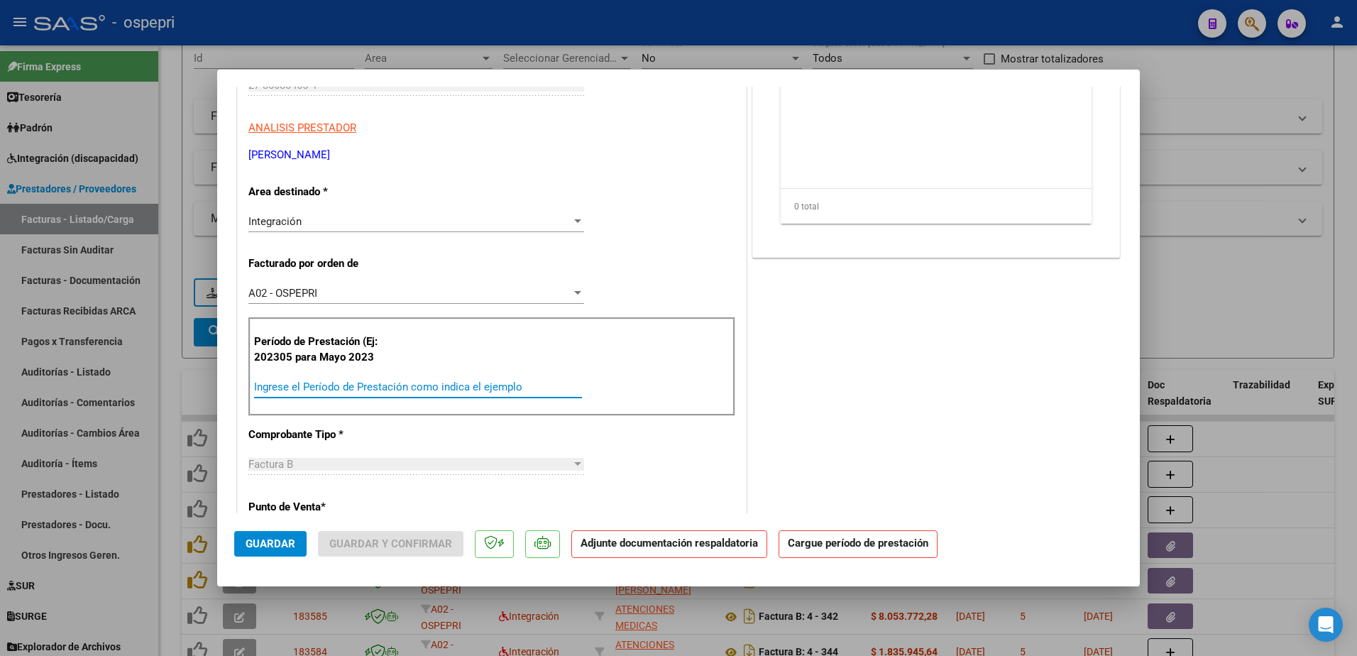
click at [334, 385] on input "Ingrese el Período de Prestación como indica el ejemplo" at bounding box center [418, 386] width 328 height 13
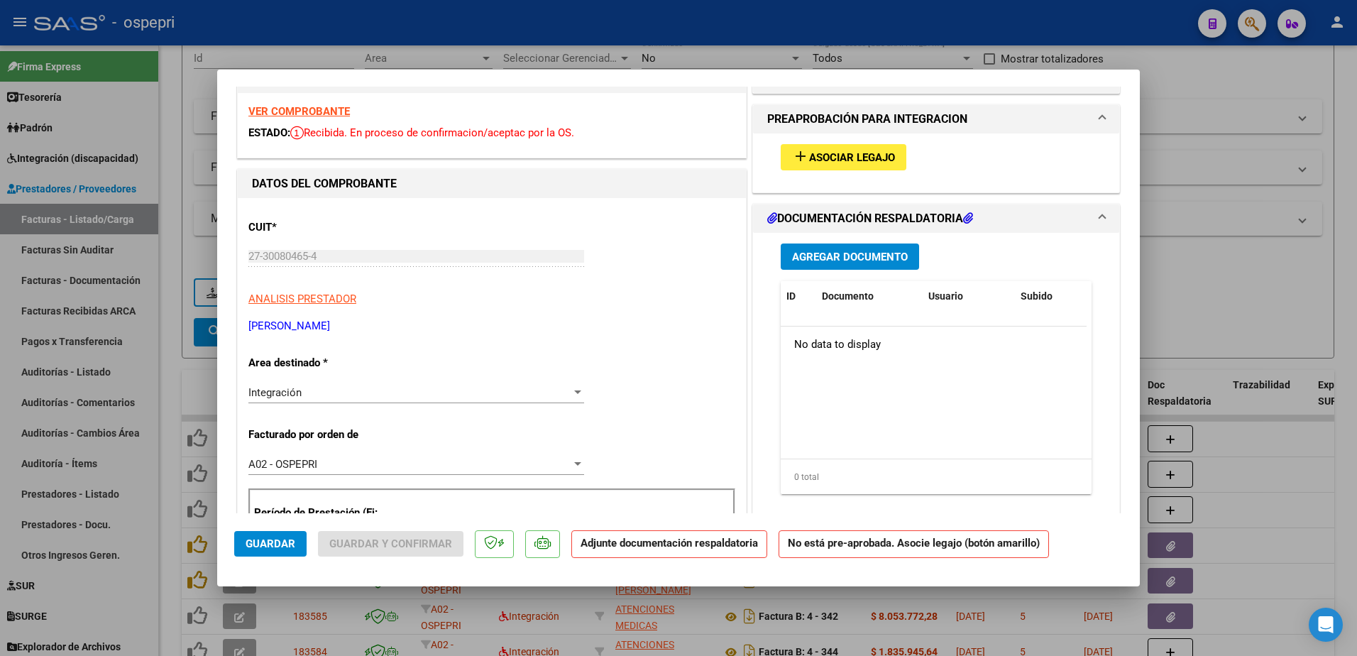
scroll to position [0, 0]
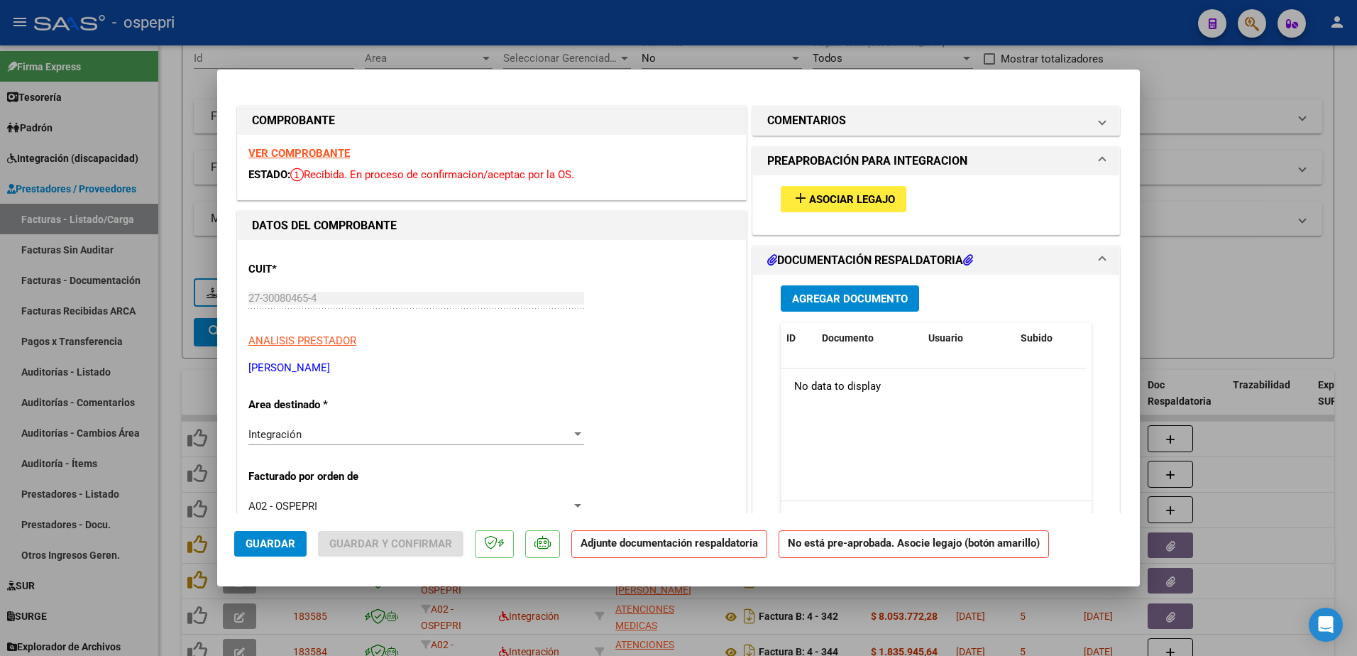
type input "202507"
click at [872, 188] on button "add Asociar Legajo" at bounding box center [844, 199] width 126 height 26
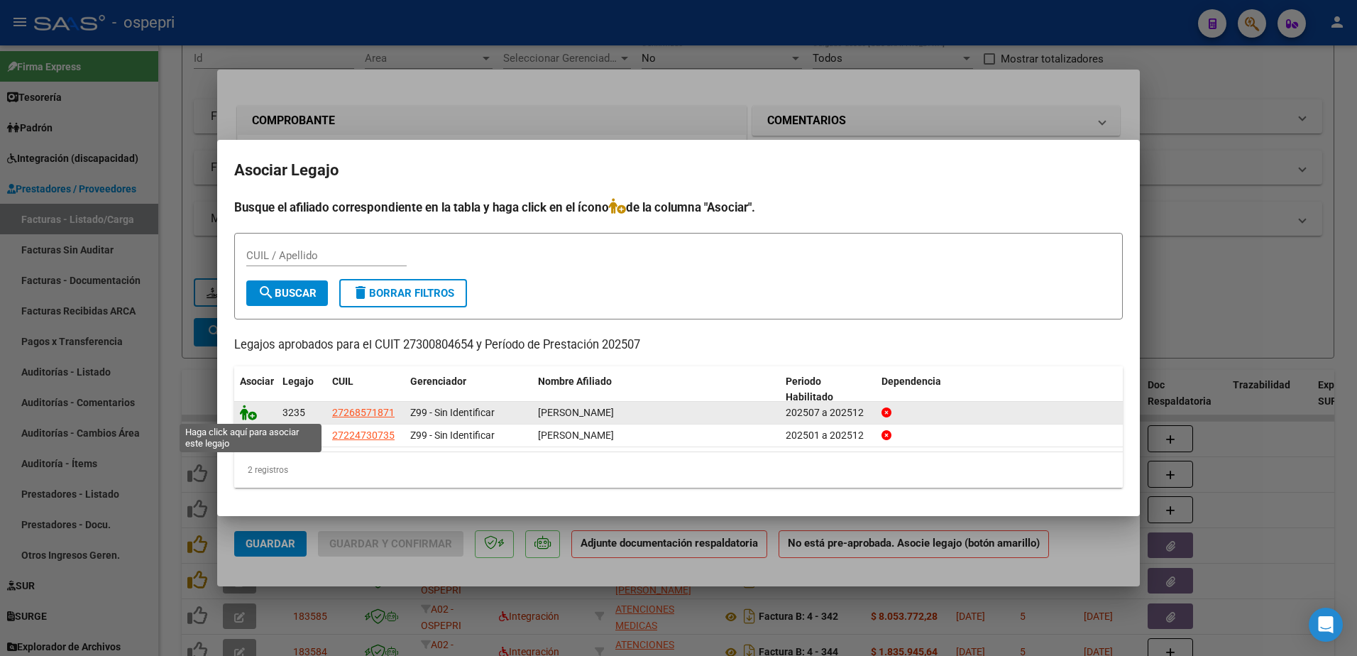
click at [248, 415] on icon at bounding box center [248, 412] width 17 height 16
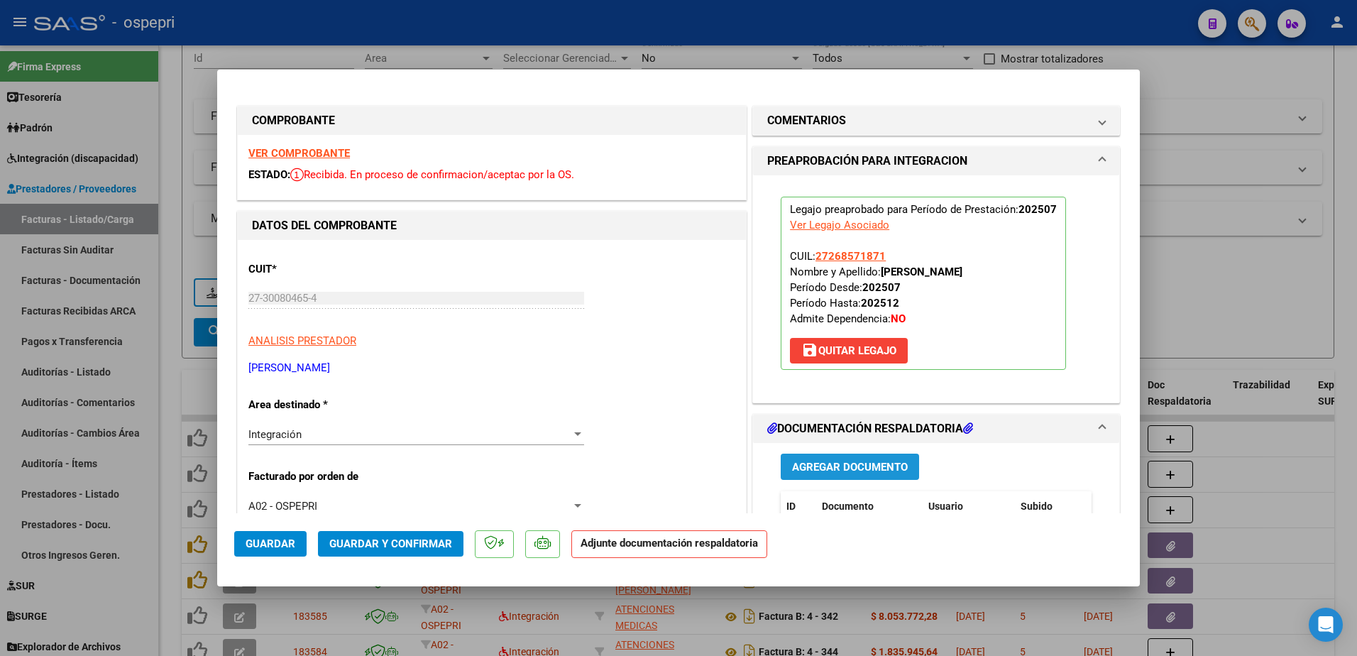
click at [838, 463] on span "Agregar Documento" at bounding box center [850, 467] width 116 height 13
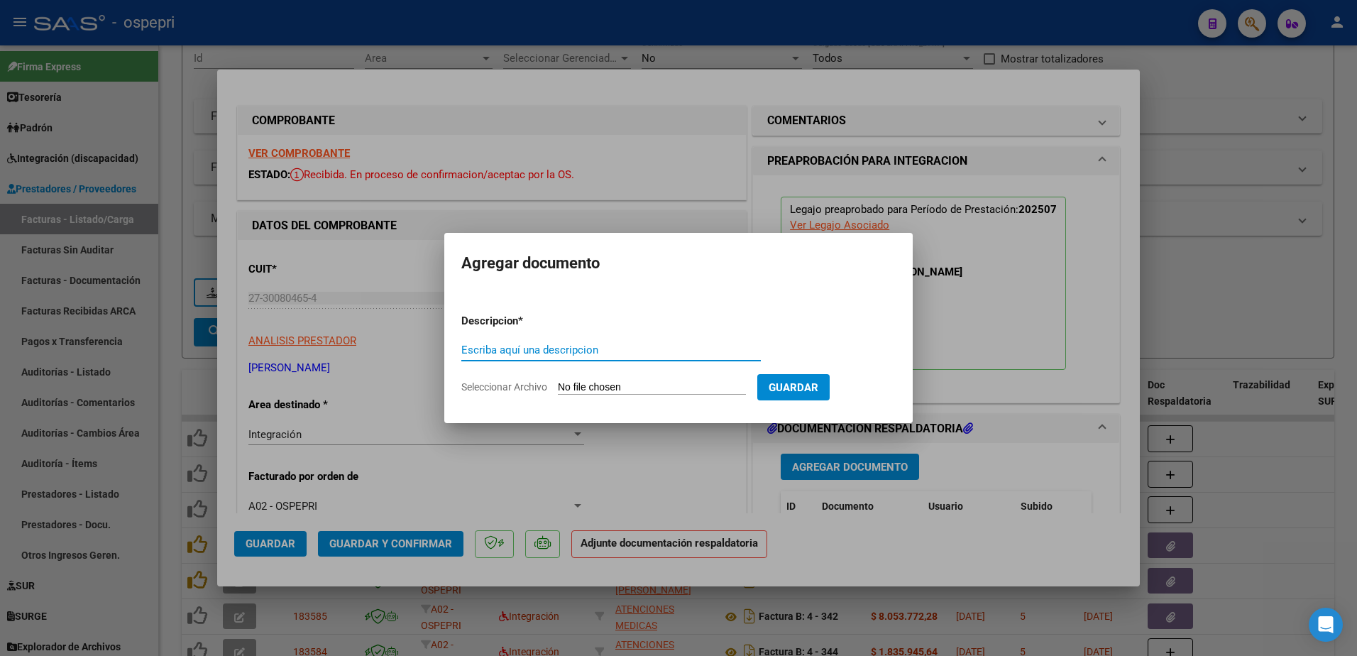
click at [542, 352] on input "Escriba aquí una descripcion" at bounding box center [610, 349] width 299 height 13
type input "asist"
click at [649, 384] on input "Seleccionar Archivo" at bounding box center [652, 387] width 188 height 13
type input "C:\fakepath\lorena Julio.jpg"
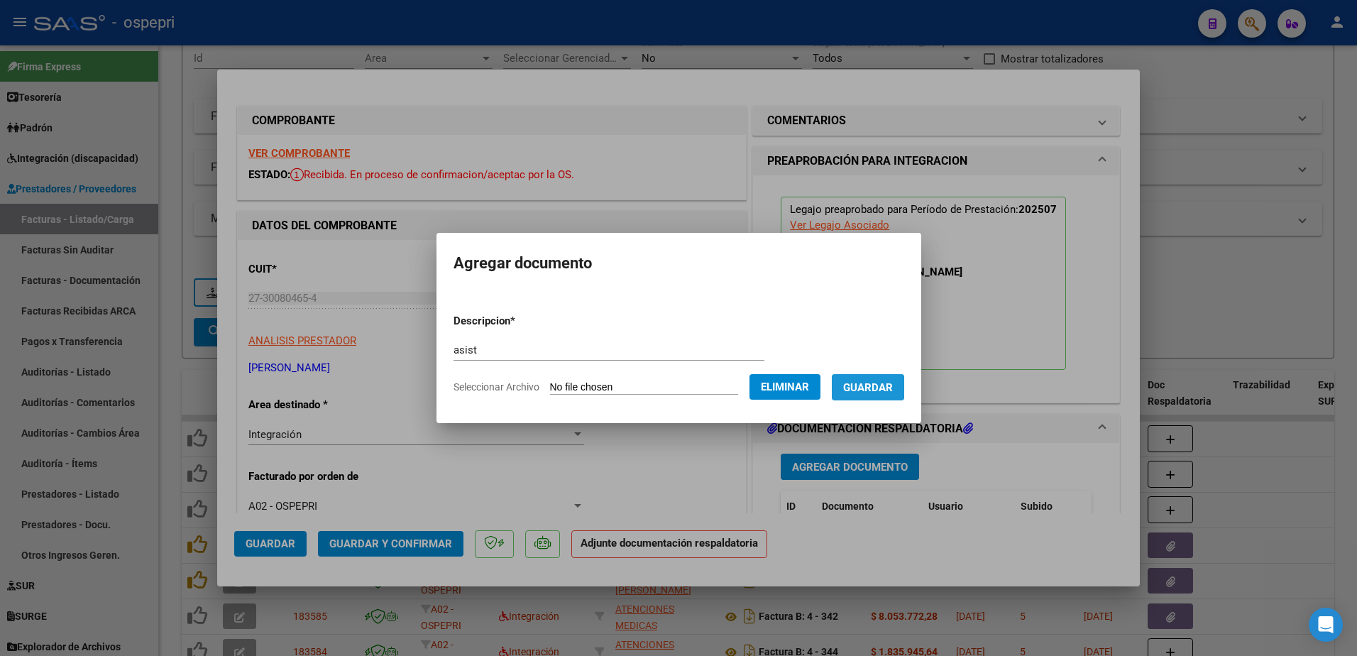
click at [883, 385] on span "Guardar" at bounding box center [868, 387] width 50 height 13
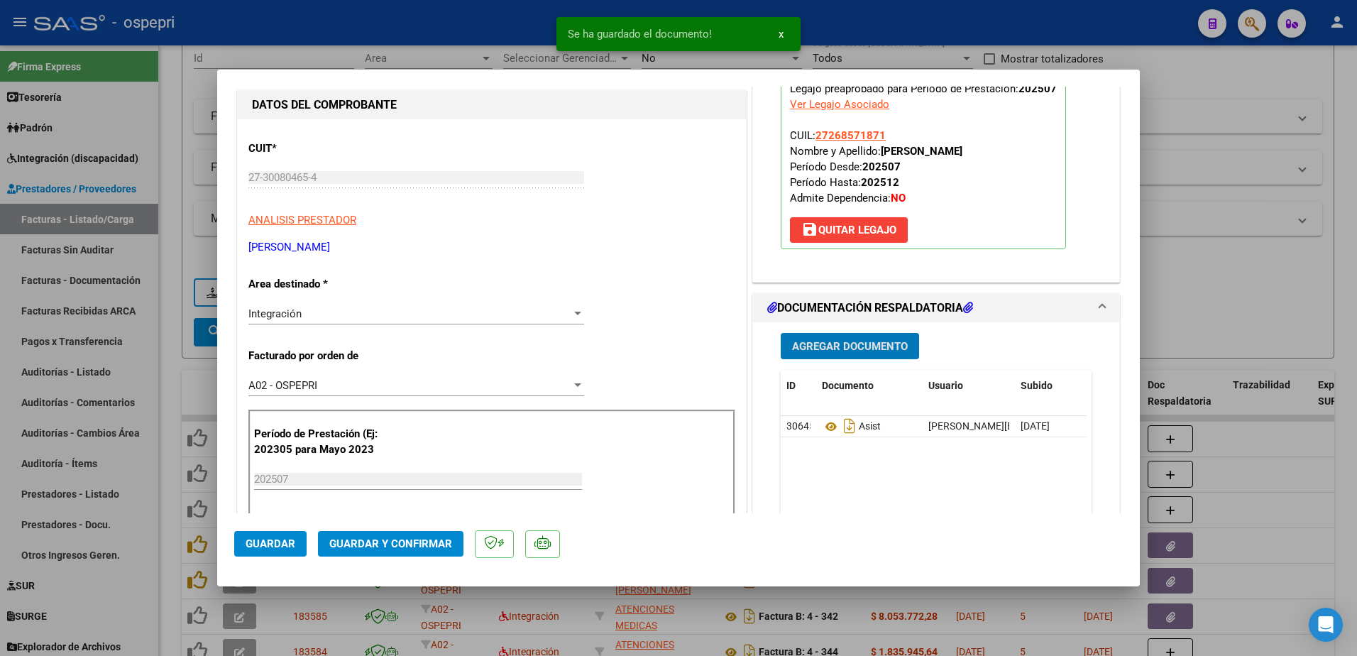
scroll to position [142, 0]
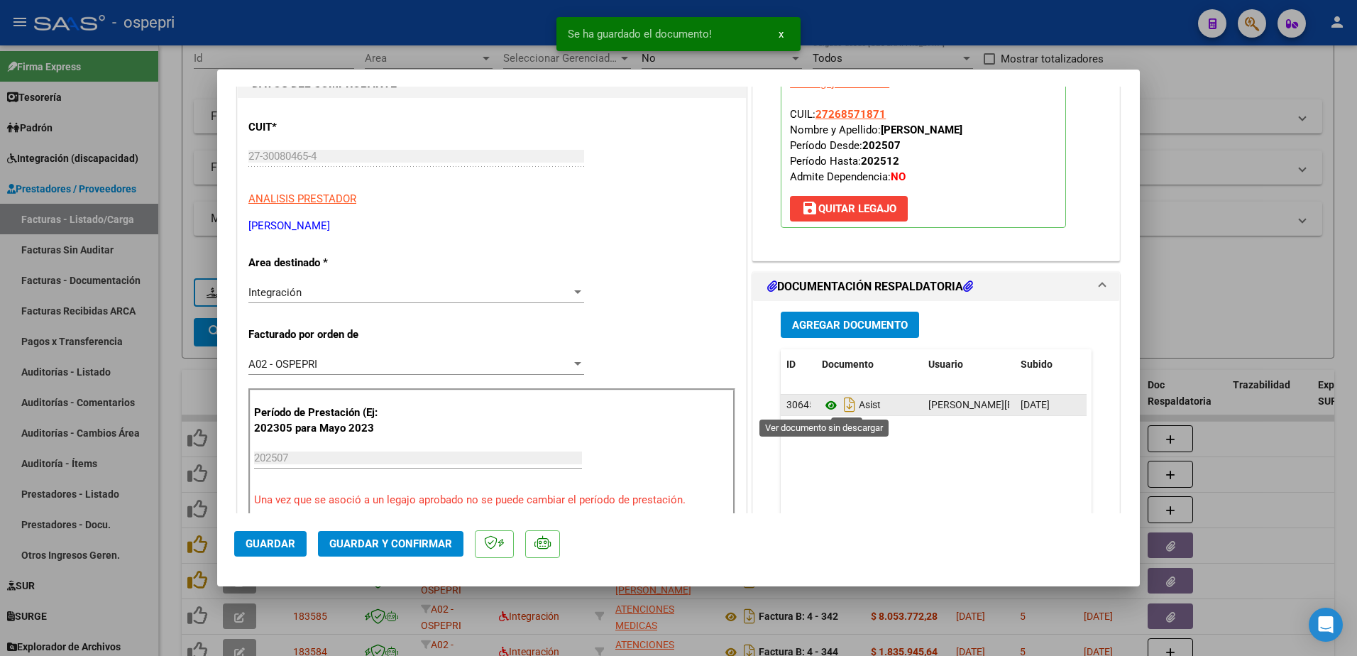
click at [825, 403] on icon at bounding box center [831, 405] width 18 height 17
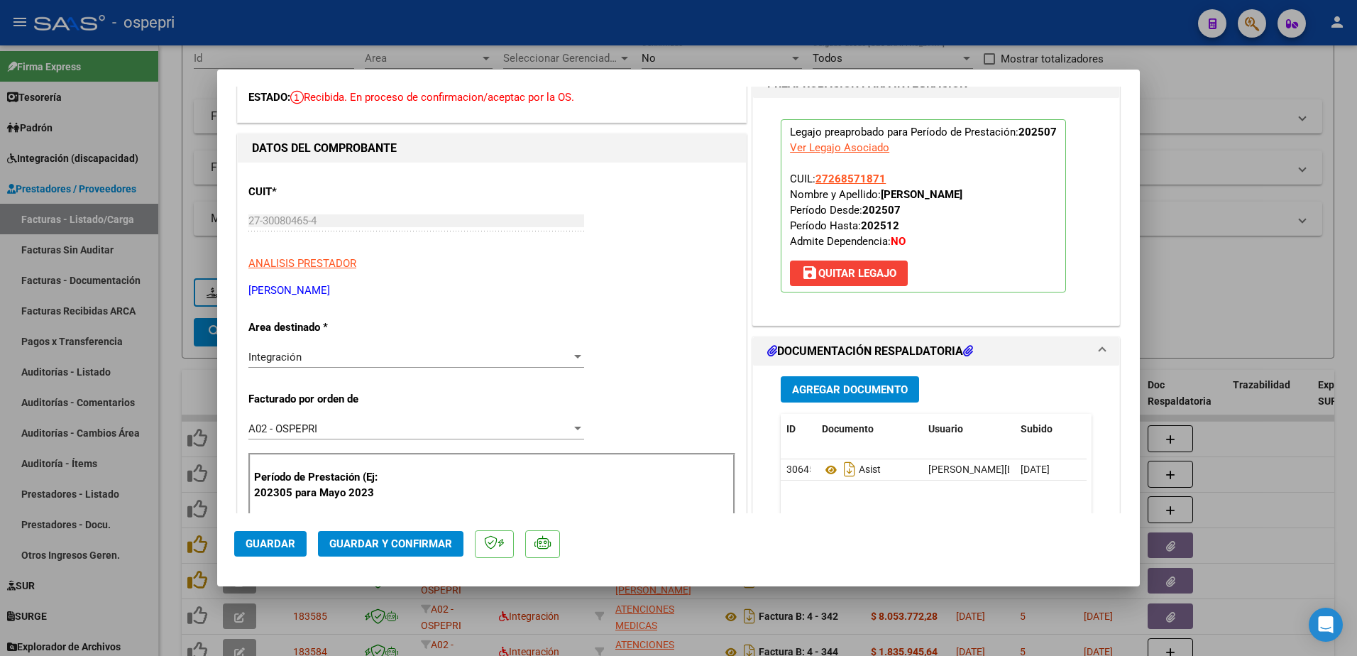
scroll to position [0, 0]
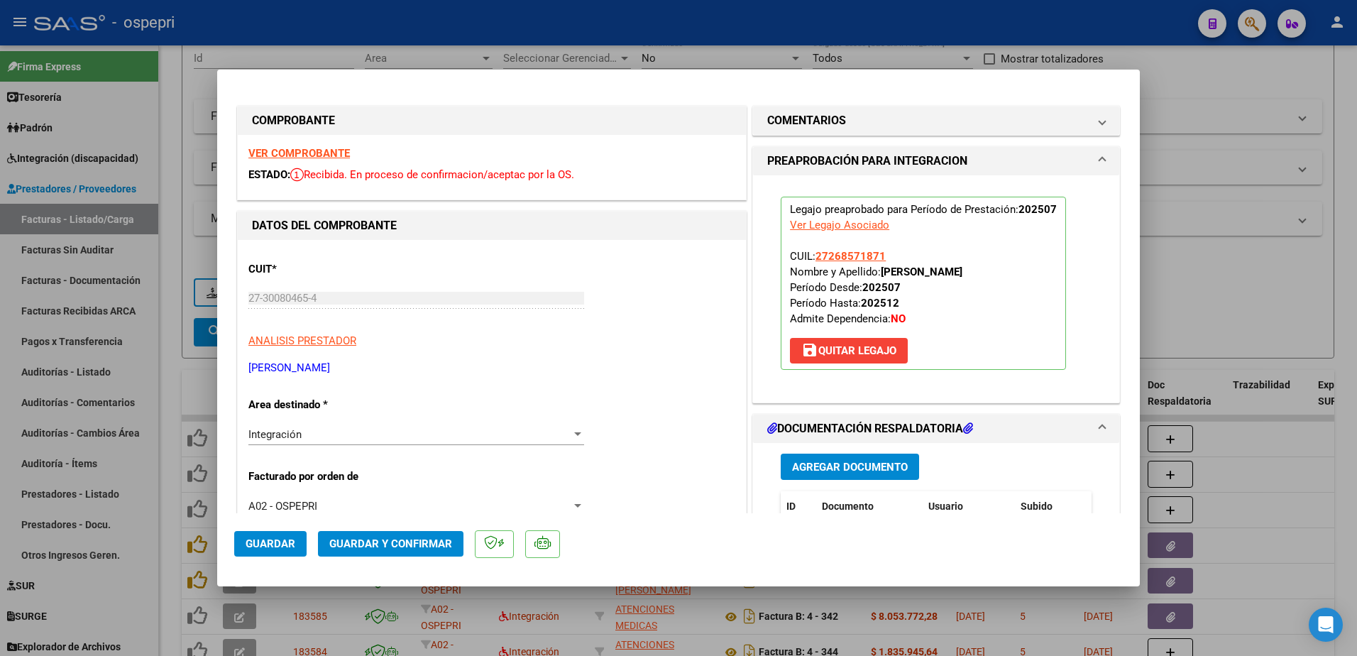
click at [820, 224] on div "Ver Legajo Asociado" at bounding box center [839, 225] width 99 height 16
type input "$ 0,00"
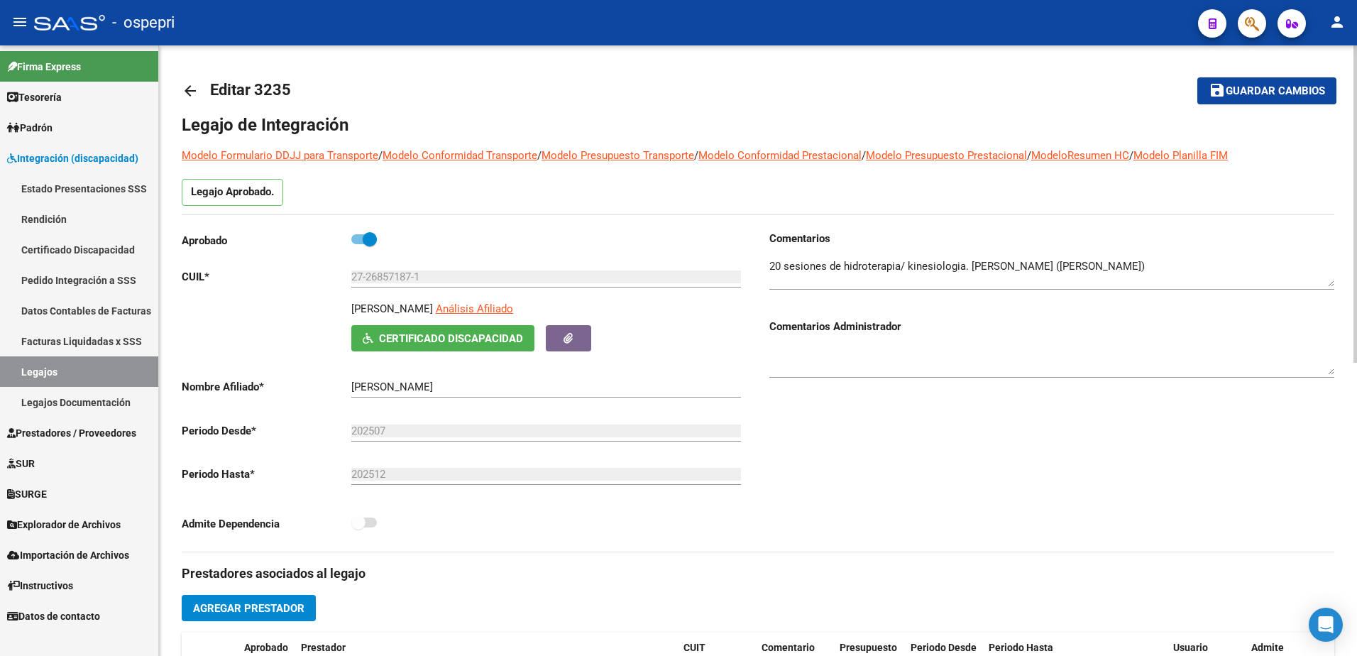
click at [192, 89] on mat-icon "arrow_back" at bounding box center [190, 90] width 17 height 17
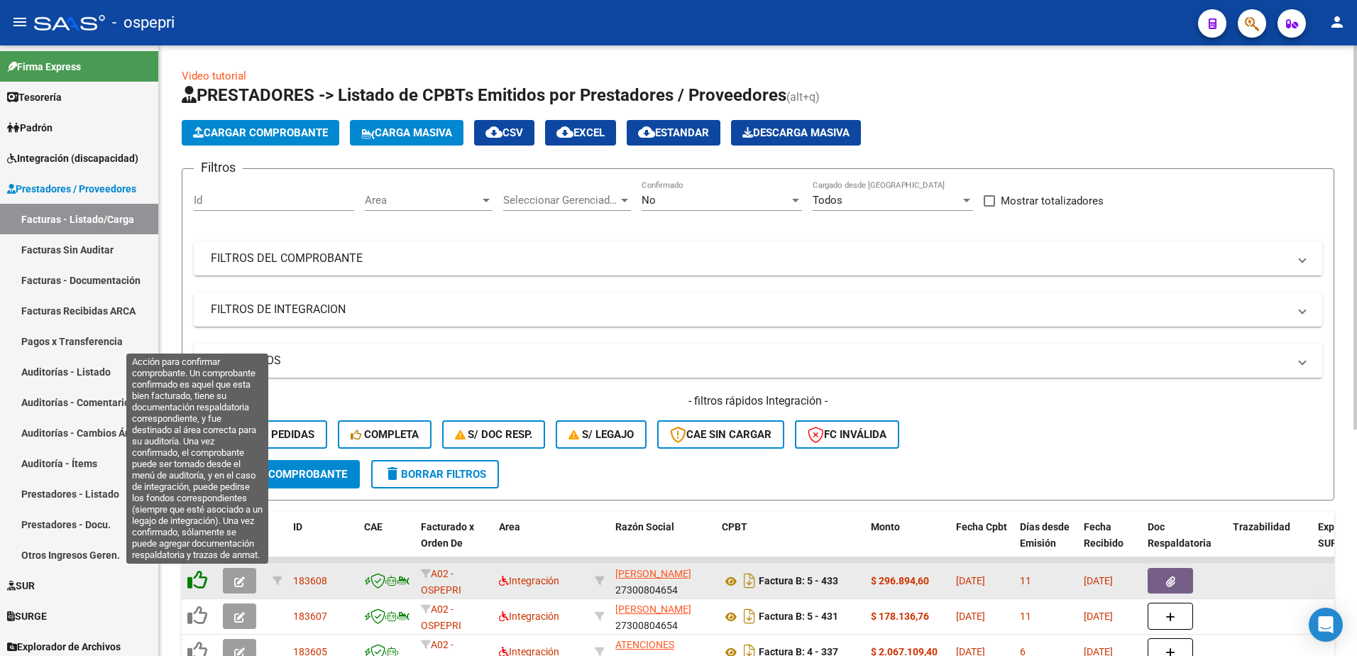
click at [198, 576] on icon at bounding box center [197, 580] width 20 height 20
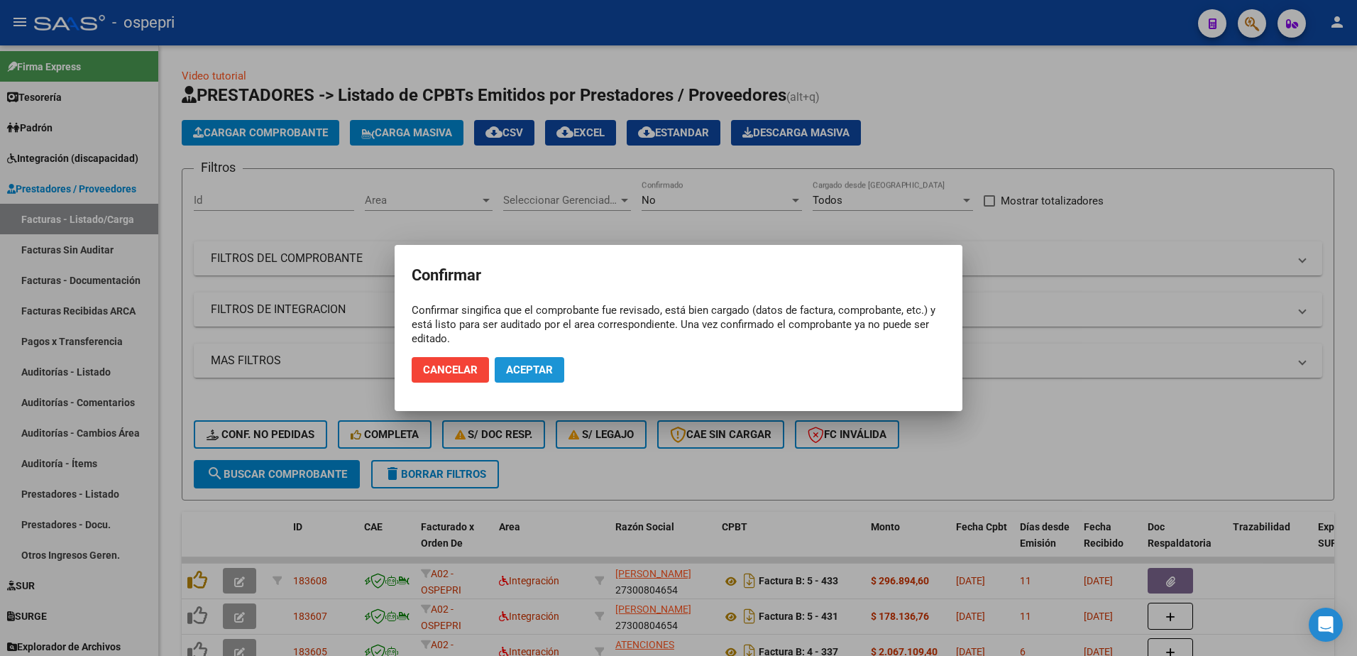
click at [535, 370] on span "Aceptar" at bounding box center [529, 369] width 47 height 13
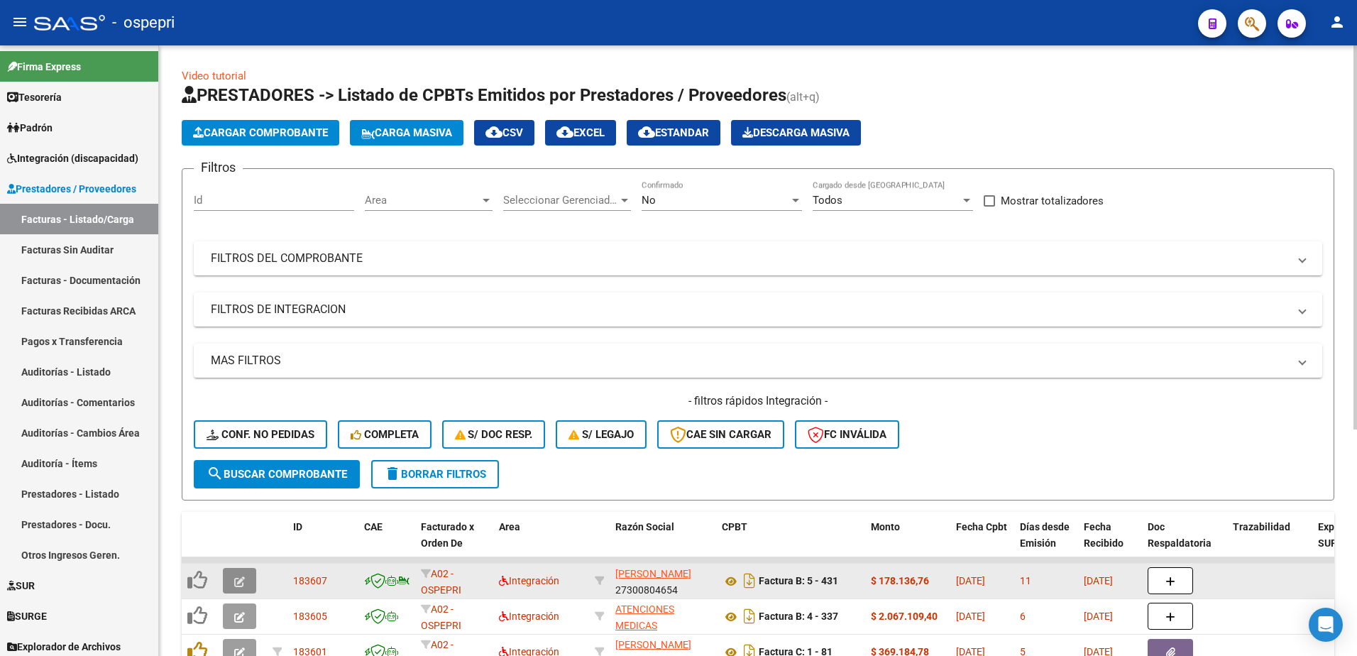
click at [246, 578] on button "button" at bounding box center [239, 581] width 33 height 26
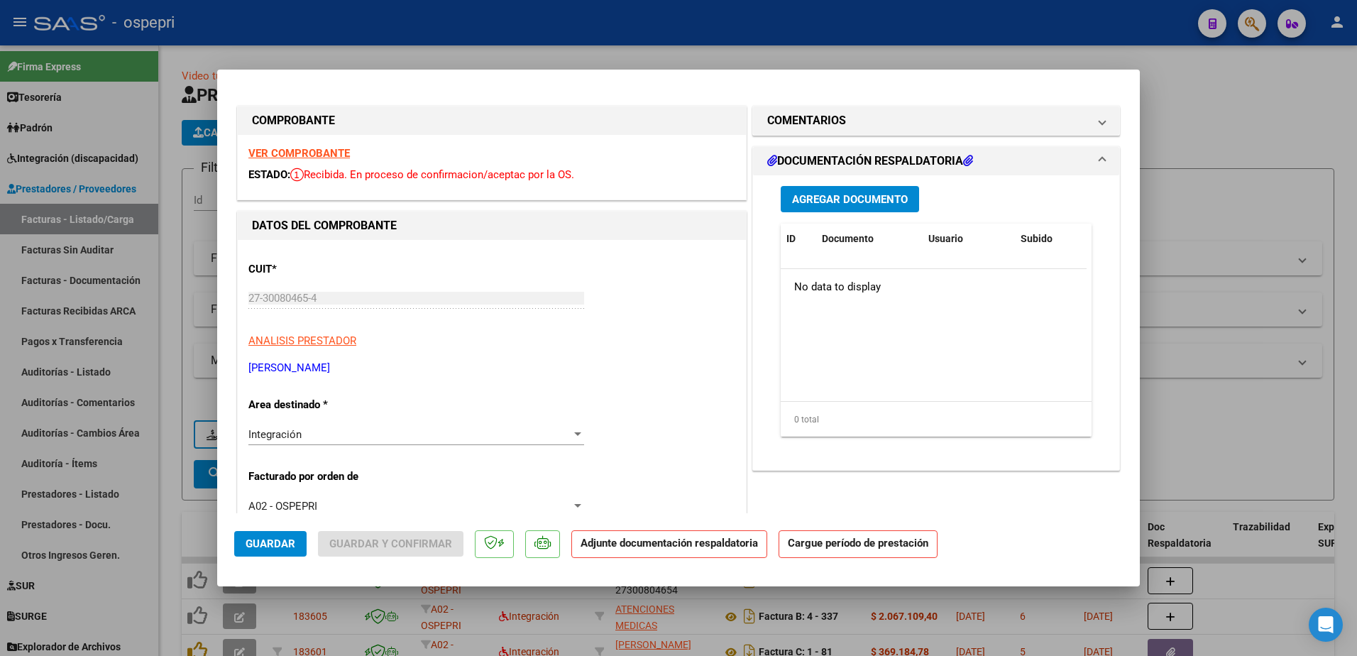
click at [308, 150] on strong "VER COMPROBANTE" at bounding box center [298, 153] width 101 height 13
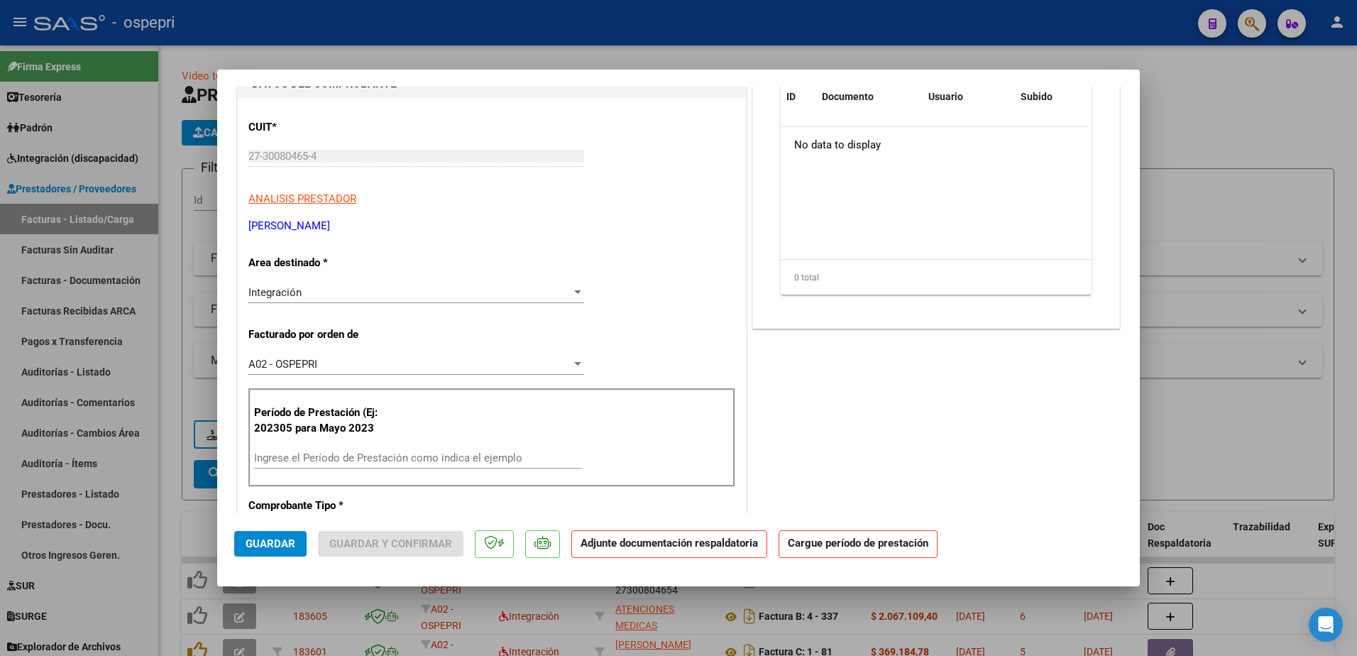
scroll to position [213, 0]
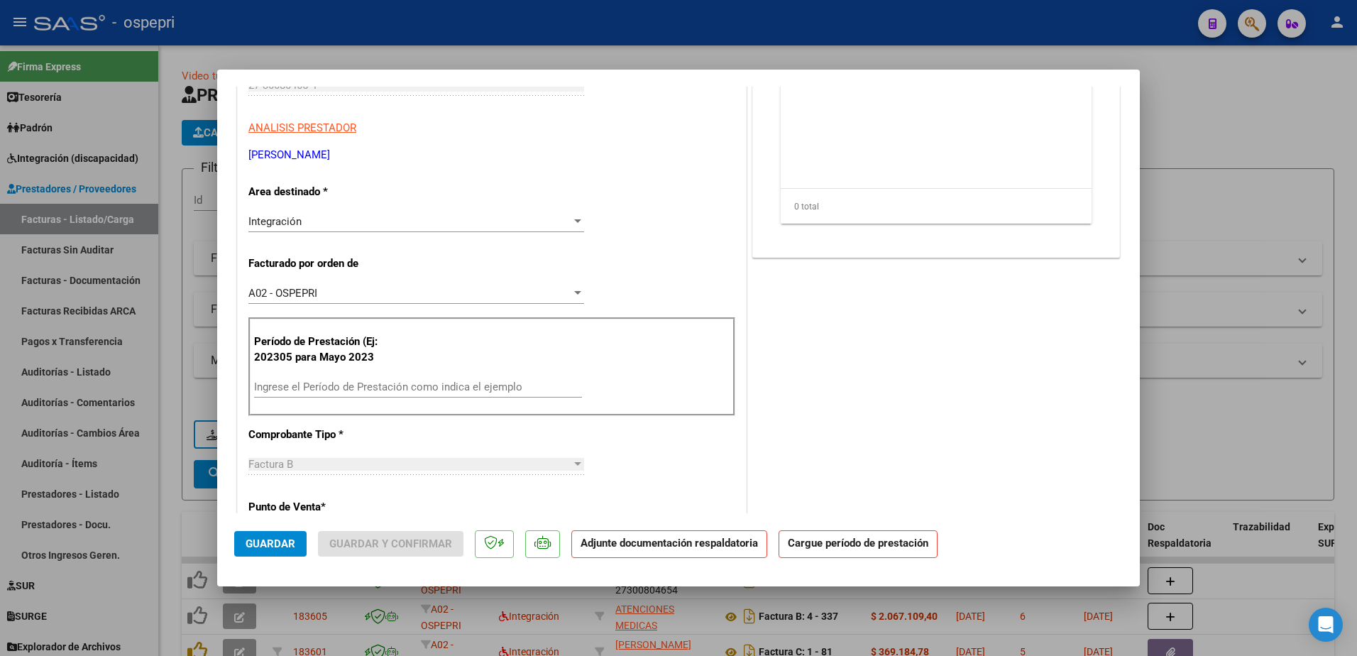
click at [422, 378] on div "Ingrese el Período de Prestación como indica el ejemplo" at bounding box center [418, 386] width 328 height 21
click at [422, 383] on input "Ingrese el Período de Prestación como indica el ejemplo" at bounding box center [418, 386] width 328 height 13
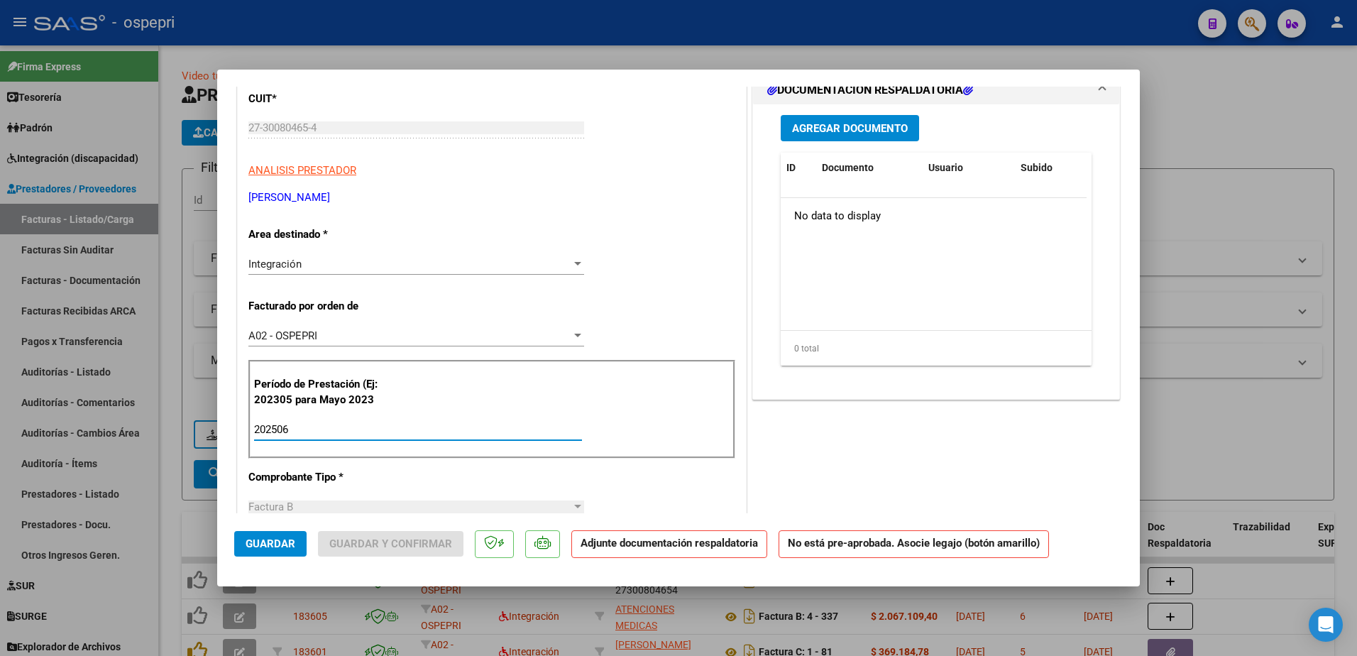
scroll to position [0, 0]
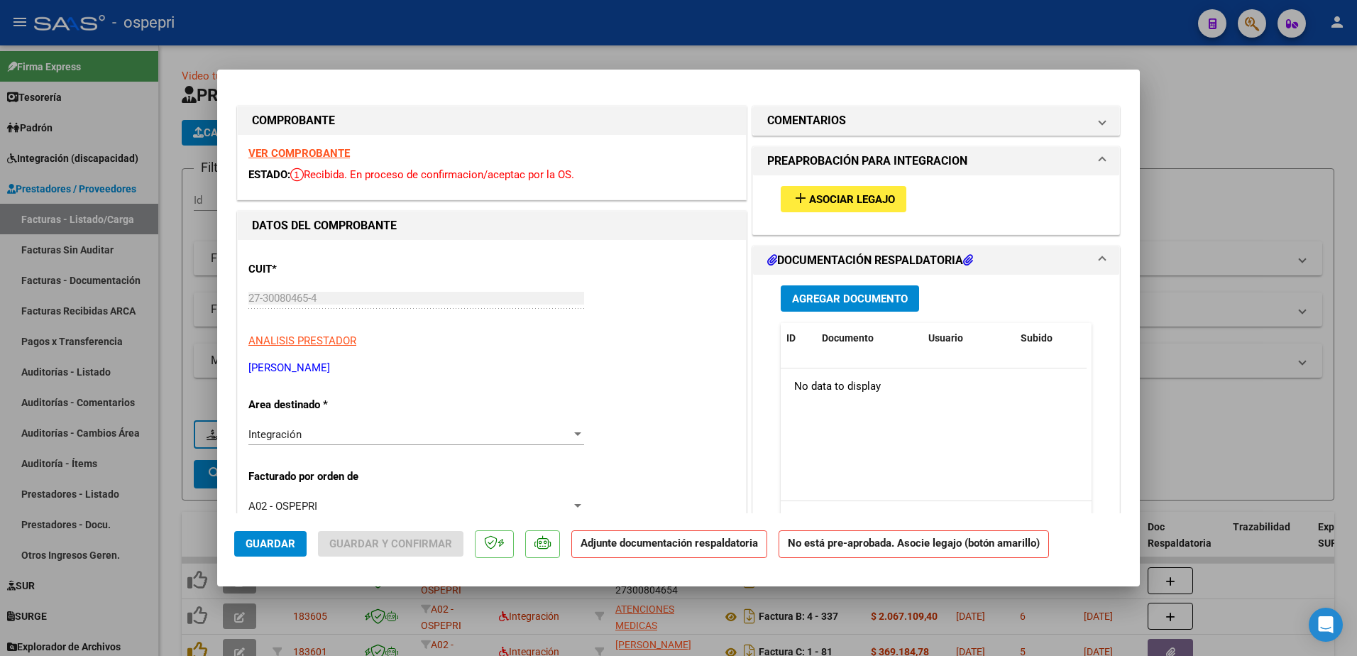
type input "202506"
click at [874, 201] on span "Asociar Legajo" at bounding box center [852, 199] width 86 height 13
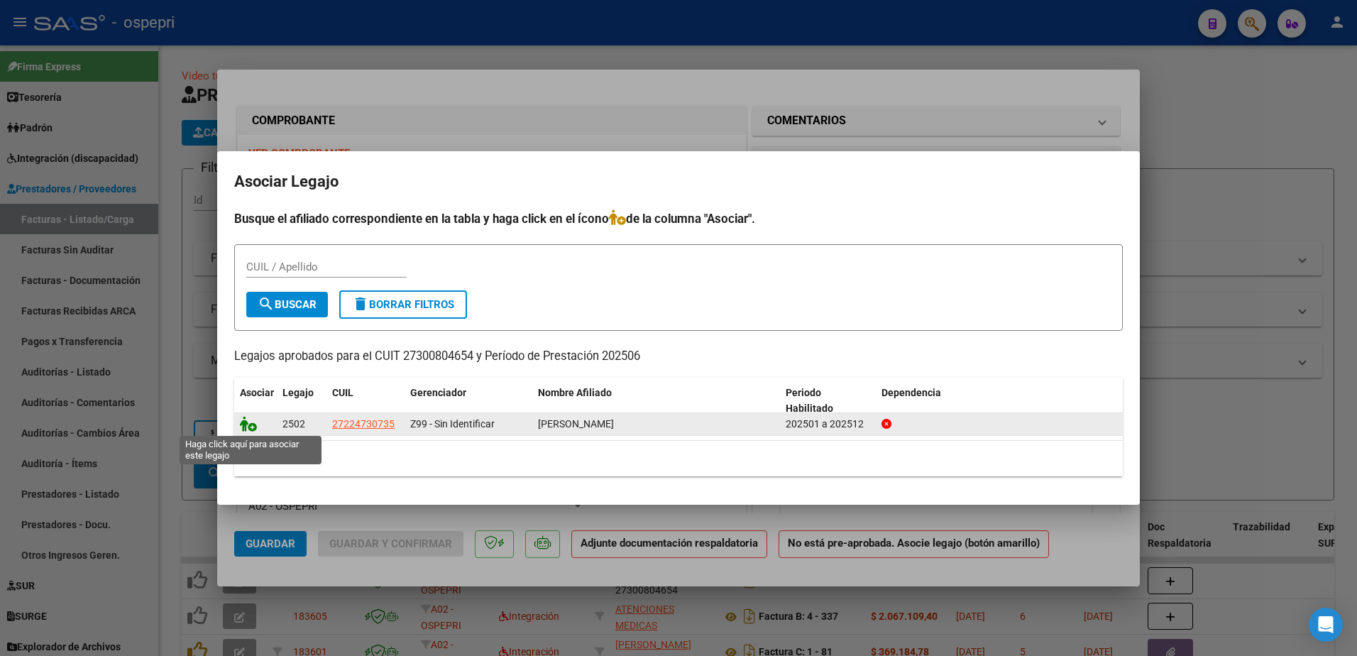
click at [251, 425] on icon at bounding box center [248, 424] width 17 height 16
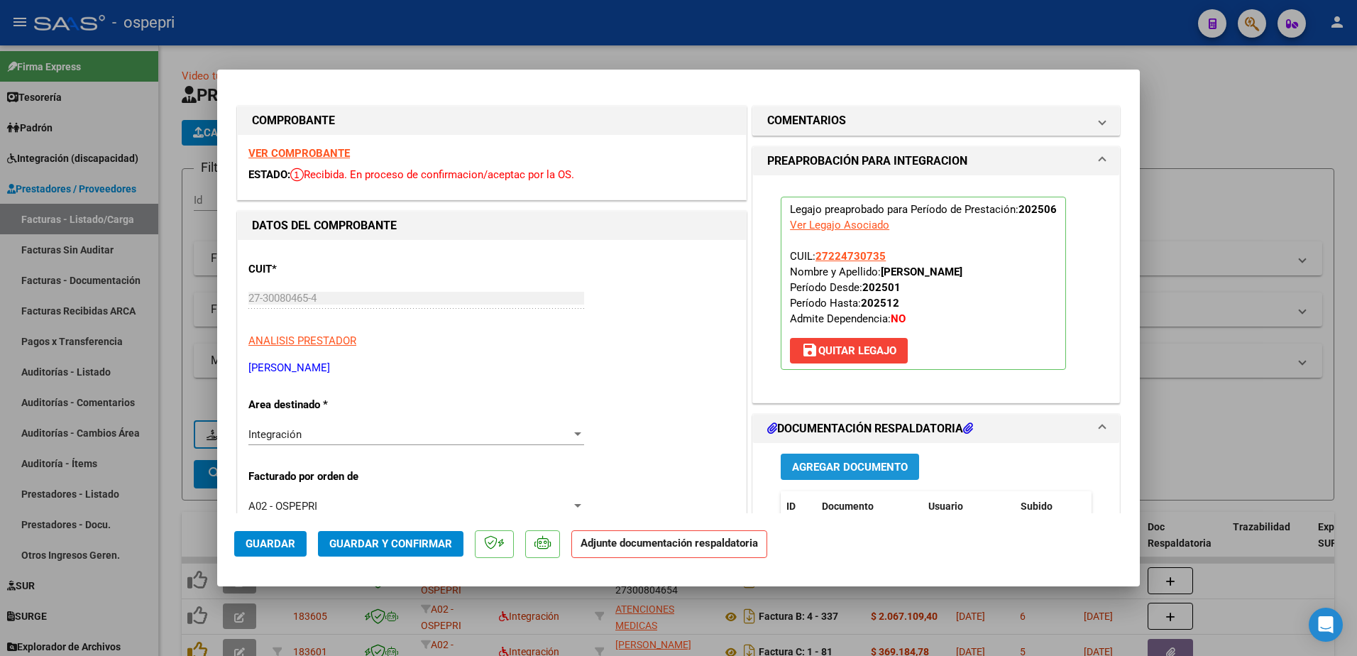
click at [862, 467] on span "Agregar Documento" at bounding box center [850, 467] width 116 height 13
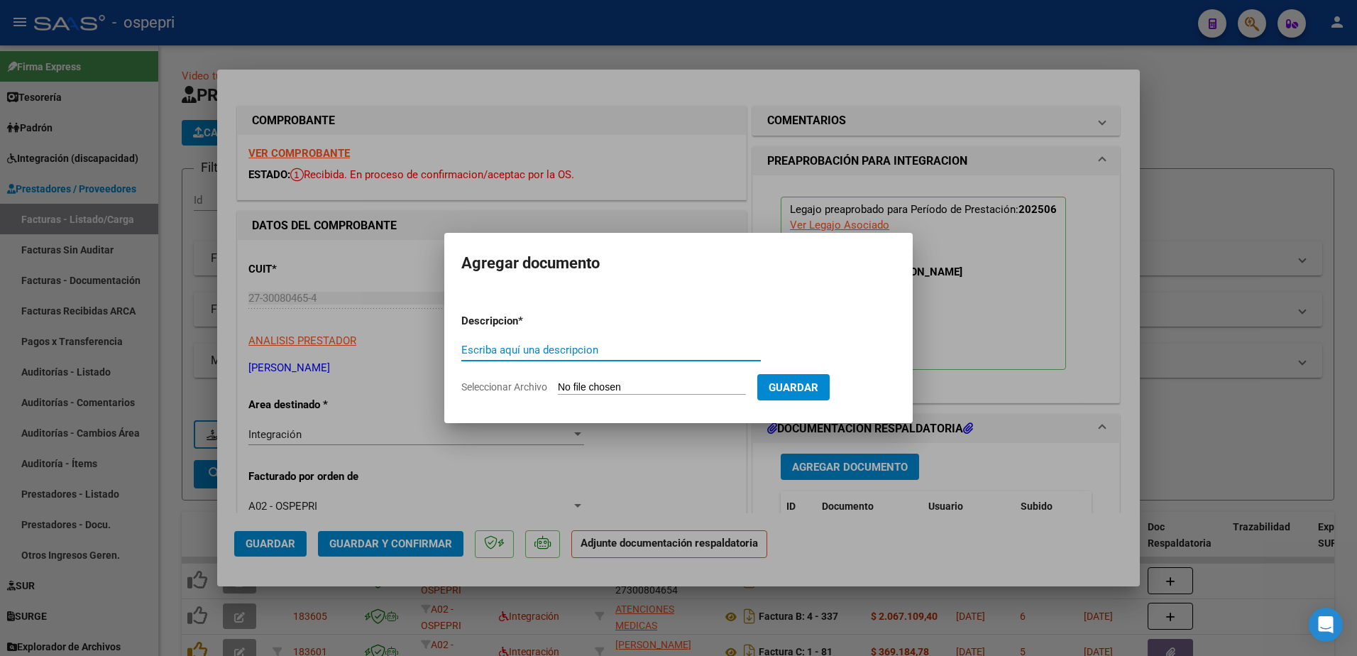
click at [559, 353] on input "Escriba aquí una descripcion" at bounding box center [610, 349] width 299 height 13
type input "asistencia"
click at [648, 384] on input "Seleccionar Archivo" at bounding box center [652, 387] width 188 height 13
type input "C:\fakepath\bezic julio I.jpg"
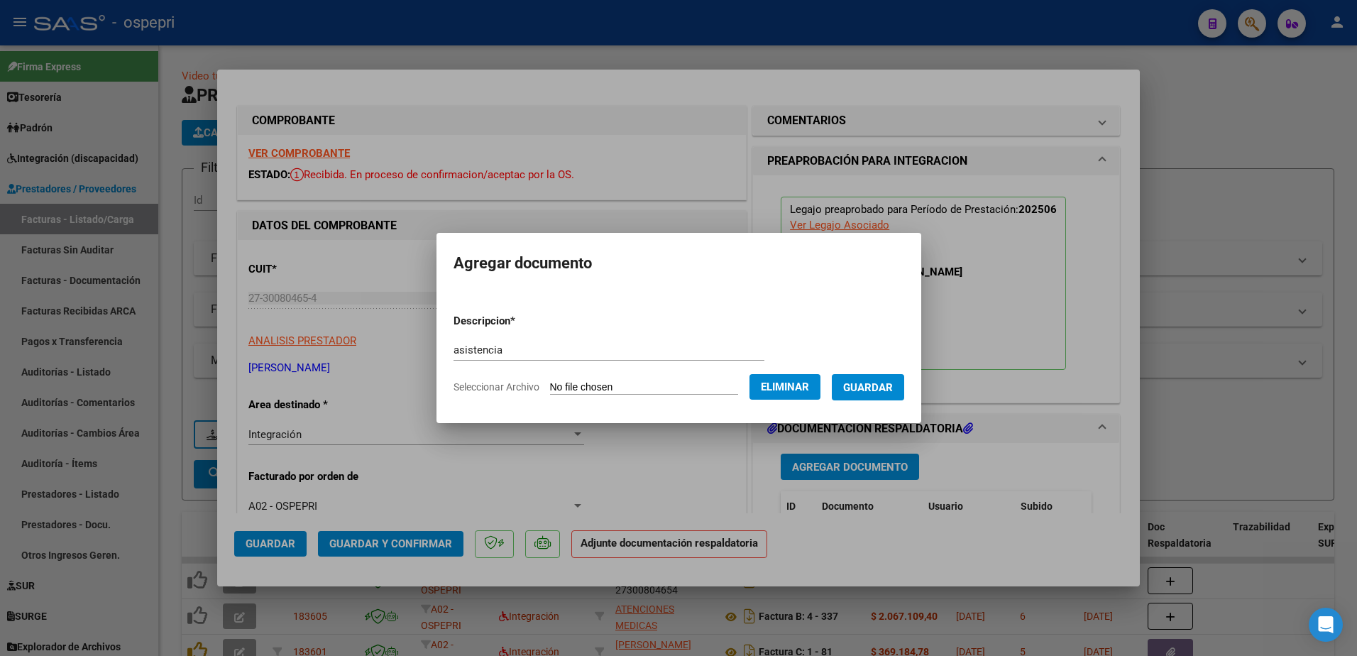
click at [886, 377] on button "Guardar" at bounding box center [868, 387] width 72 height 26
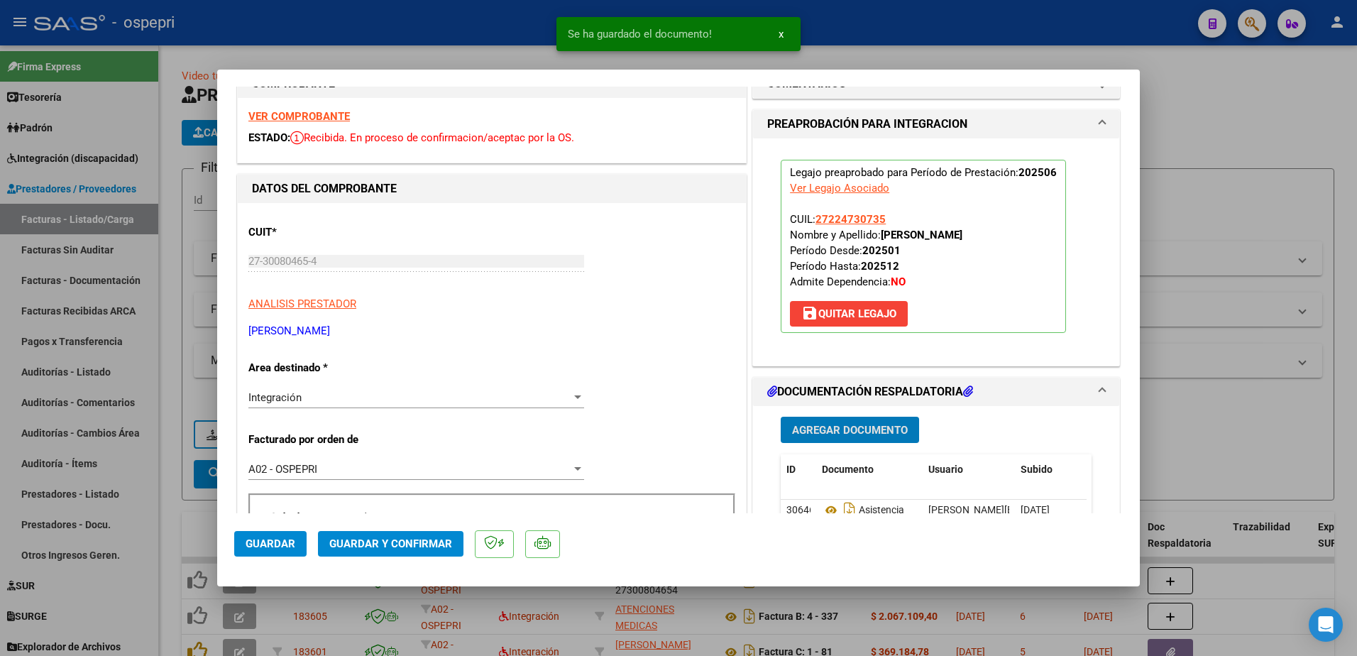
scroll to position [71, 0]
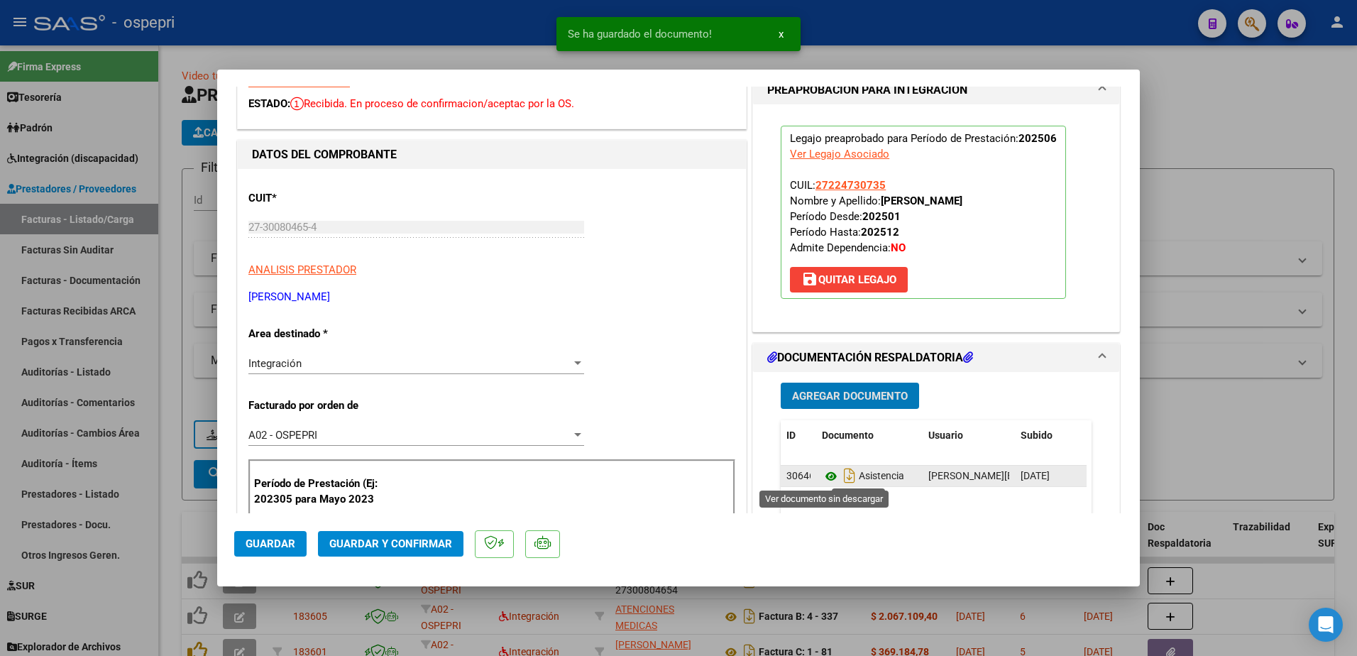
click at [825, 473] on icon at bounding box center [831, 476] width 18 height 17
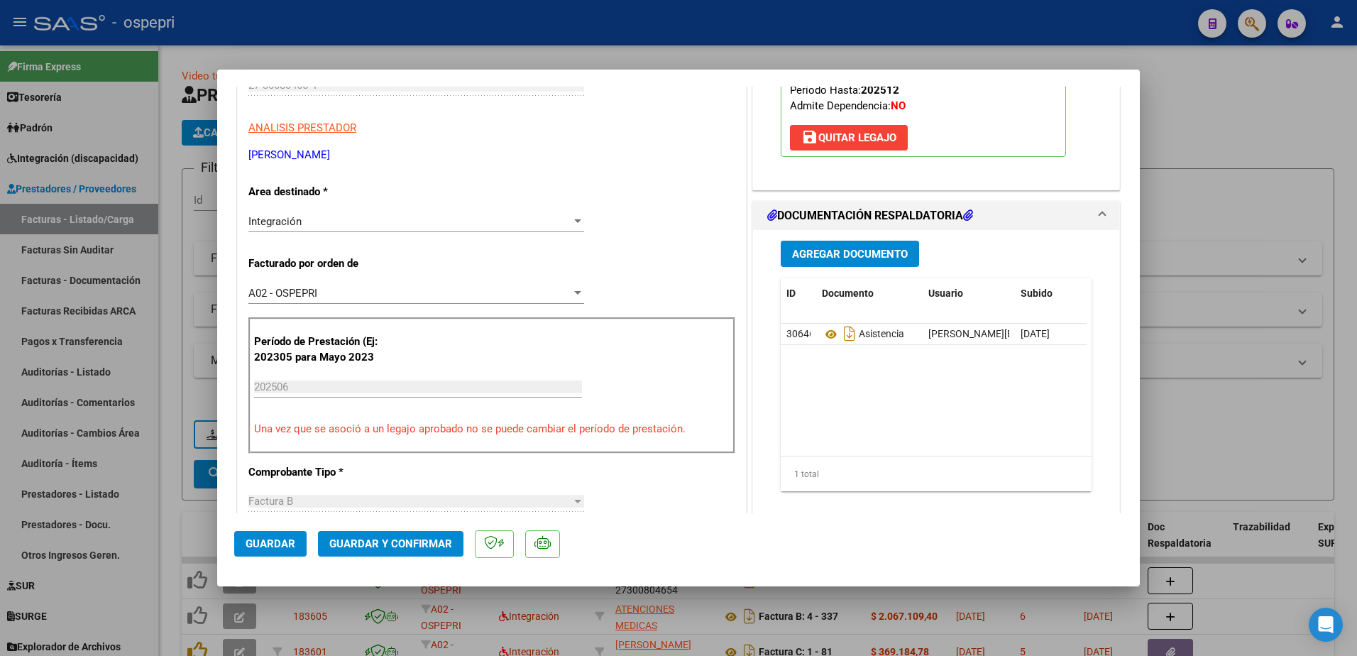
scroll to position [0, 70]
click at [1025, 333] on icon at bounding box center [1026, 332] width 11 height 13
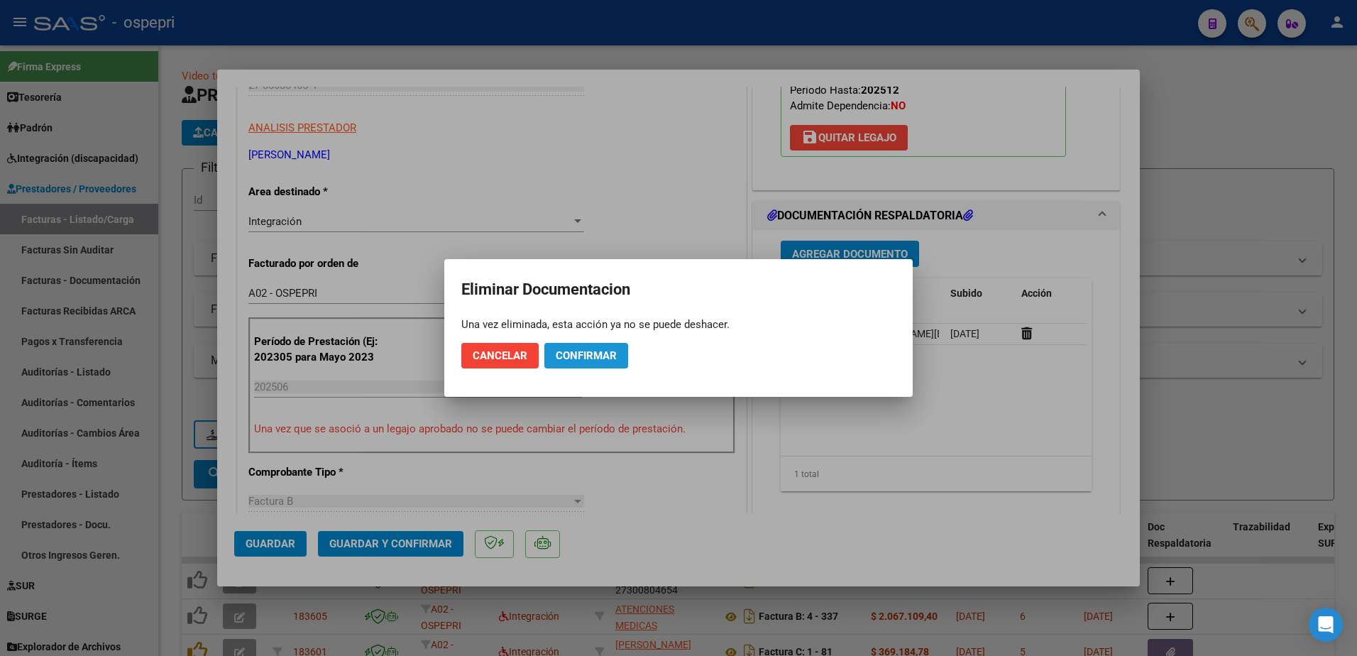
click at [595, 357] on span "Confirmar" at bounding box center [586, 355] width 61 height 13
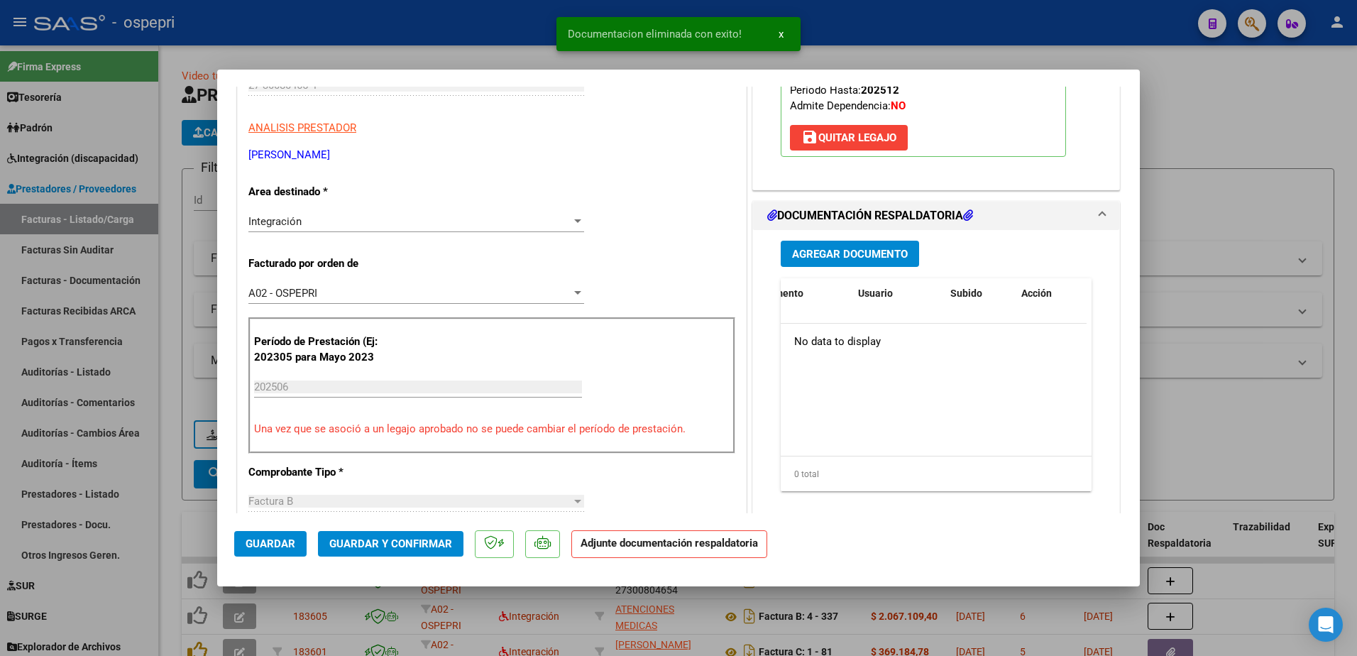
scroll to position [0, 0]
click at [825, 254] on span "Agregar Documento" at bounding box center [850, 254] width 116 height 13
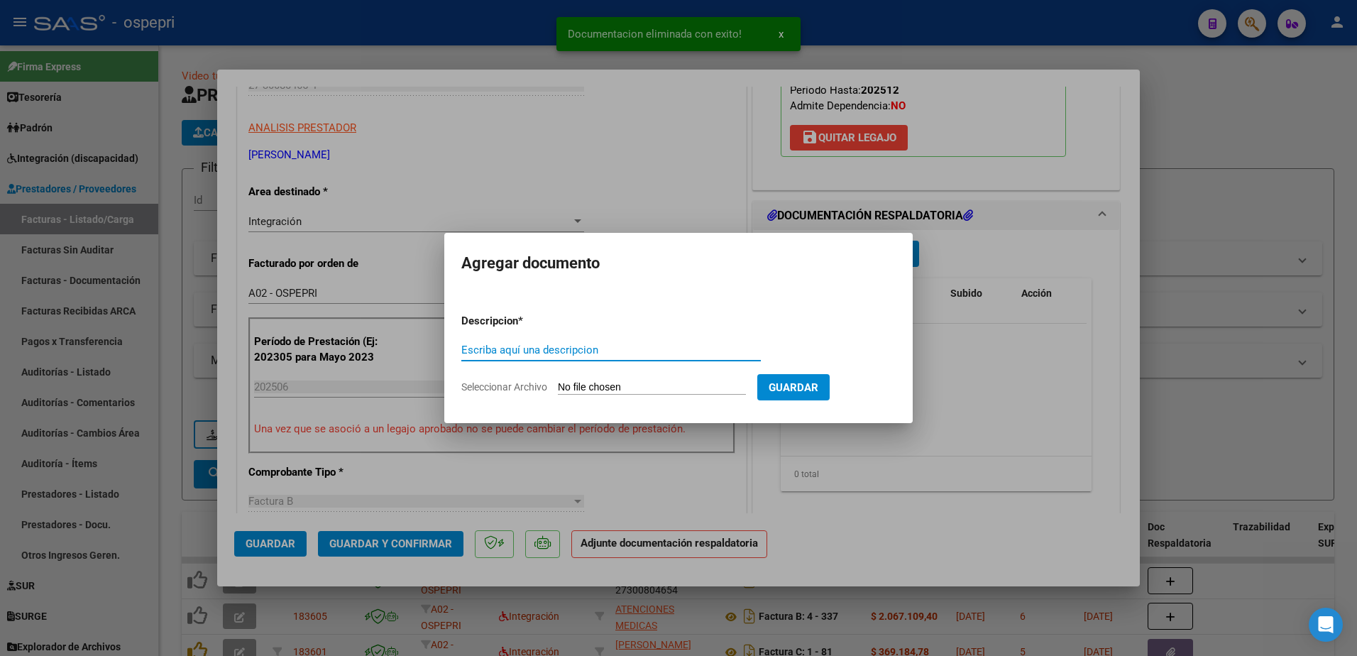
click at [597, 351] on input "Escriba aquí una descripcion" at bounding box center [610, 349] width 299 height 13
type input "asistencia"
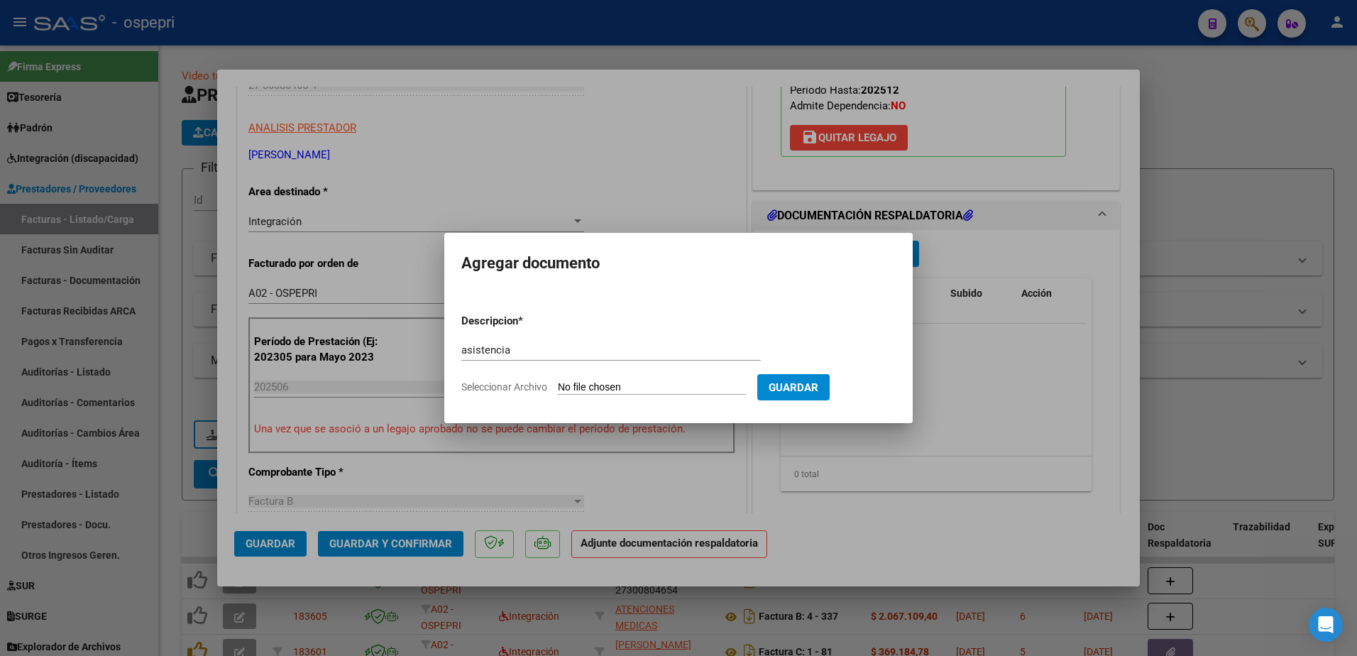
click at [592, 382] on input "Seleccionar Archivo" at bounding box center [652, 387] width 188 height 13
type input "C:\fakepath\bezic julio.jpg"
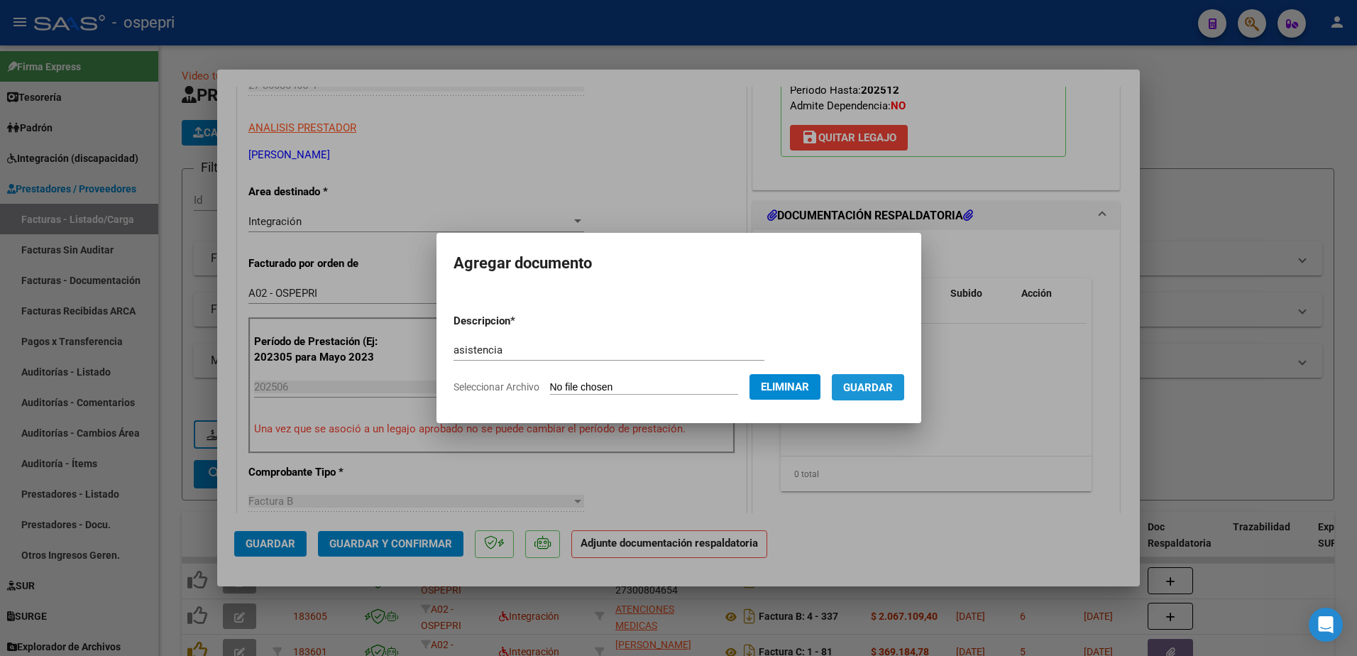
click at [891, 386] on span "Guardar" at bounding box center [868, 387] width 50 height 13
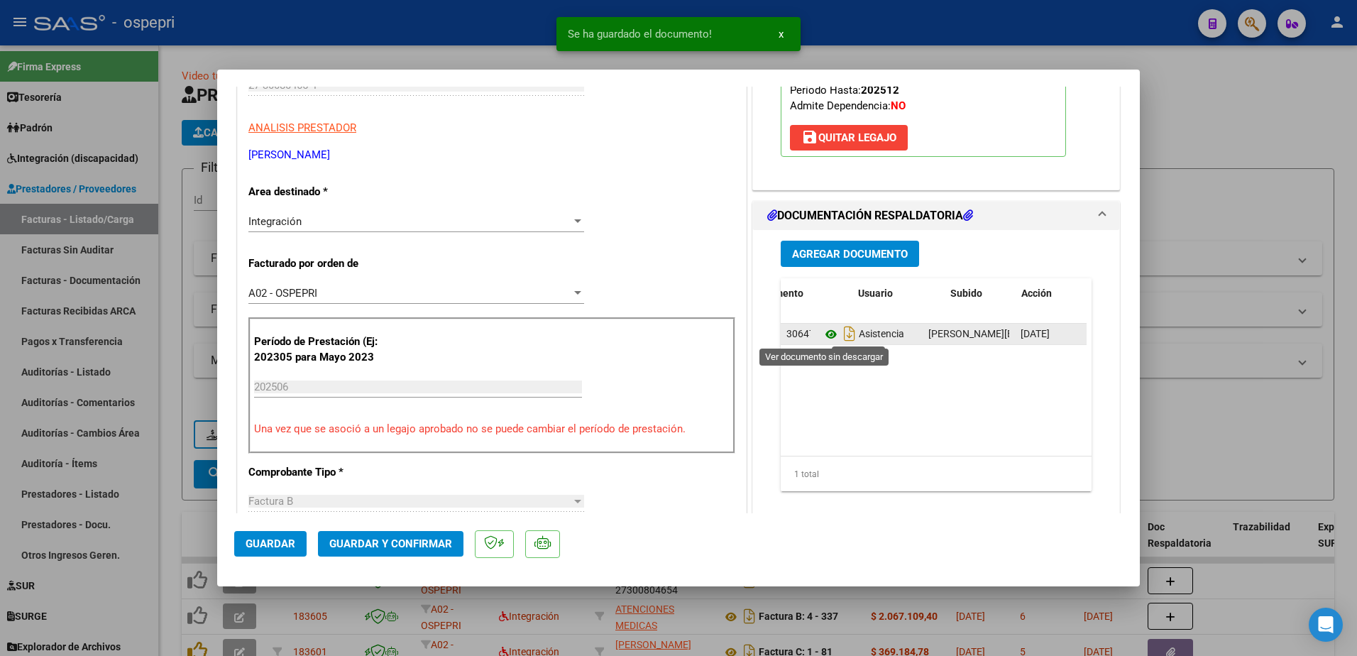
click at [825, 334] on icon at bounding box center [831, 334] width 18 height 17
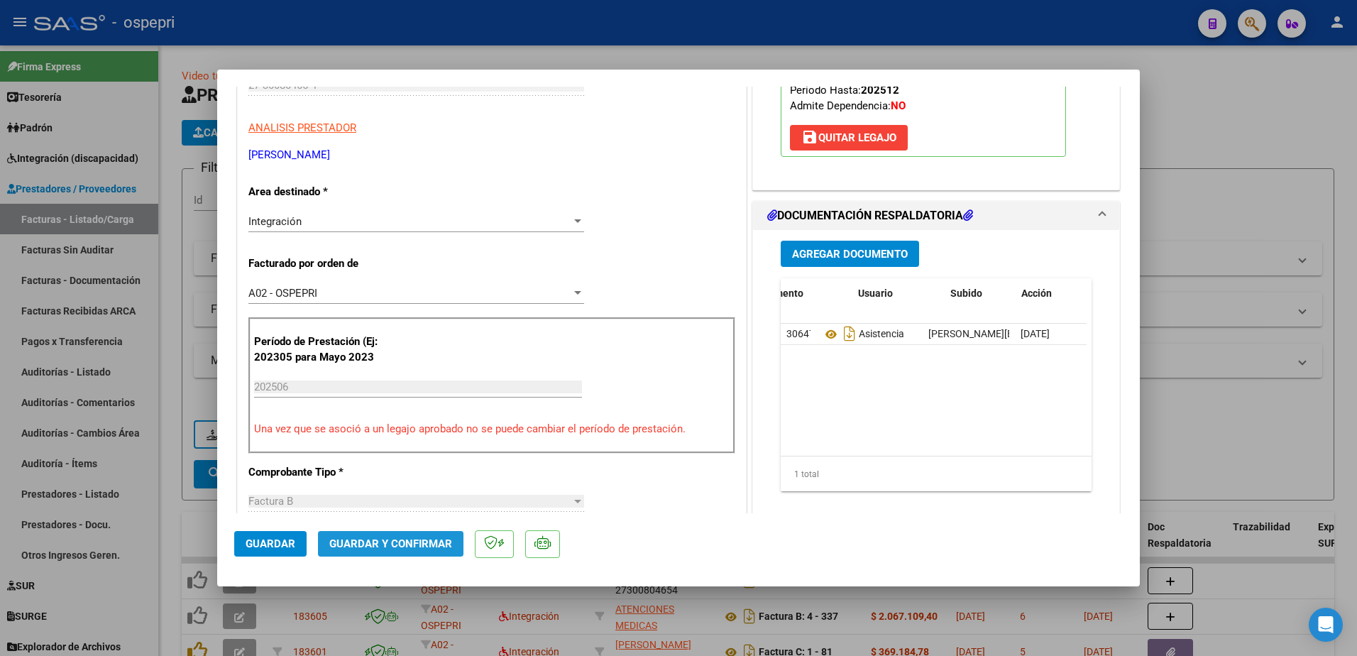
click at [412, 549] on span "Guardar y Confirmar" at bounding box center [390, 543] width 123 height 13
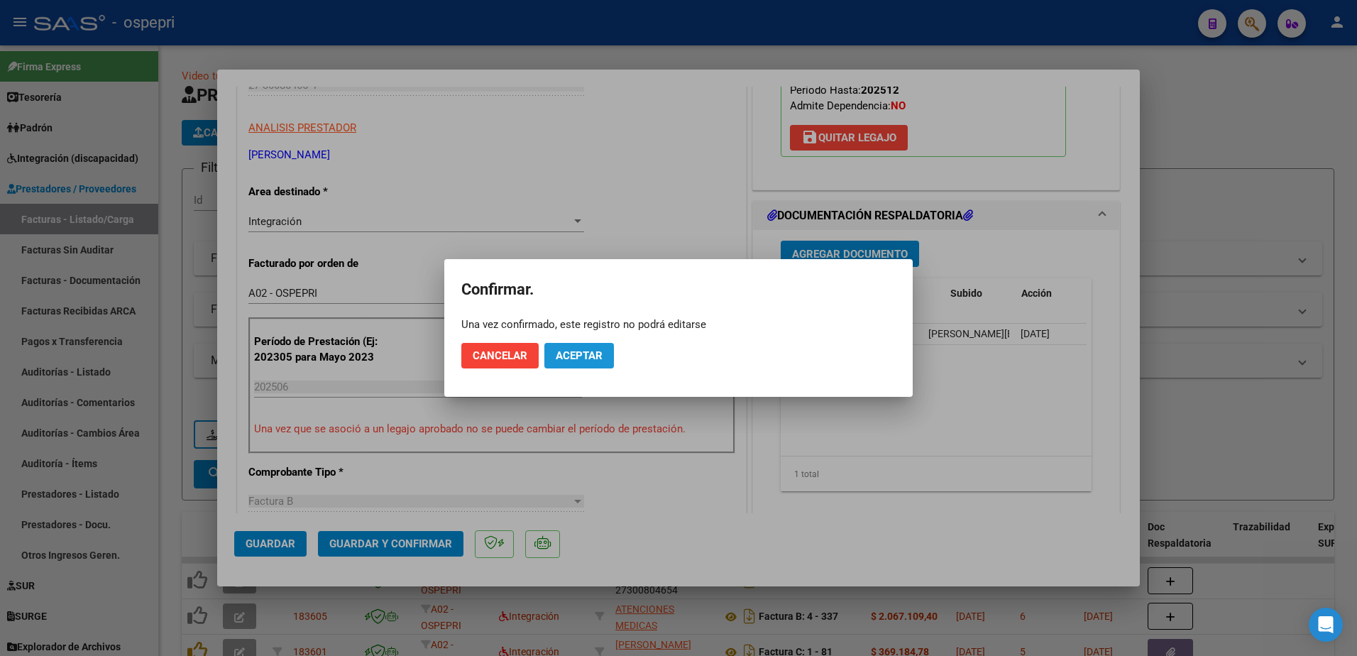
click at [600, 359] on span "Aceptar" at bounding box center [579, 355] width 47 height 13
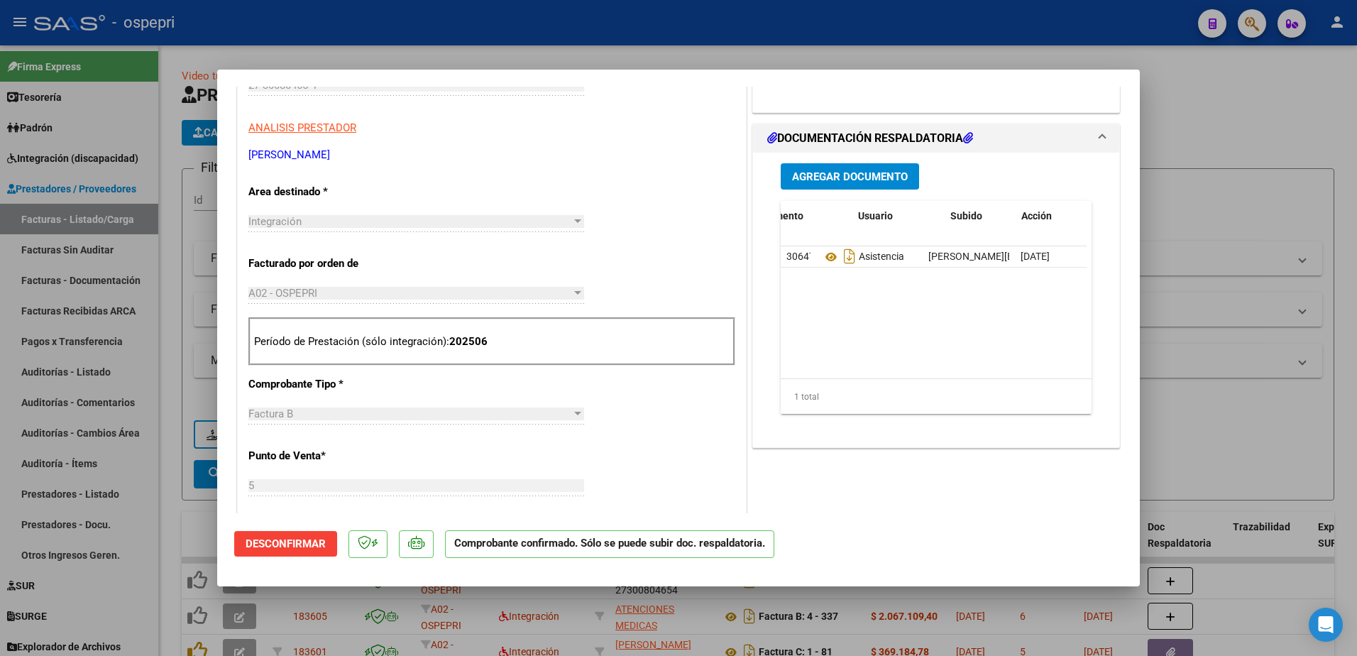
type input "$ 0,00"
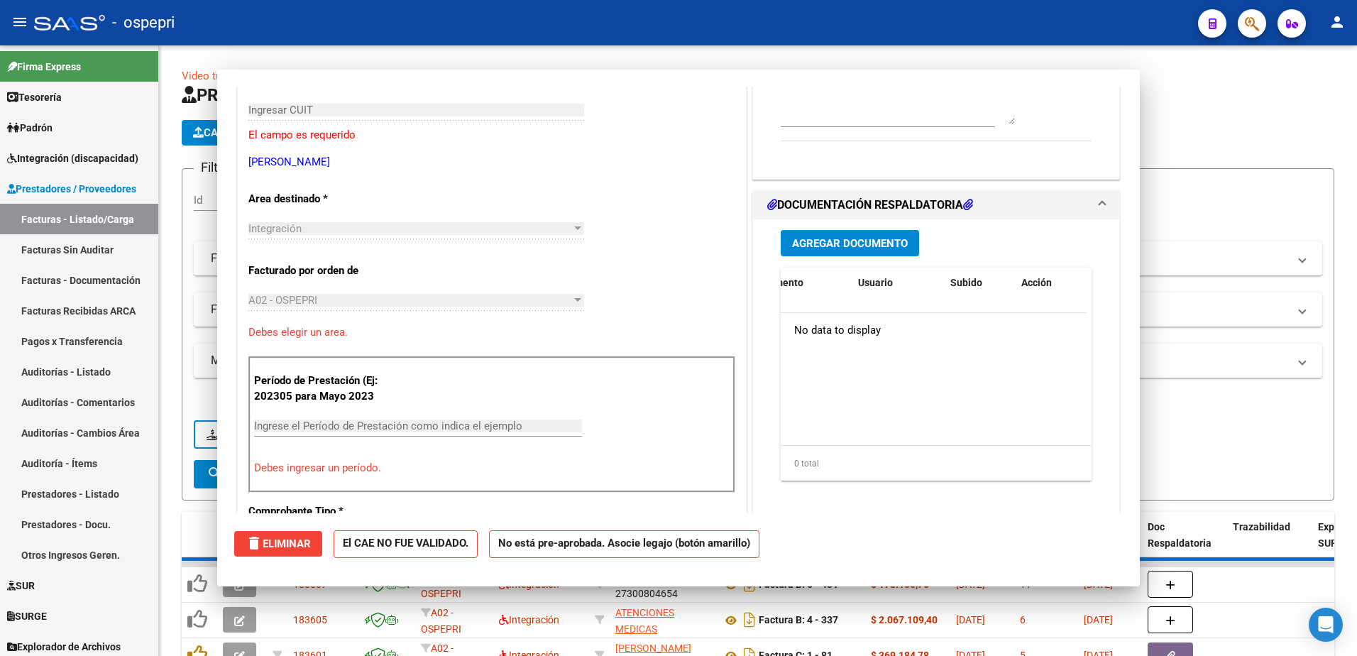
scroll to position [238, 0]
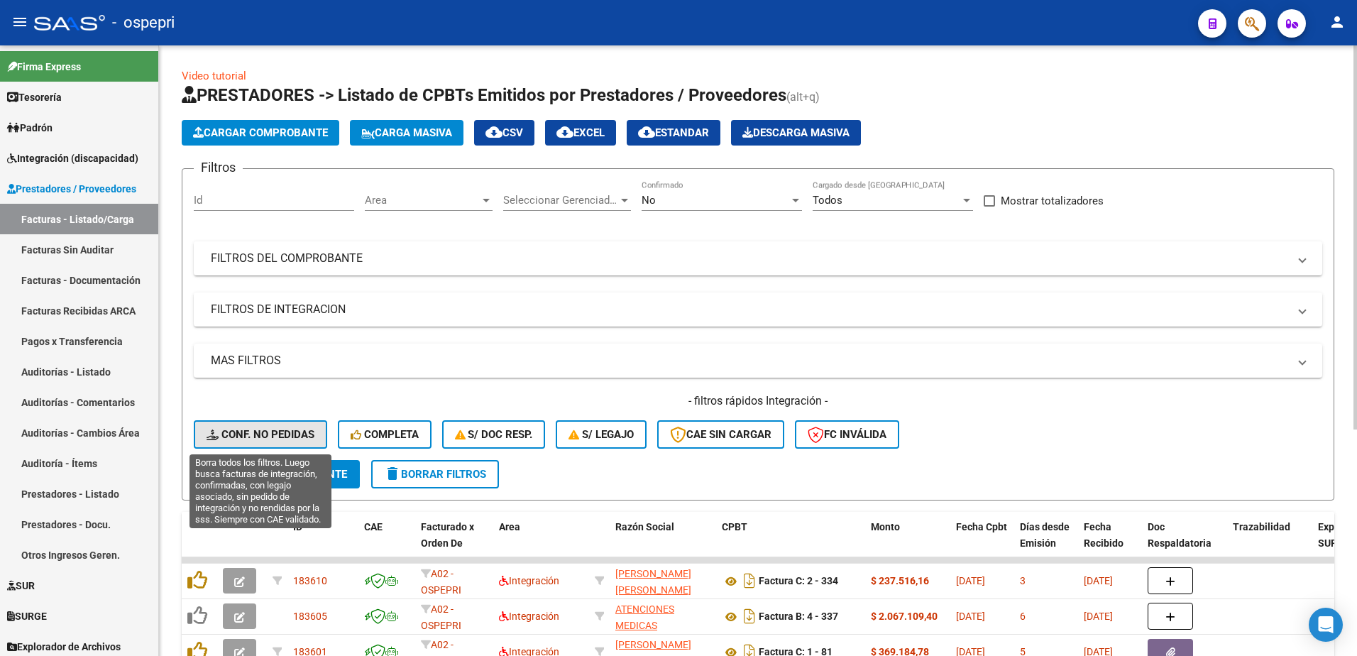
click at [280, 436] on span "Conf. no pedidas" at bounding box center [261, 434] width 108 height 13
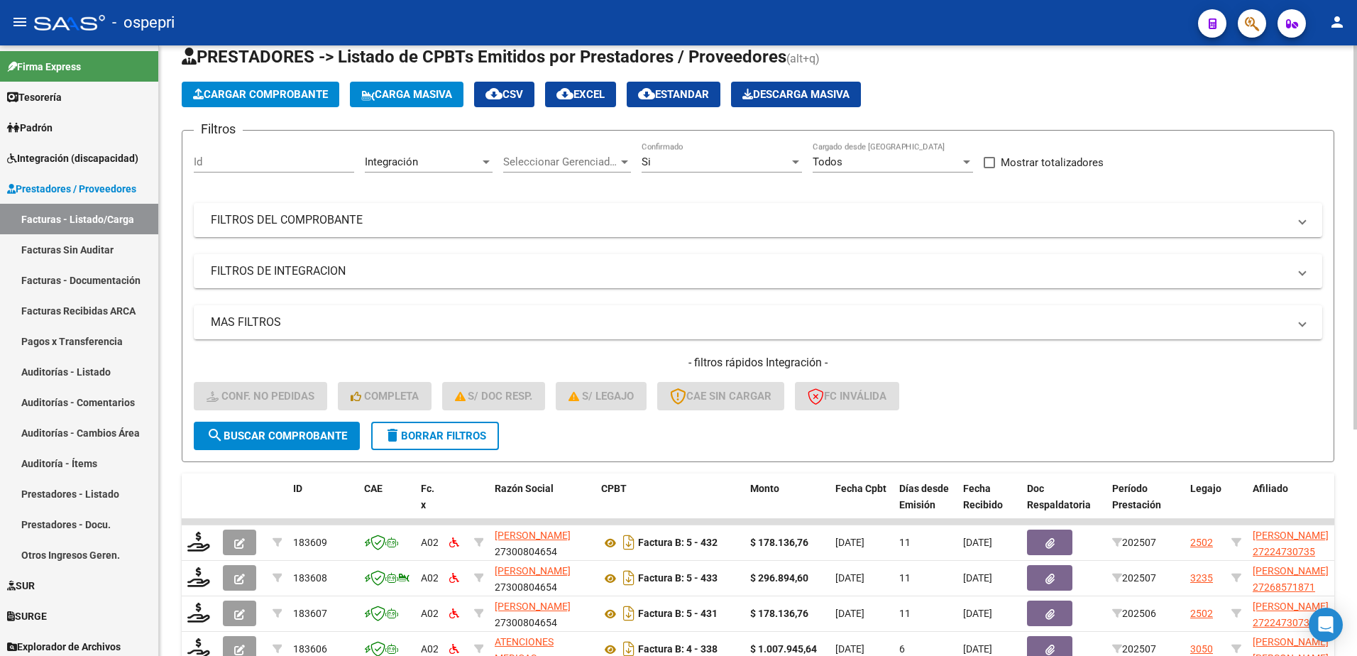
scroll to position [142, 0]
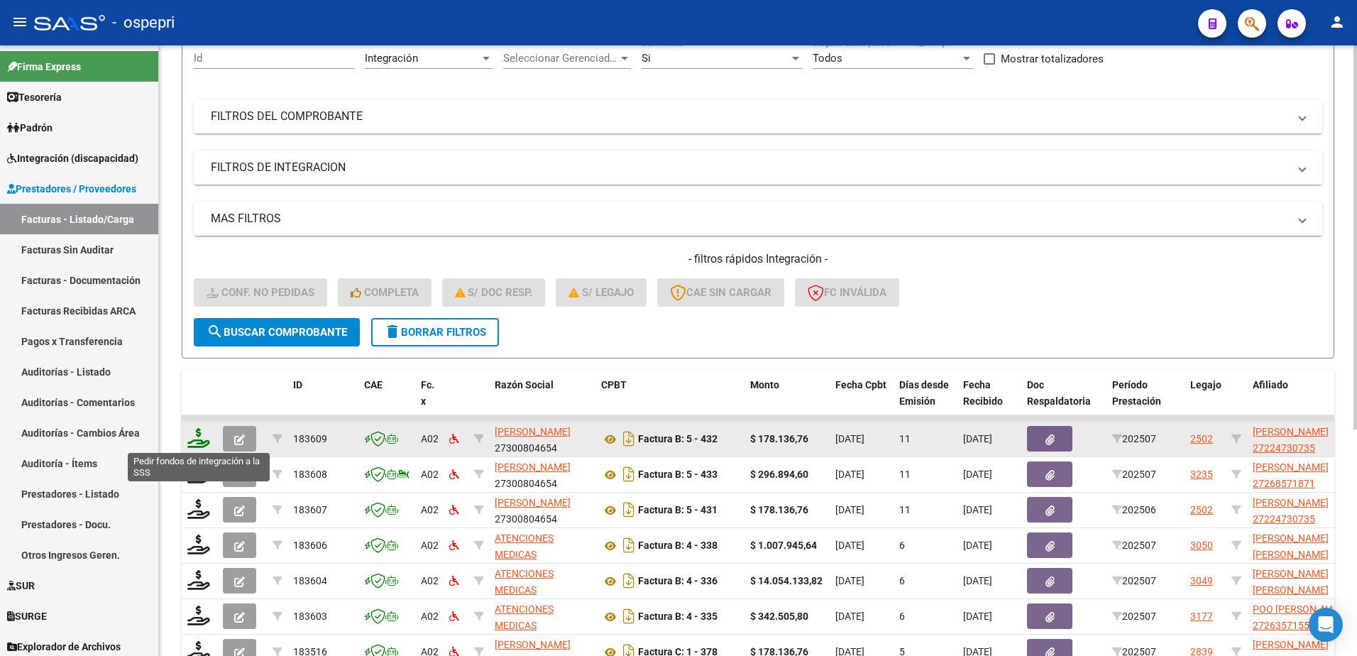
click at [197, 442] on icon at bounding box center [198, 438] width 23 height 20
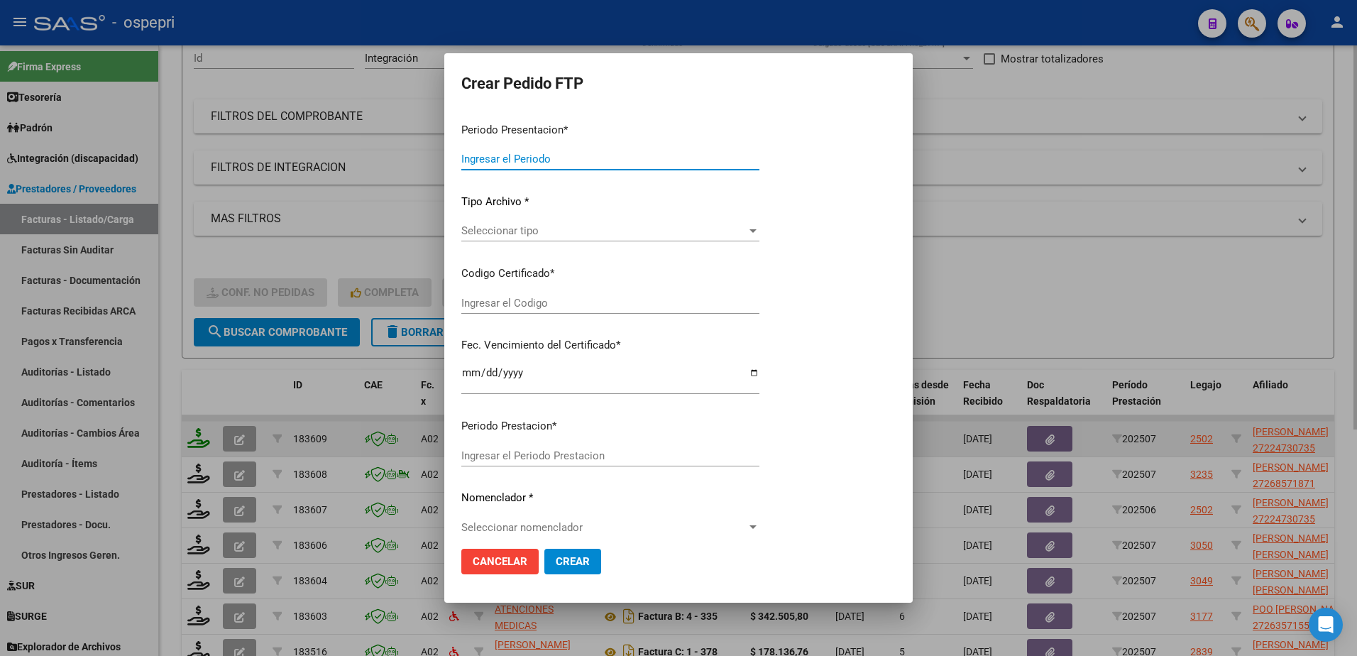
type input "202507"
type input "$ 178.136,76"
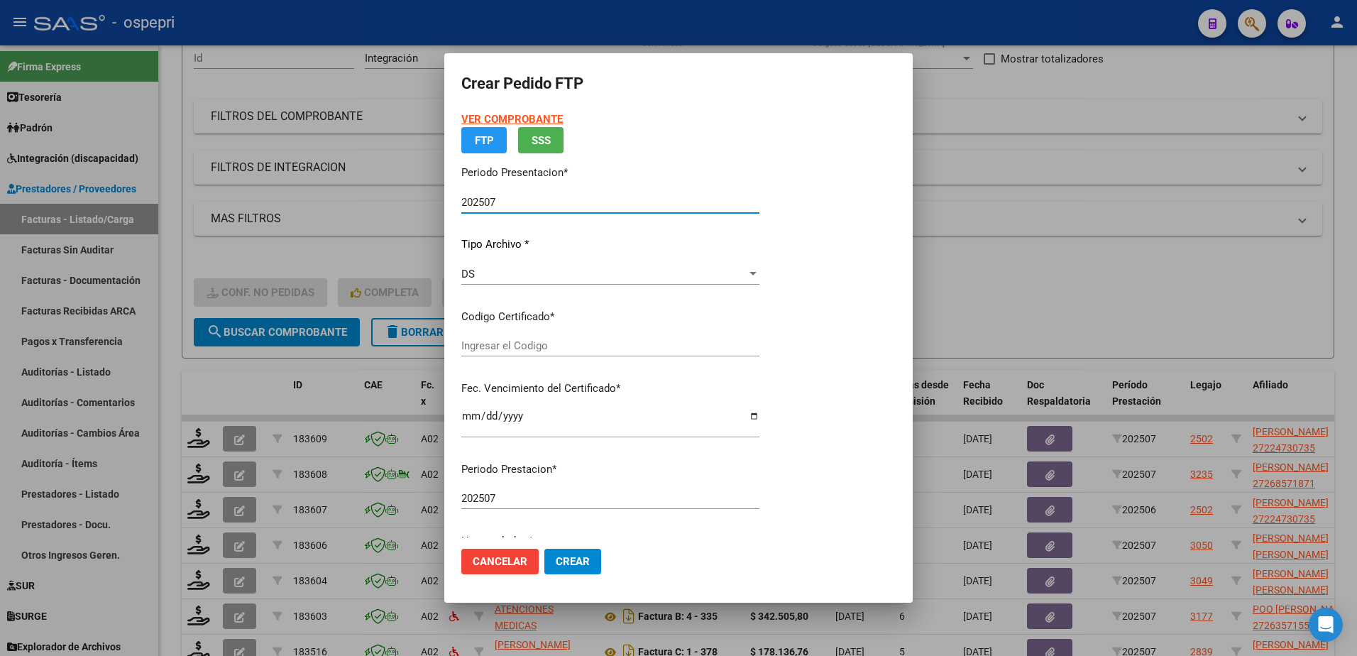
type input "ARG01000224730732018090420280904NQN249"
type input "2028-09-04"
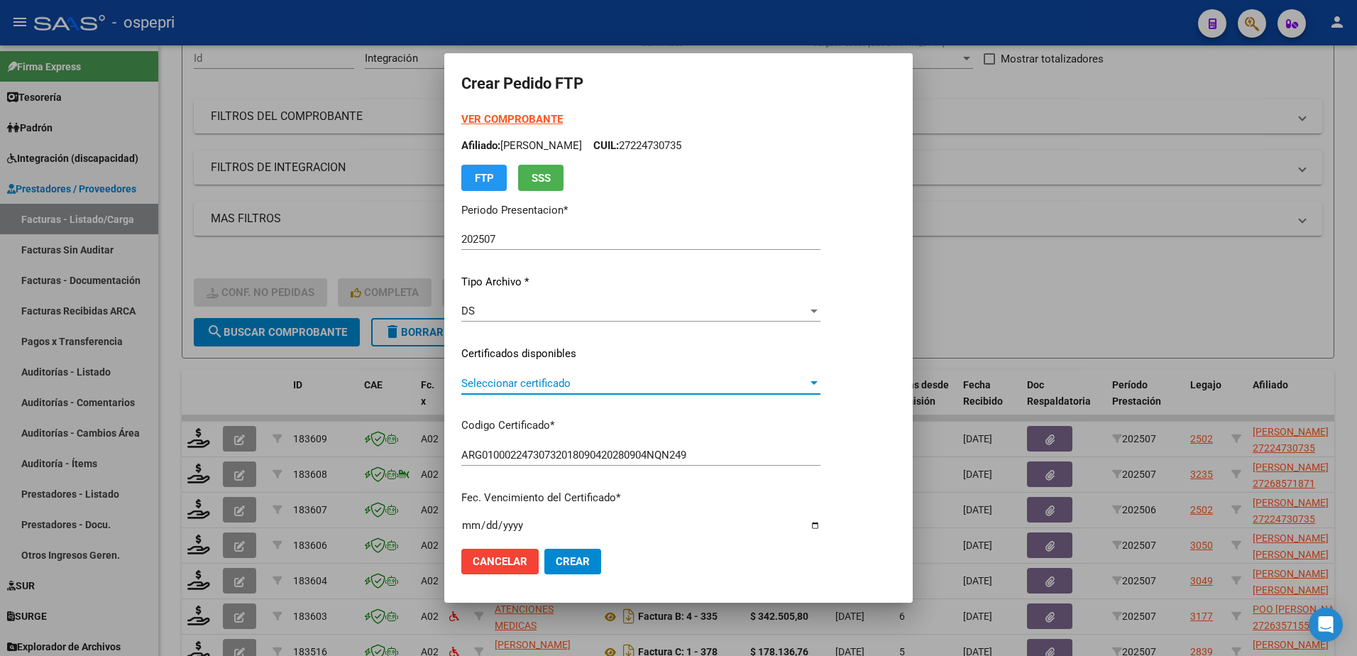
click at [519, 384] on span "Seleccionar certificado" at bounding box center [634, 383] width 346 height 13
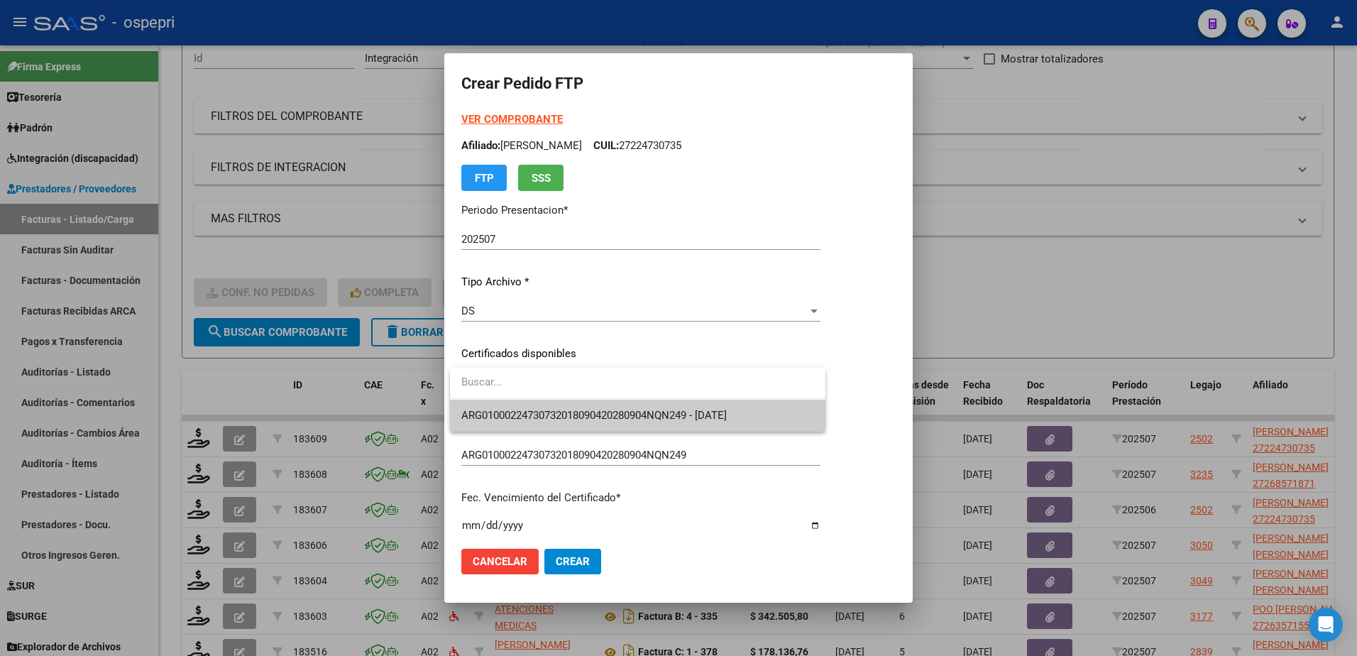
click at [801, 277] on div at bounding box center [678, 328] width 1357 height 656
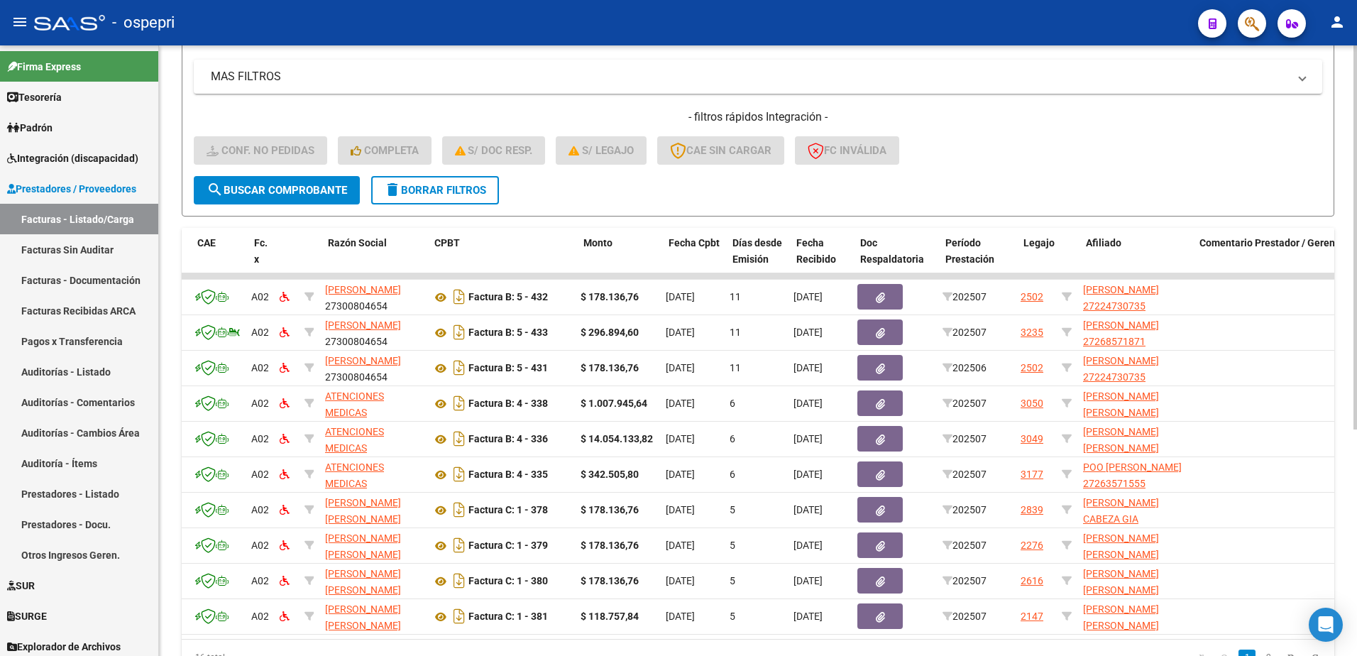
scroll to position [0, 0]
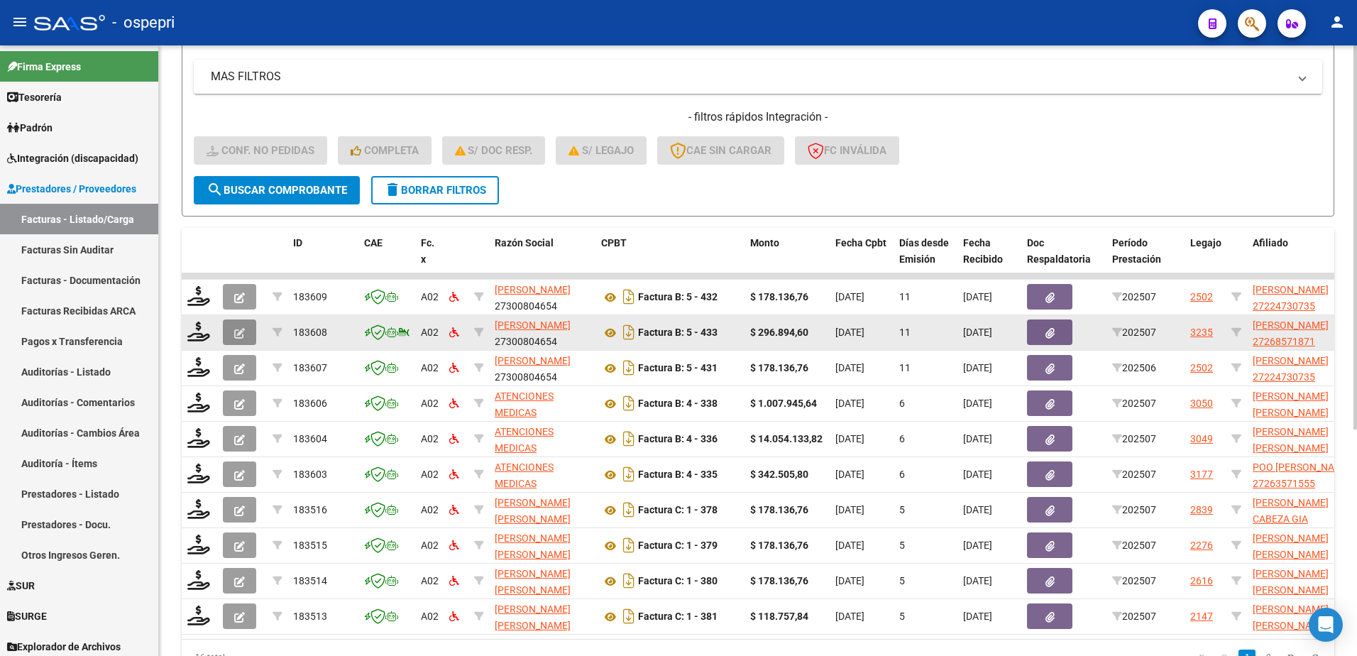
click at [237, 331] on icon "button" at bounding box center [239, 333] width 11 height 11
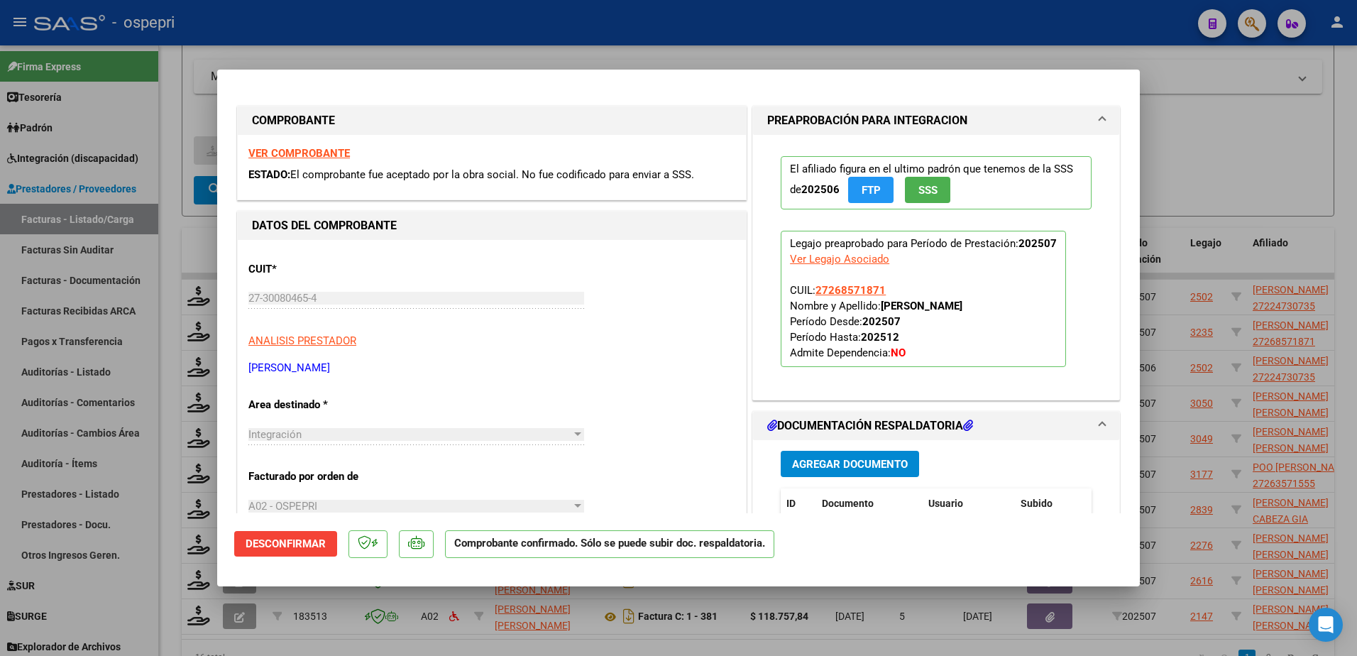
type input "$ 0,00"
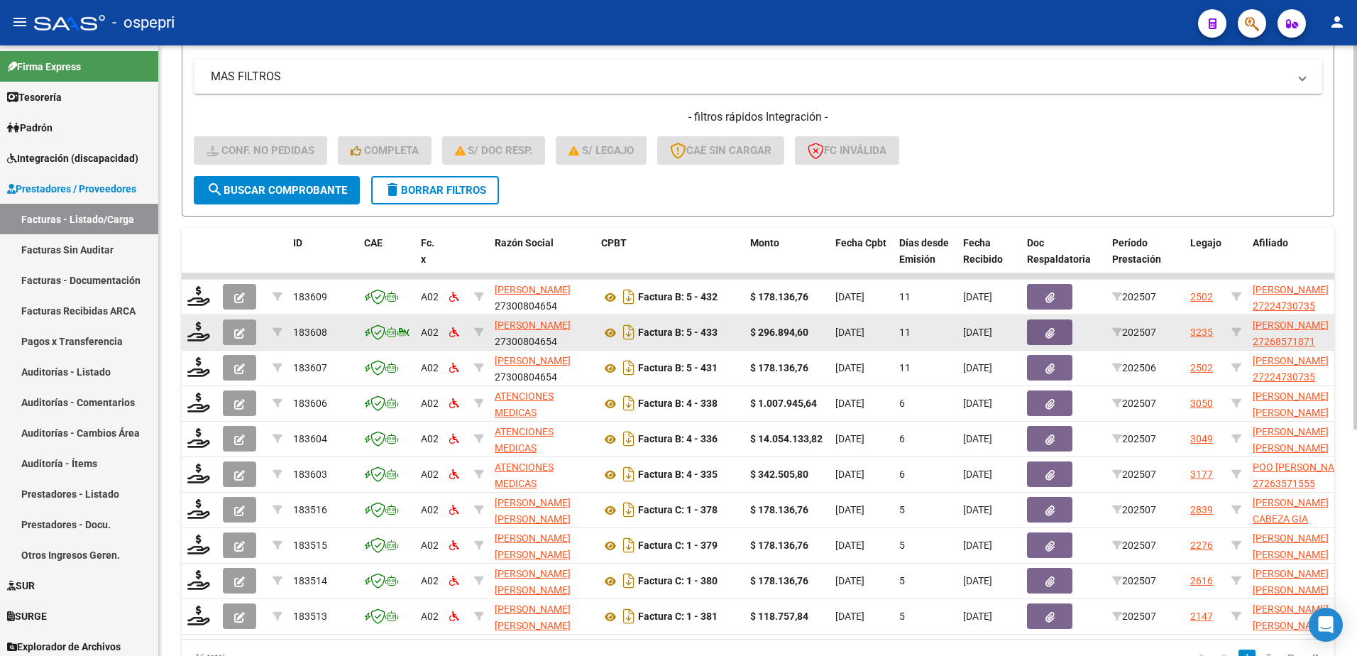
click at [240, 329] on icon "button" at bounding box center [239, 333] width 11 height 11
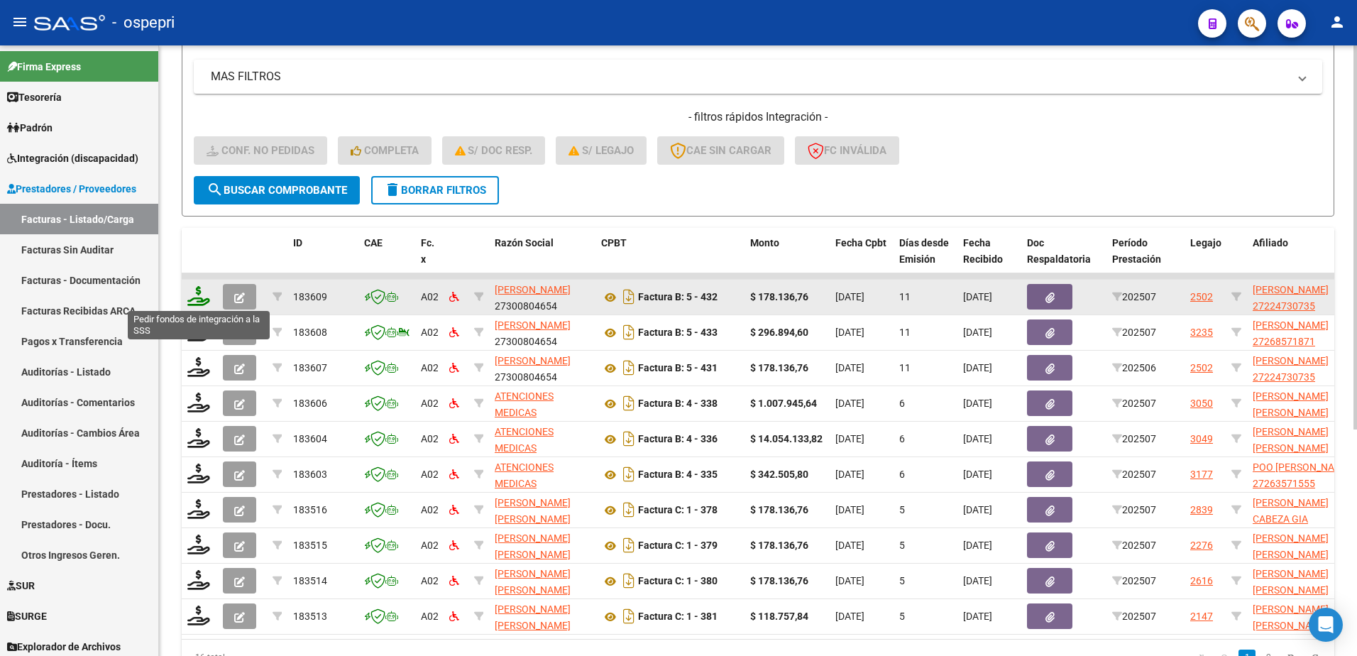
click at [189, 302] on icon at bounding box center [198, 296] width 23 height 20
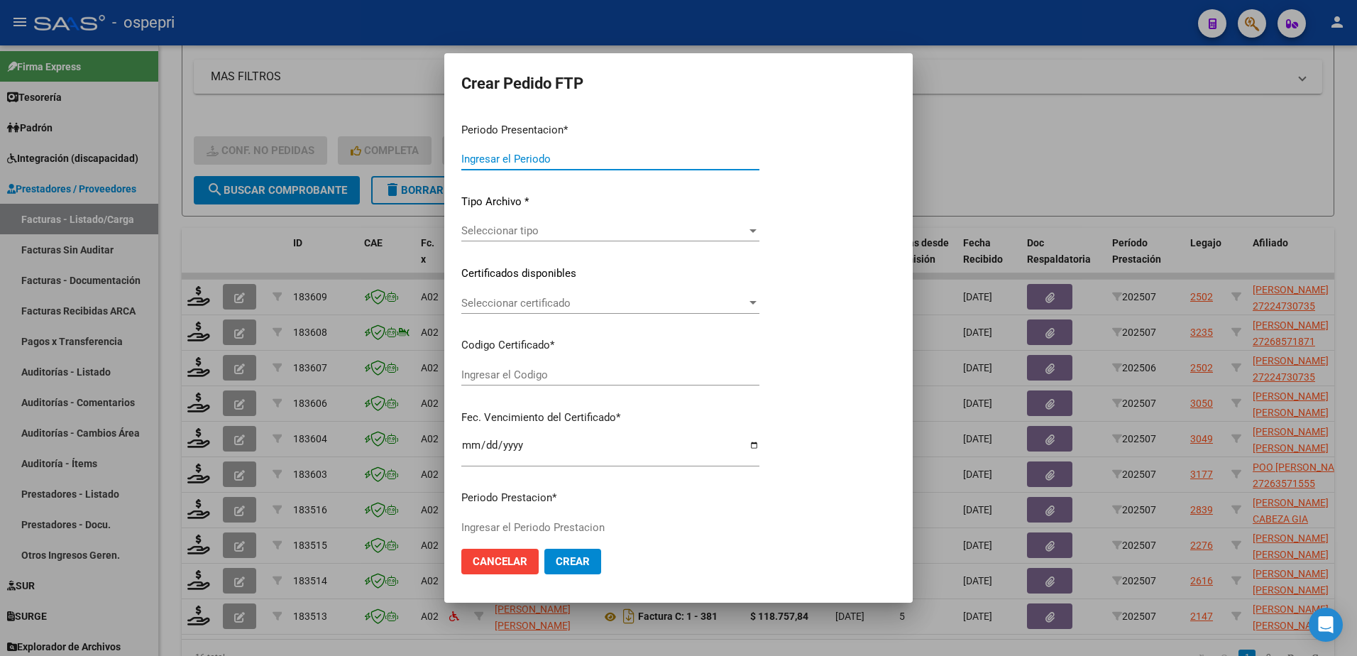
type input "202507"
type input "$ 178.136,76"
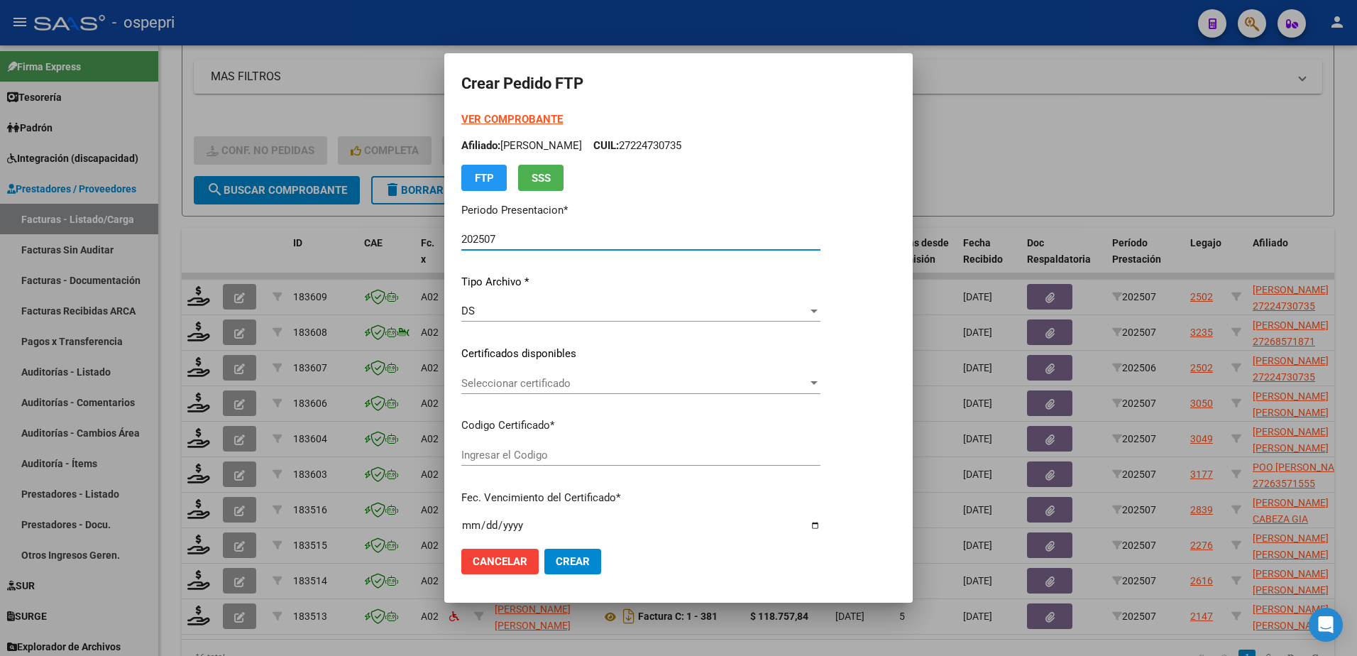
type input "ARG01000224730732018090420280904NQN249"
type input "2028-09-04"
click at [534, 386] on span "Seleccionar certificado" at bounding box center [634, 383] width 346 height 13
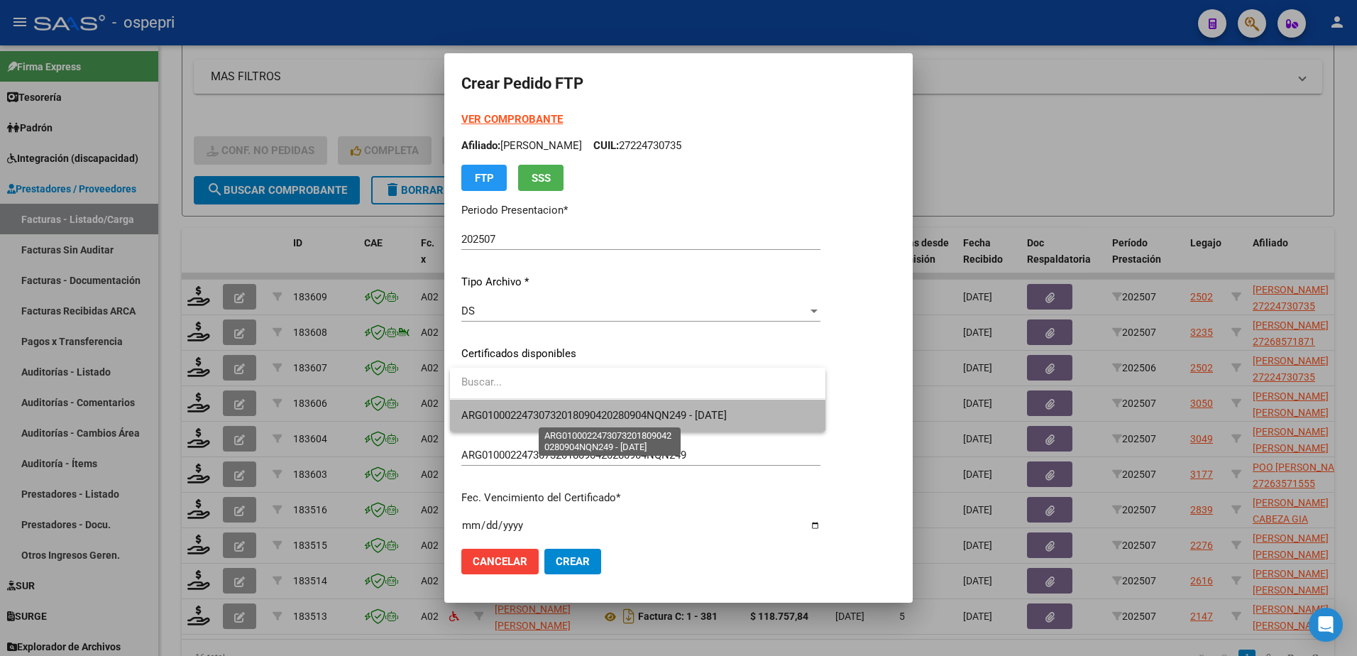
click at [539, 409] on span "ARG01000224730732018090420280904NQN249 - 2028-09-04" at bounding box center [593, 415] width 265 height 13
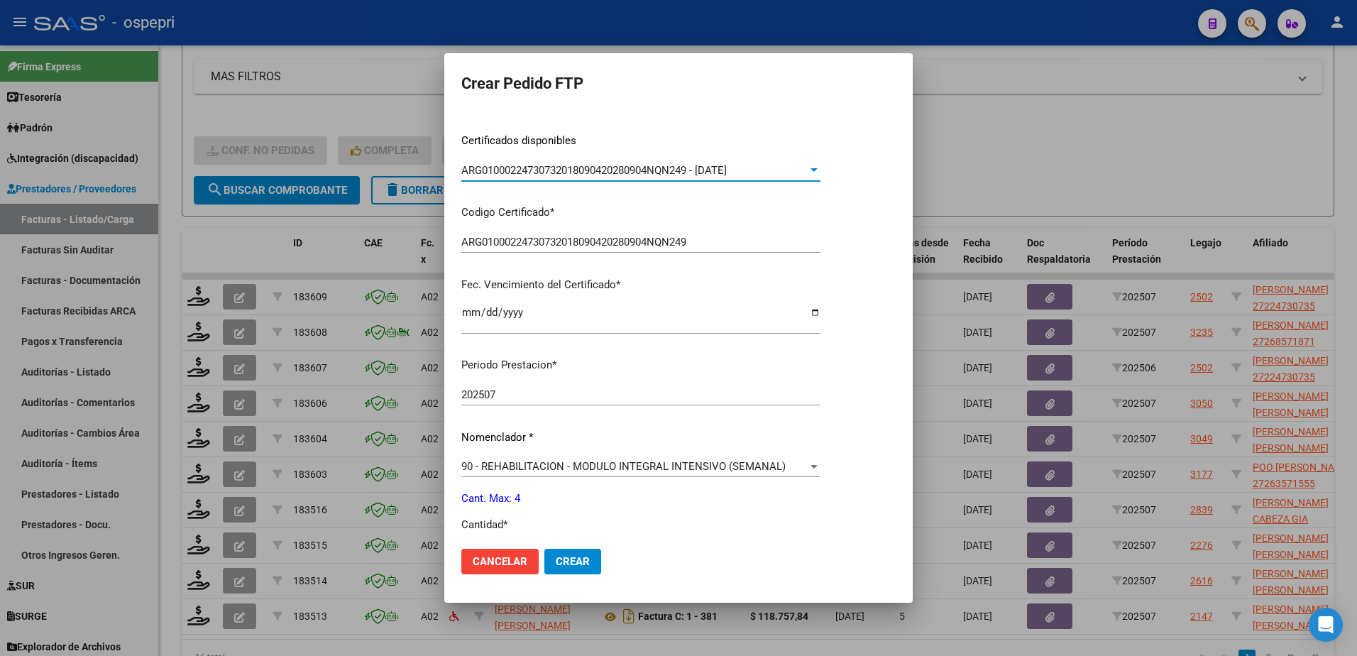
scroll to position [284, 0]
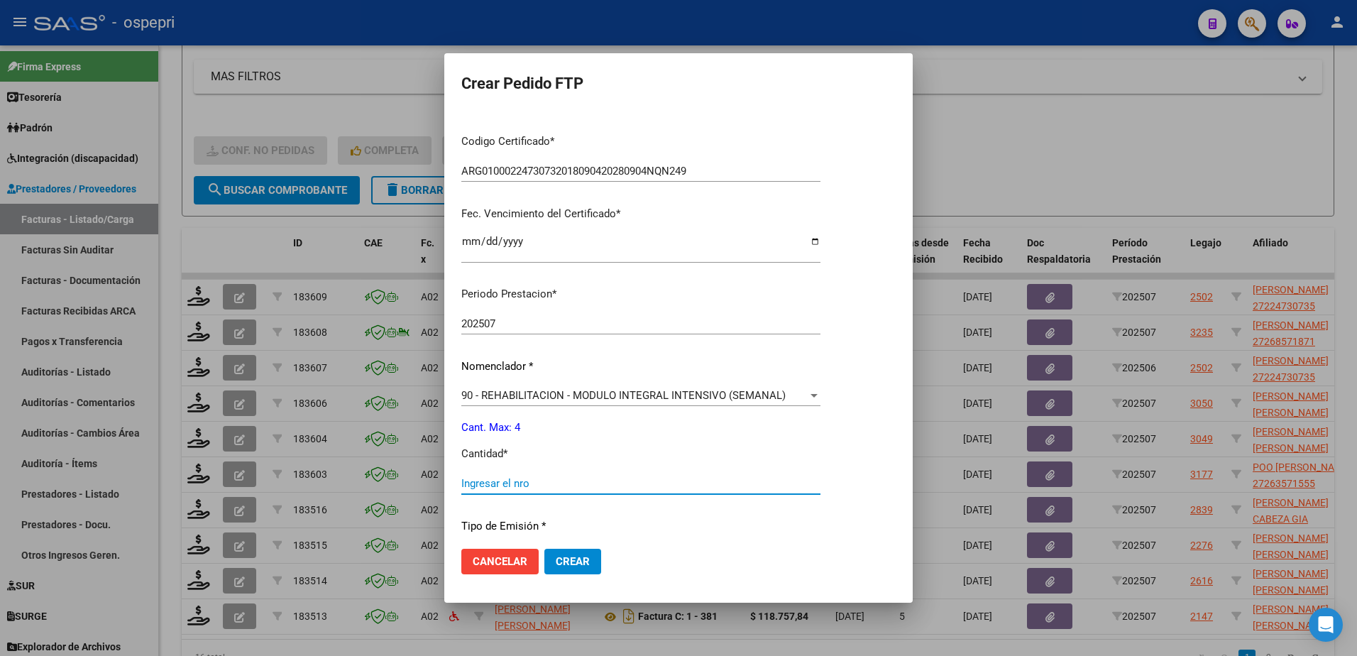
click at [510, 483] on input "Ingresar el nro" at bounding box center [640, 483] width 359 height 13
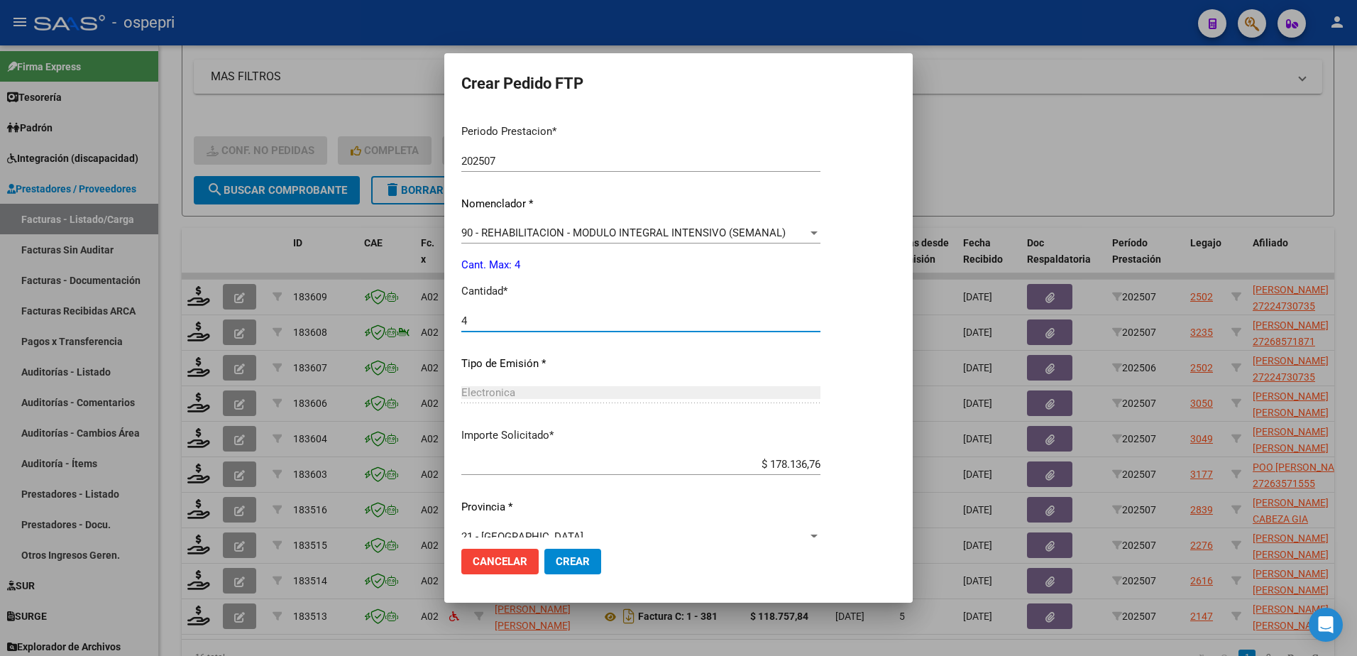
scroll to position [469, 0]
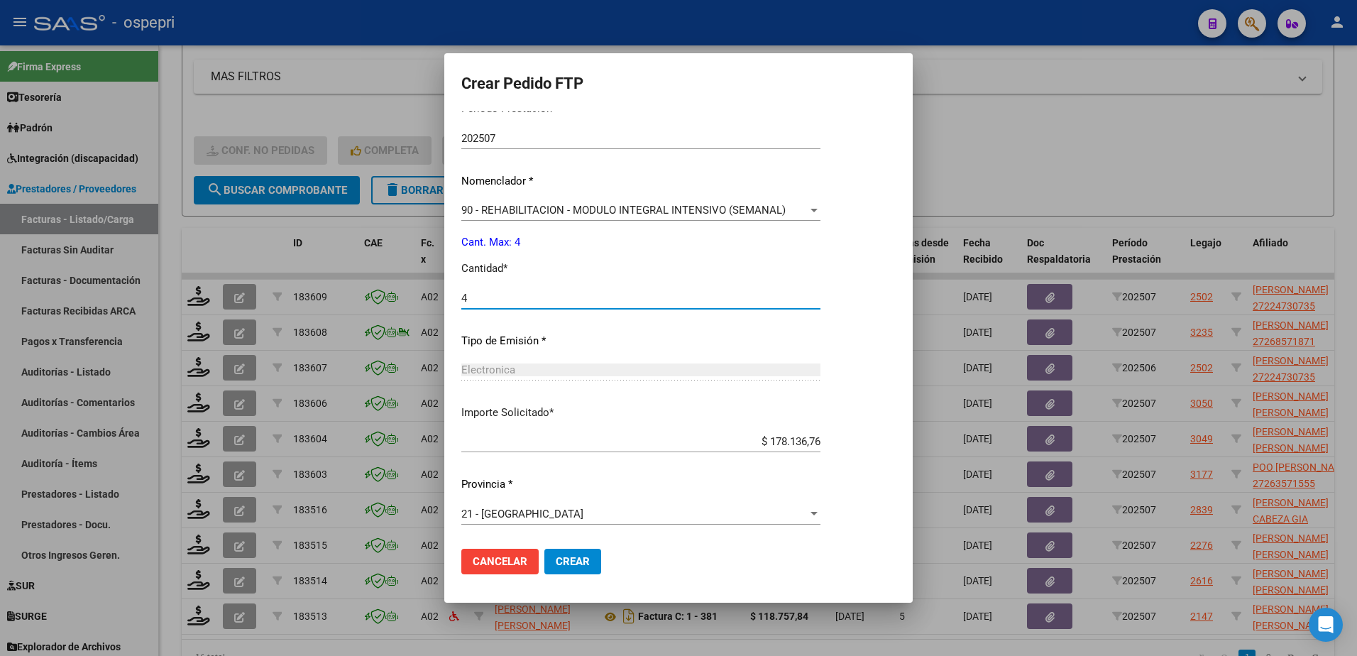
type input "4"
click at [569, 559] on span "Crear" at bounding box center [573, 561] width 34 height 13
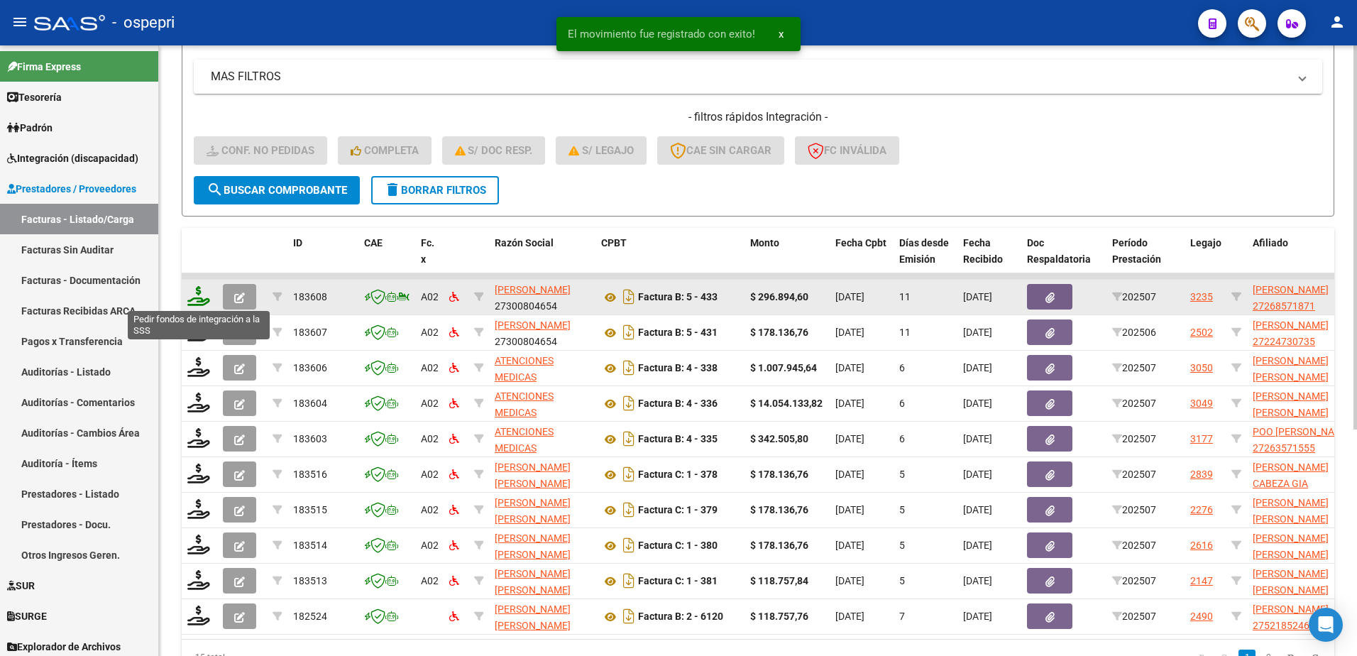
click at [197, 294] on icon at bounding box center [198, 296] width 23 height 20
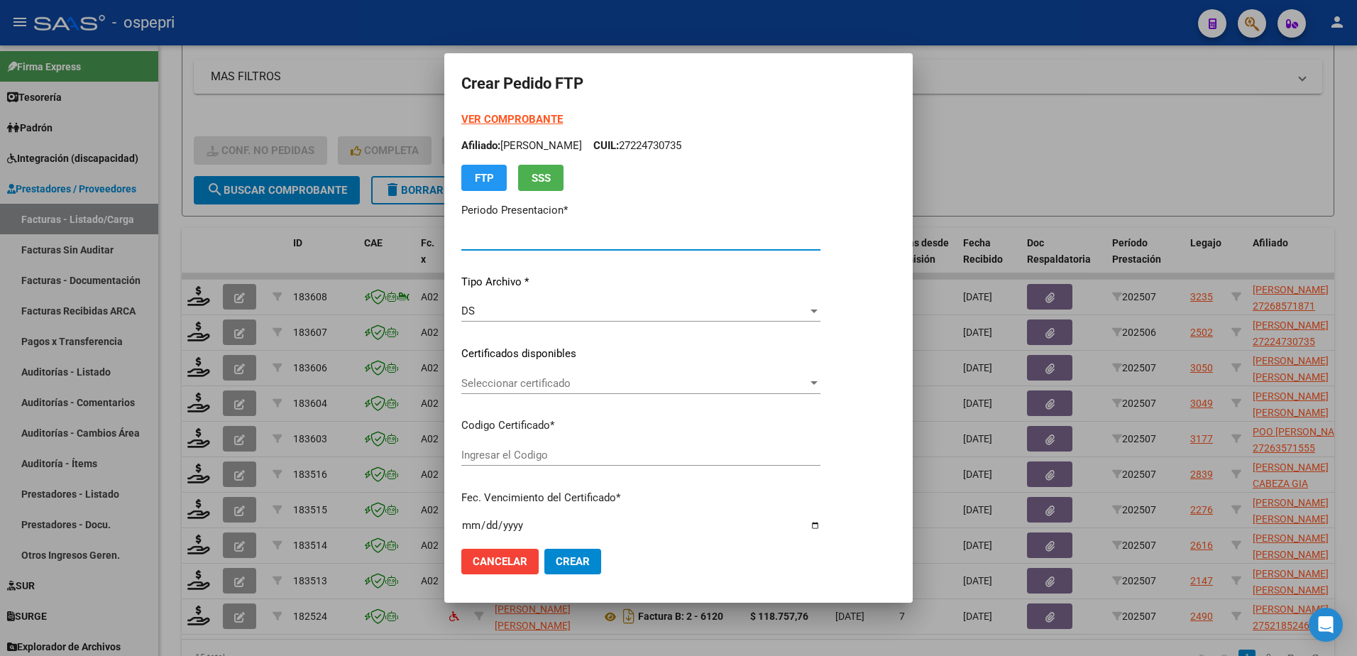
type input "202507"
type input "$ 296.894,60"
type input "2726857187-1"
type input "2040-04-28"
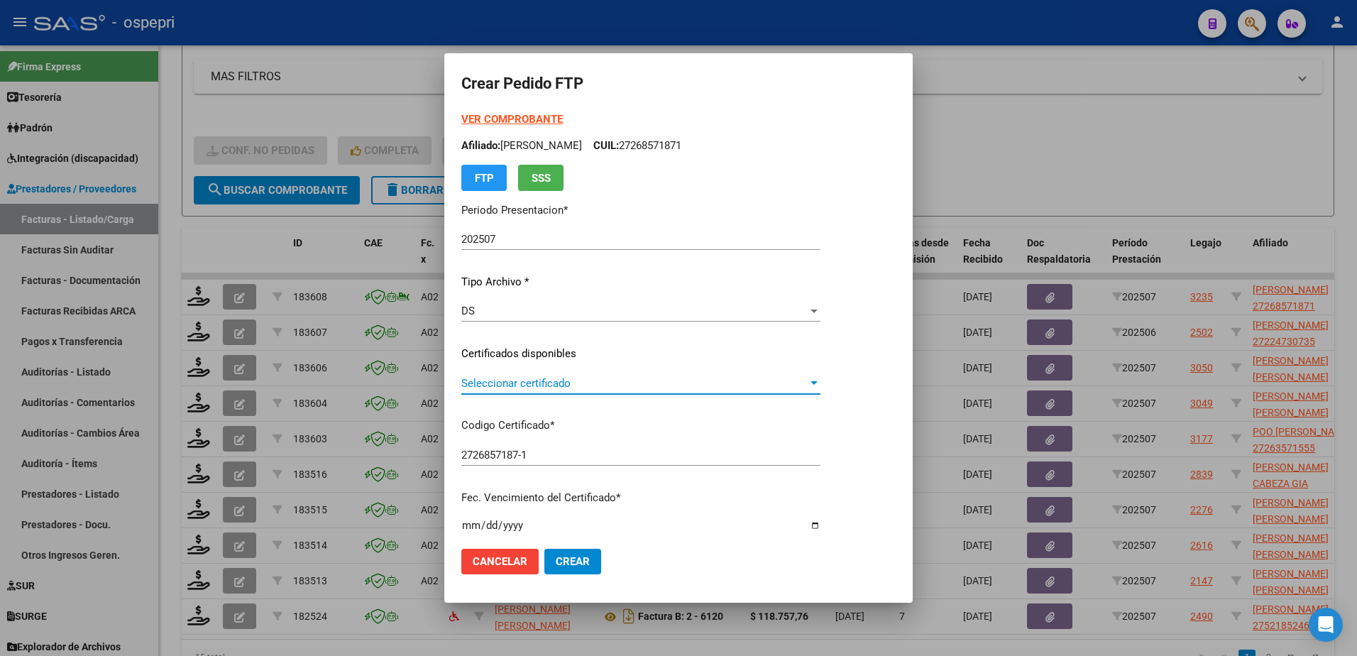
click at [536, 385] on span "Seleccionar certificado" at bounding box center [634, 383] width 346 height 13
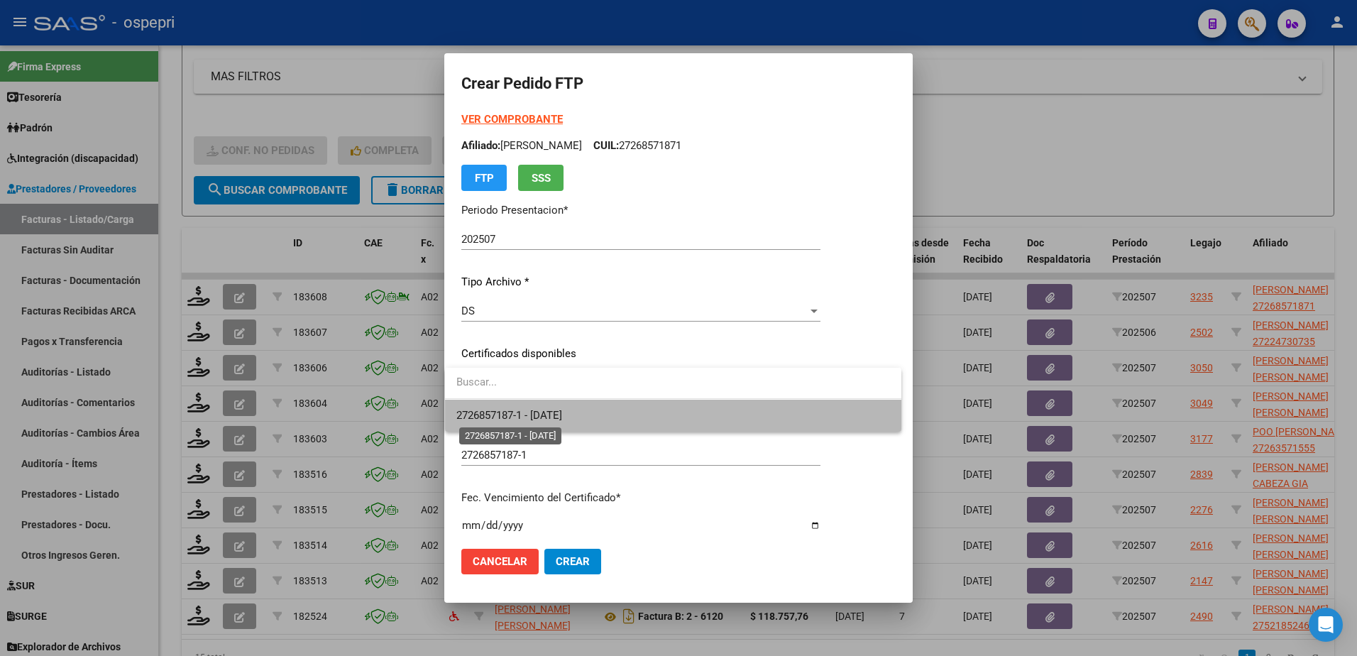
click at [538, 414] on span "2726857187-1 - 2040-04-28" at bounding box center [509, 415] width 106 height 13
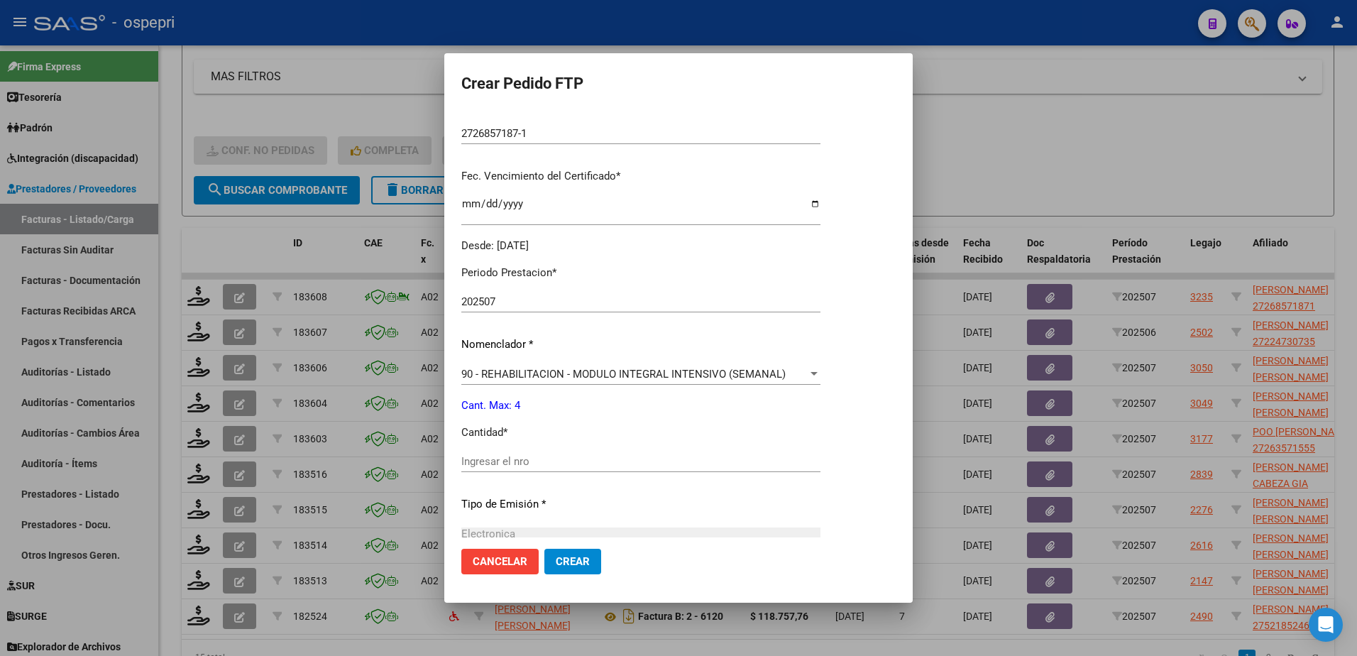
scroll to position [355, 0]
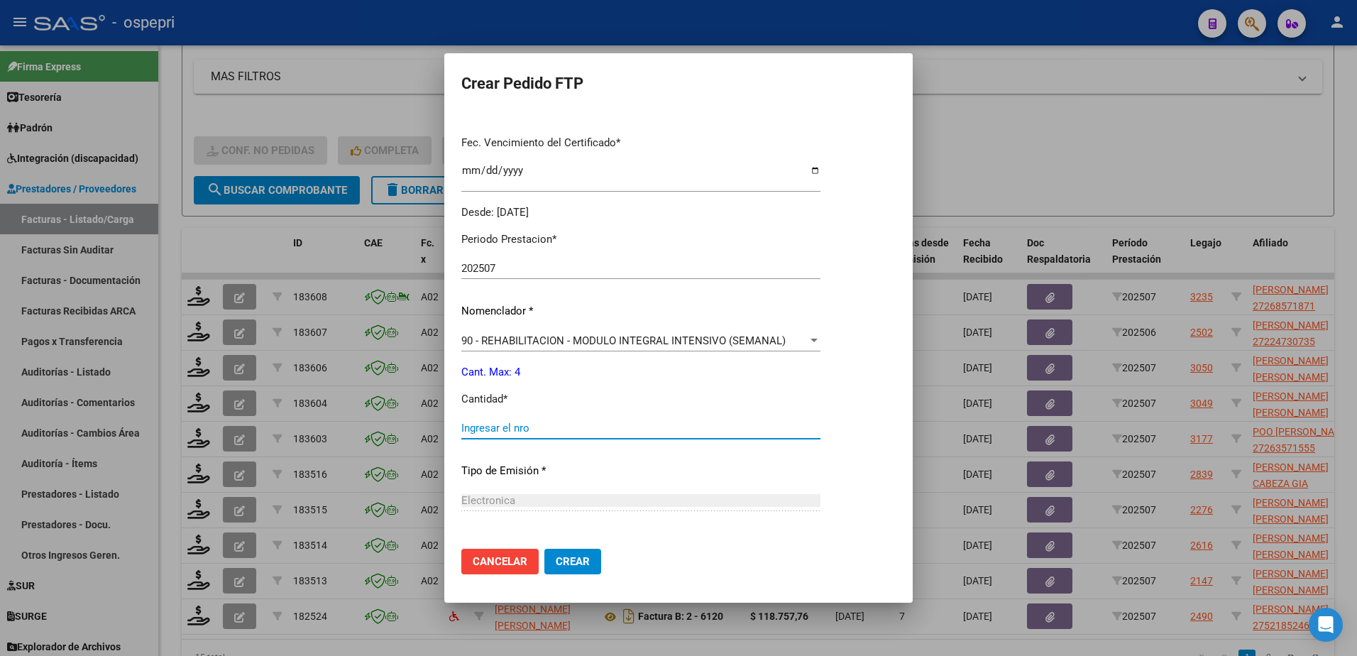
click at [513, 431] on input "Ingresar el nro" at bounding box center [640, 428] width 359 height 13
type input "4"
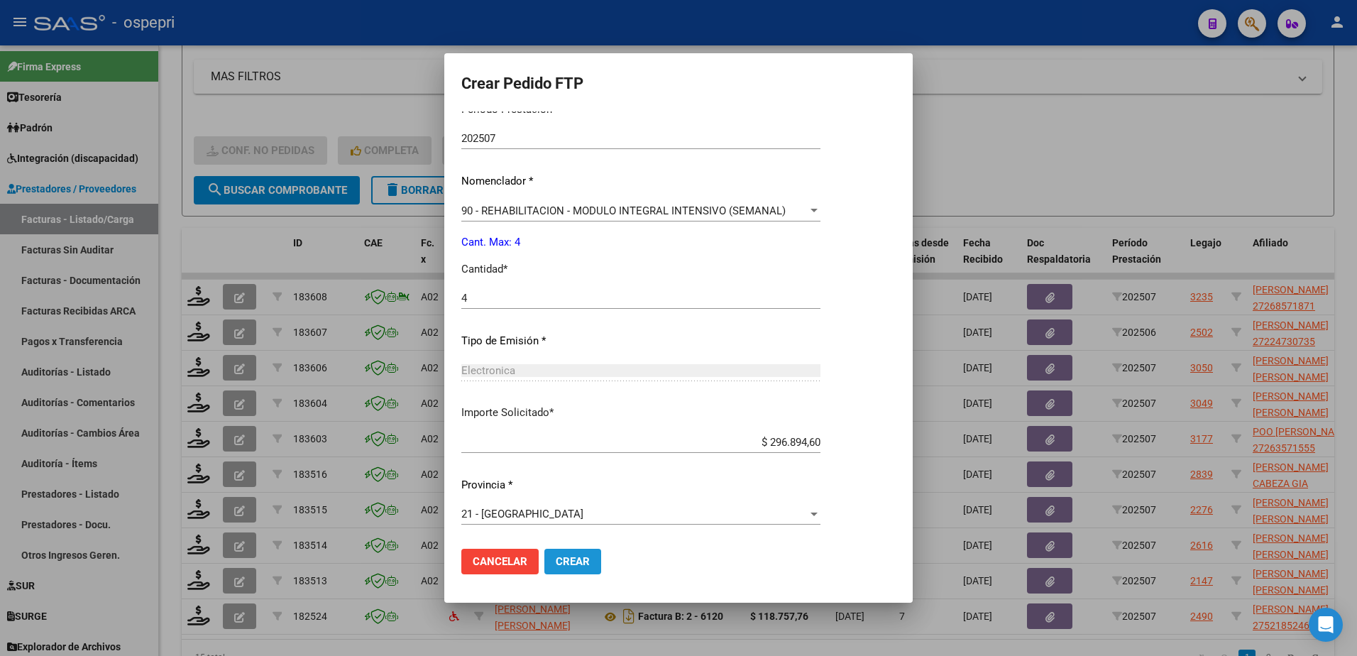
click at [562, 556] on span "Crear" at bounding box center [573, 561] width 34 height 13
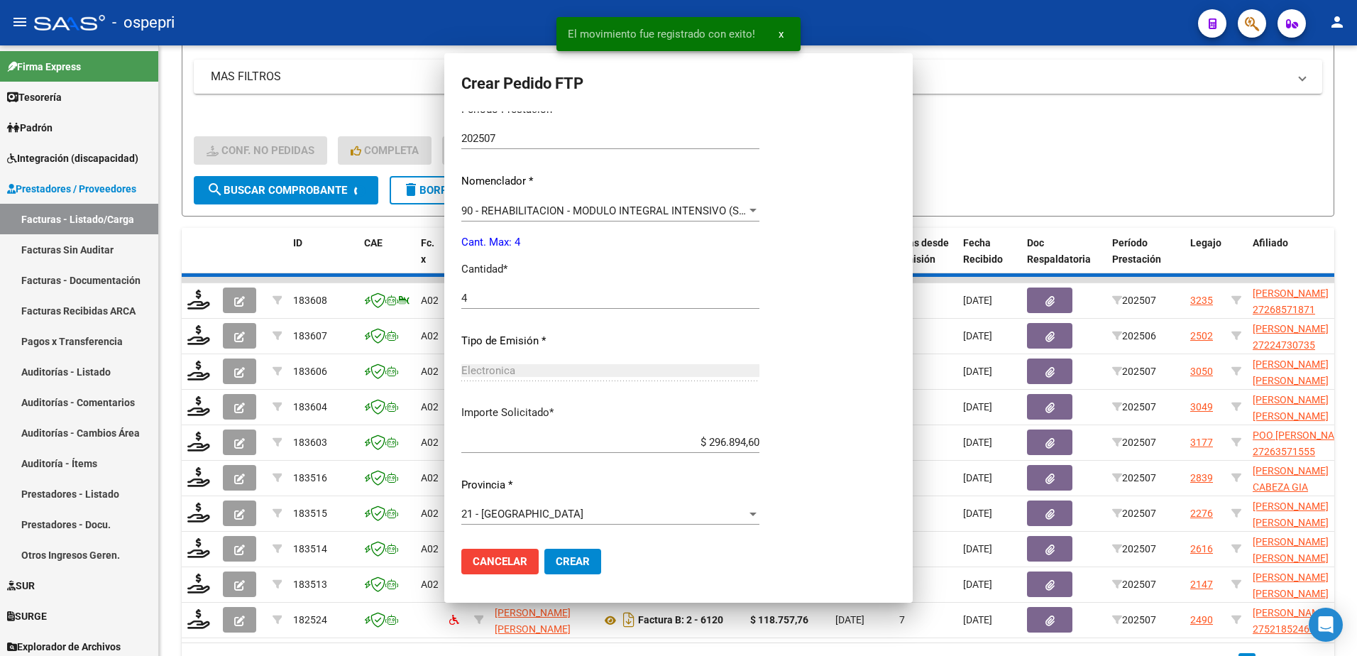
scroll to position [404, 0]
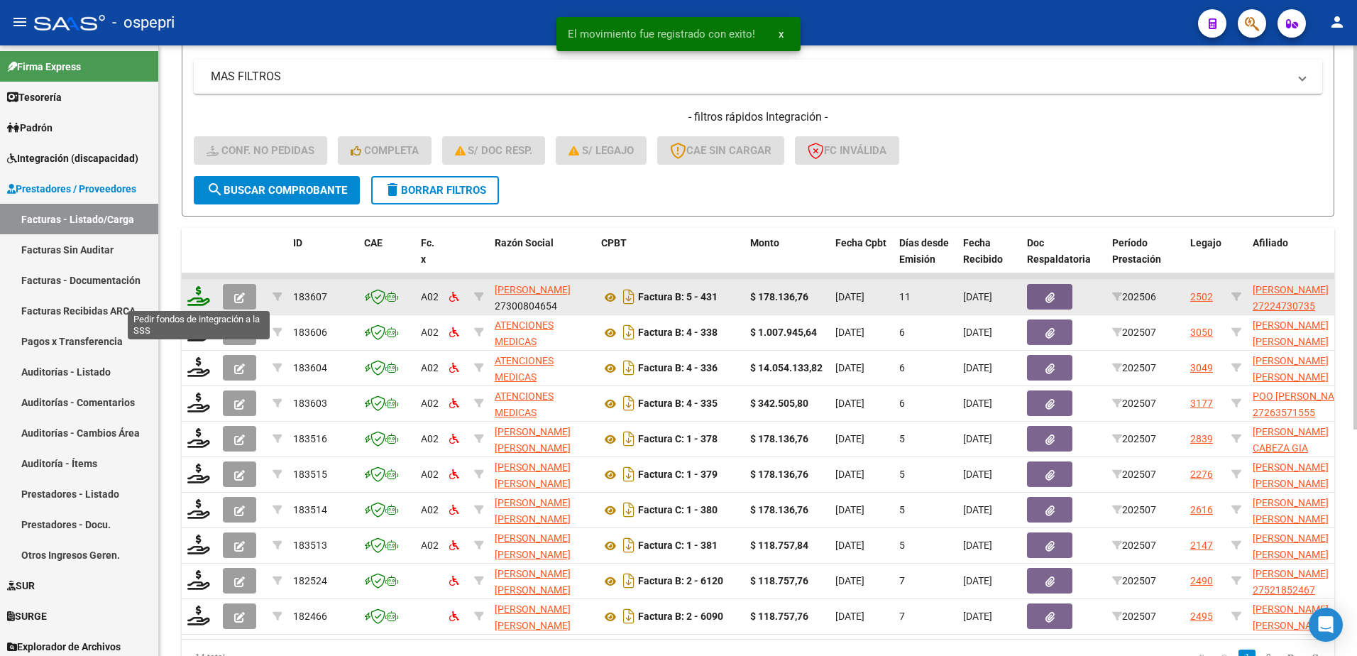
click at [203, 299] on icon at bounding box center [198, 296] width 23 height 20
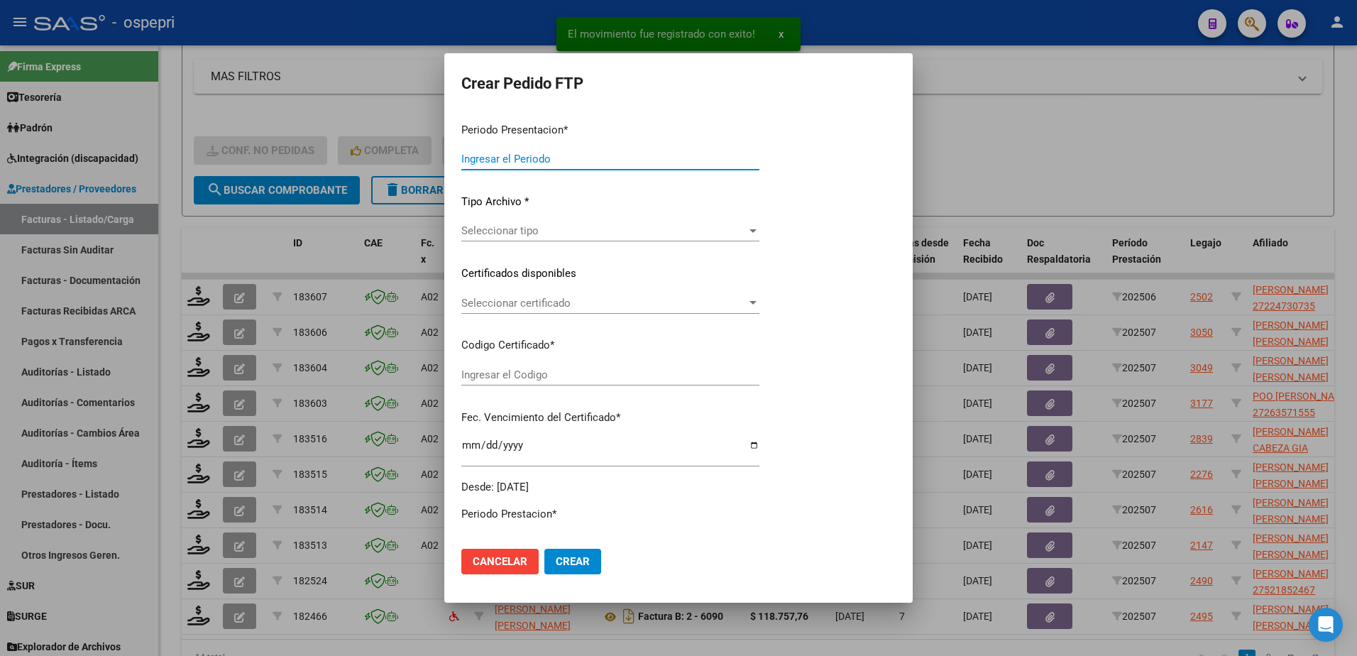
type input "202507"
type input "202506"
type input "$ 178.136,76"
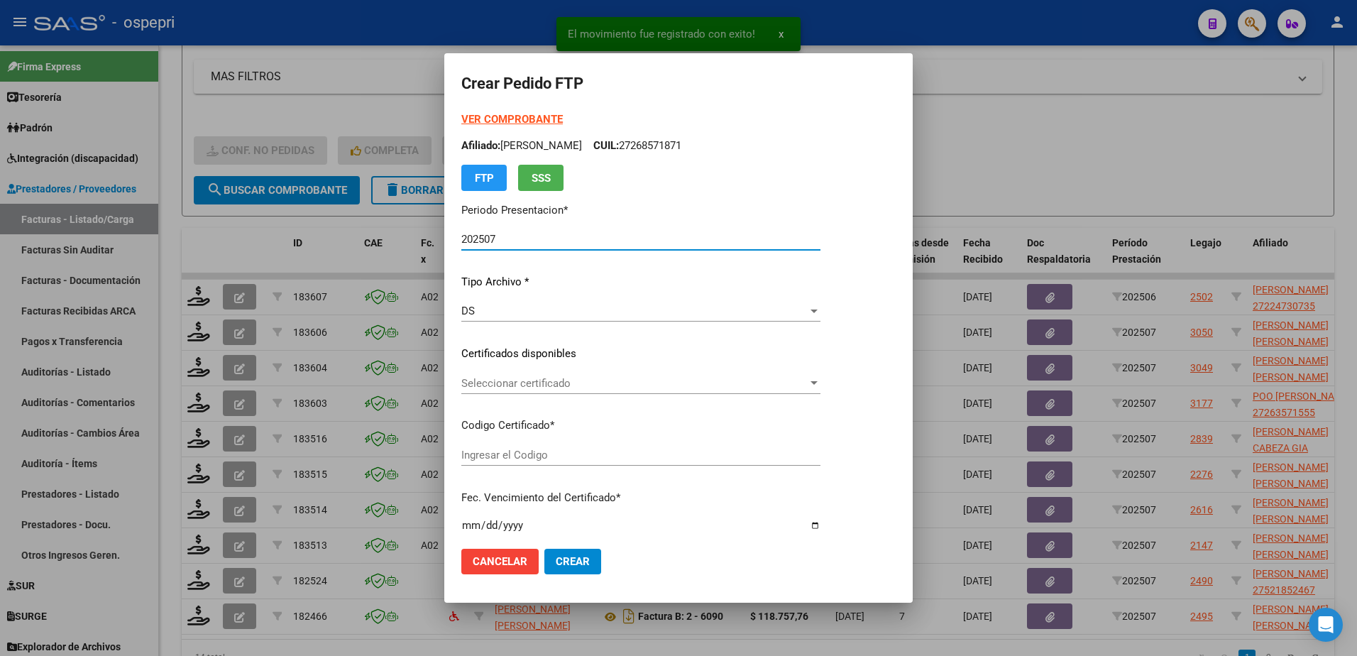
type input "ARG01000224730732018090420280904NQN249"
type input "2028-09-04"
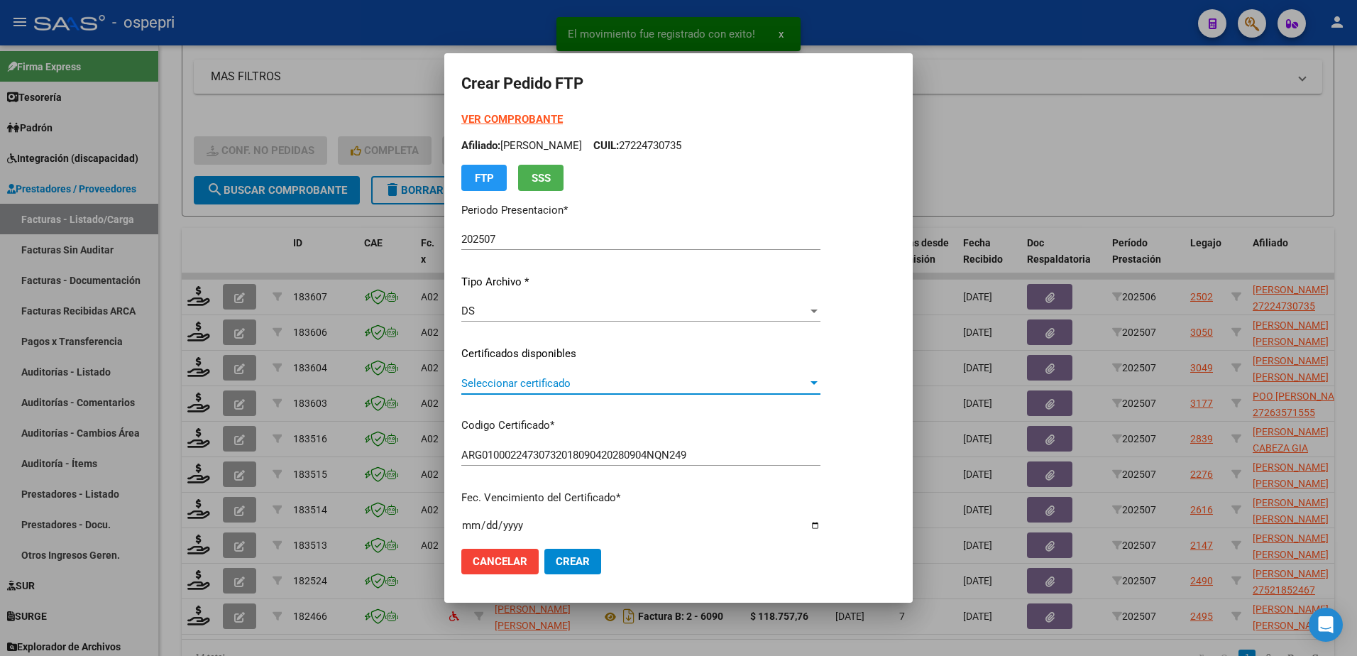
click at [500, 379] on span "Seleccionar certificado" at bounding box center [634, 383] width 346 height 13
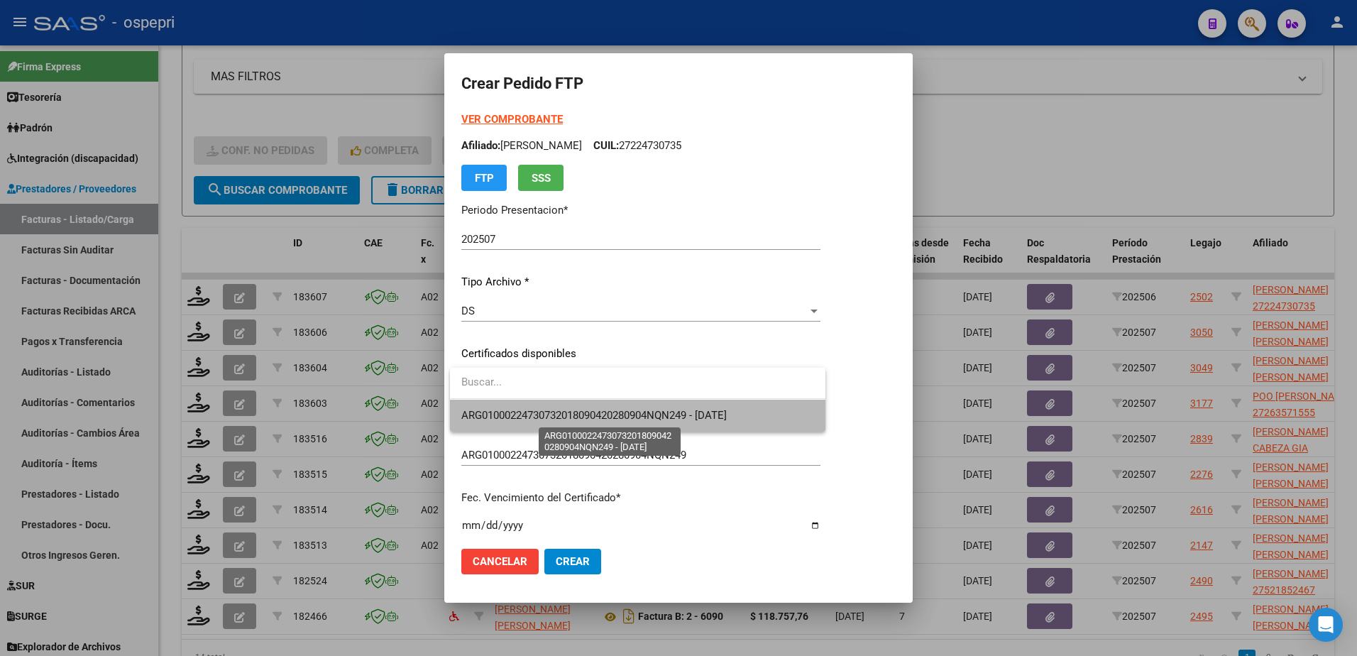
click at [528, 418] on span "ARG01000224730732018090420280904NQN249 - 2028-09-04" at bounding box center [593, 415] width 265 height 13
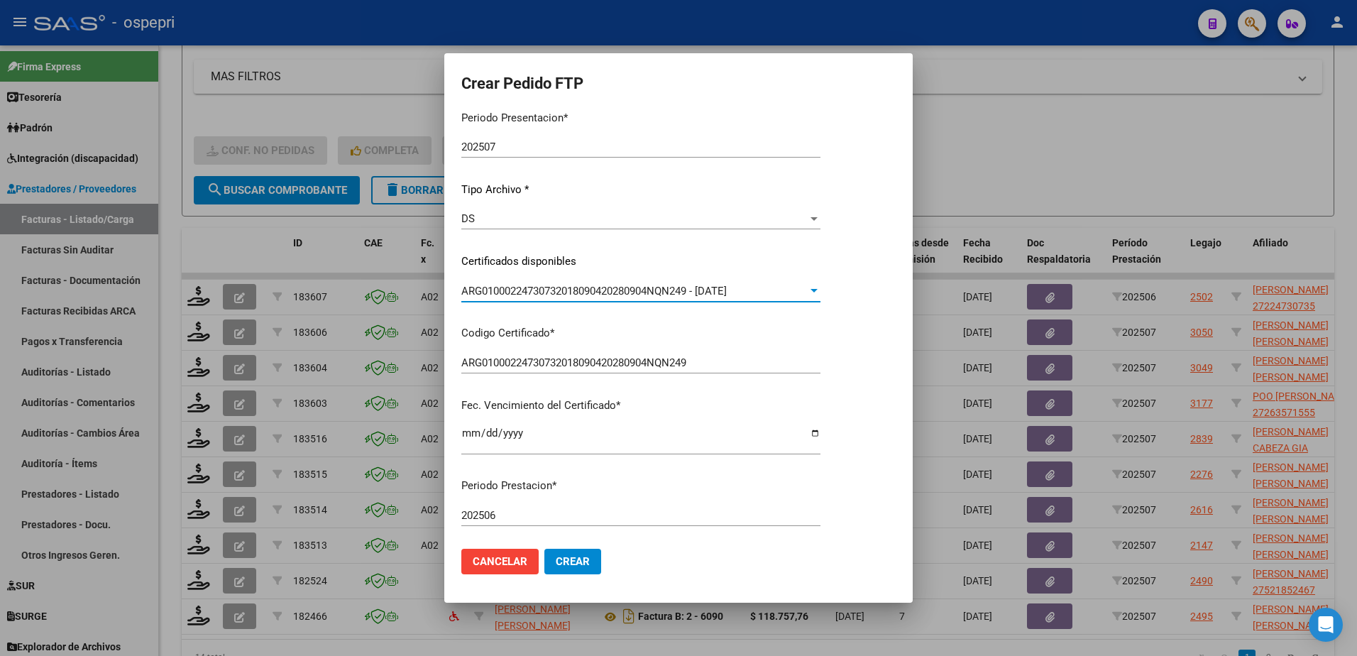
scroll to position [284, 0]
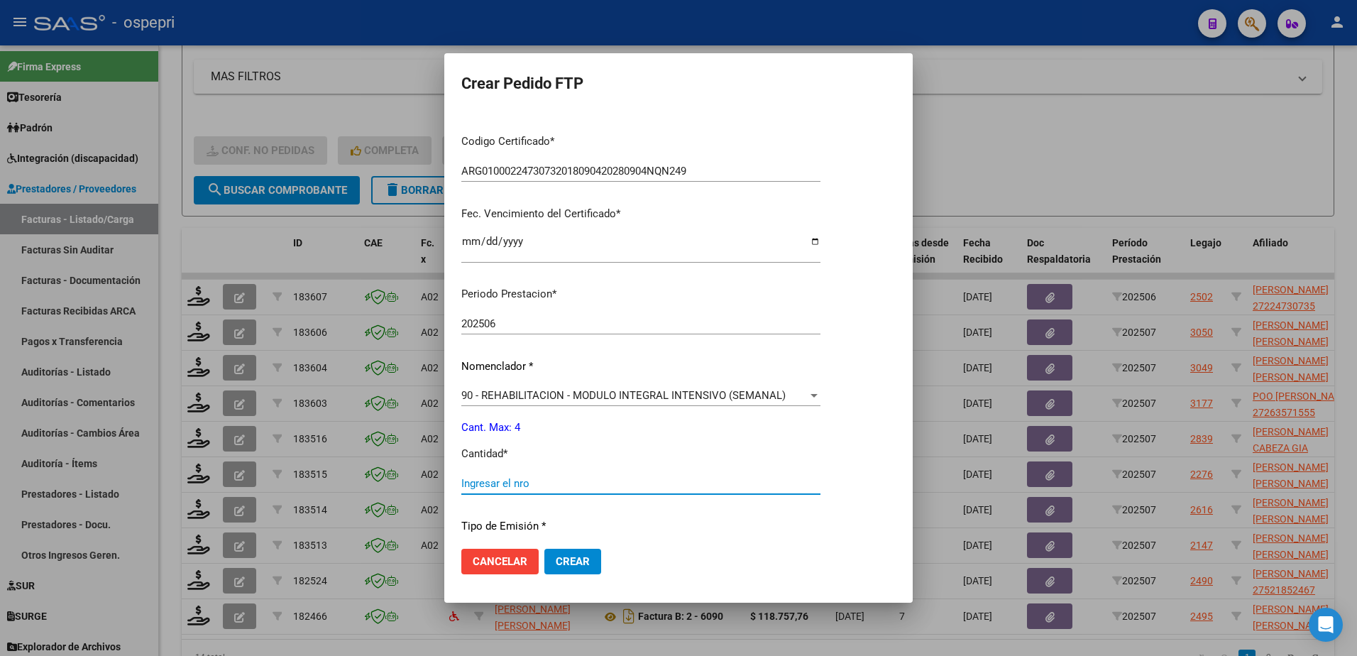
click at [511, 487] on input "Ingresar el nro" at bounding box center [640, 483] width 359 height 13
type input "4"
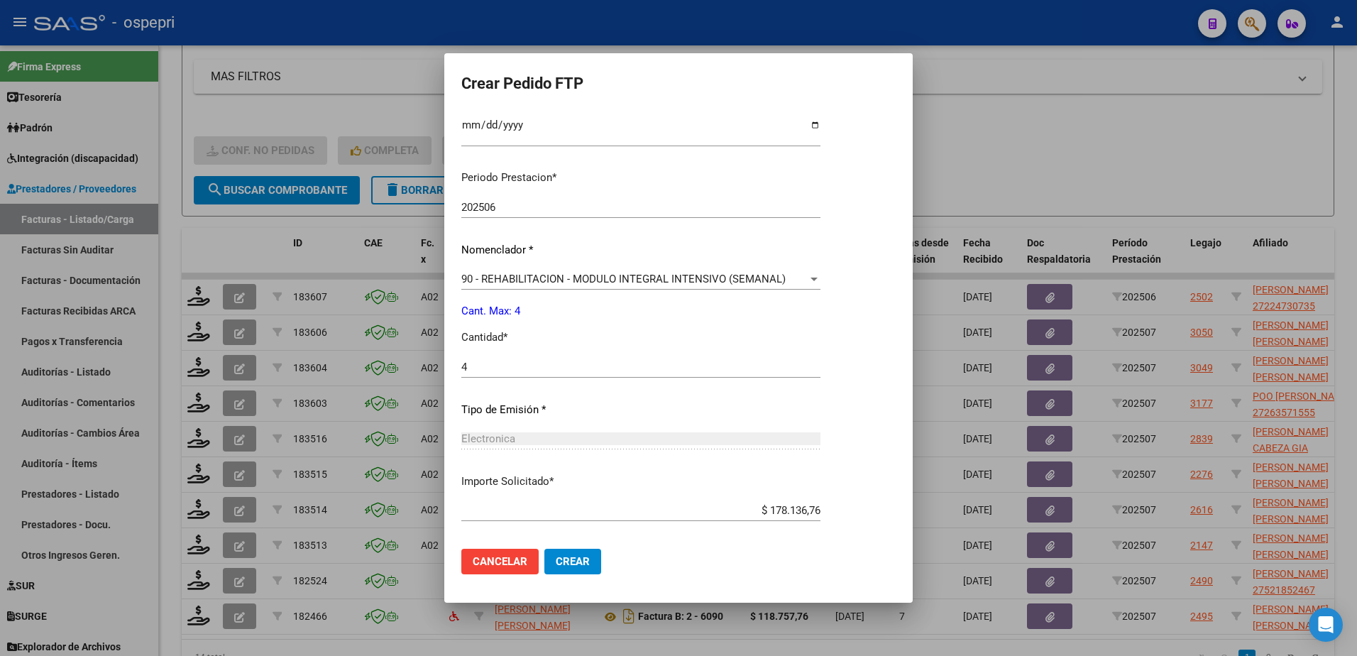
scroll to position [469, 0]
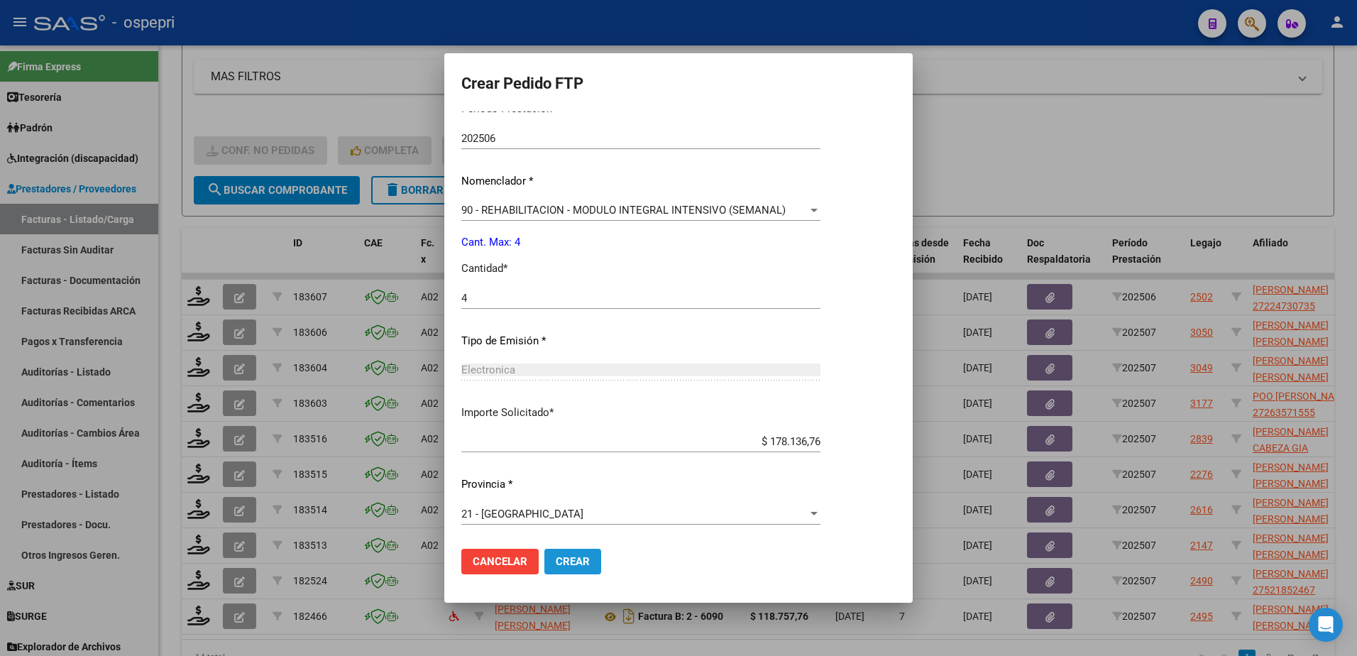
click at [570, 566] on span "Crear" at bounding box center [573, 561] width 34 height 13
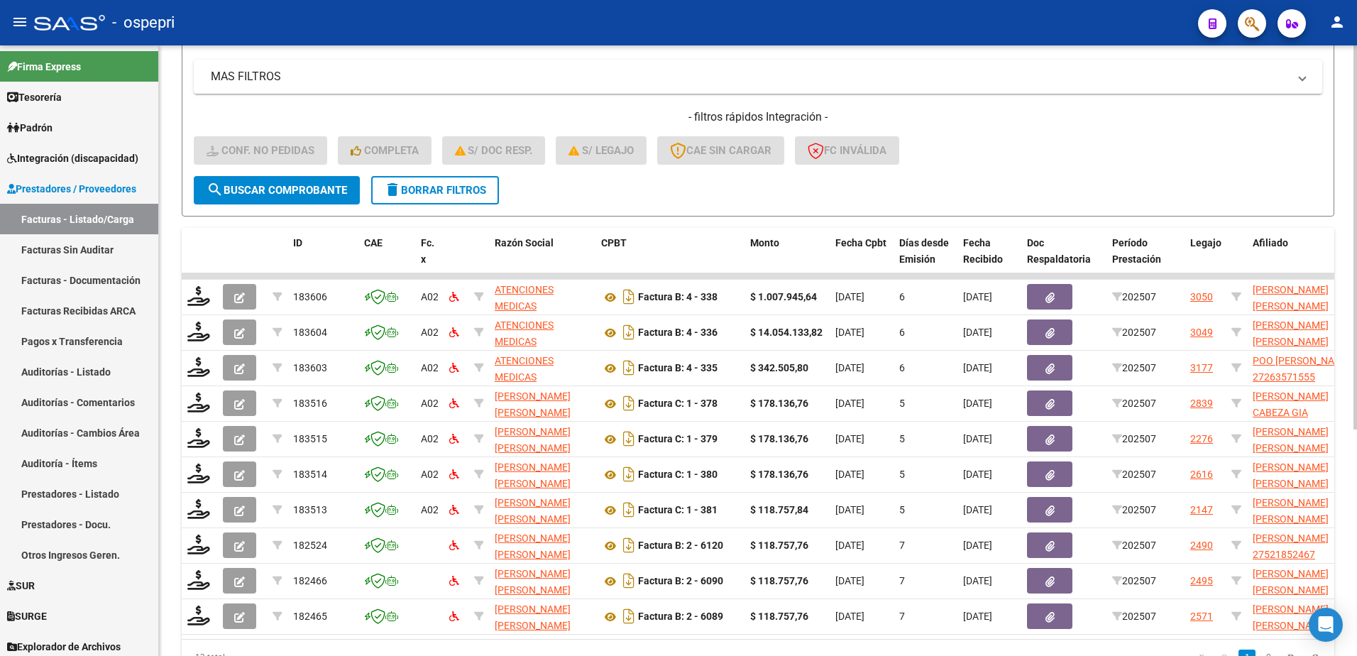
click at [469, 191] on span "delete Borrar Filtros" at bounding box center [435, 190] width 102 height 13
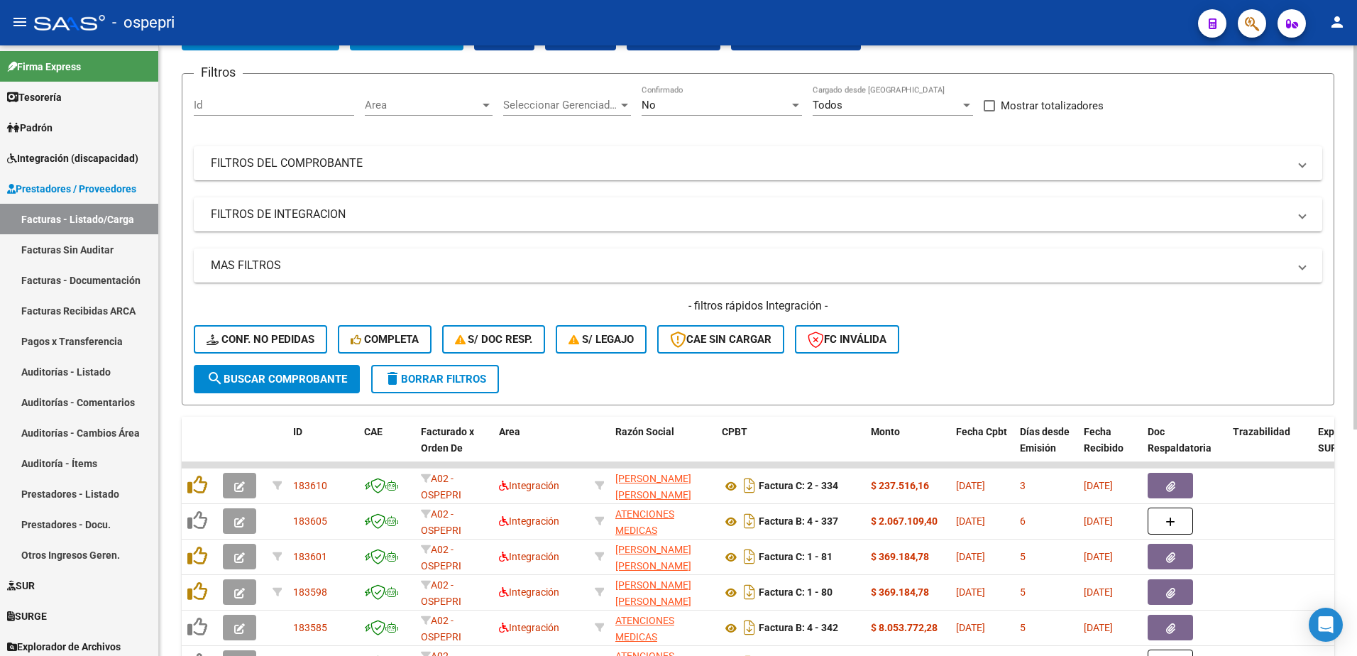
scroll to position [71, 0]
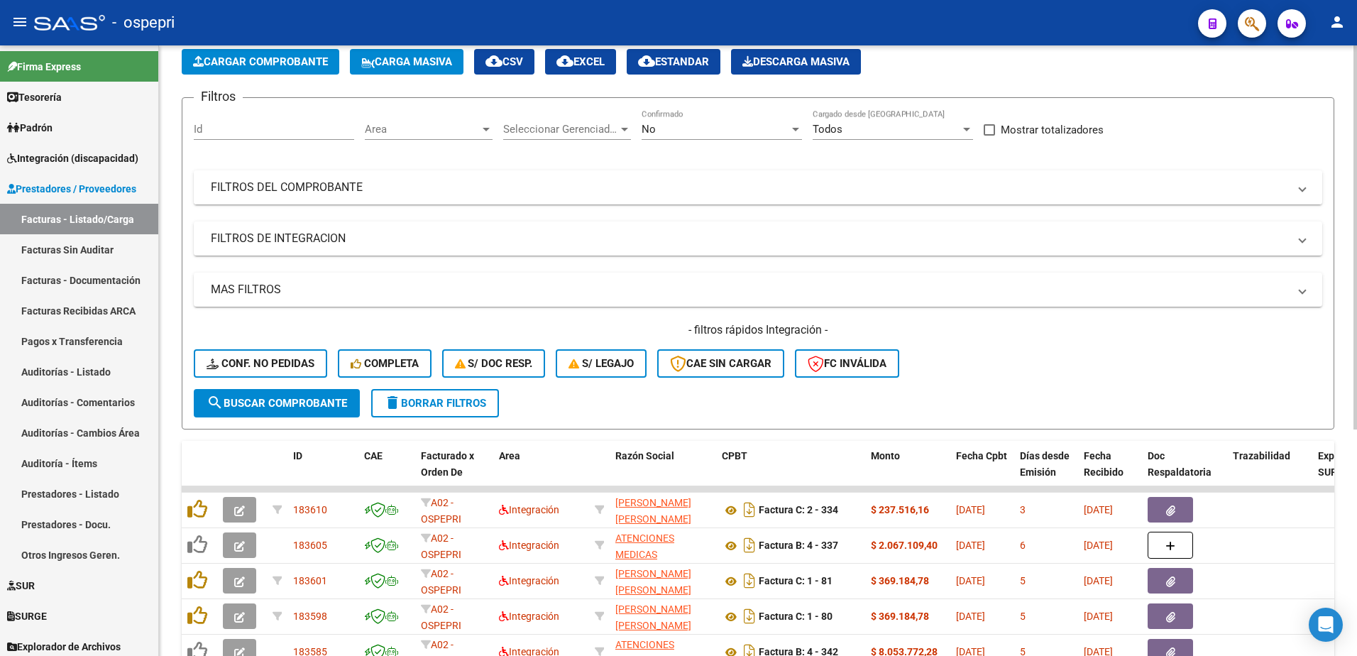
click at [1293, 188] on span "FILTROS DEL COMPROBANTE" at bounding box center [755, 188] width 1089 height 16
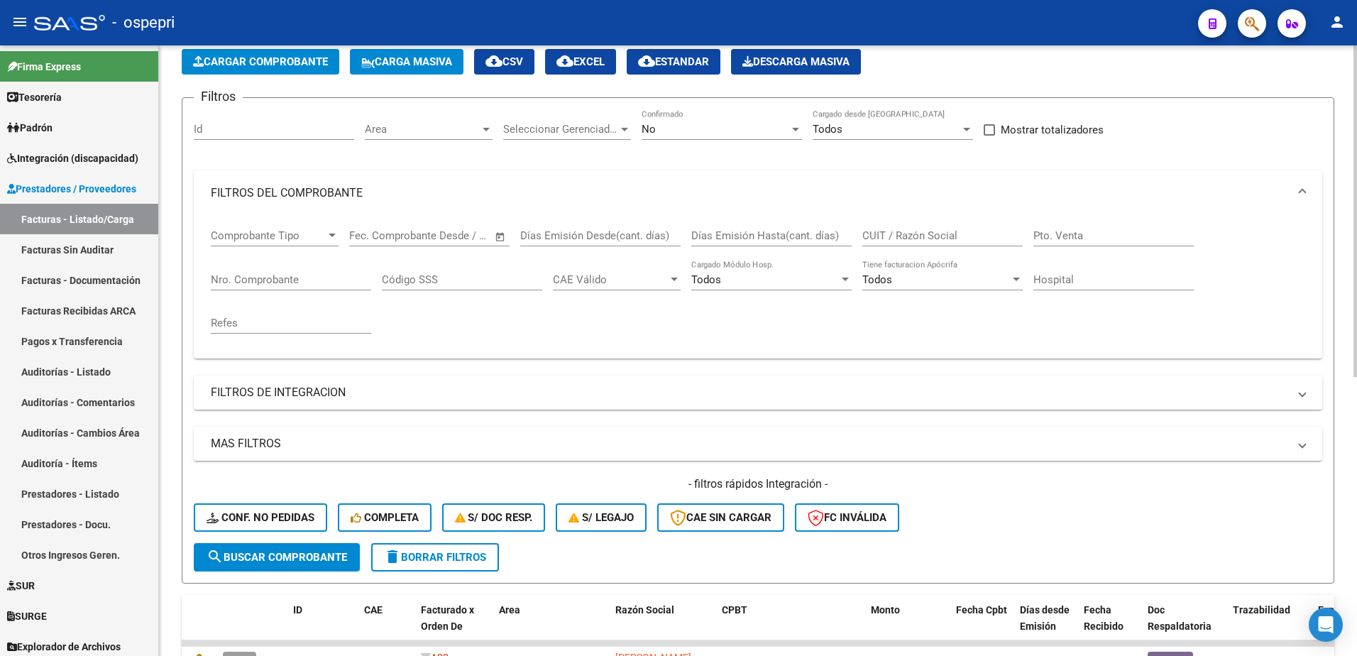
drag, startPoint x: 898, startPoint y: 237, endPoint x: 909, endPoint y: 231, distance: 12.7
click at [899, 237] on input "CUIT / Razón Social" at bounding box center [942, 235] width 160 height 13
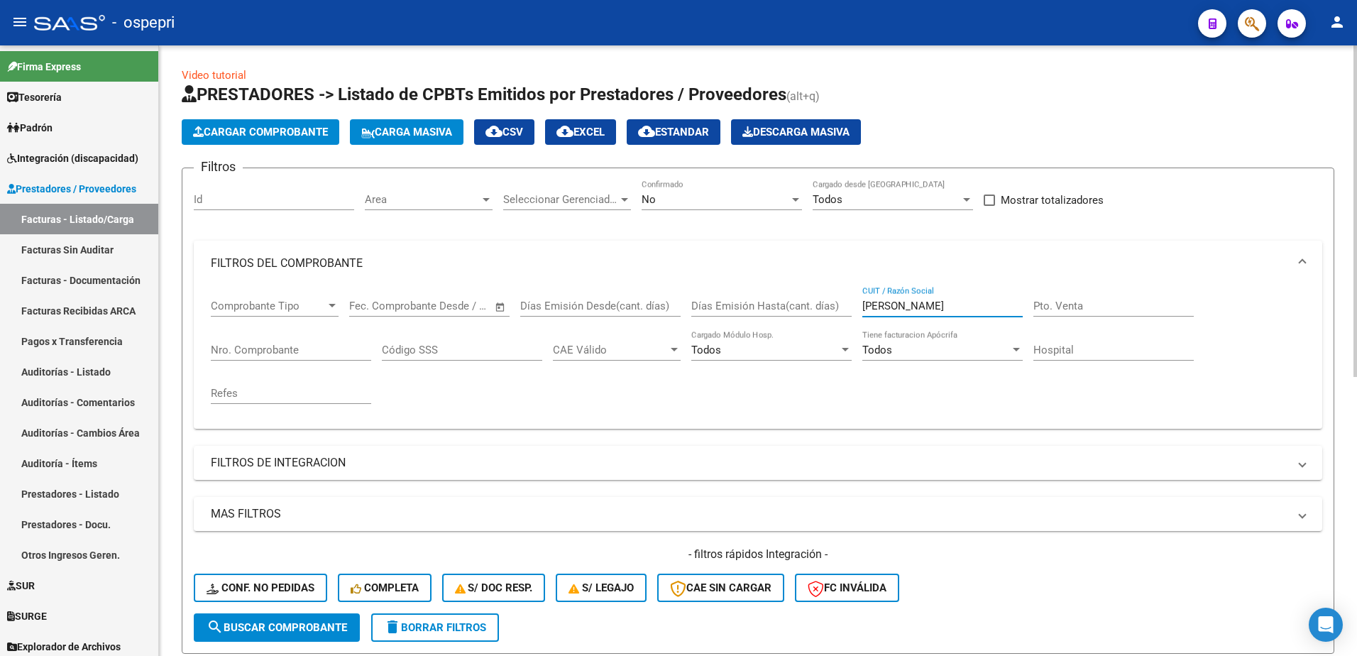
scroll to position [0, 0]
click at [796, 197] on div at bounding box center [795, 199] width 13 height 11
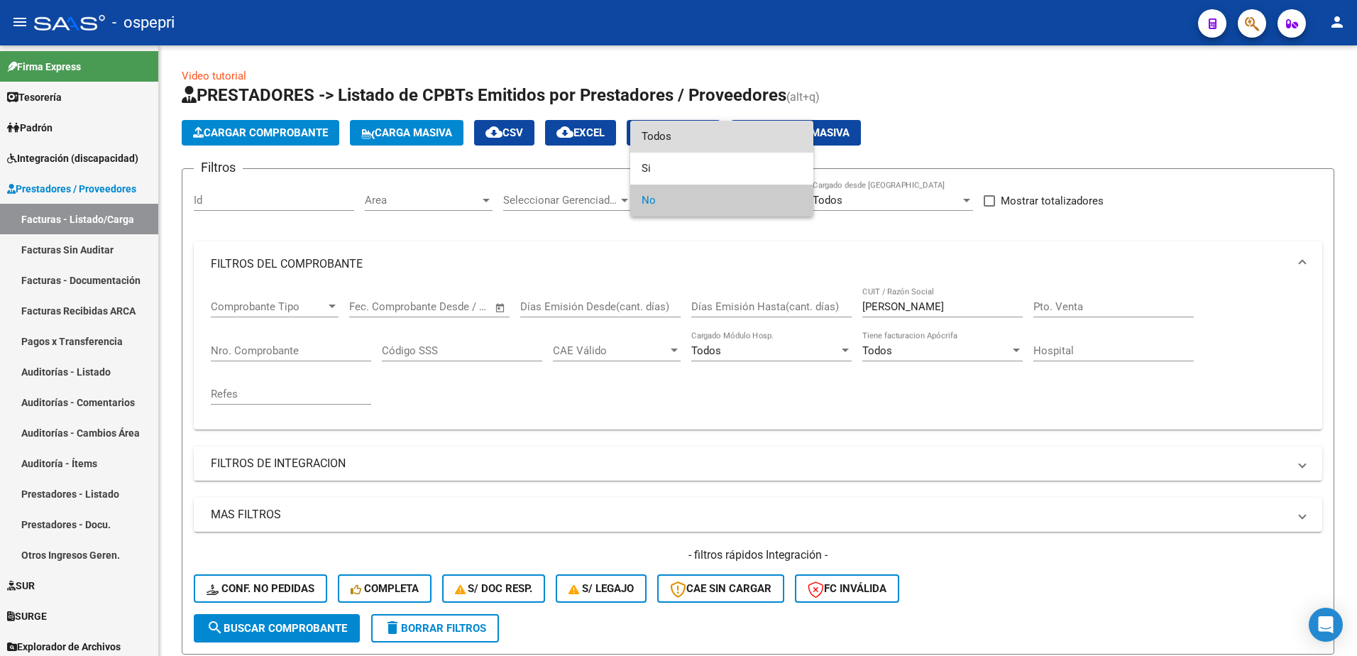
click at [684, 138] on span "Todos" at bounding box center [722, 137] width 160 height 32
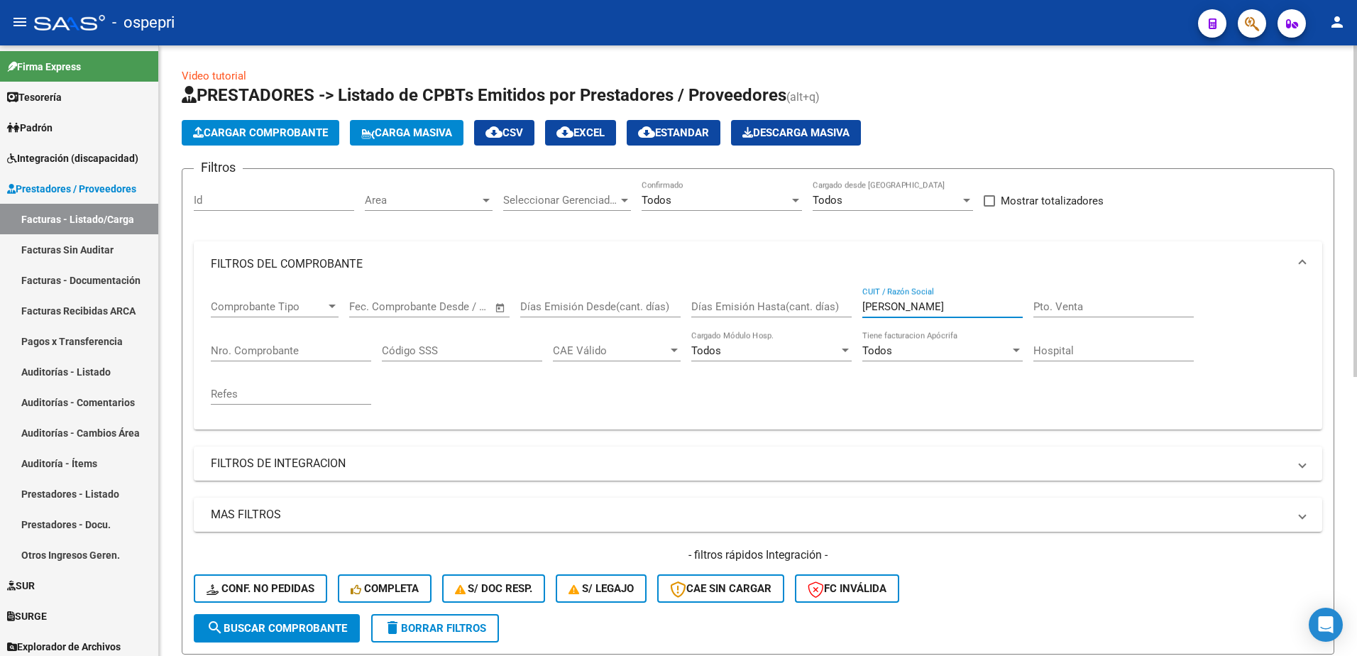
click at [905, 309] on input "bravo" at bounding box center [942, 306] width 160 height 13
click at [905, 308] on input "bravo" at bounding box center [942, 306] width 160 height 13
click at [905, 307] on input "bravo" at bounding box center [942, 306] width 160 height 13
type input "27225333489"
click at [292, 634] on span "search Buscar Comprobante" at bounding box center [277, 628] width 141 height 13
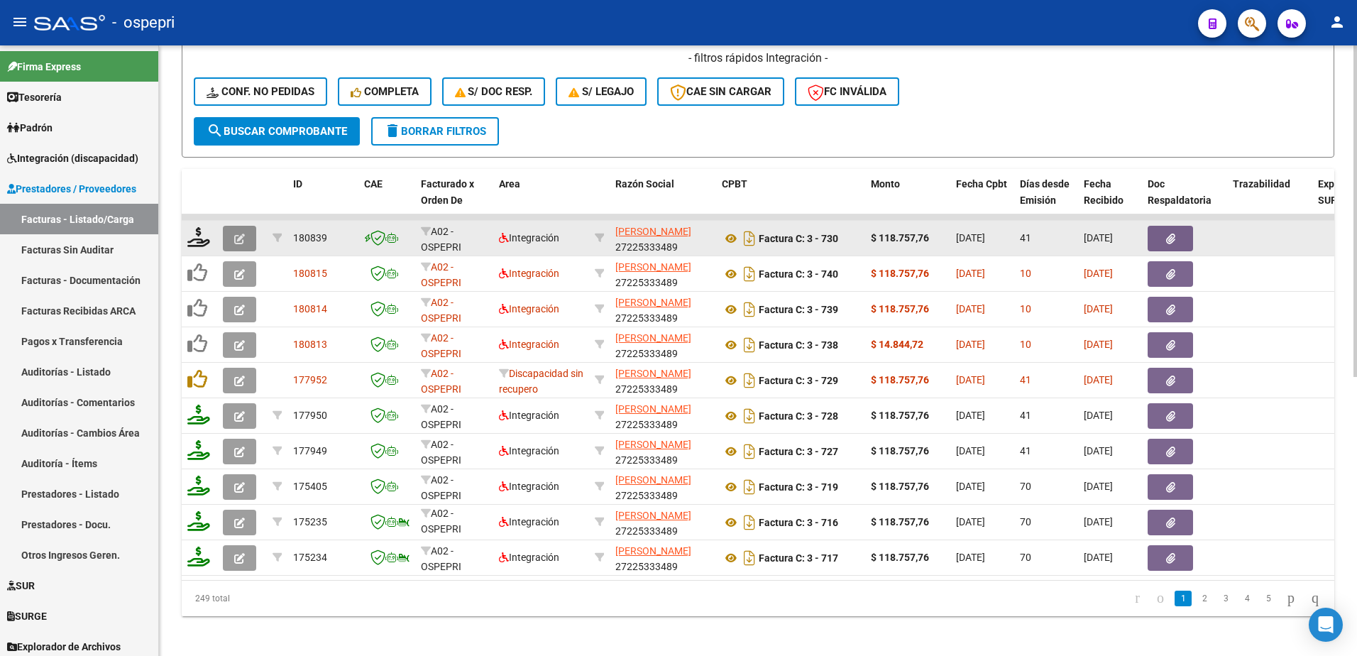
click at [241, 241] on icon "button" at bounding box center [239, 238] width 11 height 11
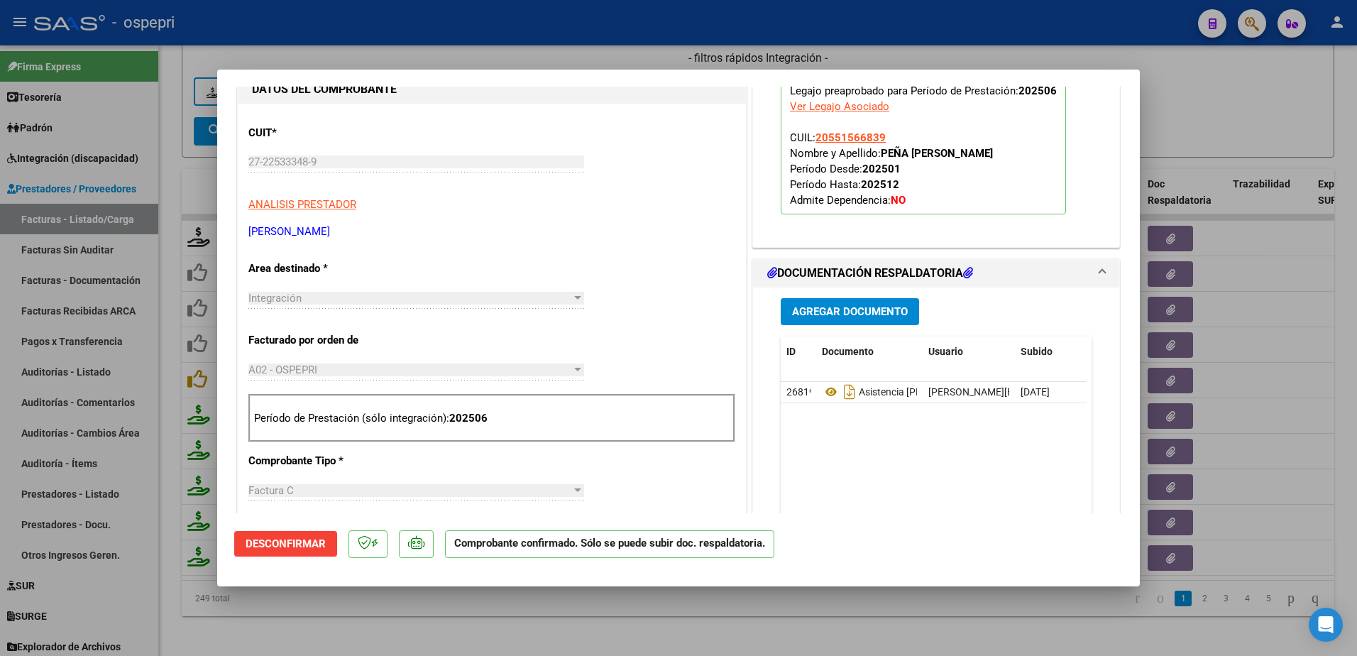
scroll to position [355, 0]
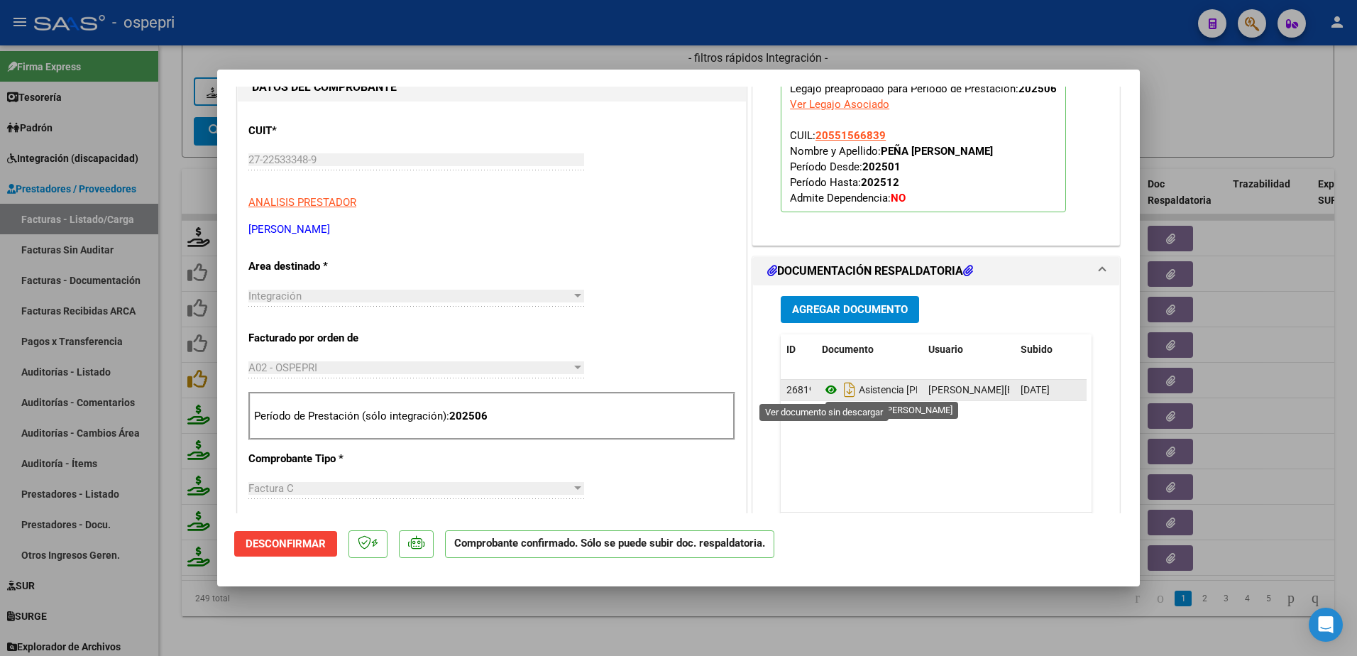
click at [824, 389] on icon at bounding box center [831, 389] width 18 height 17
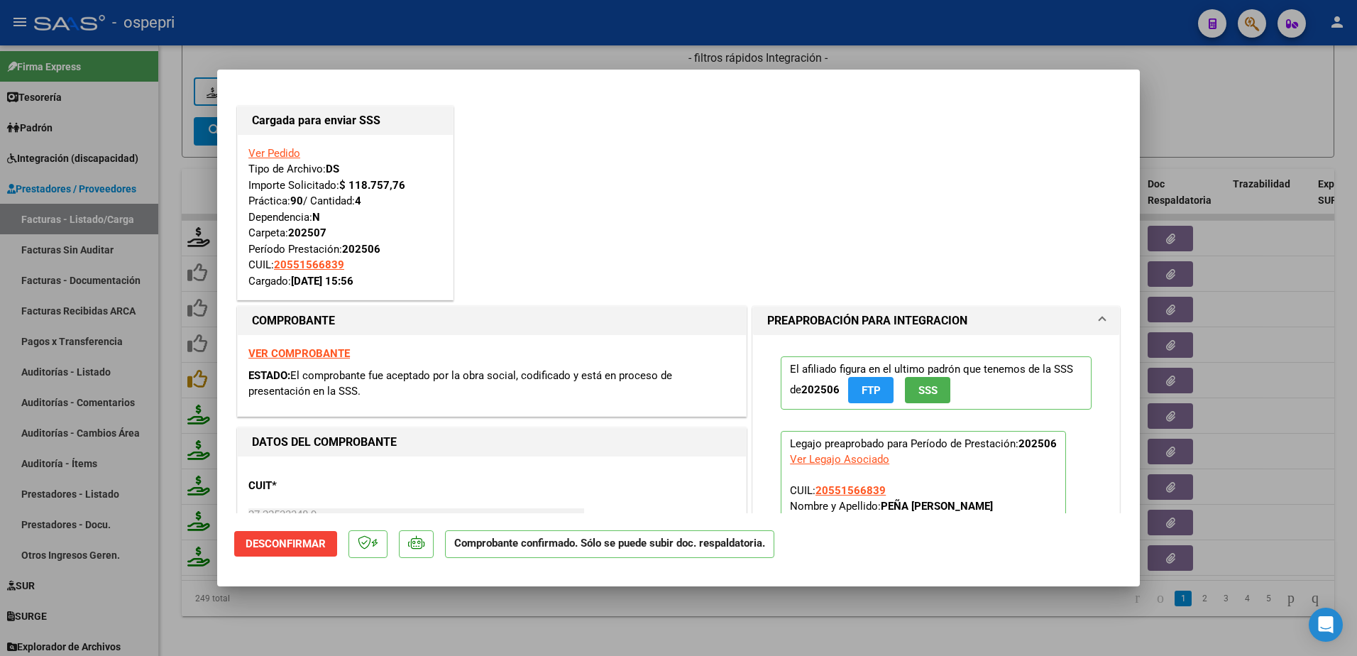
type input "$ 0,00"
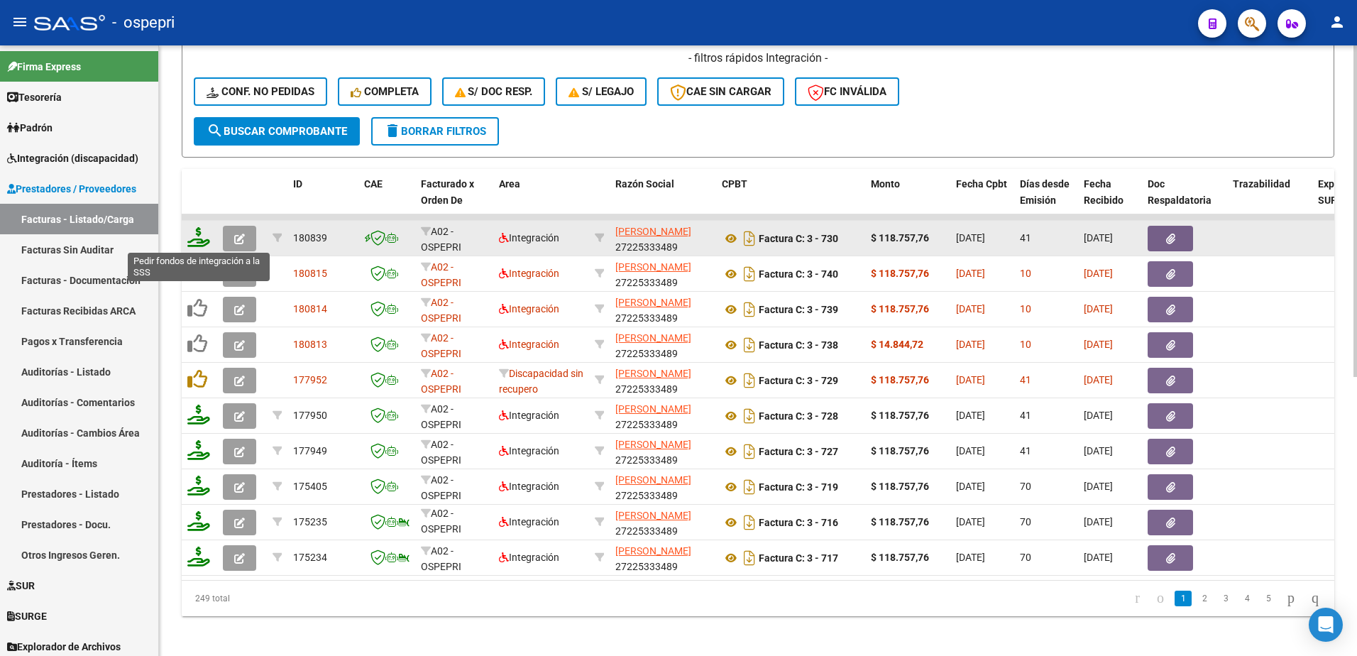
click at [199, 242] on icon at bounding box center [198, 237] width 23 height 20
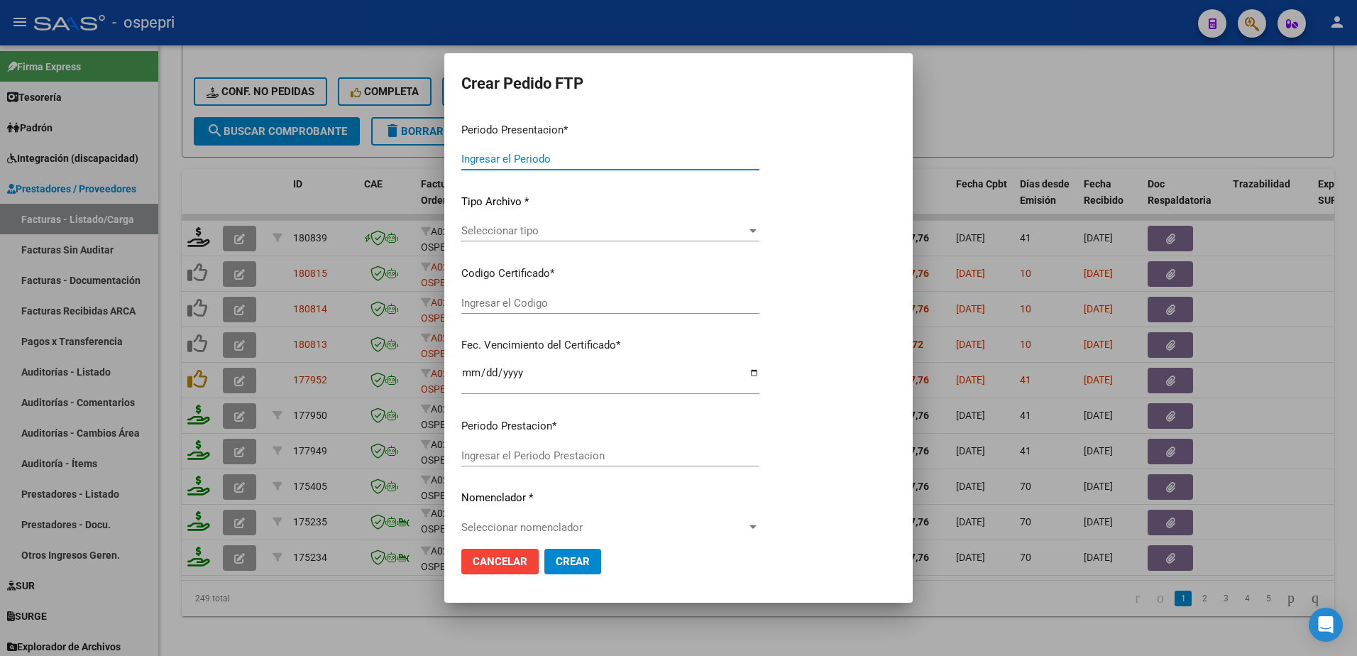
type input "202507"
type input "202506"
type input "$ 118.757,76"
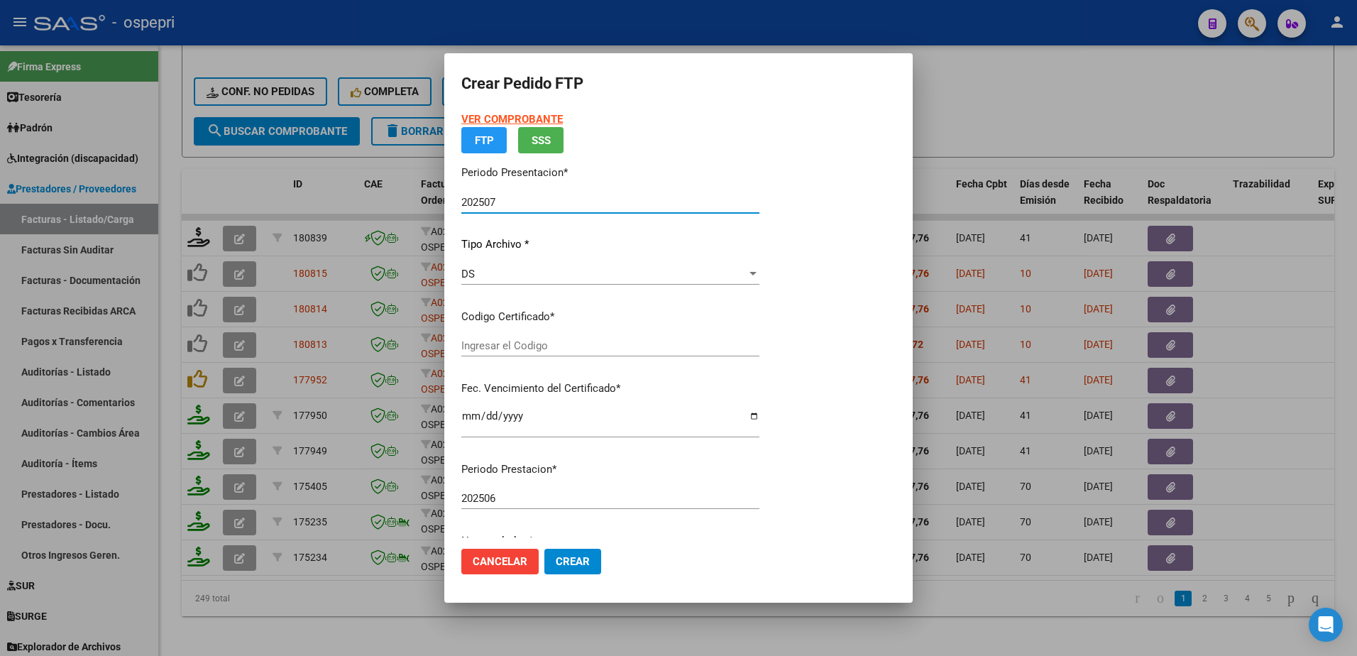
type input "ARG02000551566832019041720220417NQN249"
type input "2033-04-17"
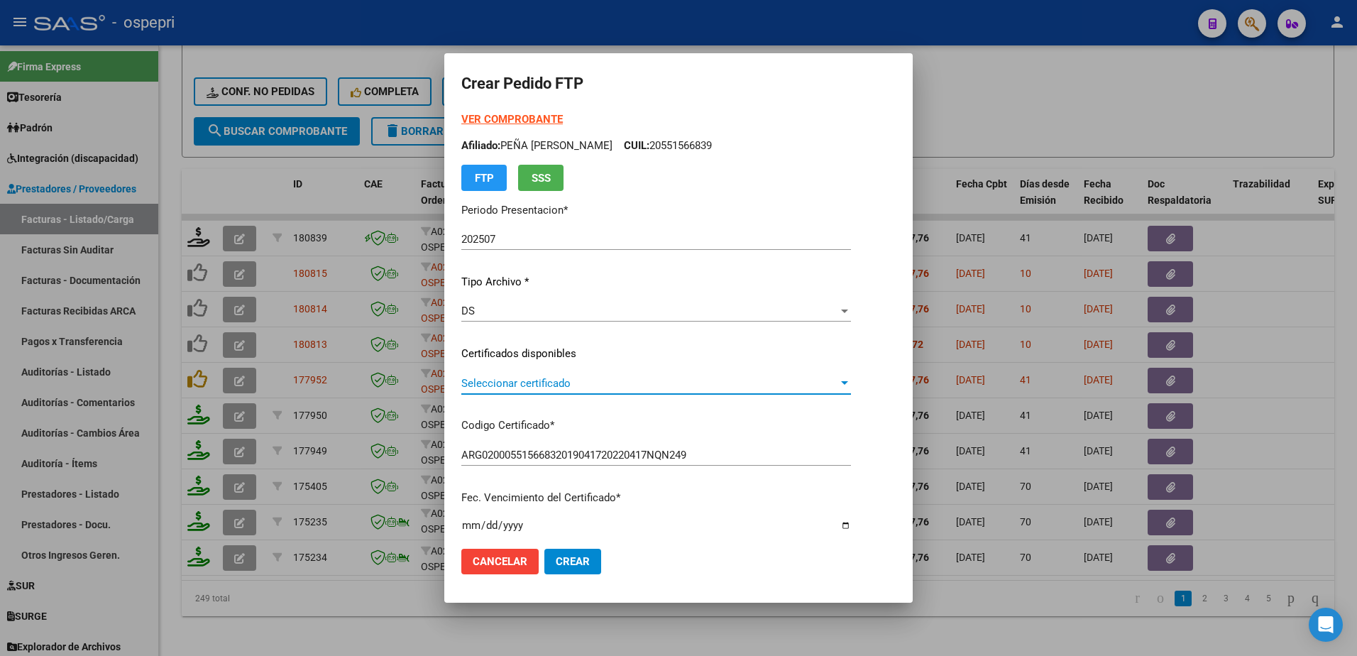
click at [535, 382] on span "Seleccionar certificado" at bounding box center [649, 383] width 377 height 13
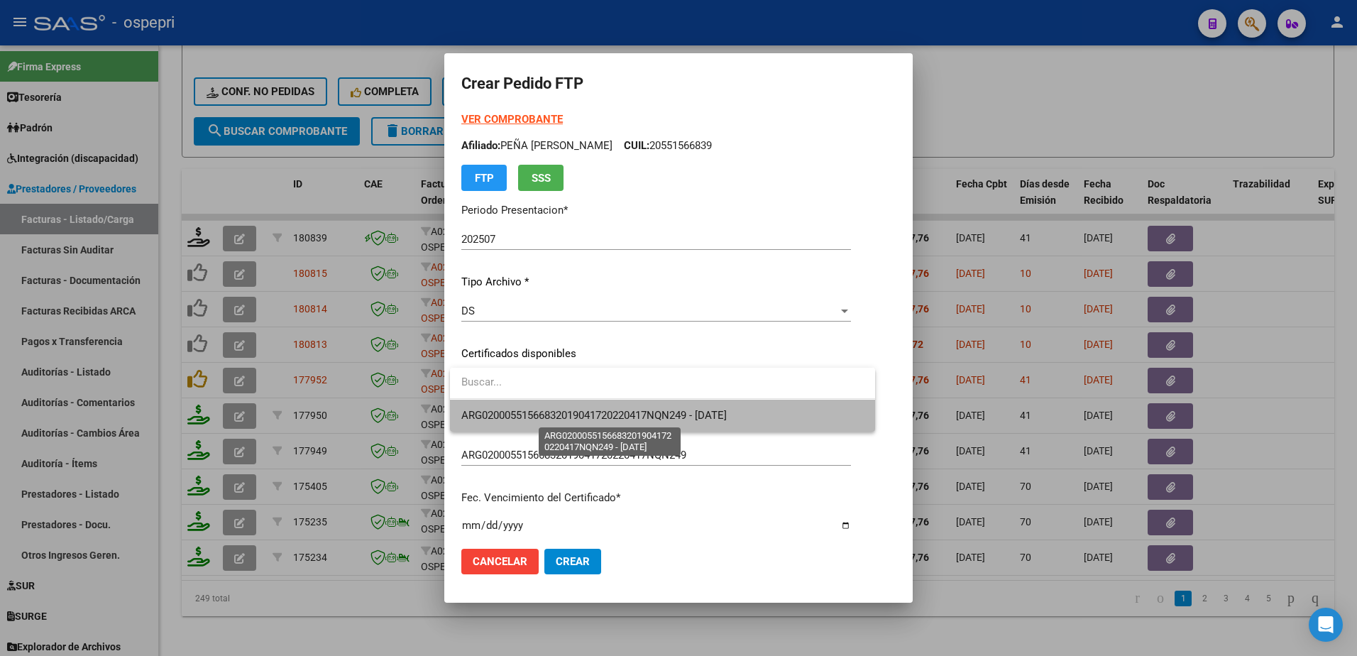
click at [636, 412] on span "ARG02000551566832019041720220417NQN249 - 2033-04-17" at bounding box center [593, 415] width 265 height 13
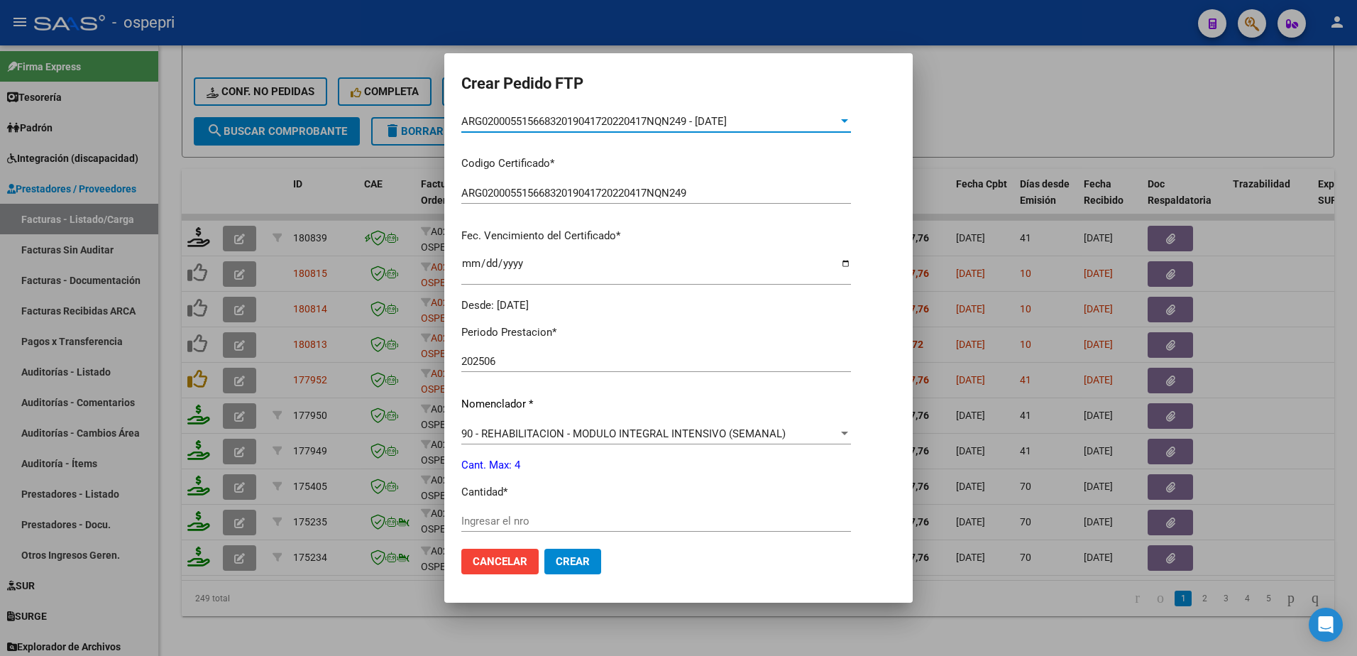
scroll to position [284, 0]
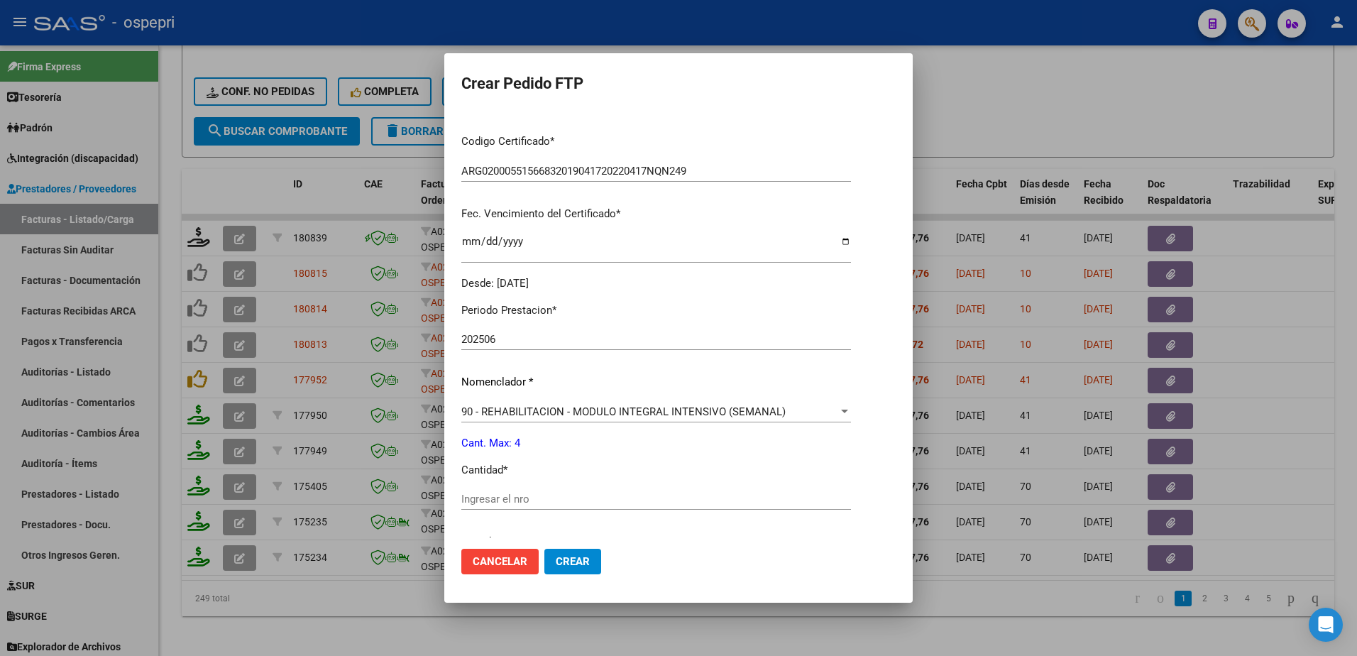
click at [530, 502] on input "Ingresar el nro" at bounding box center [656, 498] width 390 height 13
type input "4"
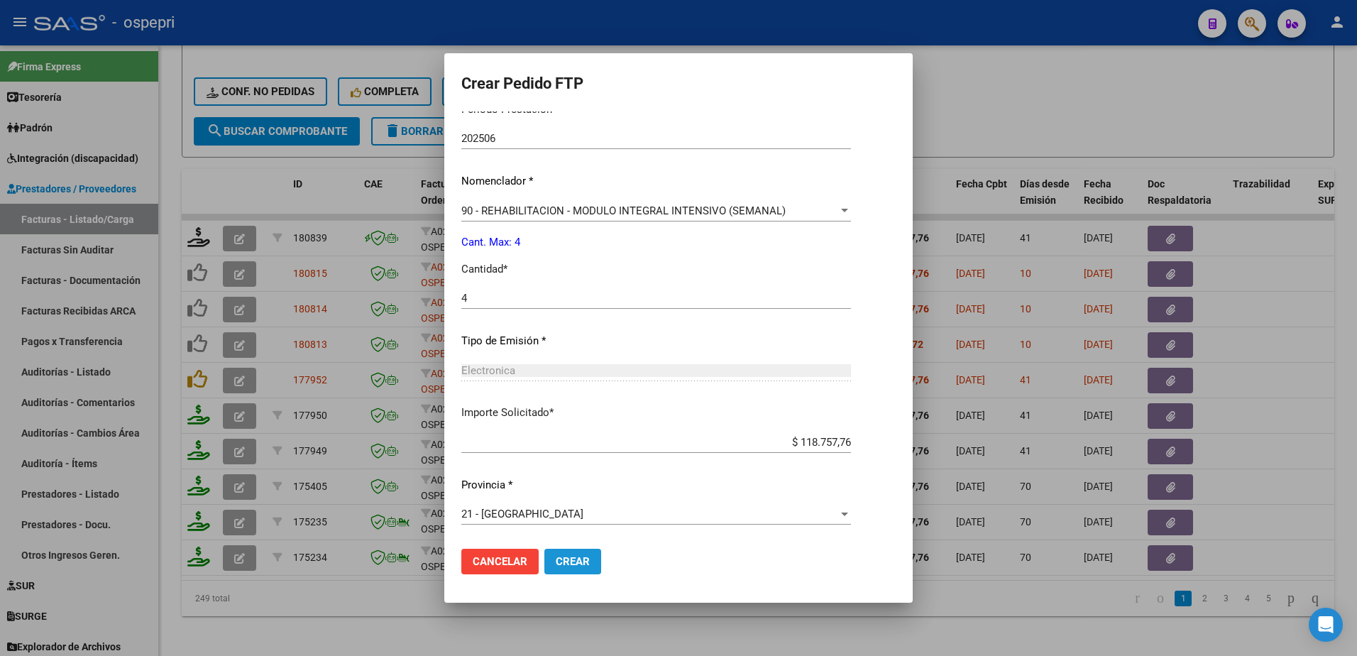
click at [557, 559] on span "Crear" at bounding box center [573, 561] width 34 height 13
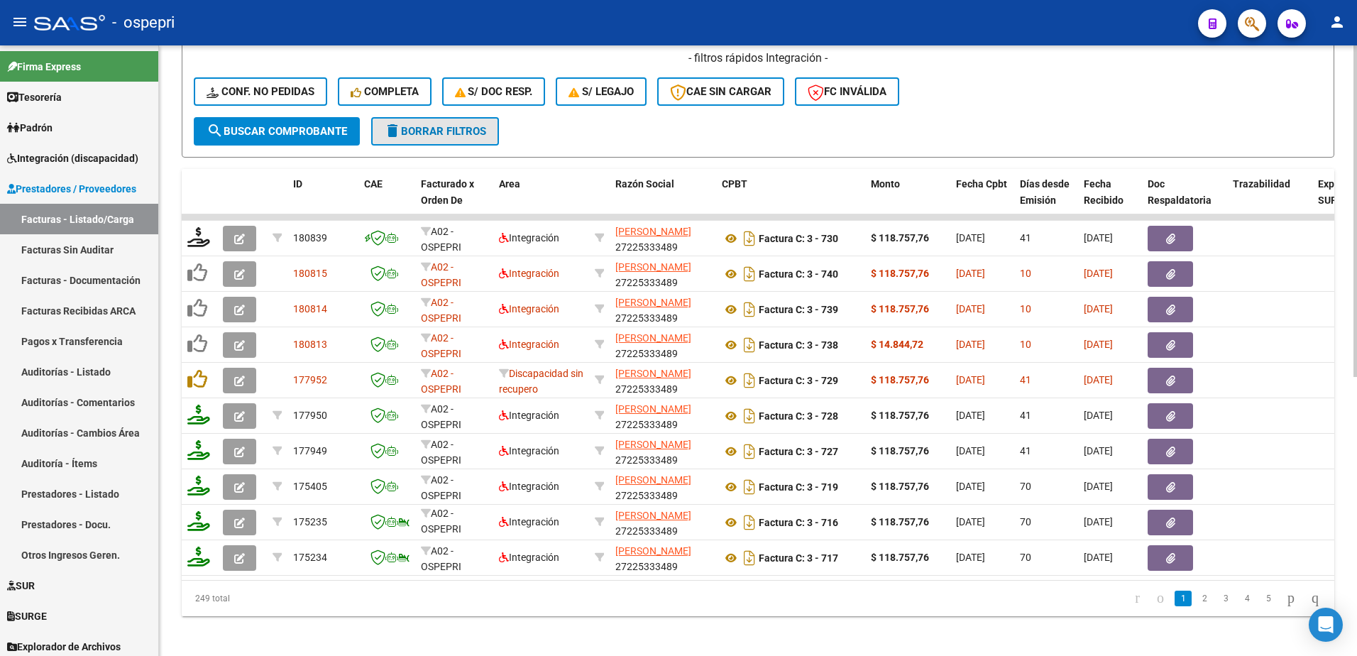
click at [484, 133] on span "delete Borrar Filtros" at bounding box center [435, 131] width 102 height 13
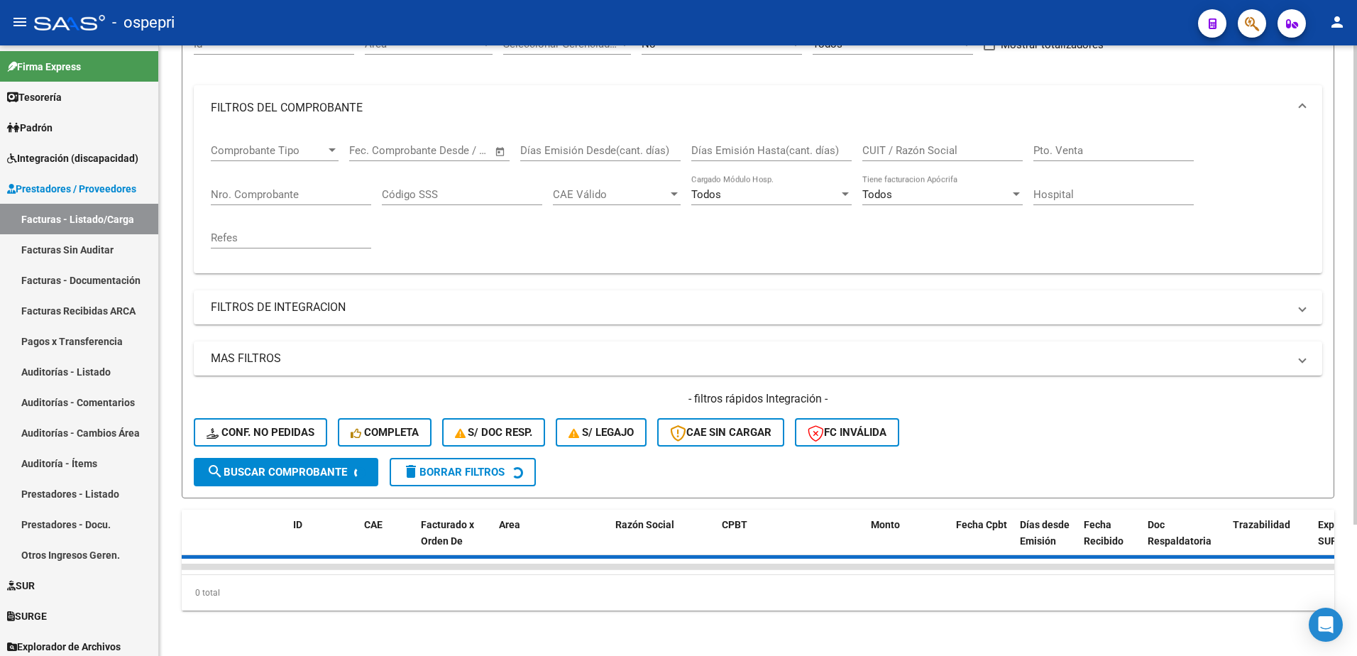
scroll to position [497, 0]
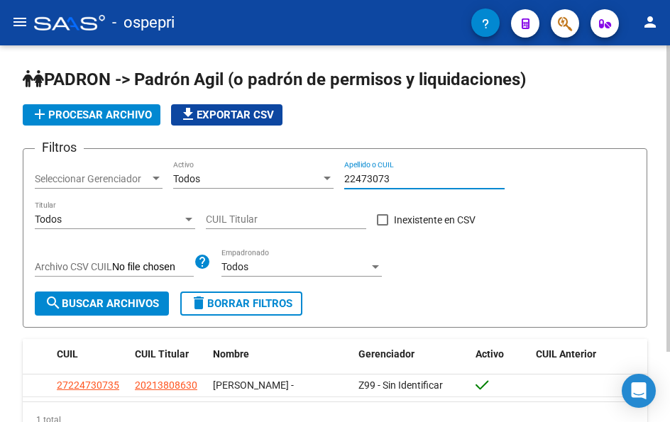
scroll to position [86, 0]
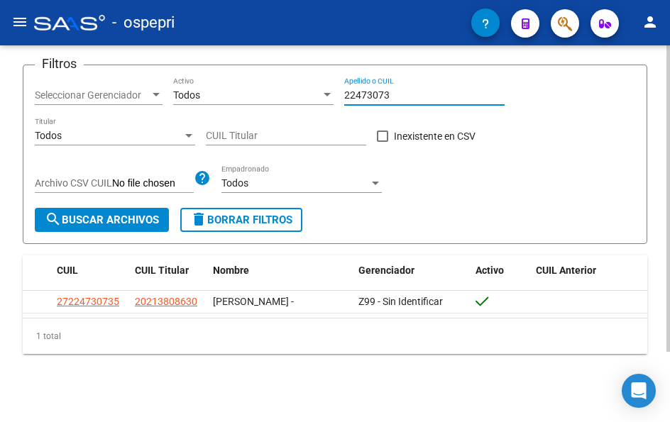
click at [414, 90] on input "22473073" at bounding box center [424, 95] width 160 height 12
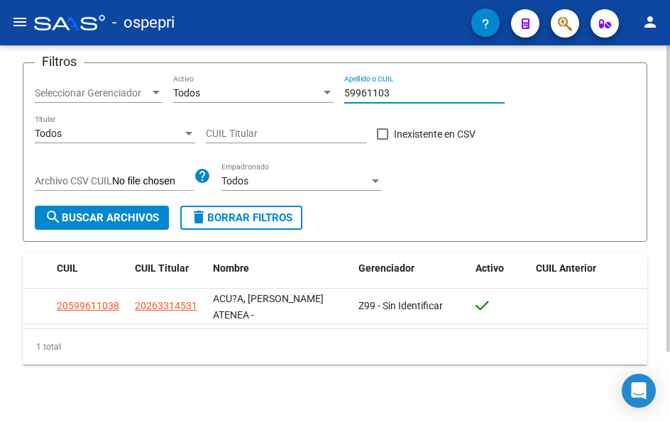
click at [414, 96] on input "59961103" at bounding box center [424, 93] width 160 height 12
click at [412, 96] on input "59961103" at bounding box center [424, 93] width 160 height 12
click at [407, 92] on input "59961103" at bounding box center [424, 93] width 160 height 12
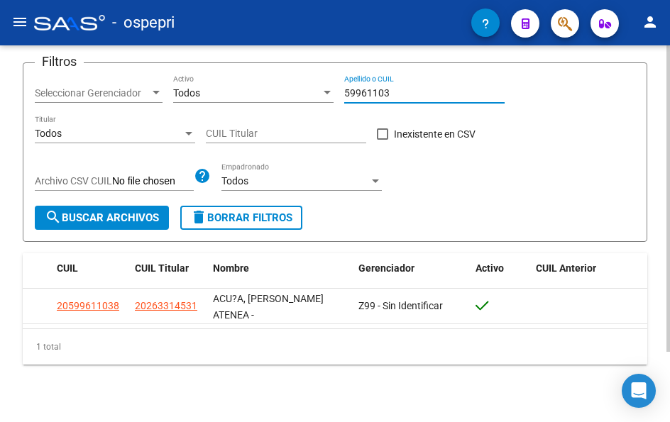
click at [407, 92] on input "59961103" at bounding box center [424, 93] width 160 height 12
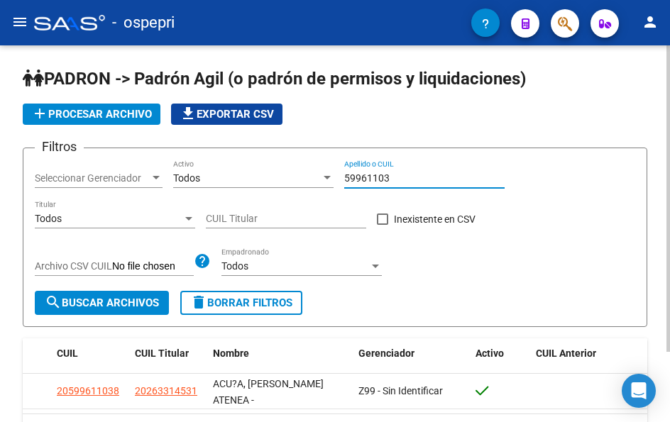
scroll to position [0, 0]
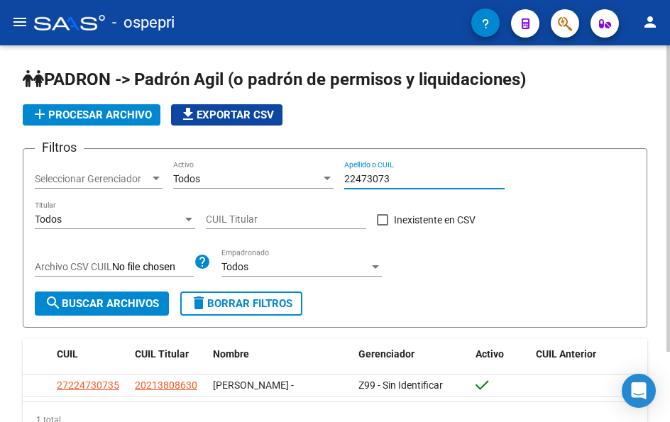
click at [390, 177] on input "22473073" at bounding box center [424, 179] width 160 height 12
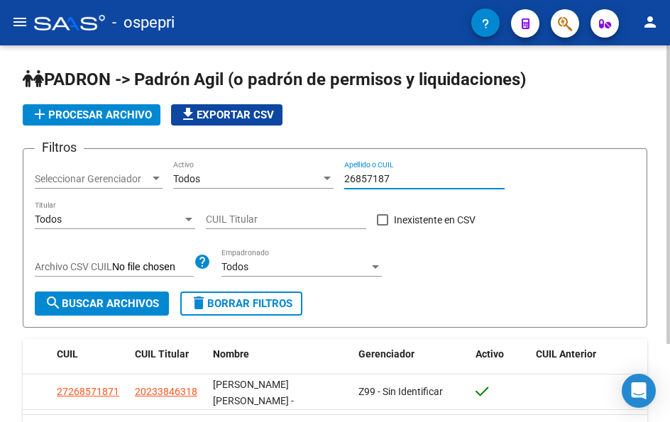
type input "26857187"
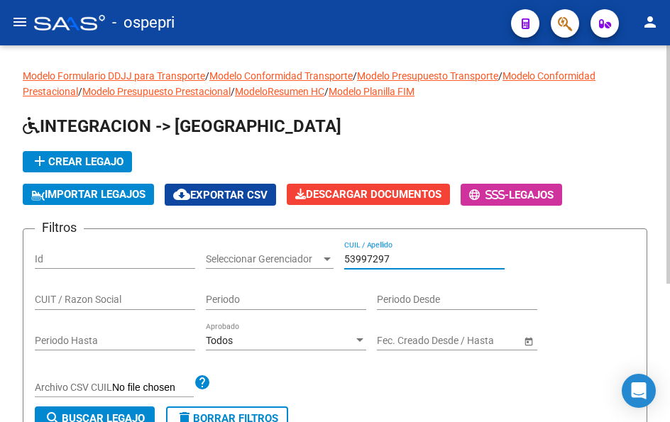
scroll to position [71, 0]
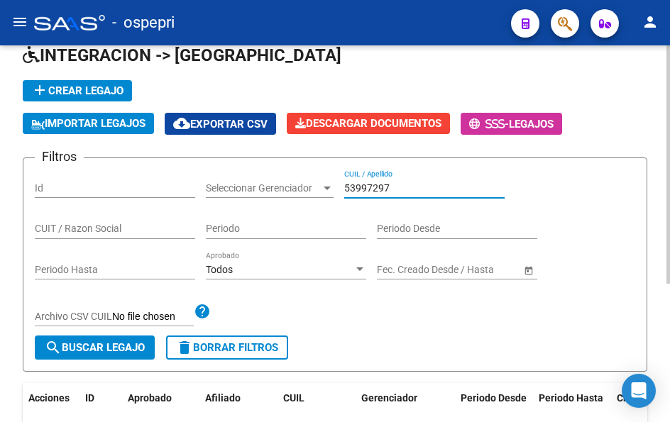
click at [410, 182] on input "53997297" at bounding box center [424, 188] width 160 height 12
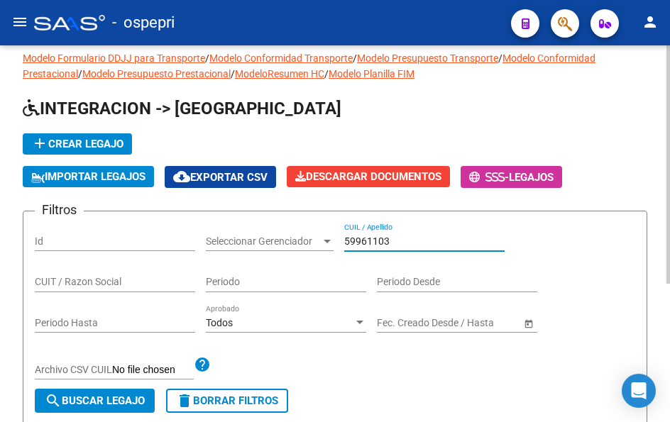
scroll to position [6, 0]
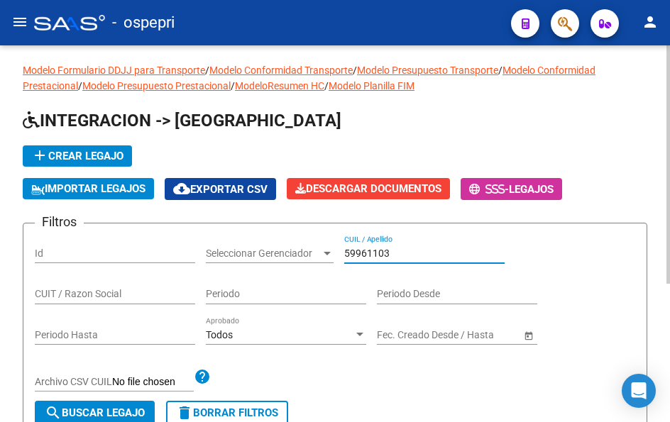
click at [400, 257] on input "59961103" at bounding box center [424, 254] width 160 height 12
type input "59961103"
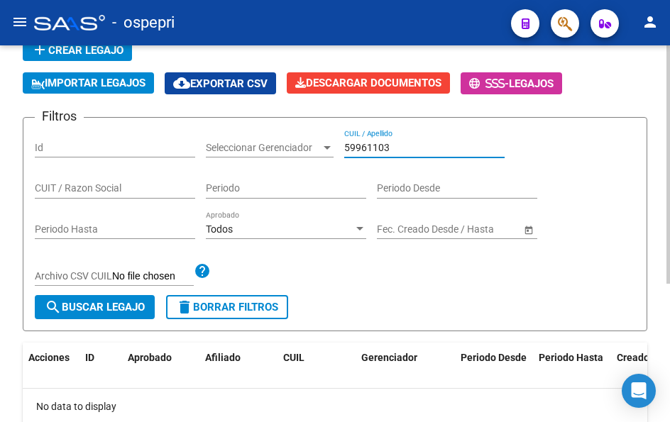
scroll to position [77, 0]
